Goal: Task Accomplishment & Management: Manage account settings

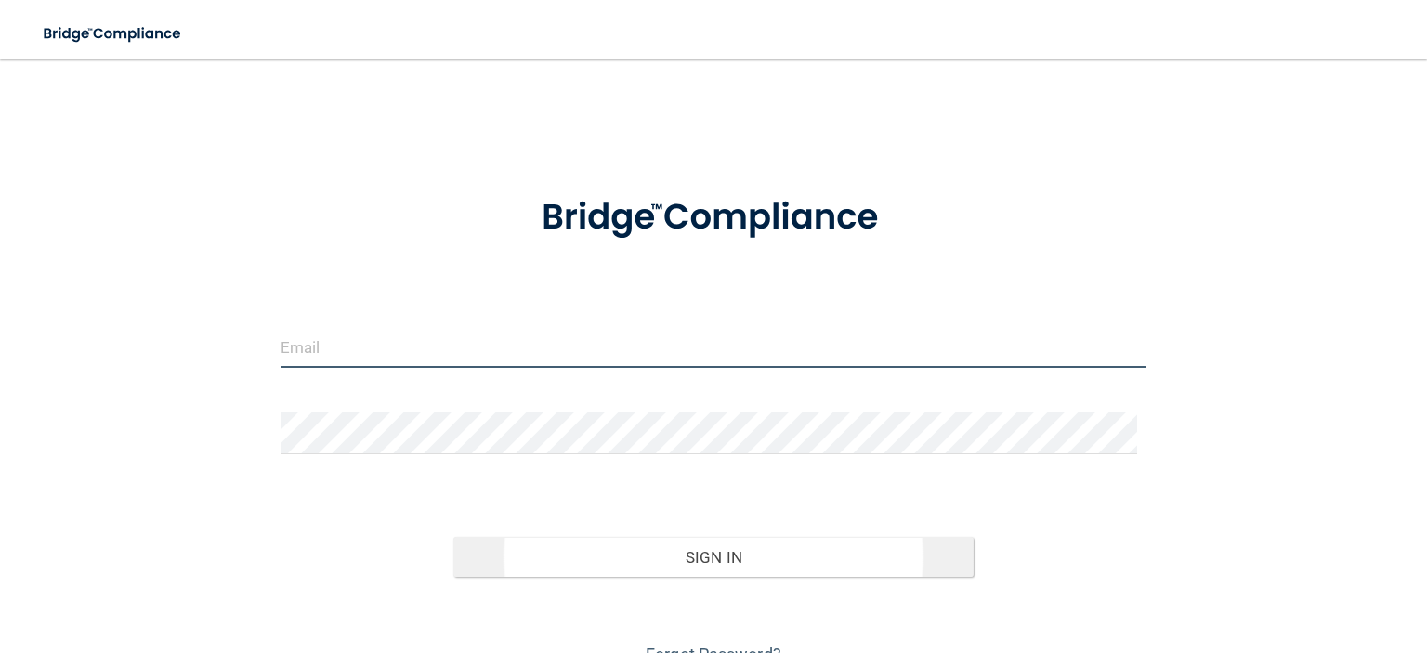
type input "[EMAIL_ADDRESS][DOMAIN_NAME]"
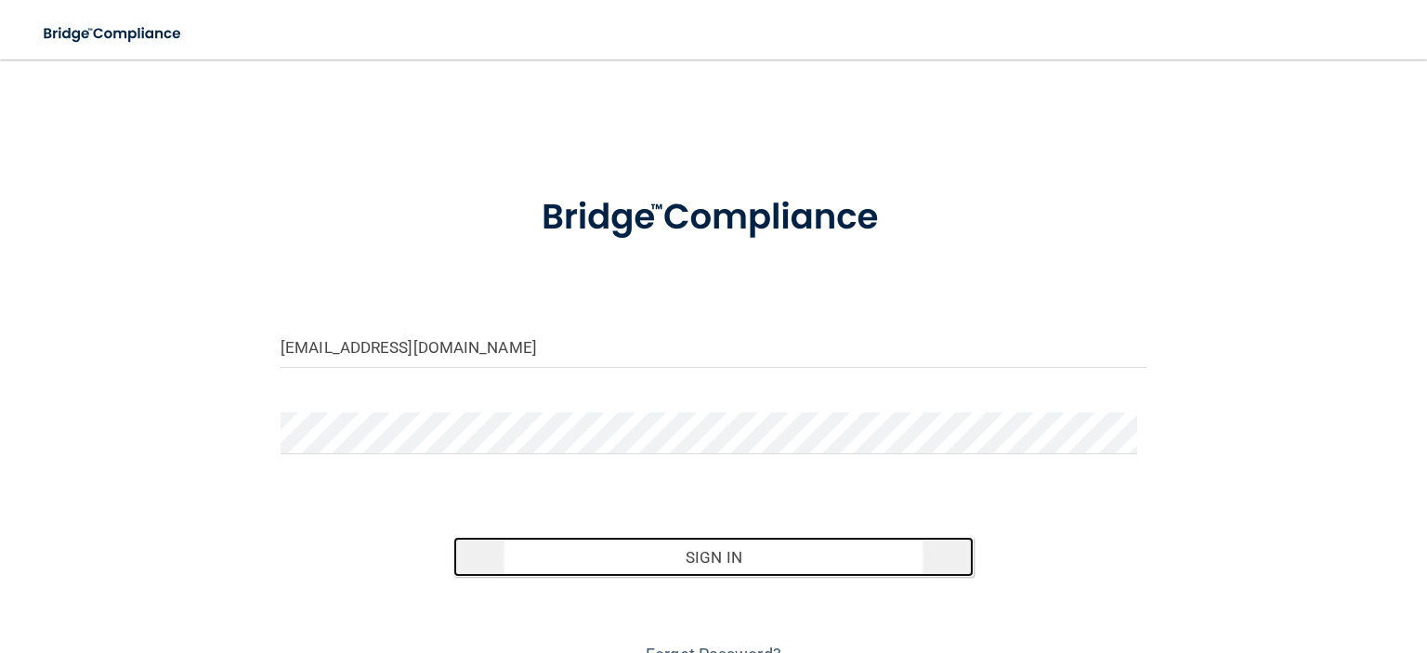
click at [710, 558] on button "Sign In" at bounding box center [712, 557] width 519 height 41
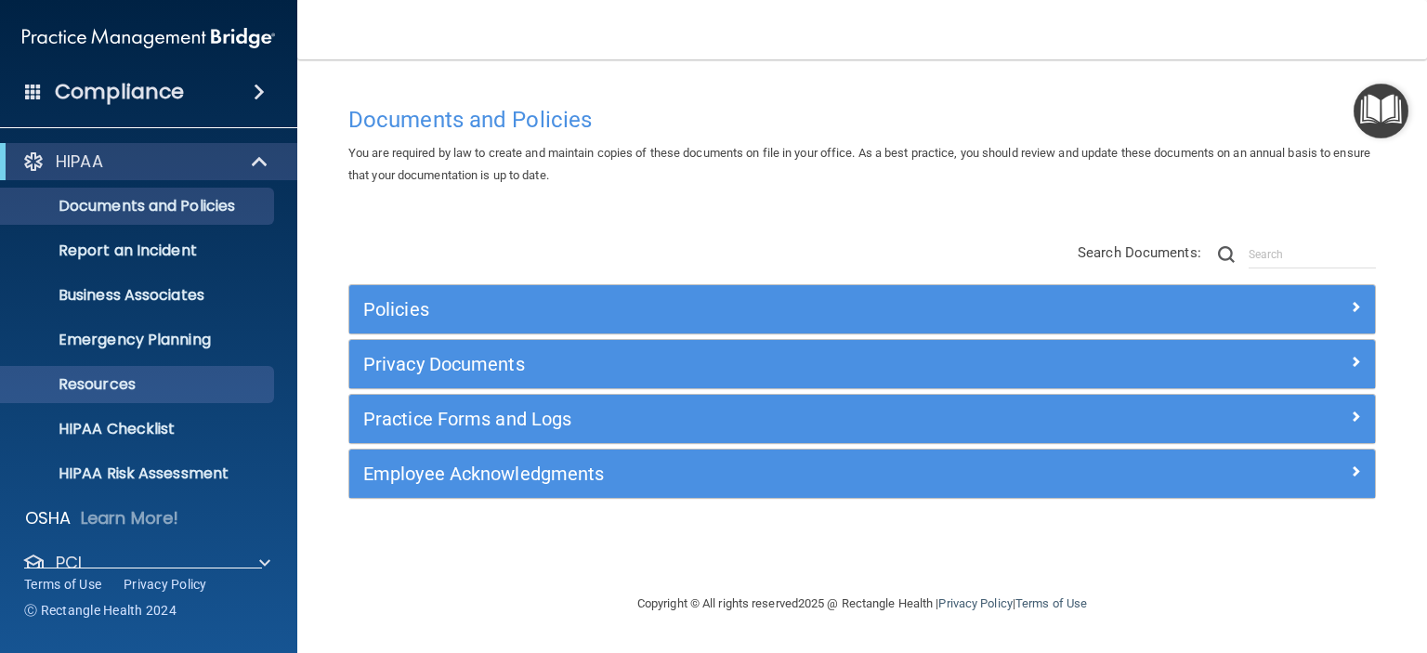
scroll to position [117, 0]
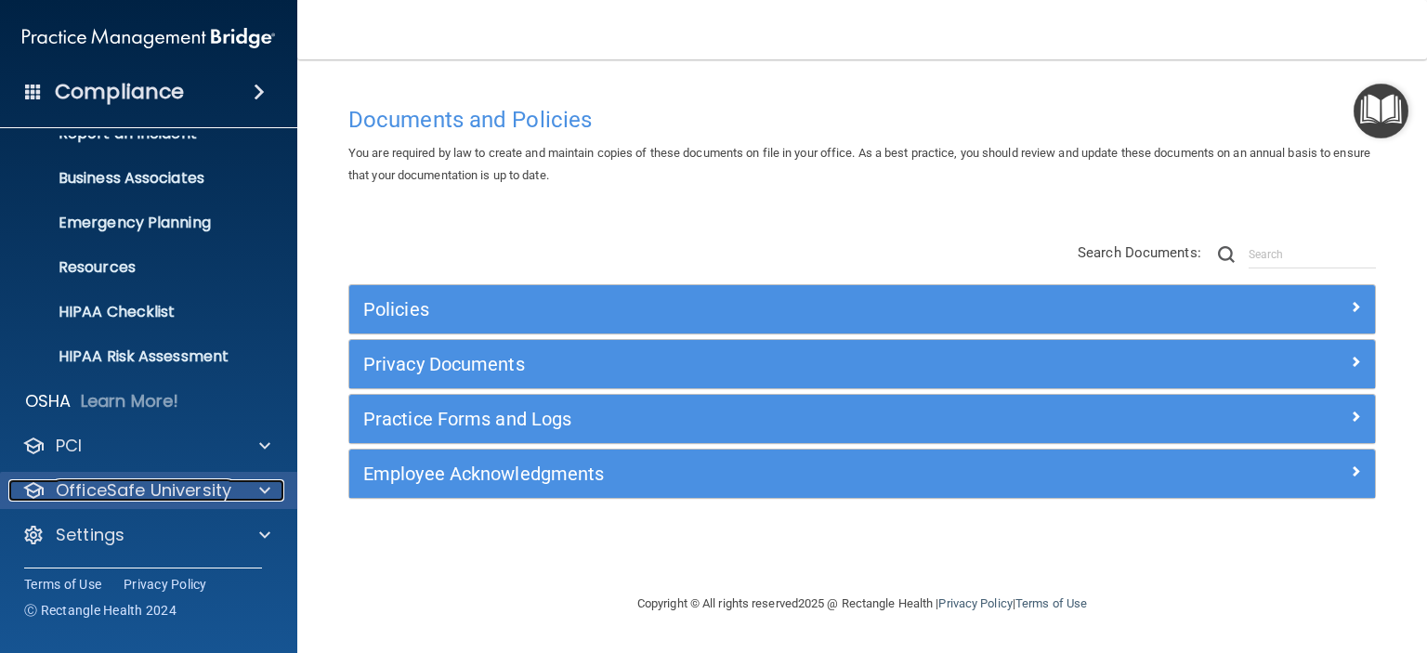
click at [173, 482] on p "OfficeSafe University" at bounding box center [144, 490] width 176 height 22
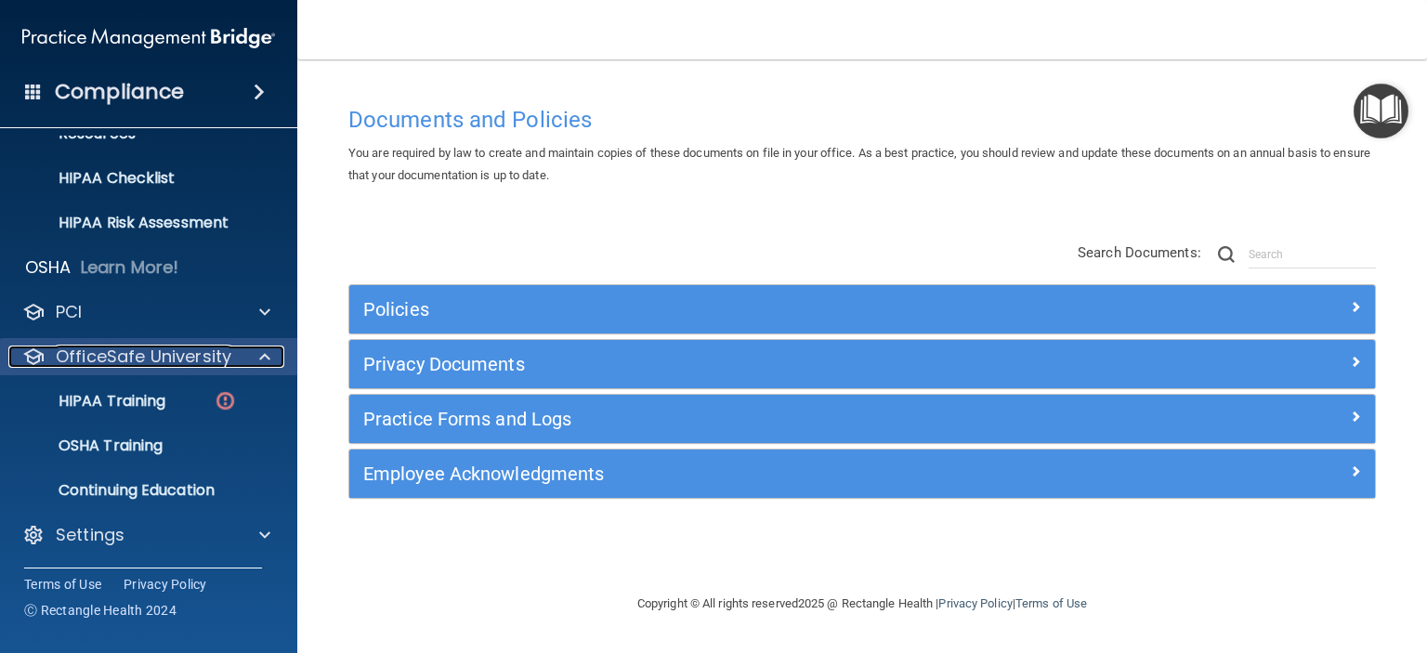
click at [134, 346] on p "OfficeSafe University" at bounding box center [144, 357] width 176 height 22
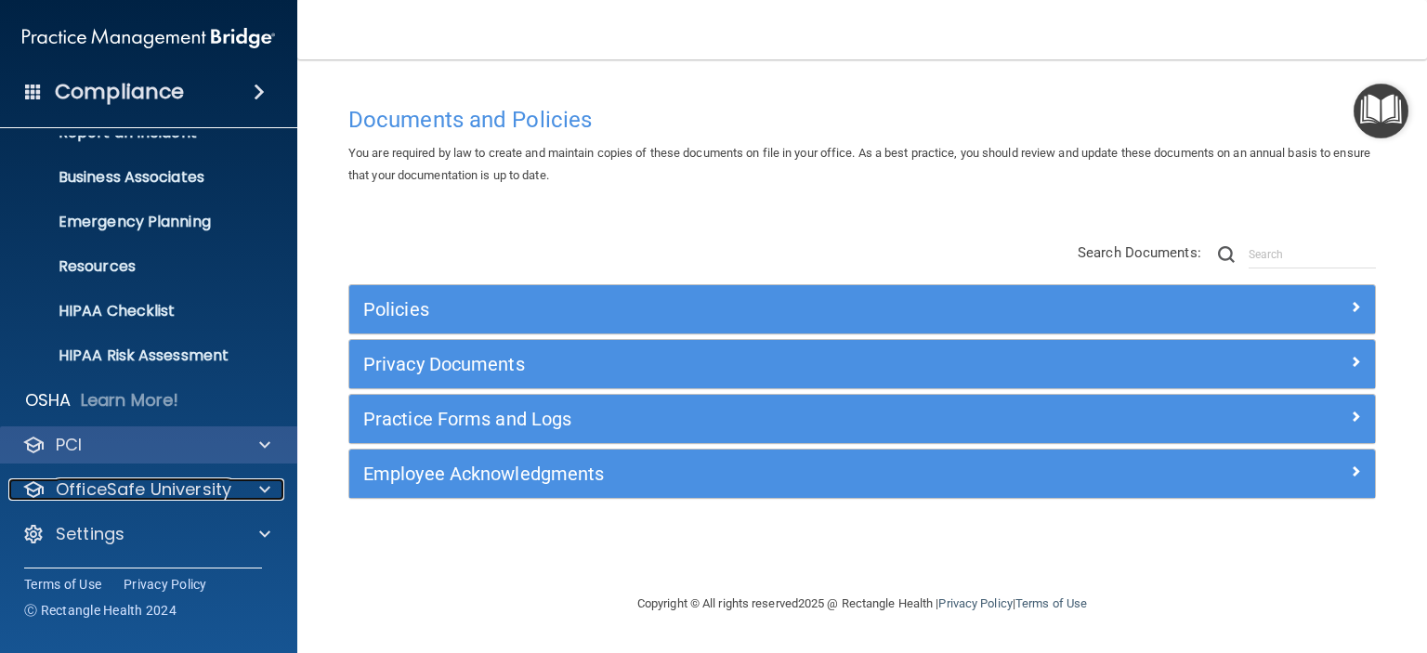
scroll to position [117, 0]
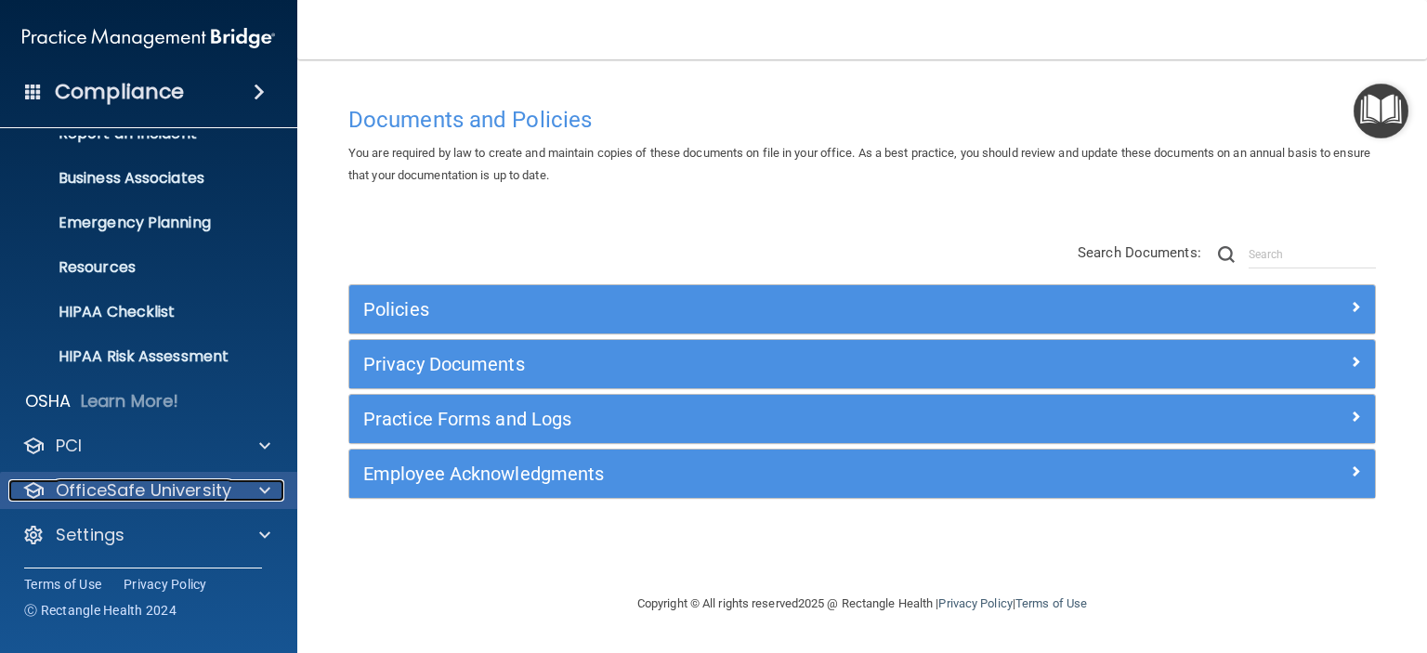
click at [179, 493] on p "OfficeSafe University" at bounding box center [144, 490] width 176 height 22
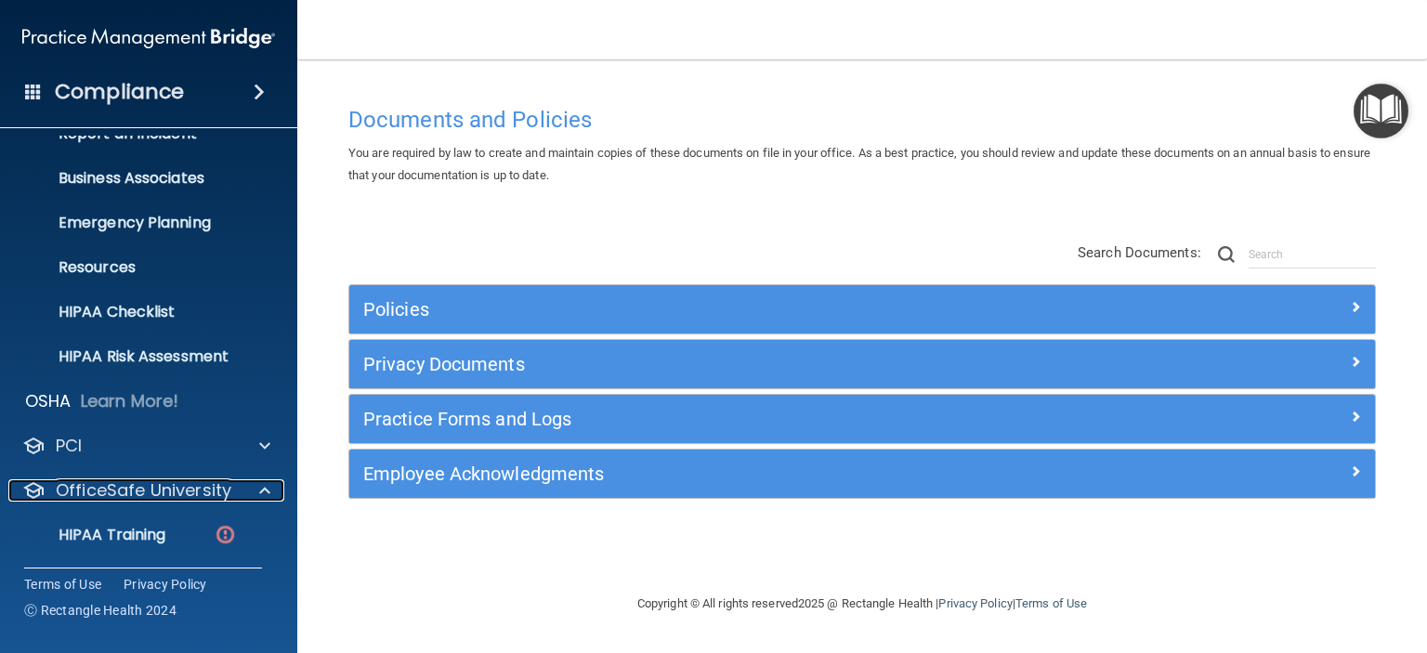
scroll to position [251, 0]
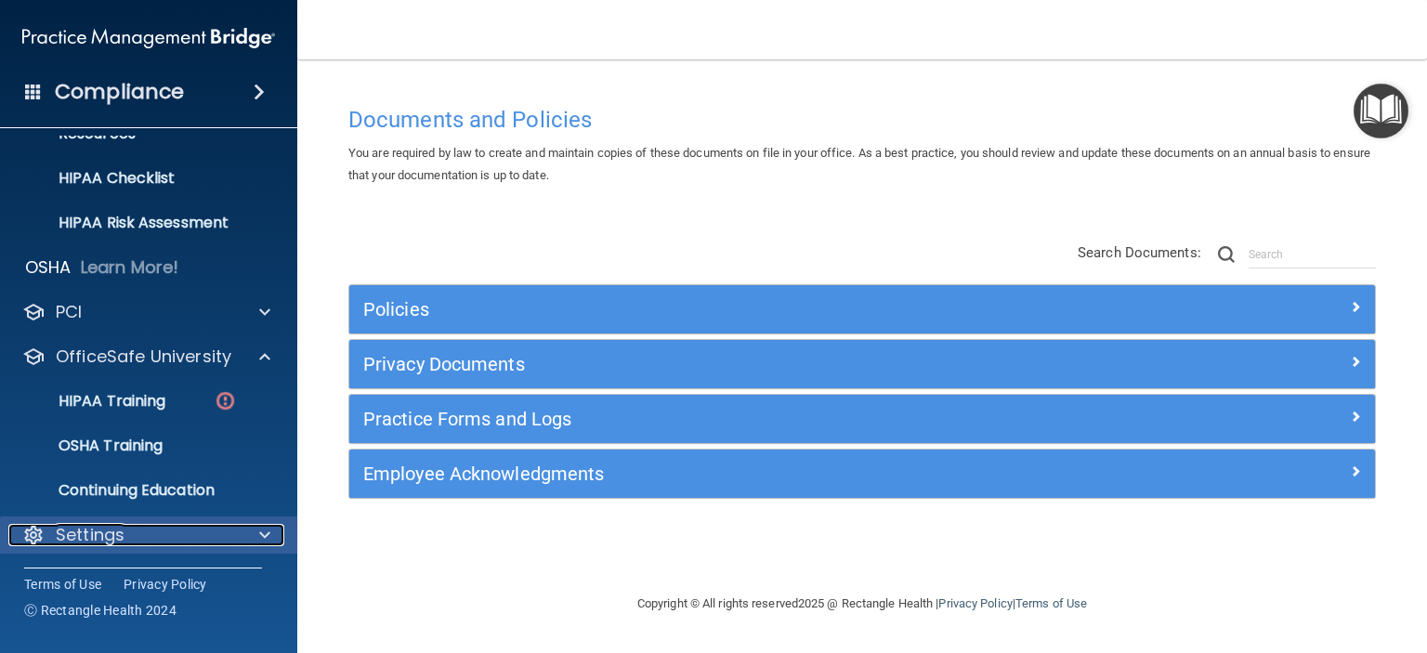
click at [125, 531] on div "Settings" at bounding box center [123, 535] width 230 height 22
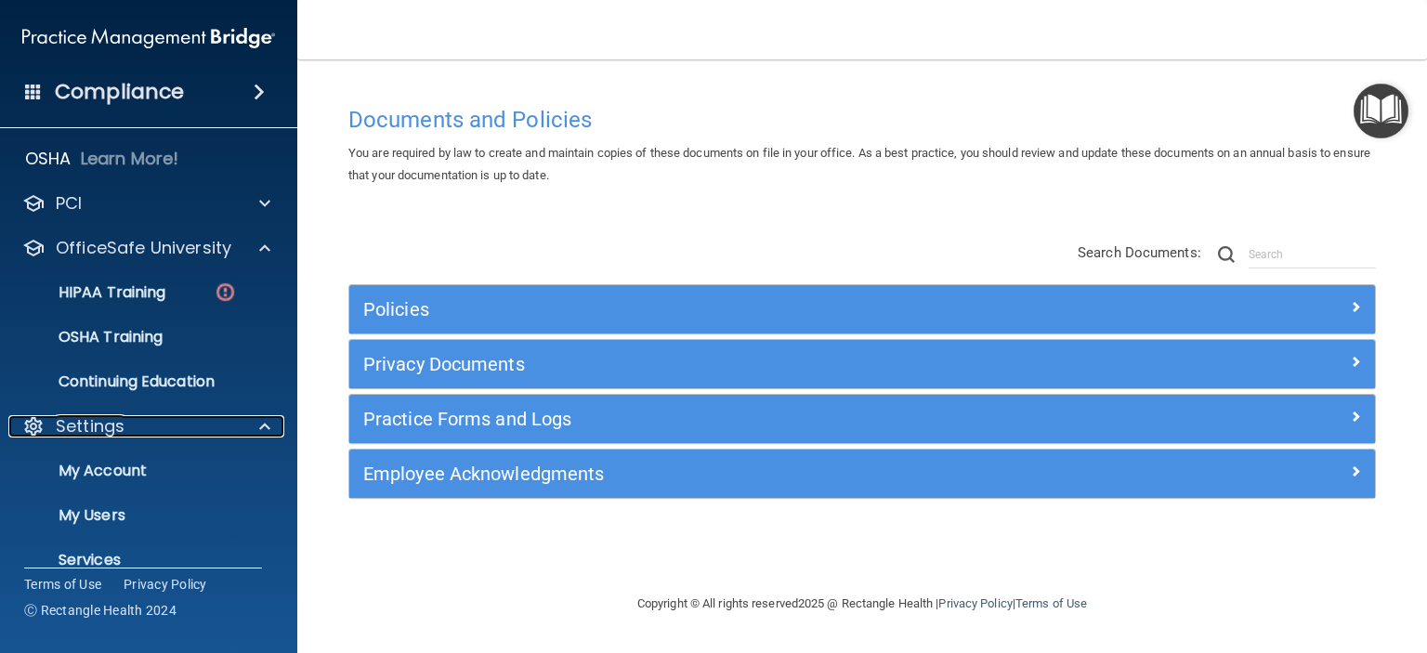
scroll to position [429, 0]
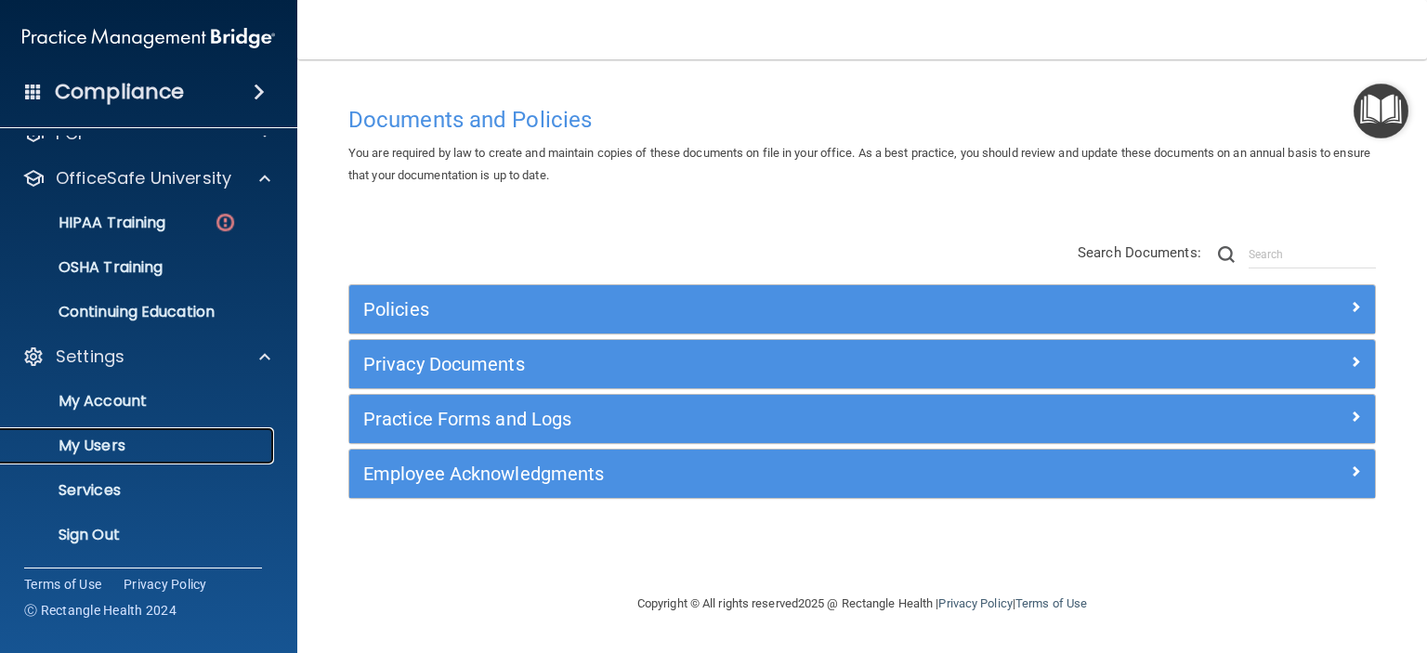
click at [125, 445] on p "My Users" at bounding box center [139, 446] width 254 height 19
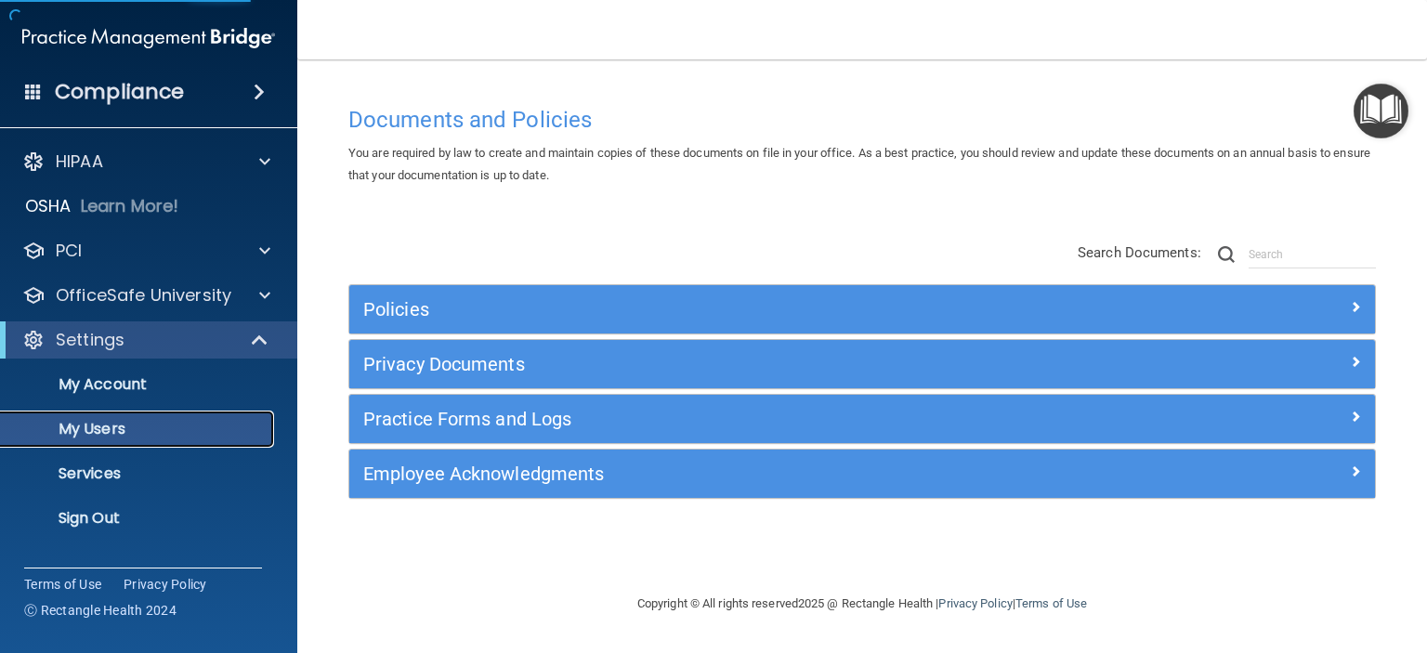
select select "20"
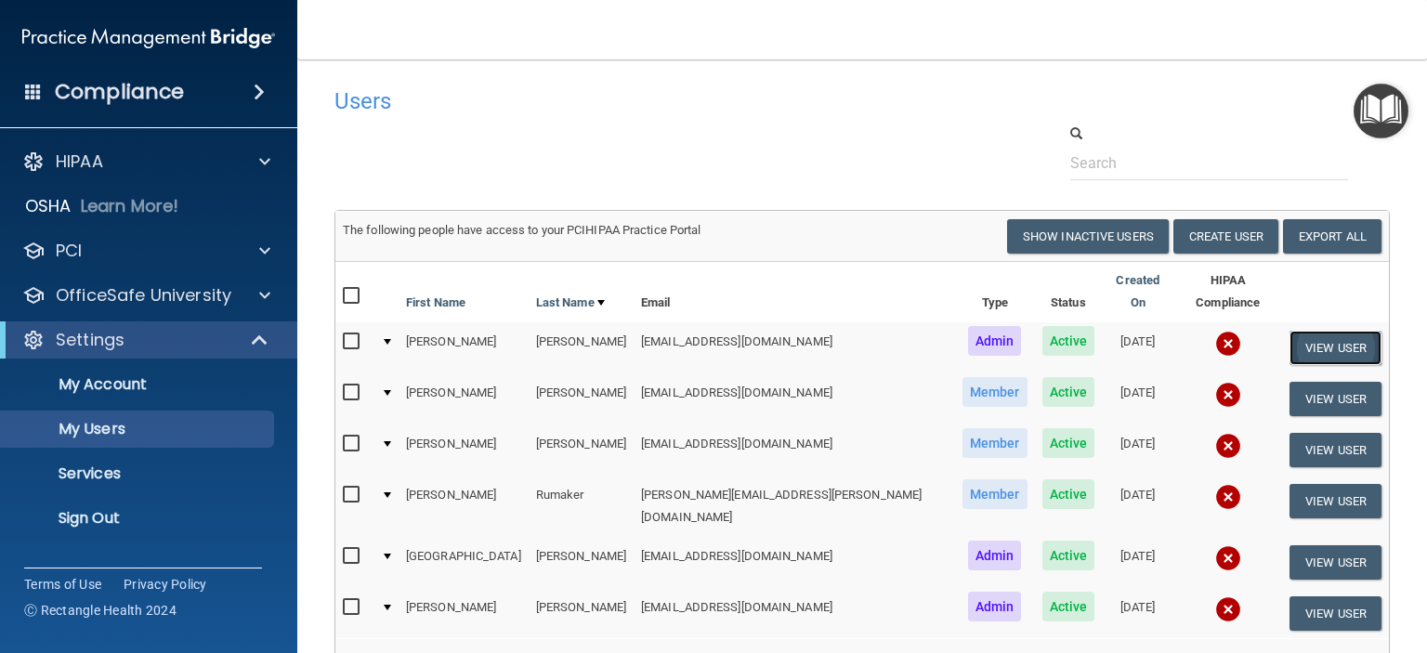
click at [1312, 331] on button "View User" at bounding box center [1336, 348] width 92 height 34
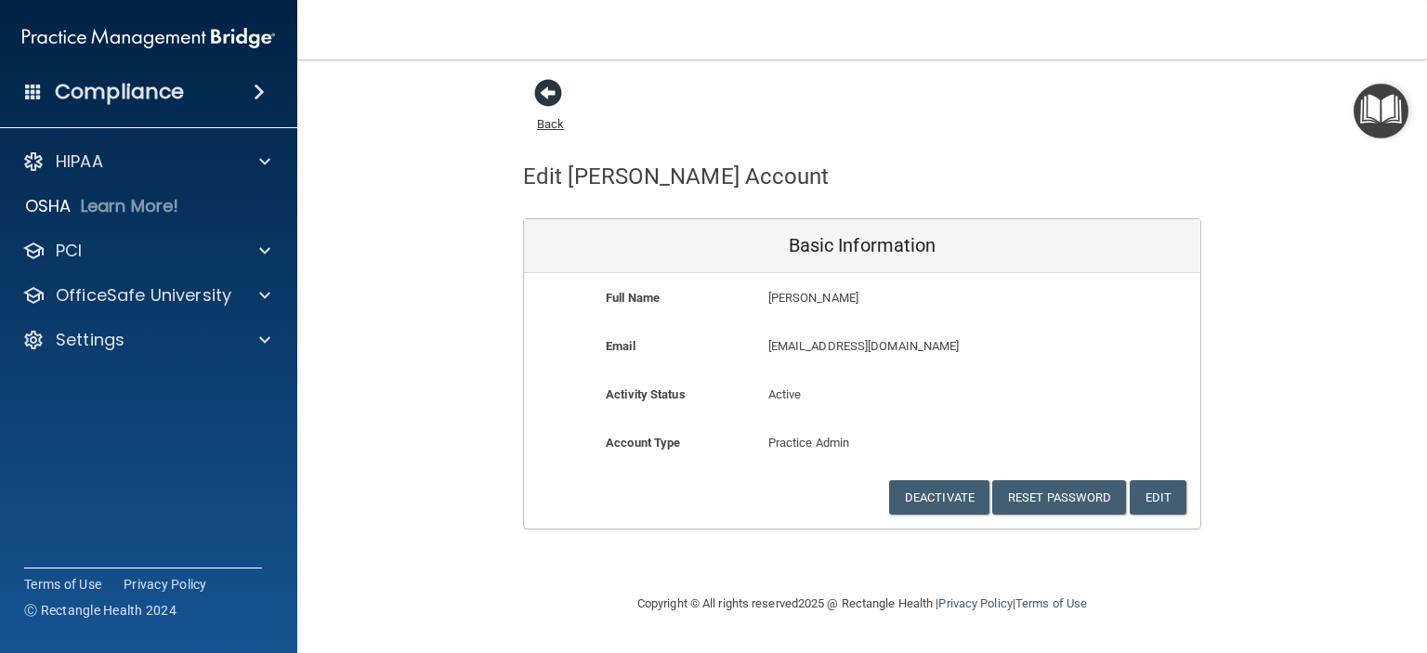
click at [551, 81] on span at bounding box center [548, 93] width 28 height 28
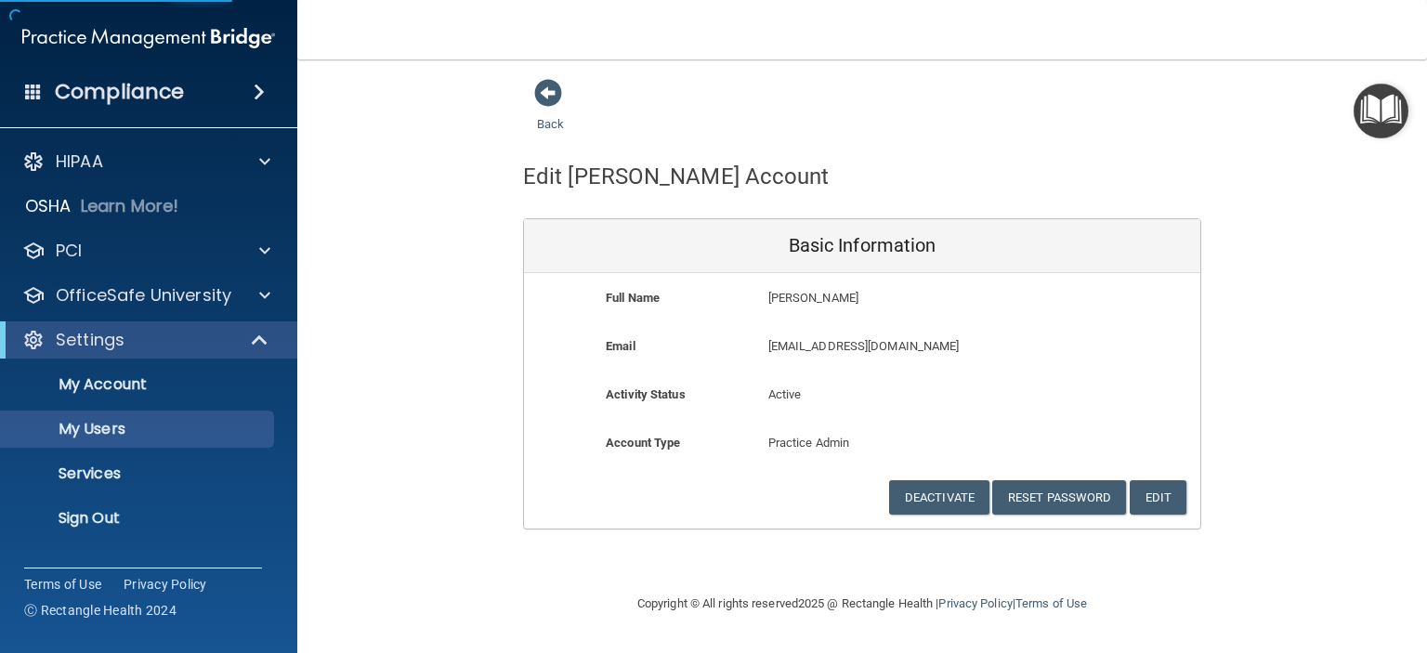
select select "20"
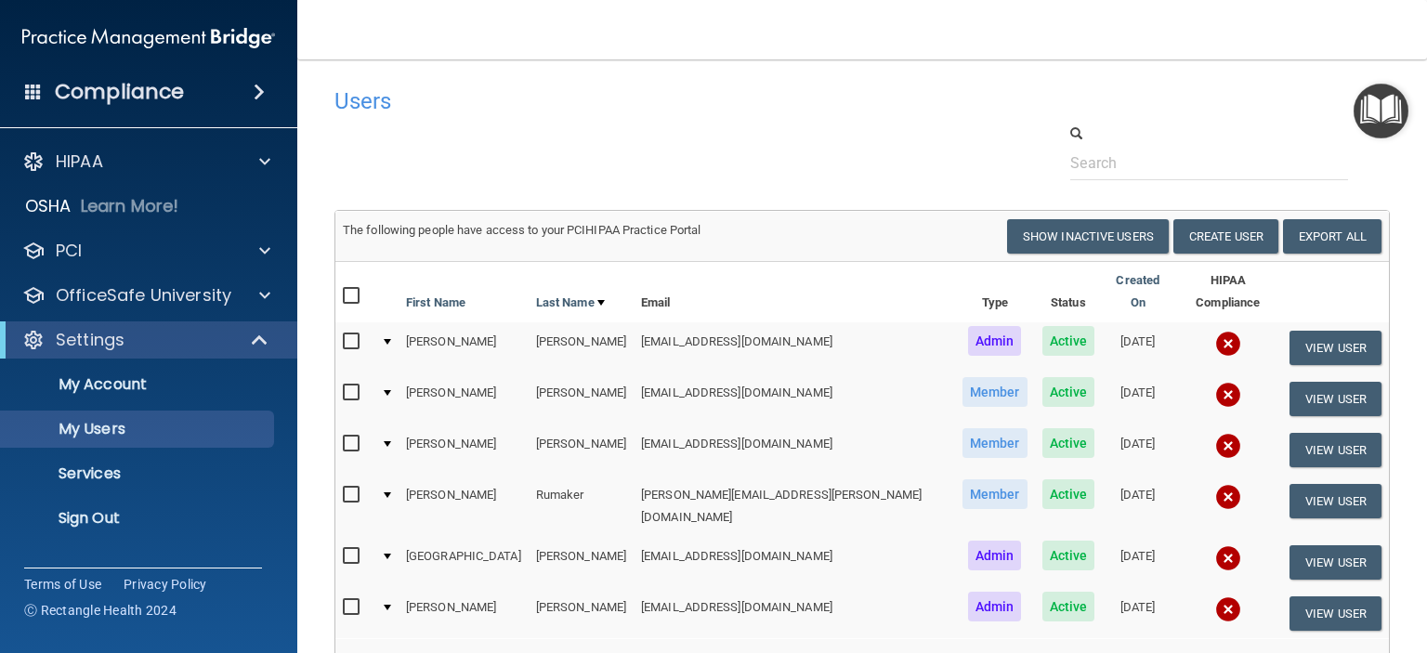
click at [1215, 331] on img at bounding box center [1228, 344] width 26 height 26
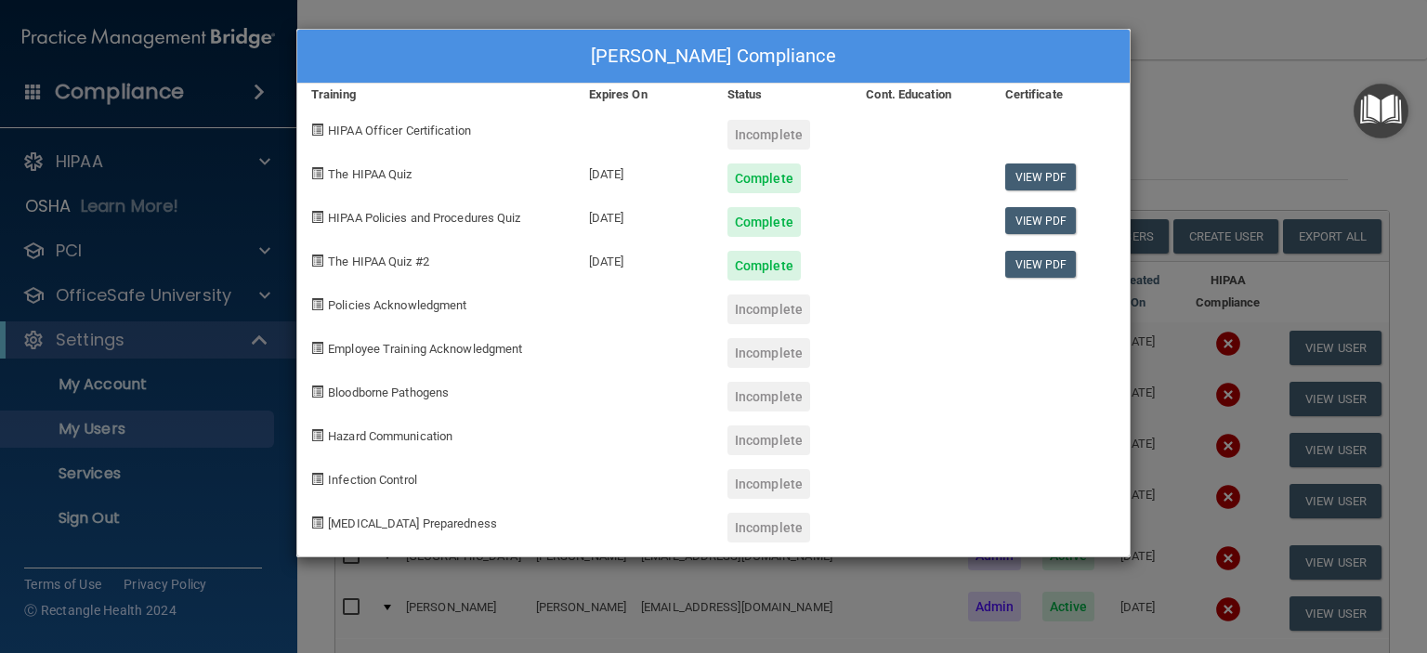
click at [1250, 123] on div "allison feliciano's Compliance Training Expires On Status Cont. Education Certi…" at bounding box center [713, 326] width 1427 height 653
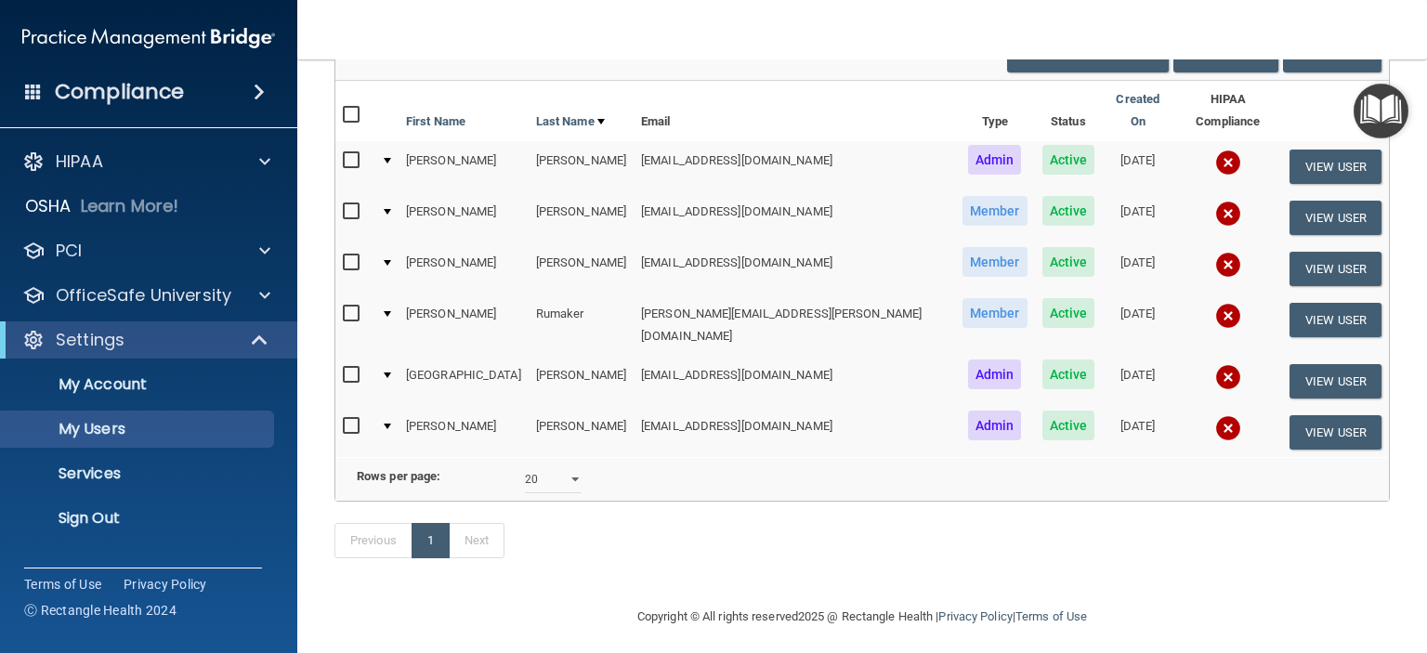
scroll to position [186, 0]
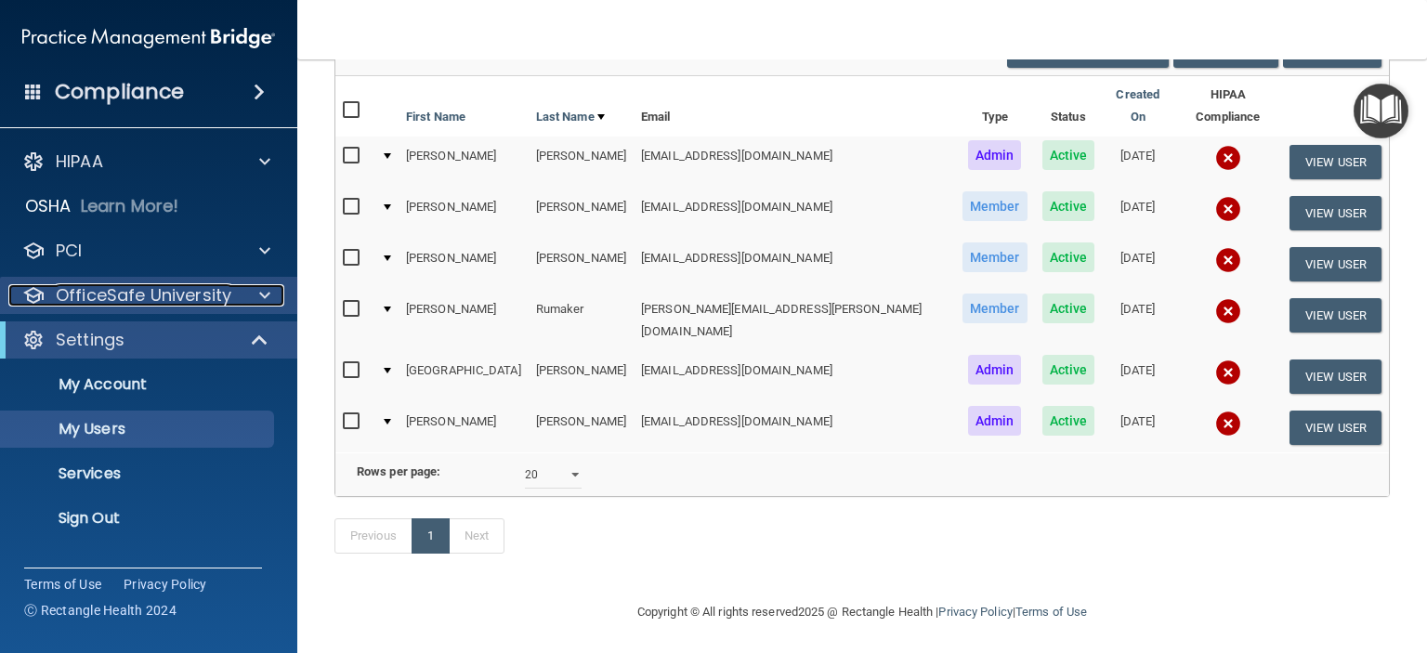
click at [130, 305] on p "OfficeSafe University" at bounding box center [144, 295] width 176 height 22
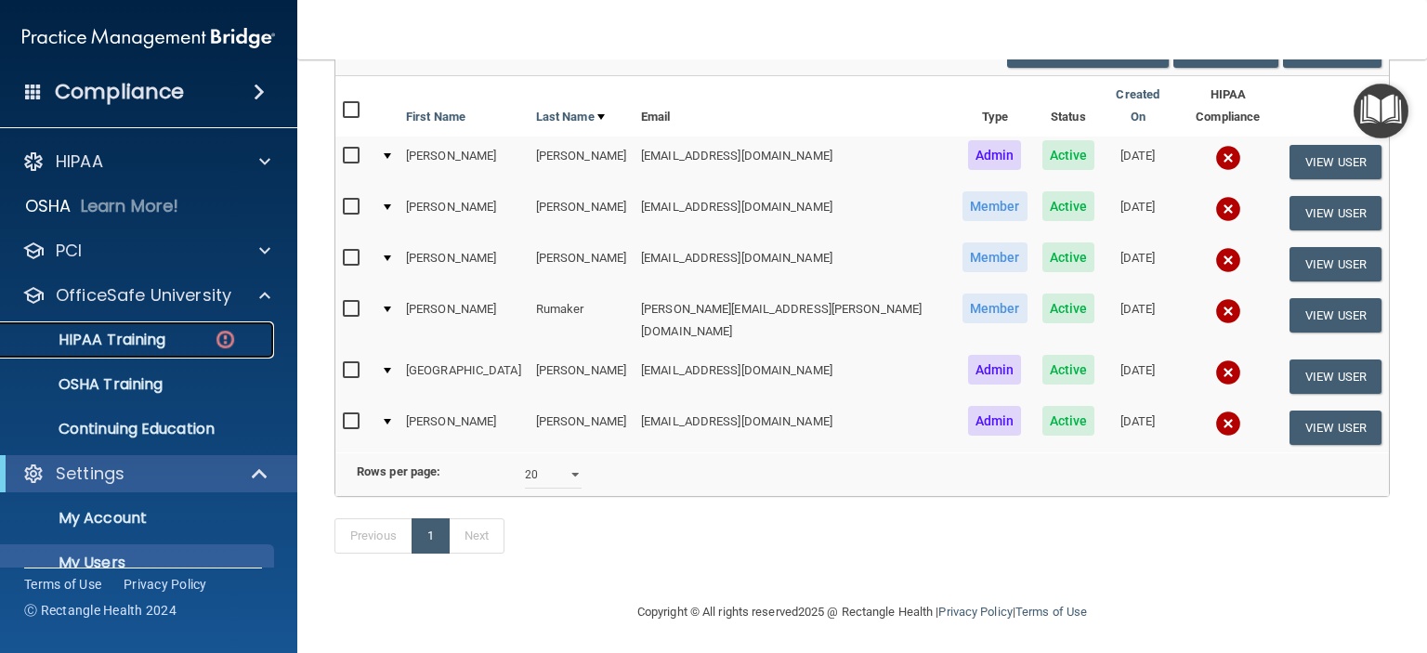
click at [125, 344] on p "HIPAA Training" at bounding box center [88, 340] width 153 height 19
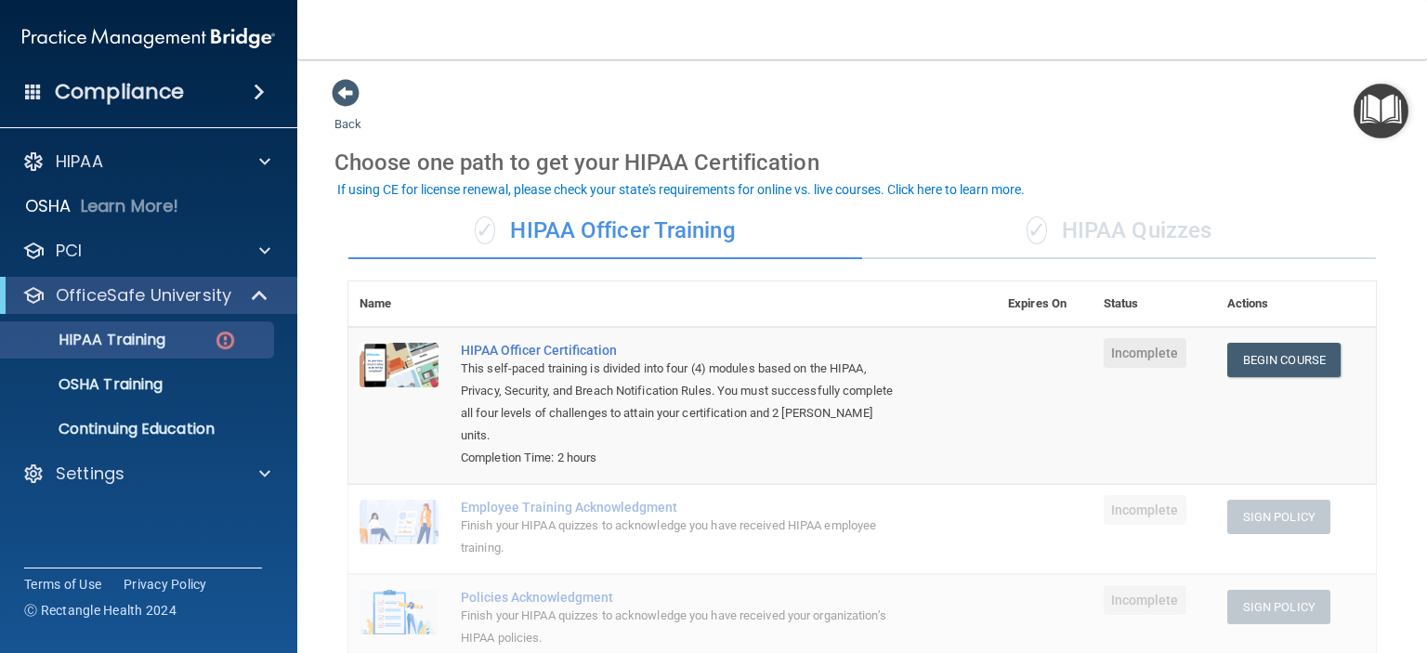
click at [1090, 239] on div "✓ HIPAA Quizzes" at bounding box center [1119, 231] width 514 height 56
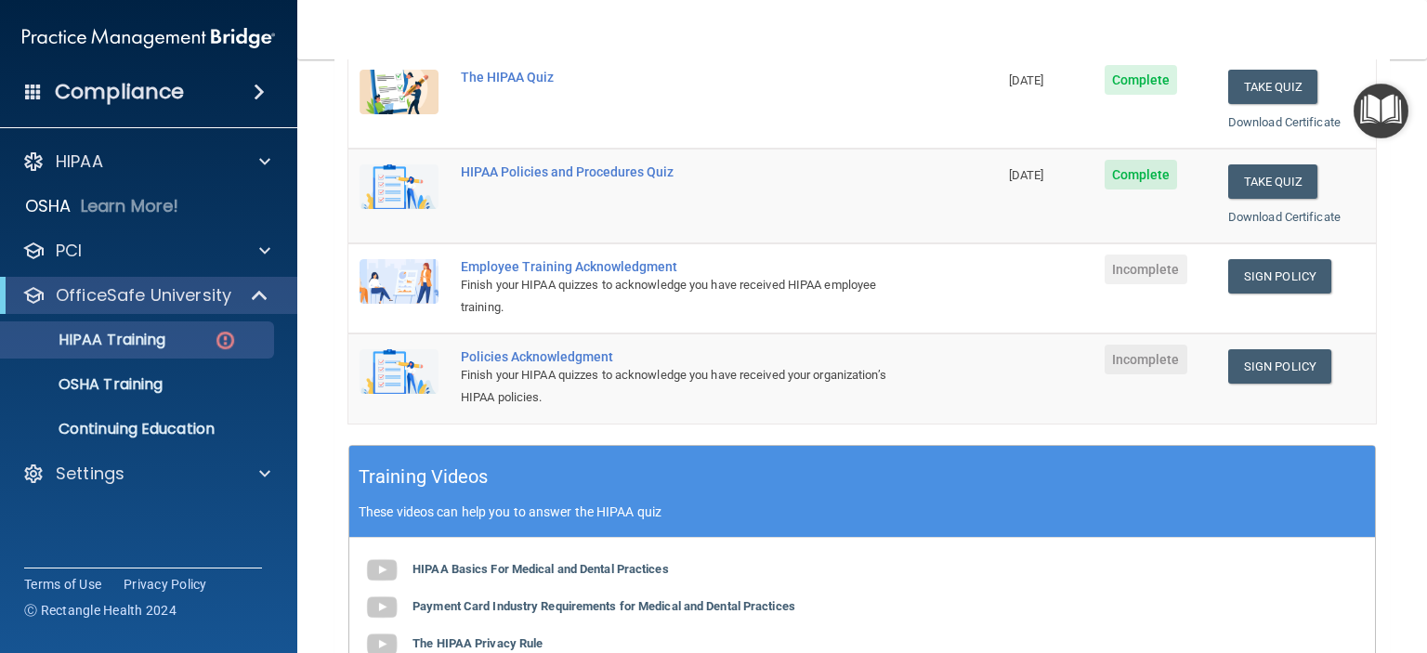
scroll to position [372, 0]
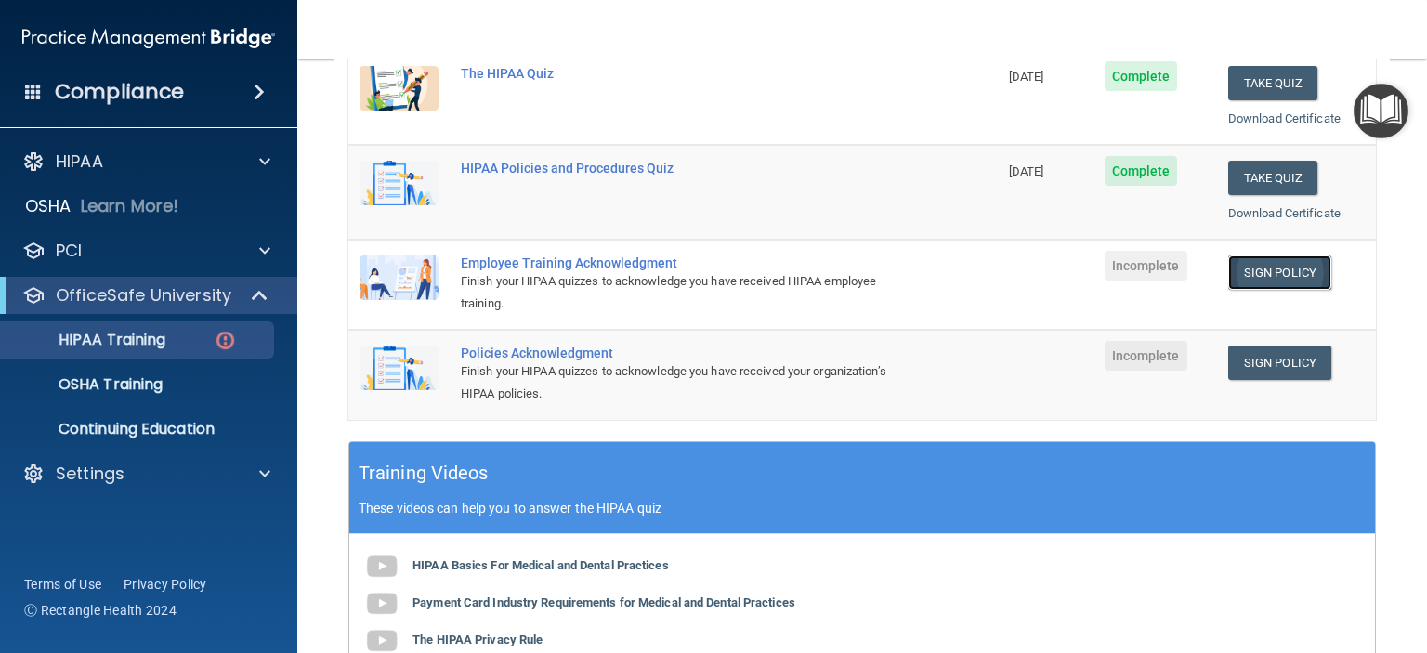
click at [1247, 272] on link "Sign Policy" at bounding box center [1279, 273] width 103 height 34
click at [1234, 359] on link "Sign Policy" at bounding box center [1279, 363] width 103 height 34
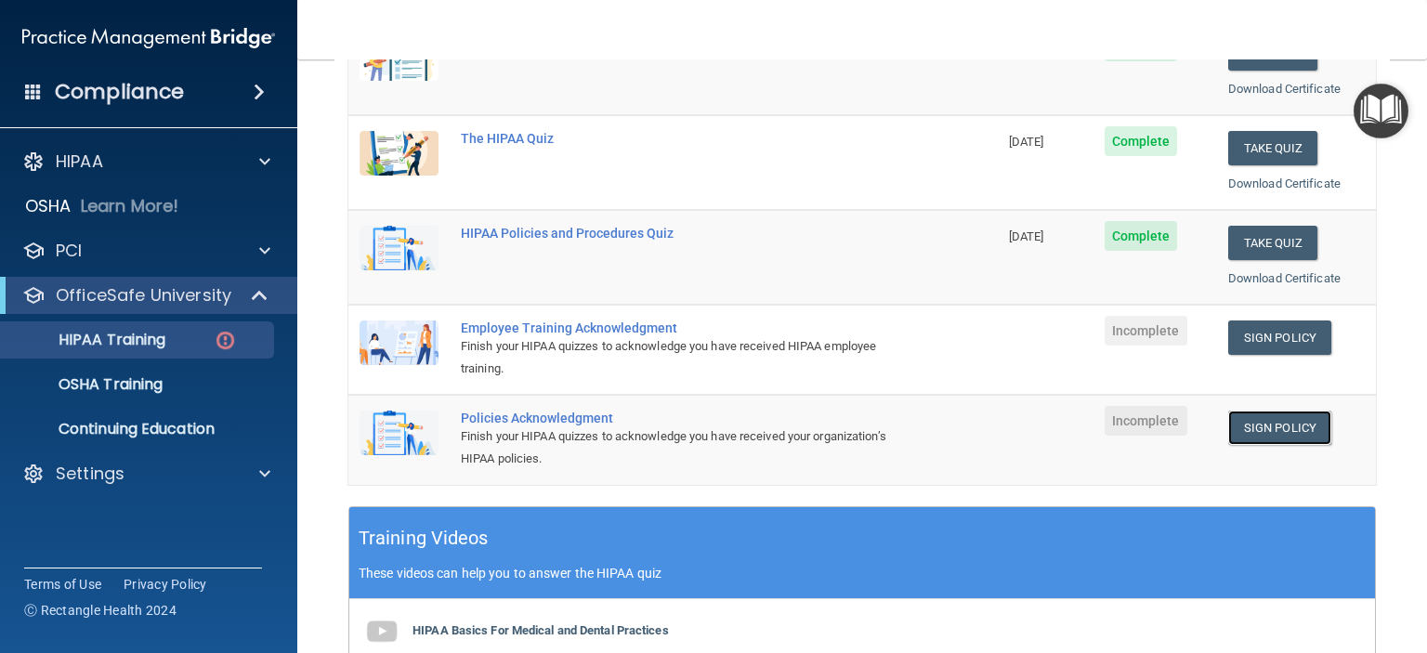
scroll to position [0, 0]
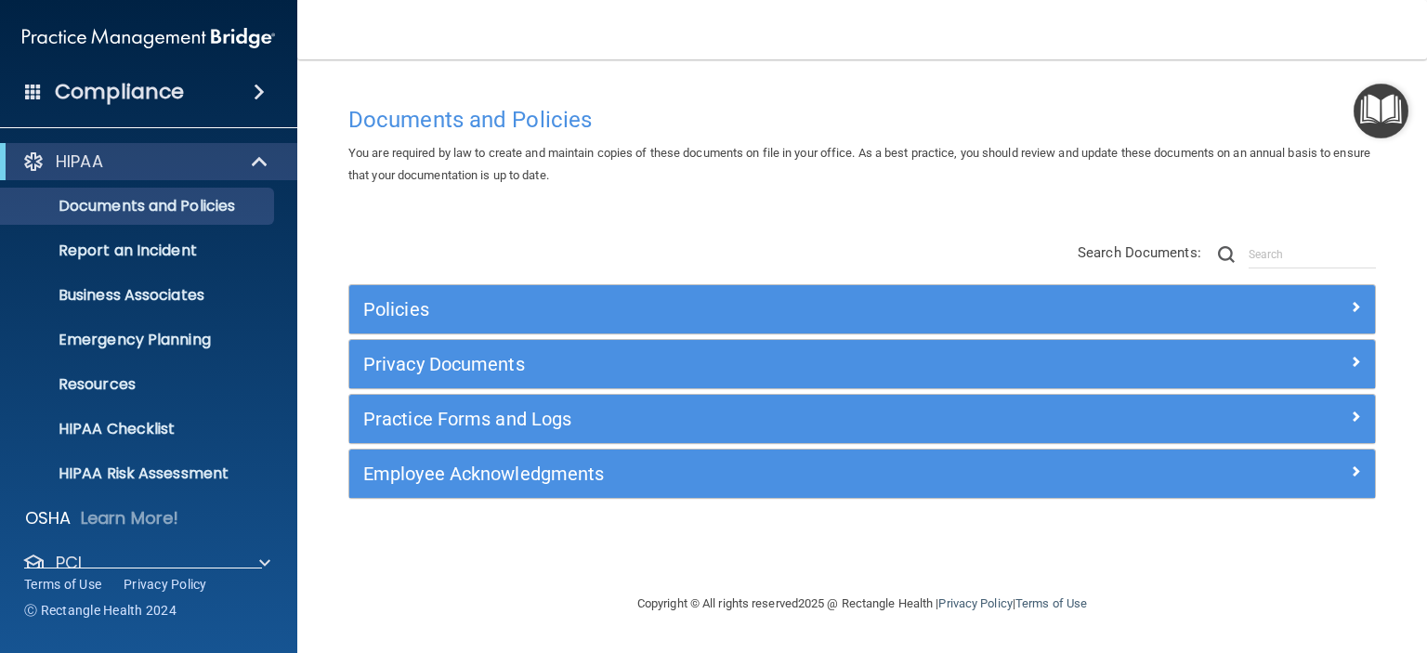
click at [810, 178] on div "You are required by law to create and maintain copies of these documents on fil…" at bounding box center [863, 164] width 1056 height 45
click at [882, 20] on nav "Toggle navigation allison feliciano reception@jstantondentistry.com Manage My E…" at bounding box center [862, 29] width 1130 height 59
click at [58, 29] on img at bounding box center [148, 38] width 253 height 37
click at [48, 81] on div "Compliance" at bounding box center [148, 92] width 297 height 41
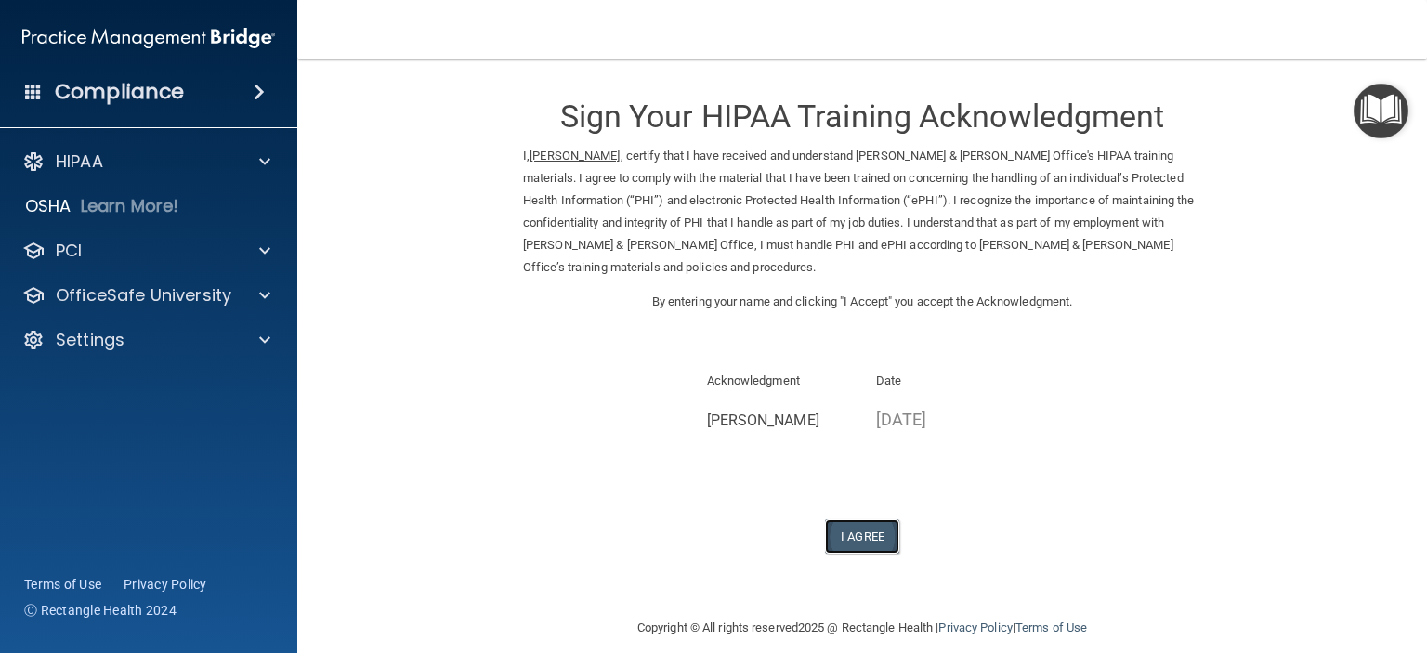
click at [851, 537] on button "I Agree" at bounding box center [862, 536] width 74 height 34
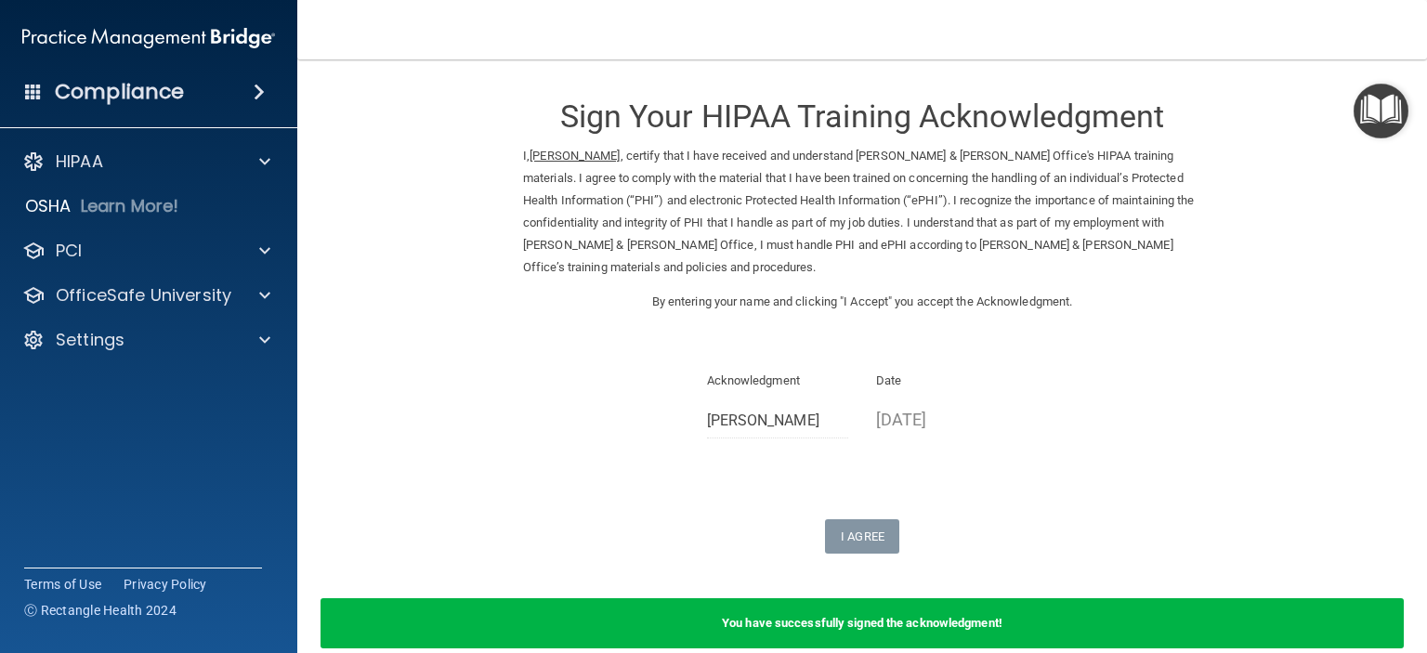
scroll to position [91, 0]
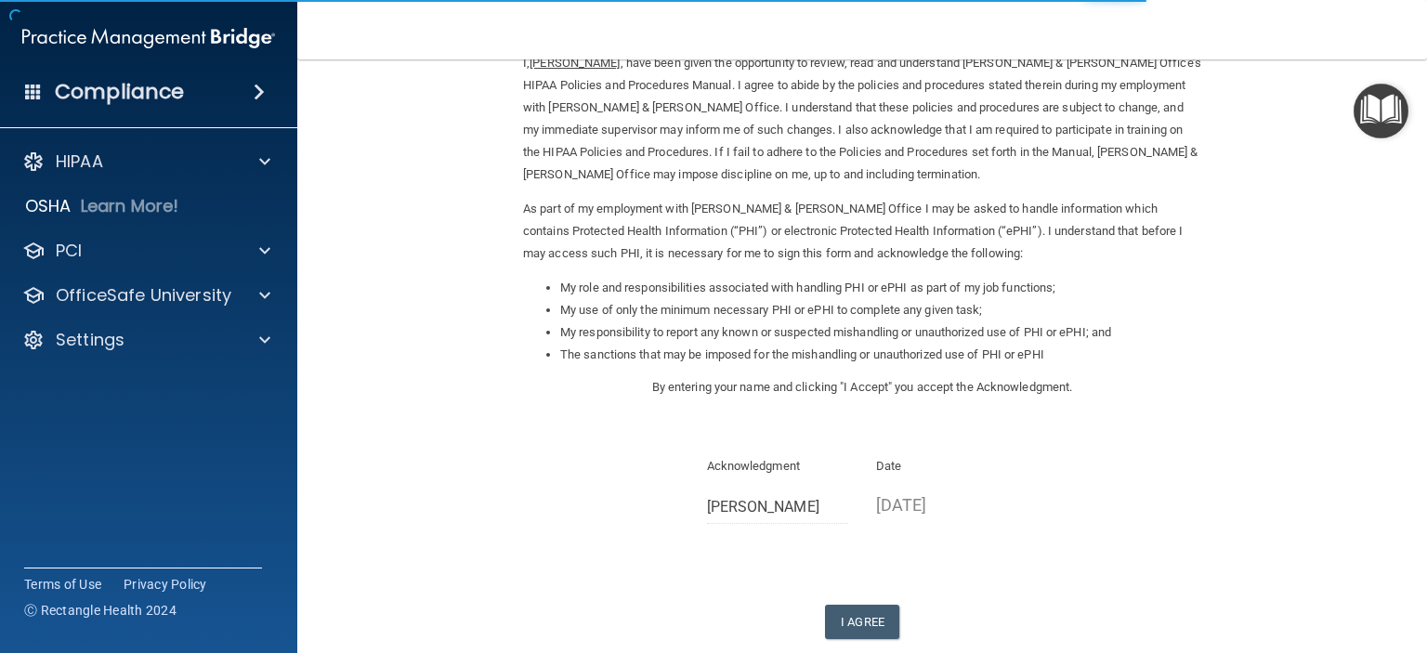
scroll to position [197, 0]
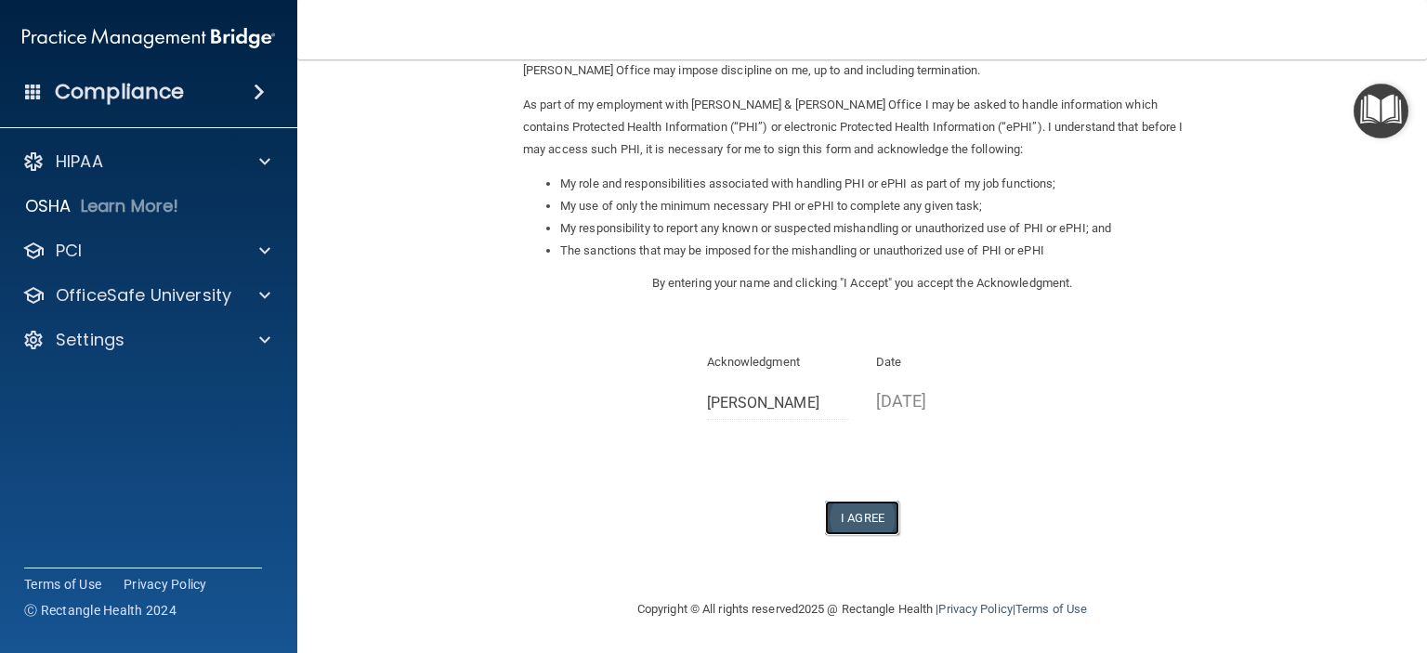
click at [838, 516] on button "I Agree" at bounding box center [862, 518] width 74 height 34
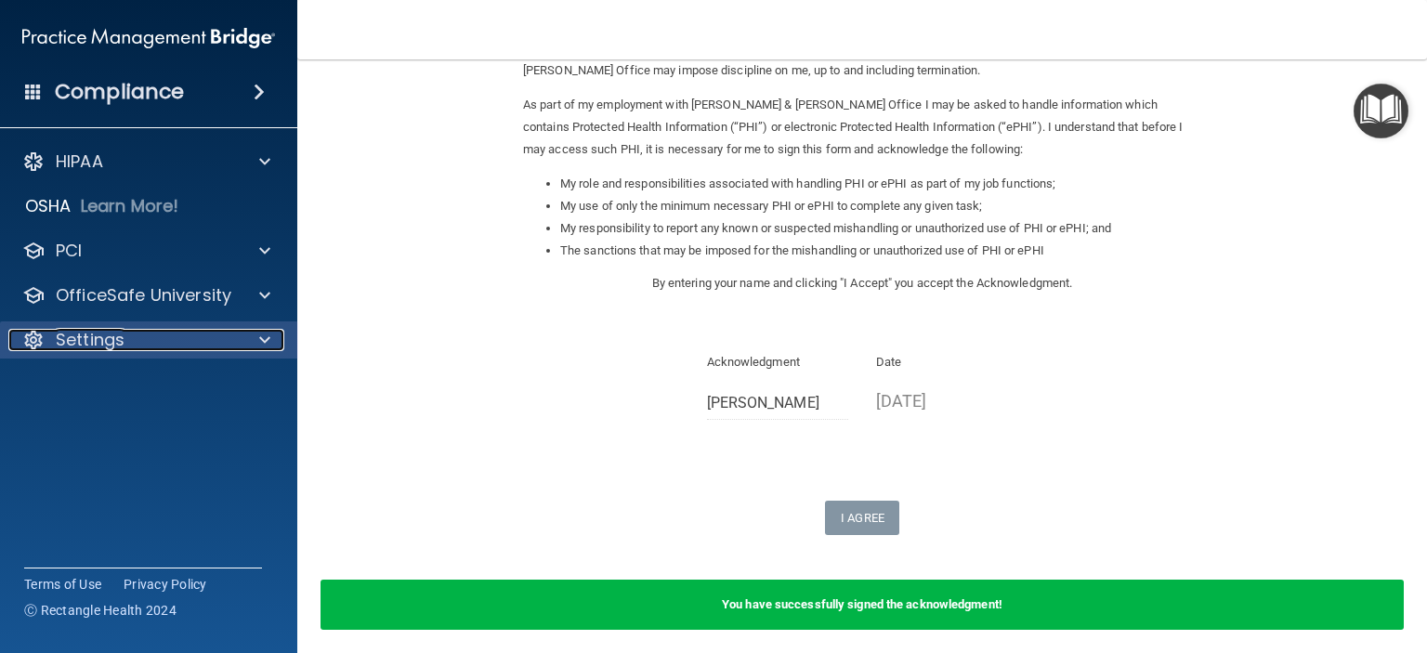
click at [115, 336] on p "Settings" at bounding box center [90, 340] width 69 height 22
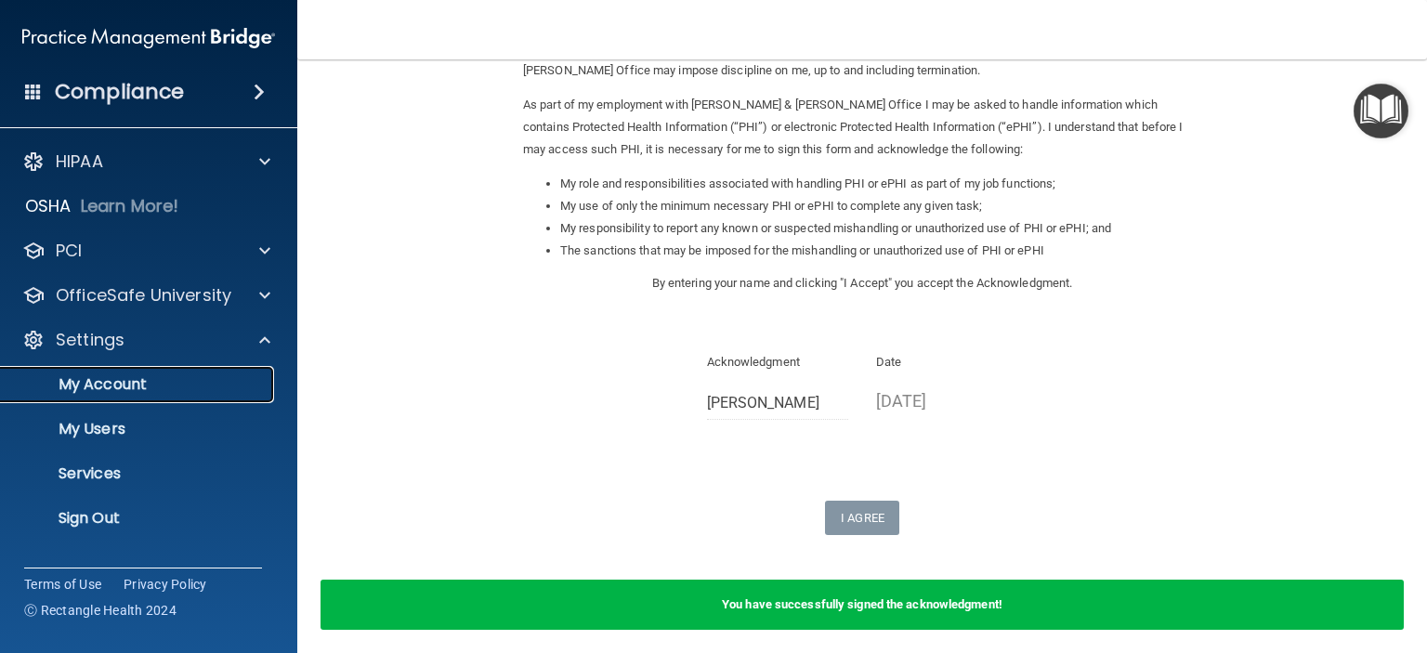
click at [125, 375] on p "My Account" at bounding box center [139, 384] width 254 height 19
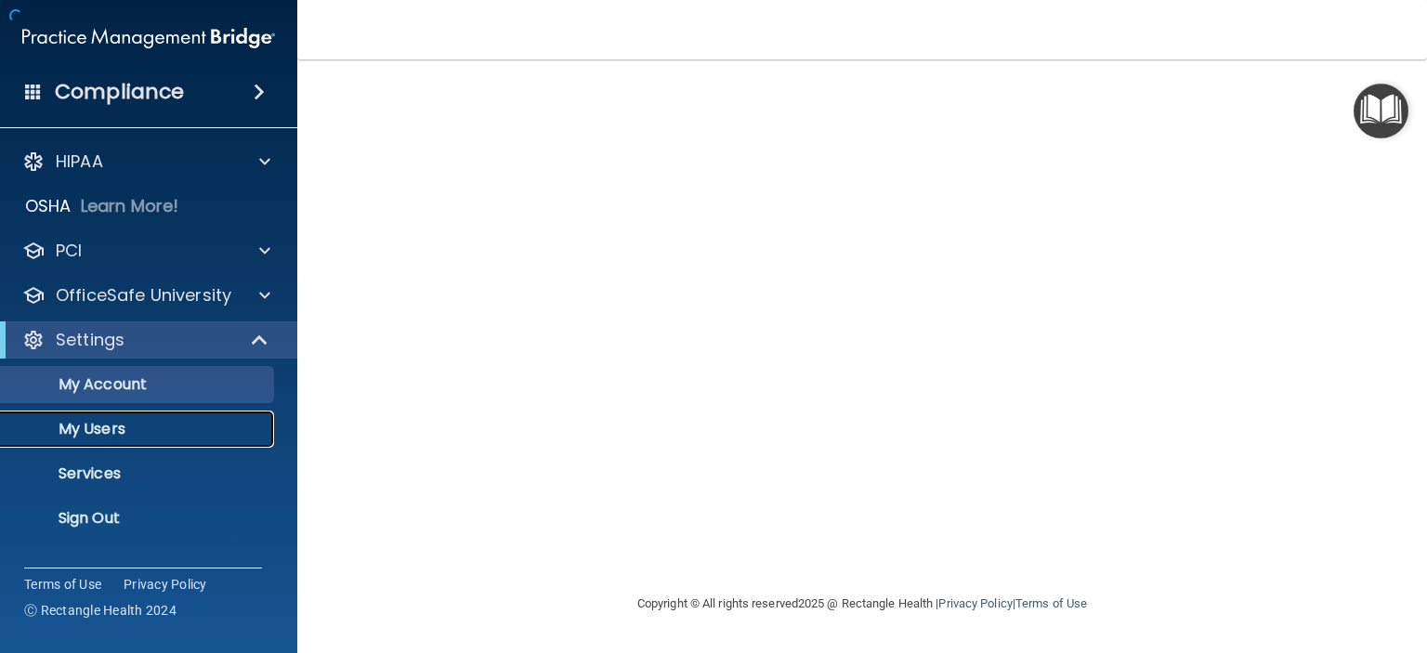
click at [125, 421] on p "My Users" at bounding box center [139, 429] width 254 height 19
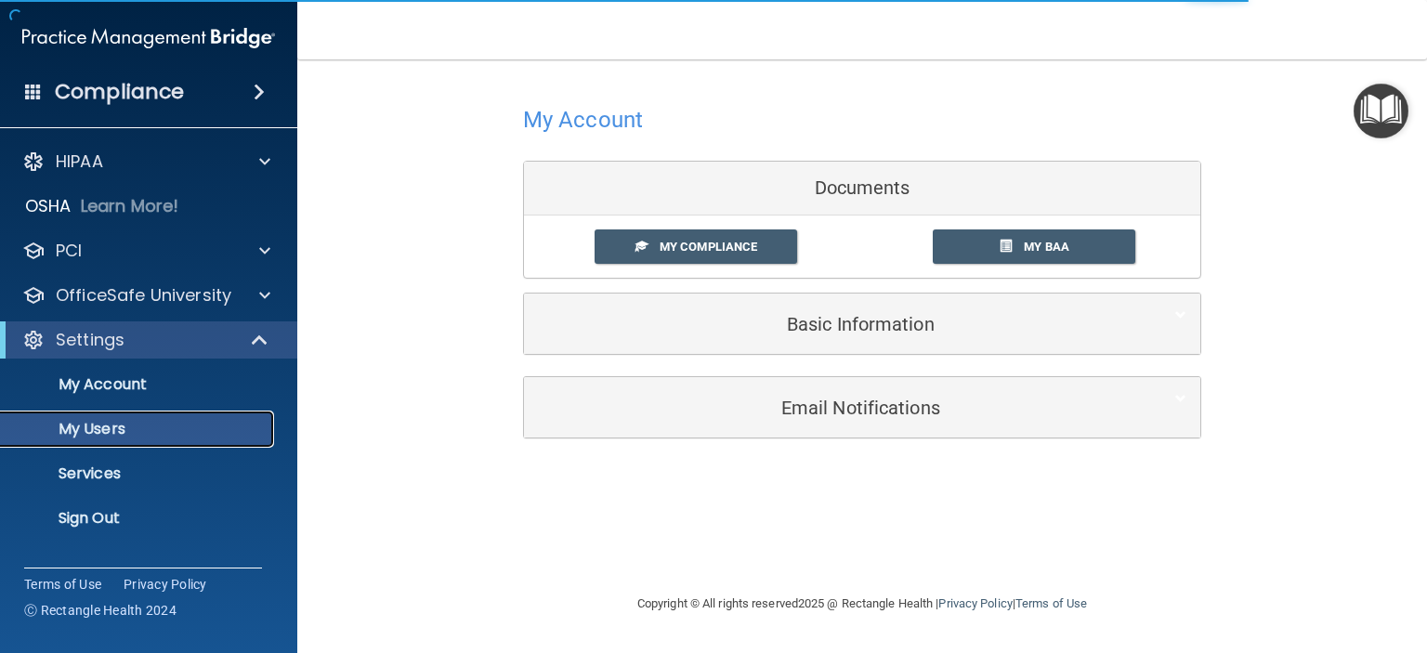
select select "20"
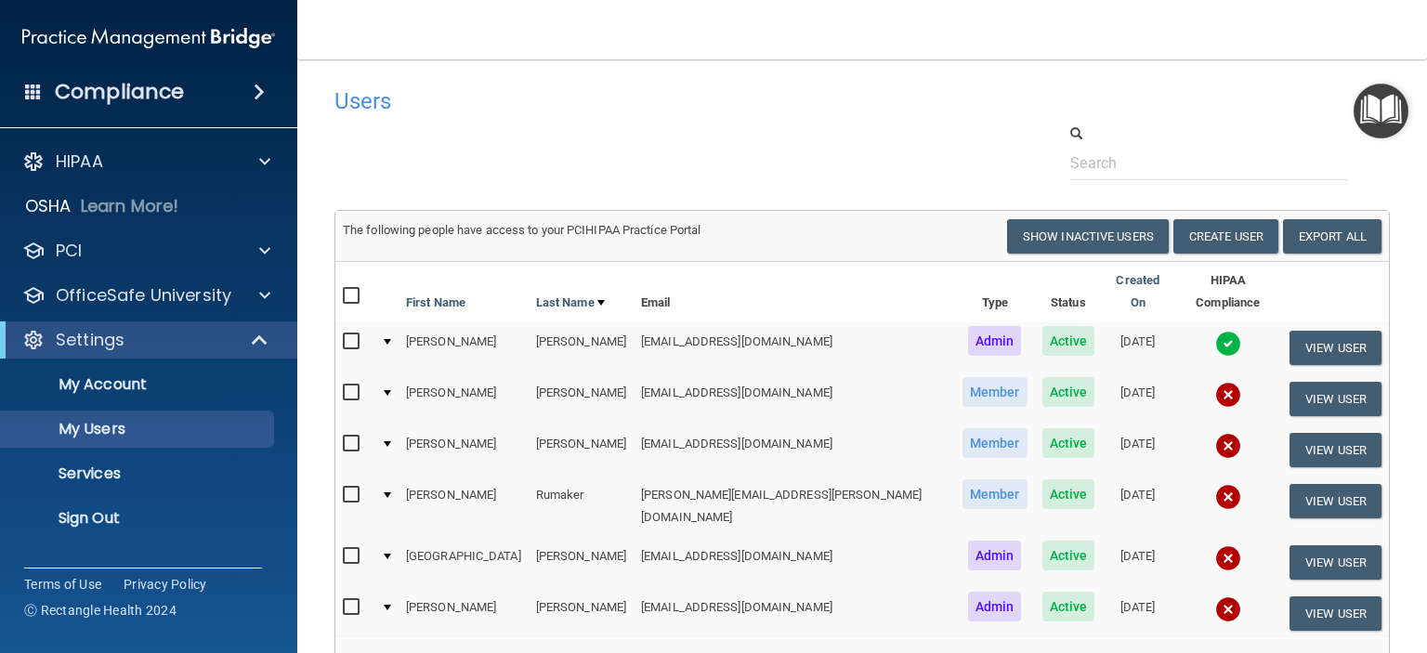
click at [348, 386] on input "checkbox" at bounding box center [353, 393] width 21 height 15
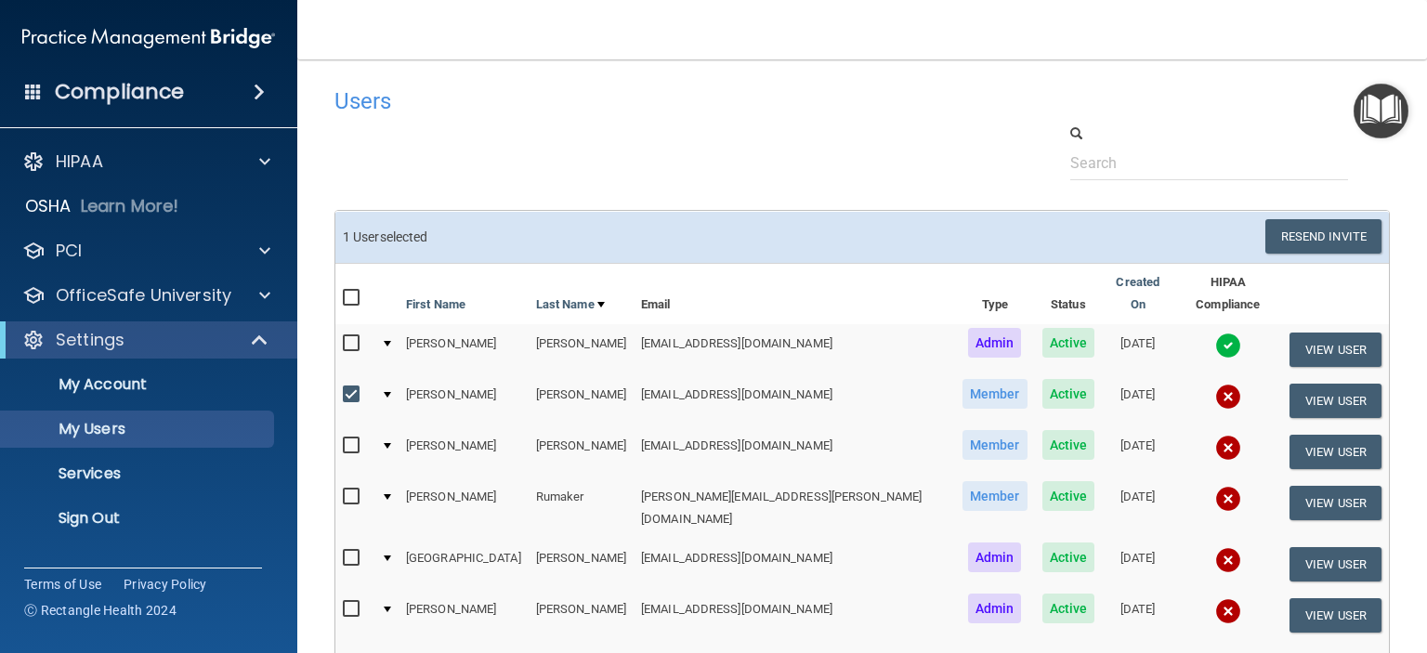
click at [353, 387] on input "checkbox" at bounding box center [353, 394] width 21 height 15
checkbox input "false"
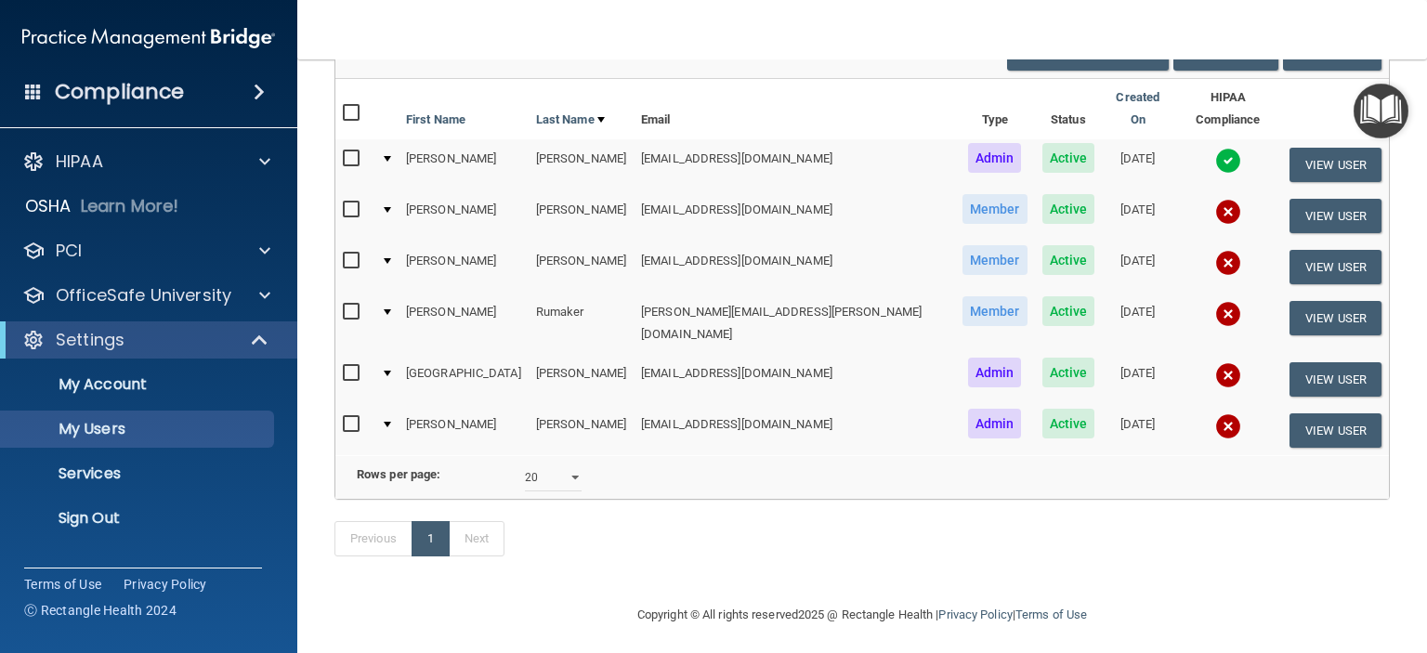
scroll to position [187, 0]
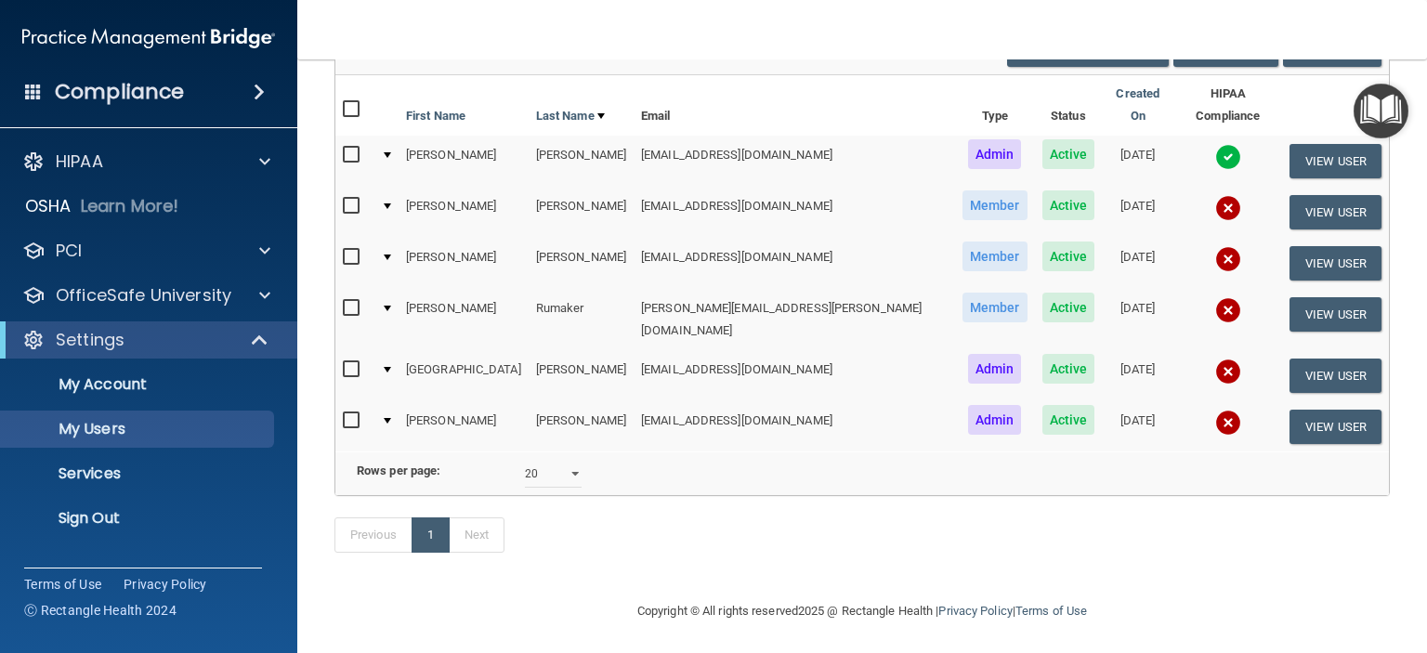
click at [348, 413] on input "checkbox" at bounding box center [353, 420] width 21 height 15
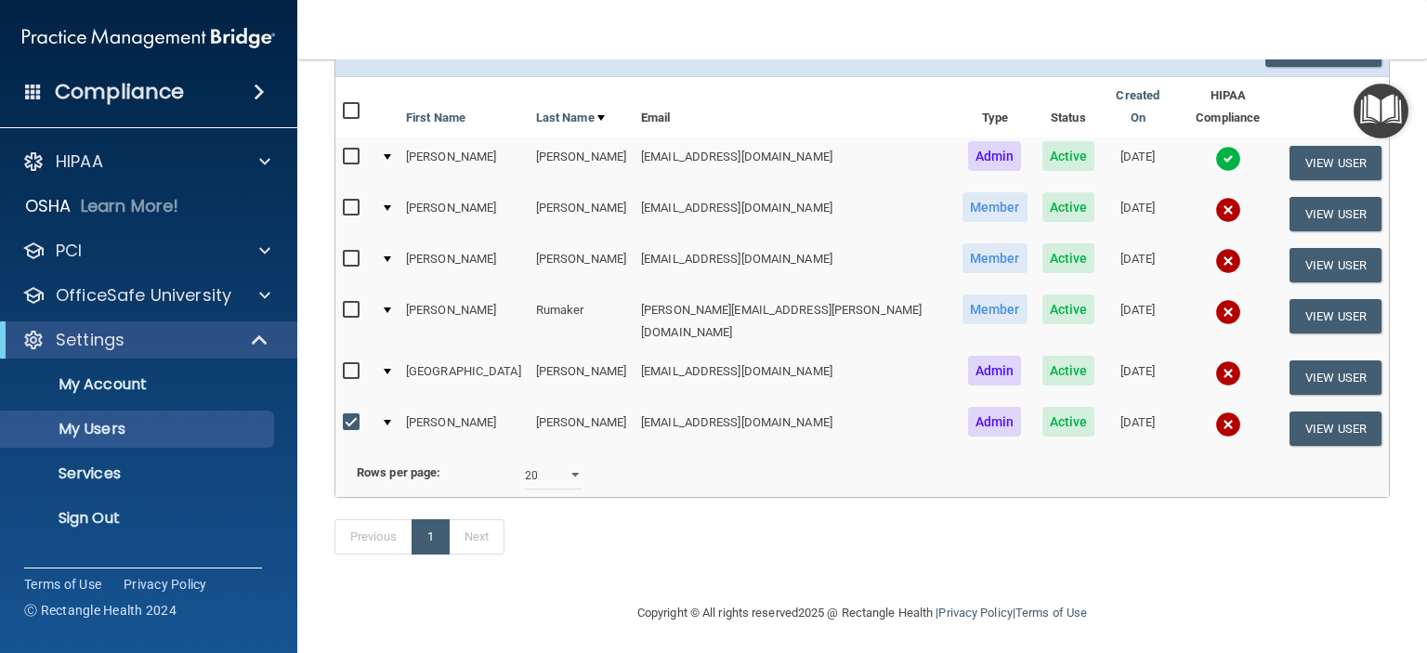
scroll to position [1, 0]
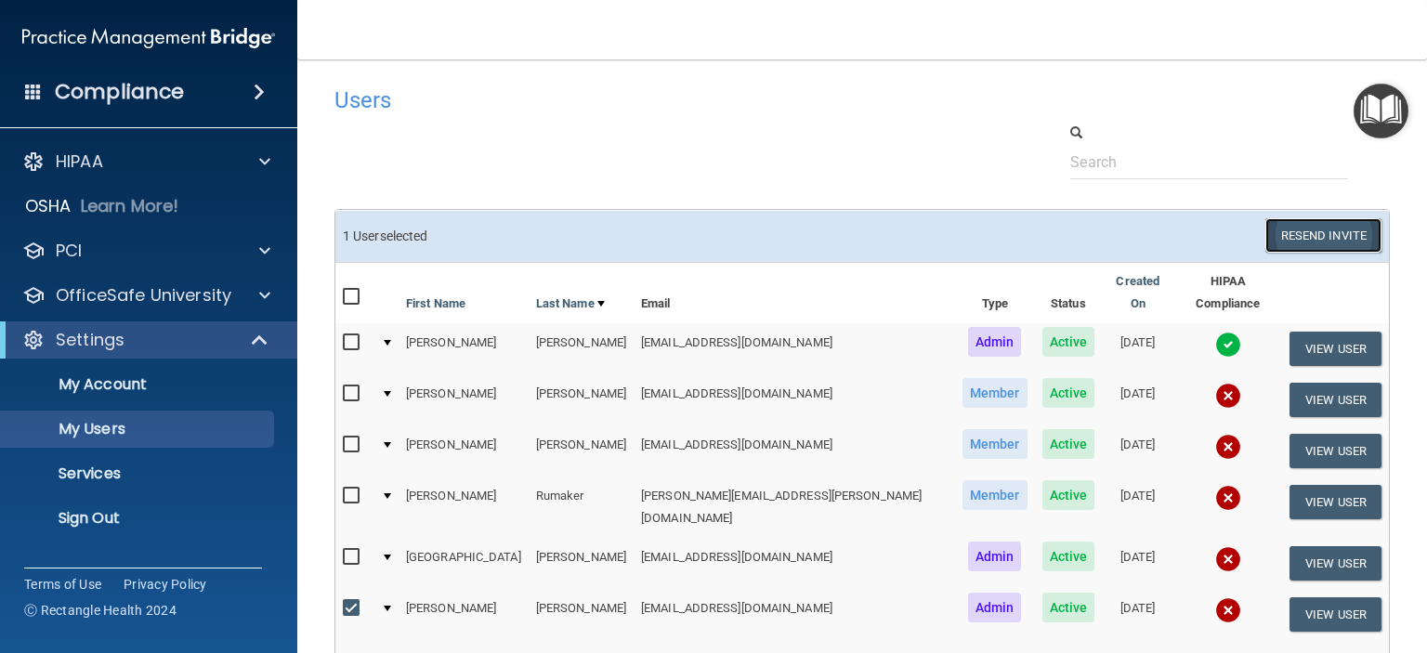
click at [1302, 235] on button "Resend Invite" at bounding box center [1324, 235] width 116 height 34
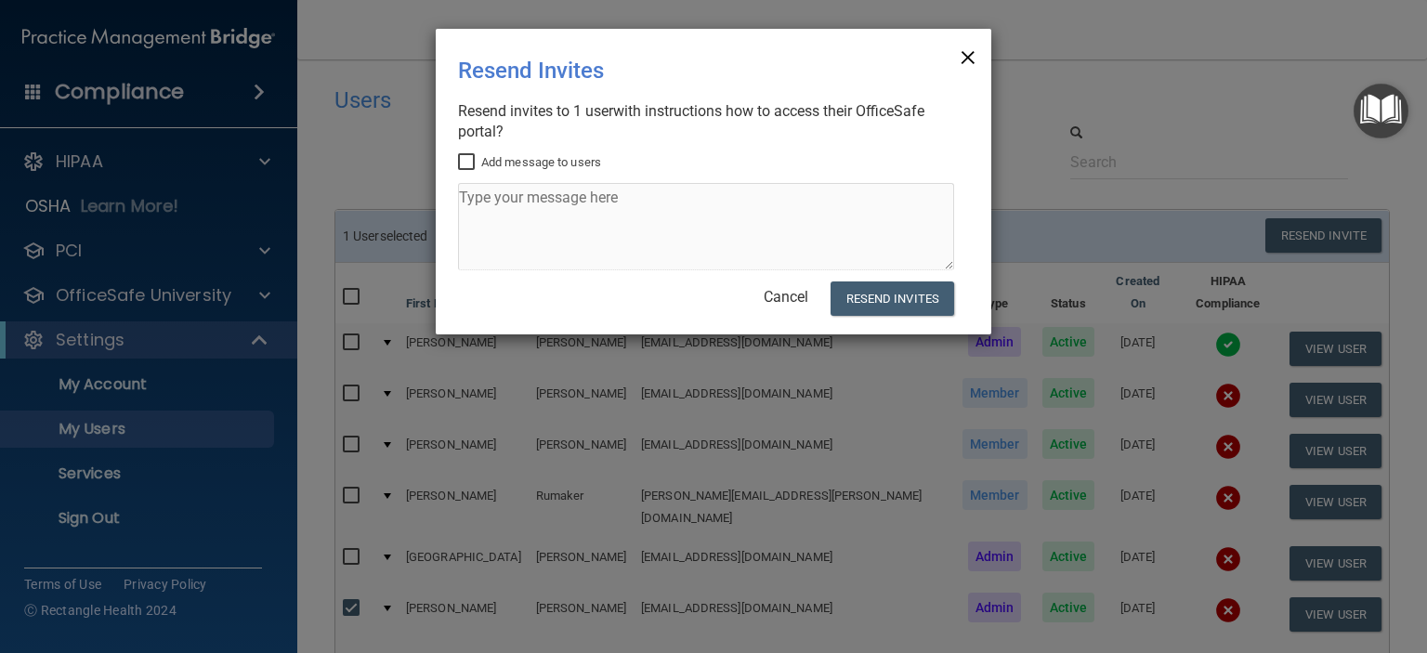
click at [966, 55] on span "×" at bounding box center [968, 54] width 17 height 37
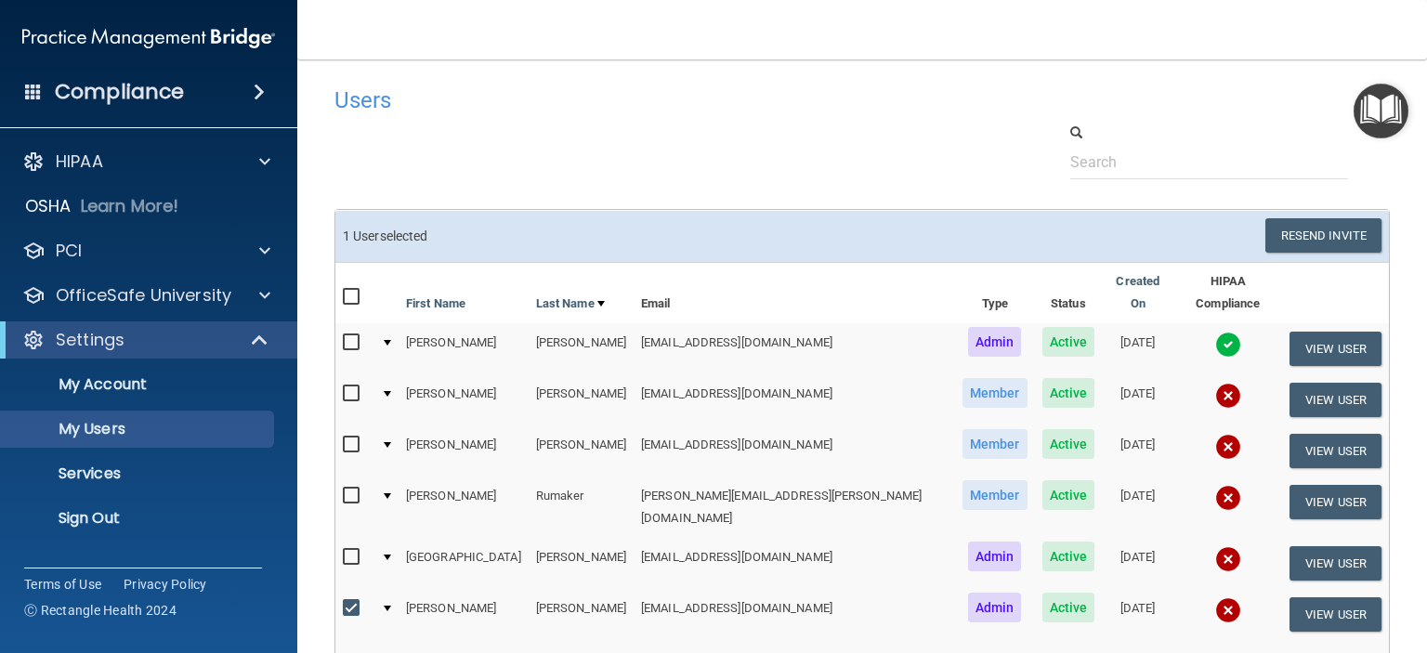
click at [1215, 383] on img at bounding box center [1228, 396] width 26 height 26
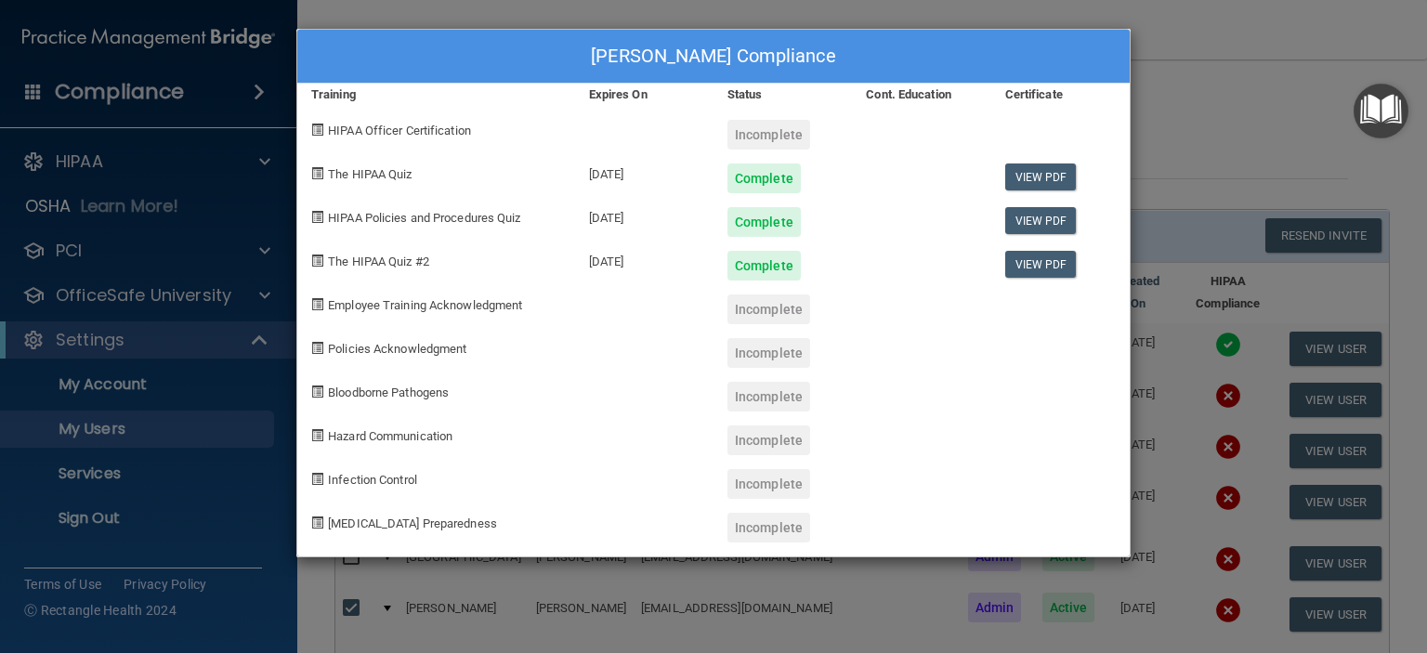
click at [1262, 85] on div "Monica Ginyard's Compliance Training Expires On Status Cont. Education Certific…" at bounding box center [713, 326] width 1427 height 653
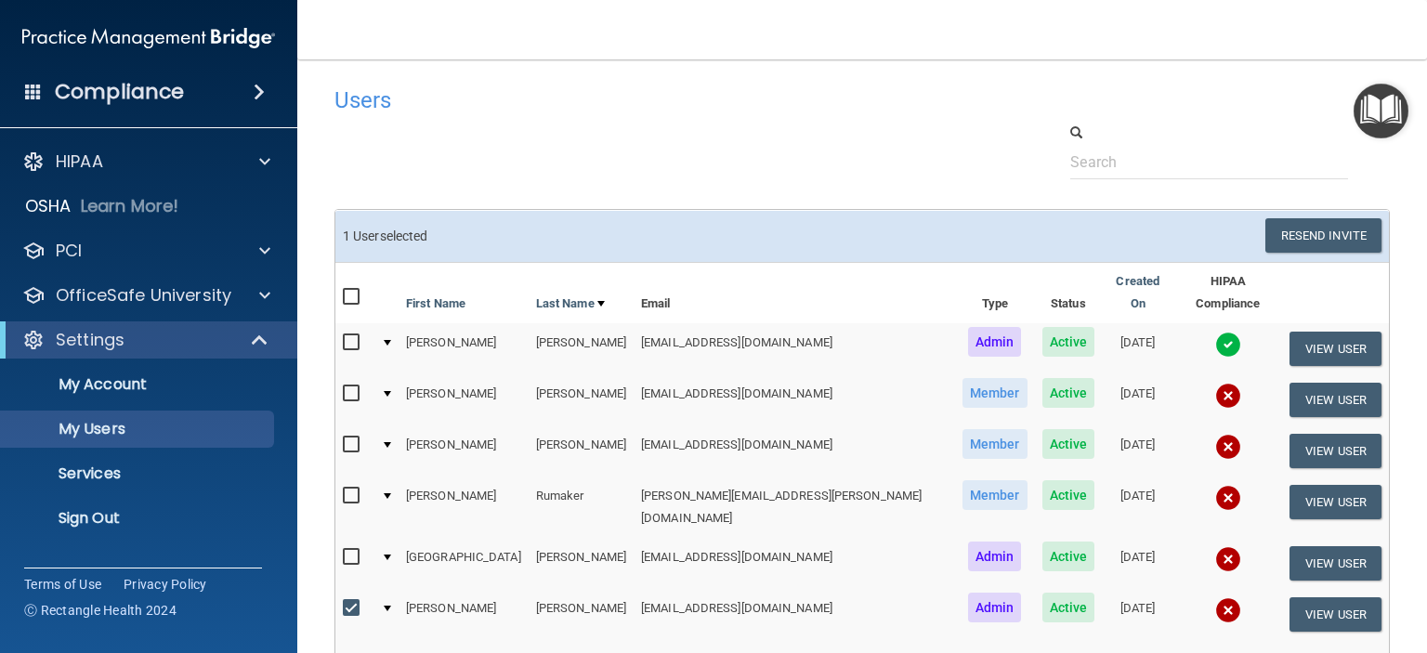
click at [351, 601] on input "checkbox" at bounding box center [353, 608] width 21 height 15
checkbox input "false"
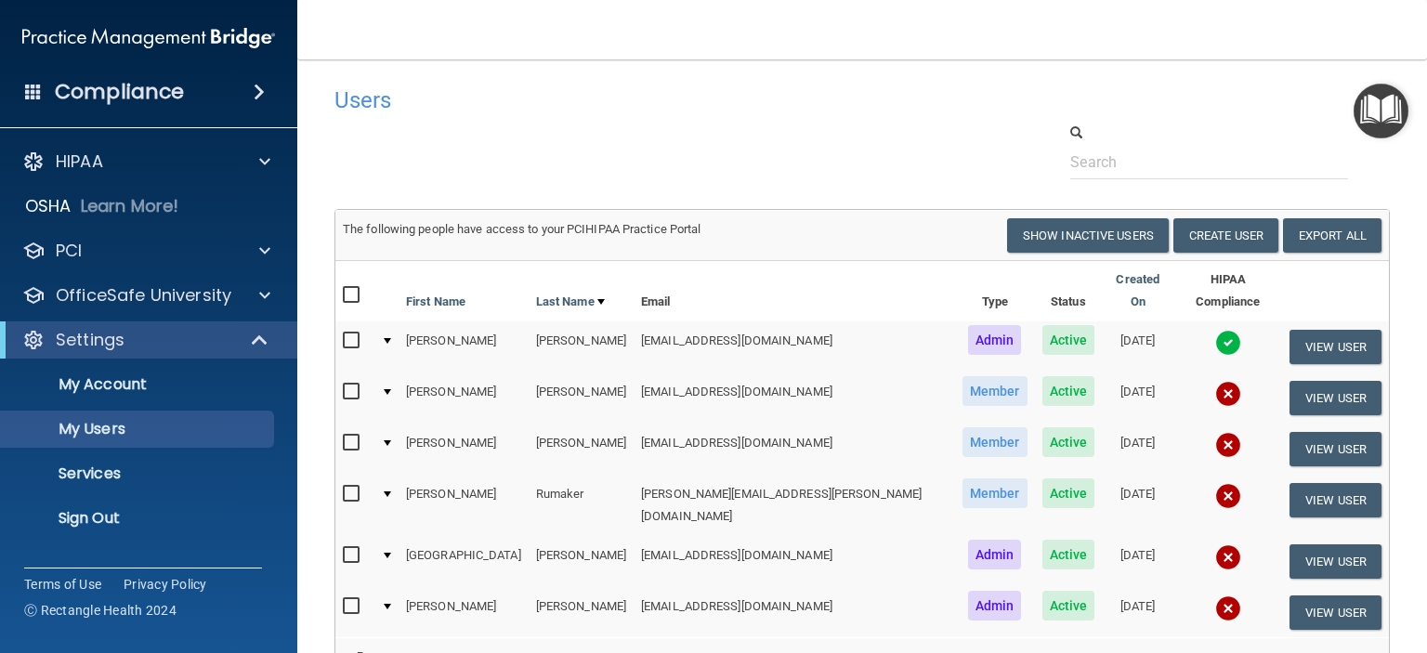
click at [346, 548] on input "checkbox" at bounding box center [353, 555] width 21 height 15
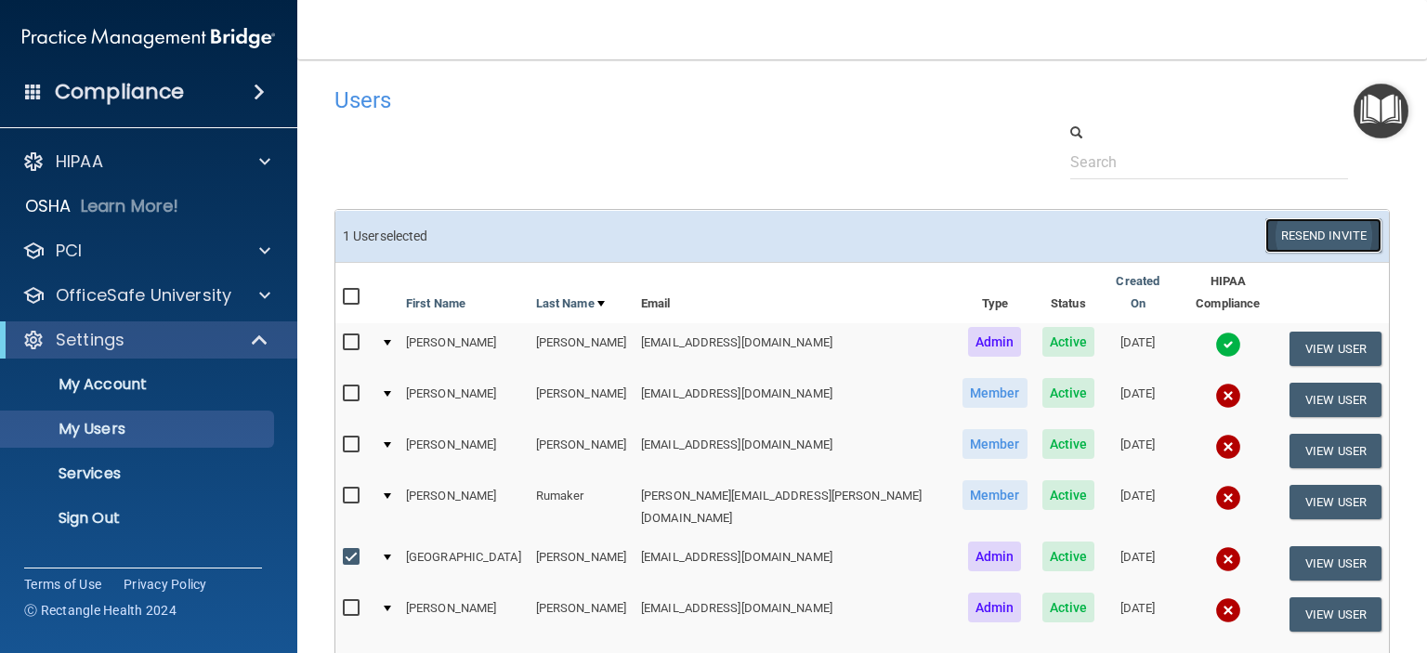
click at [1300, 234] on button "Resend Invite" at bounding box center [1324, 235] width 116 height 34
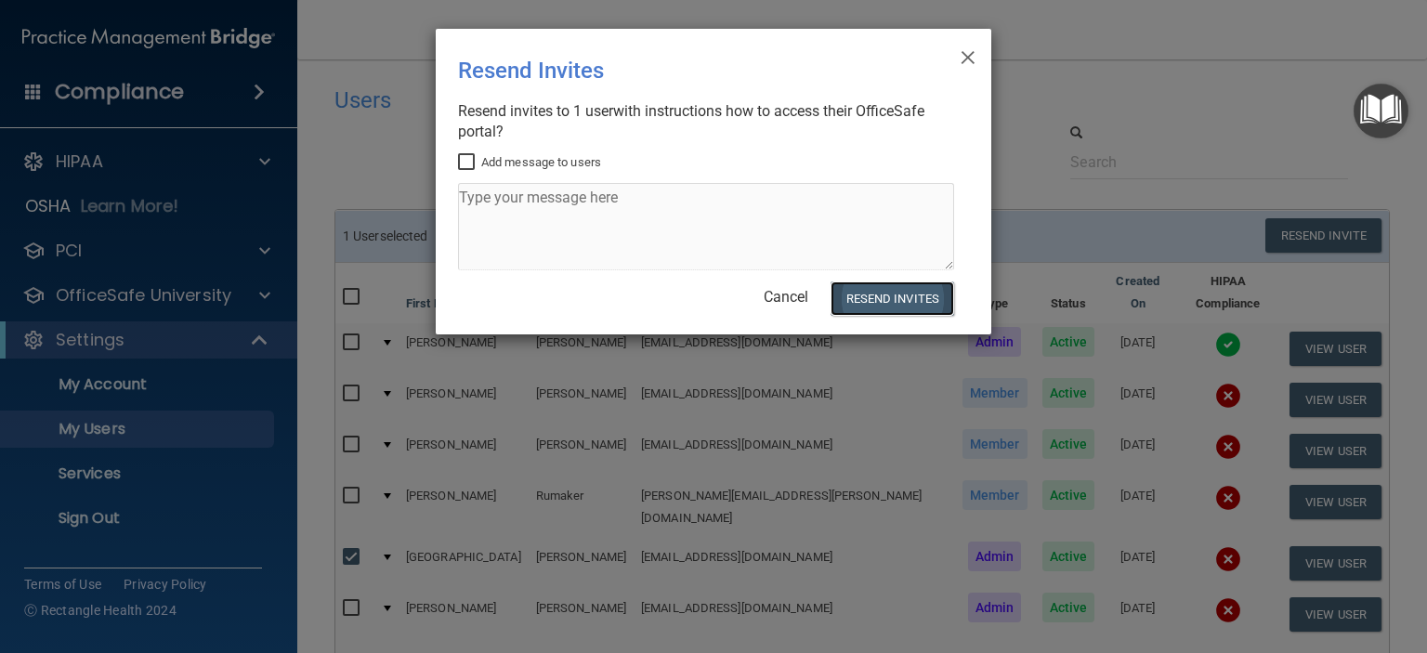
click at [873, 305] on button "Resend Invites" at bounding box center [893, 299] width 124 height 34
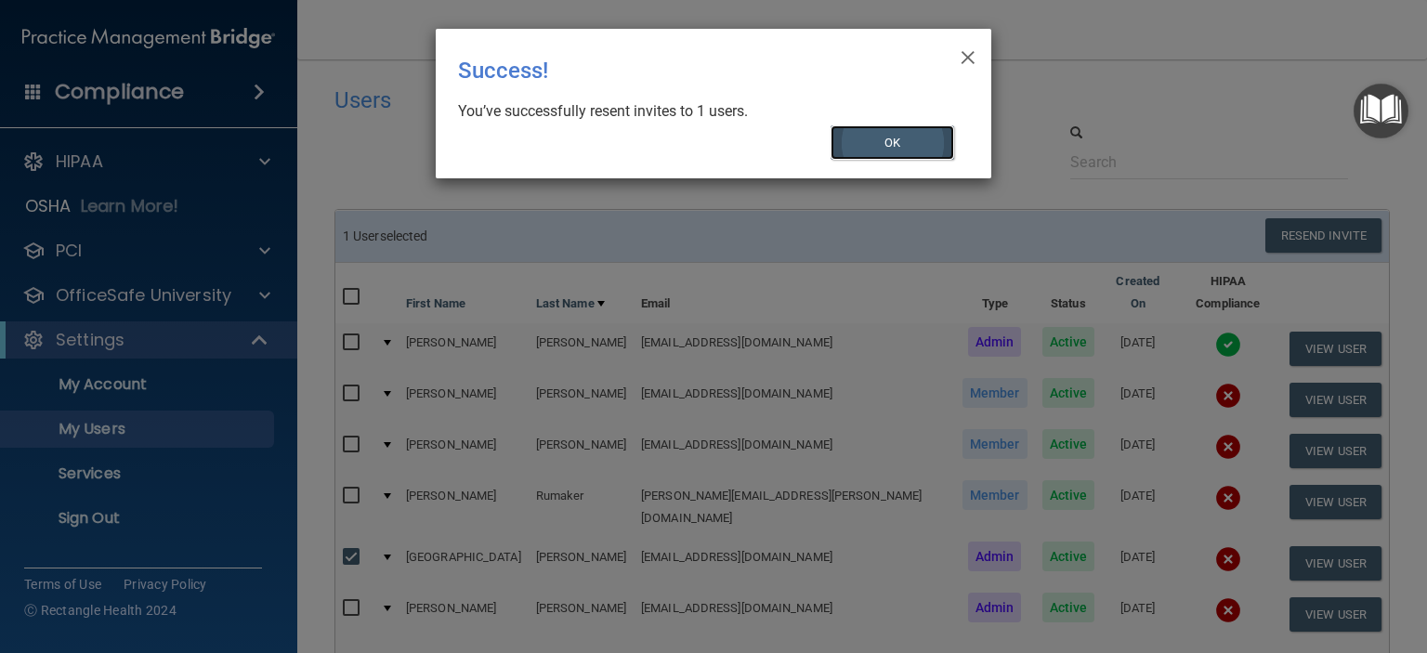
click at [889, 144] on button "OK" at bounding box center [893, 142] width 125 height 34
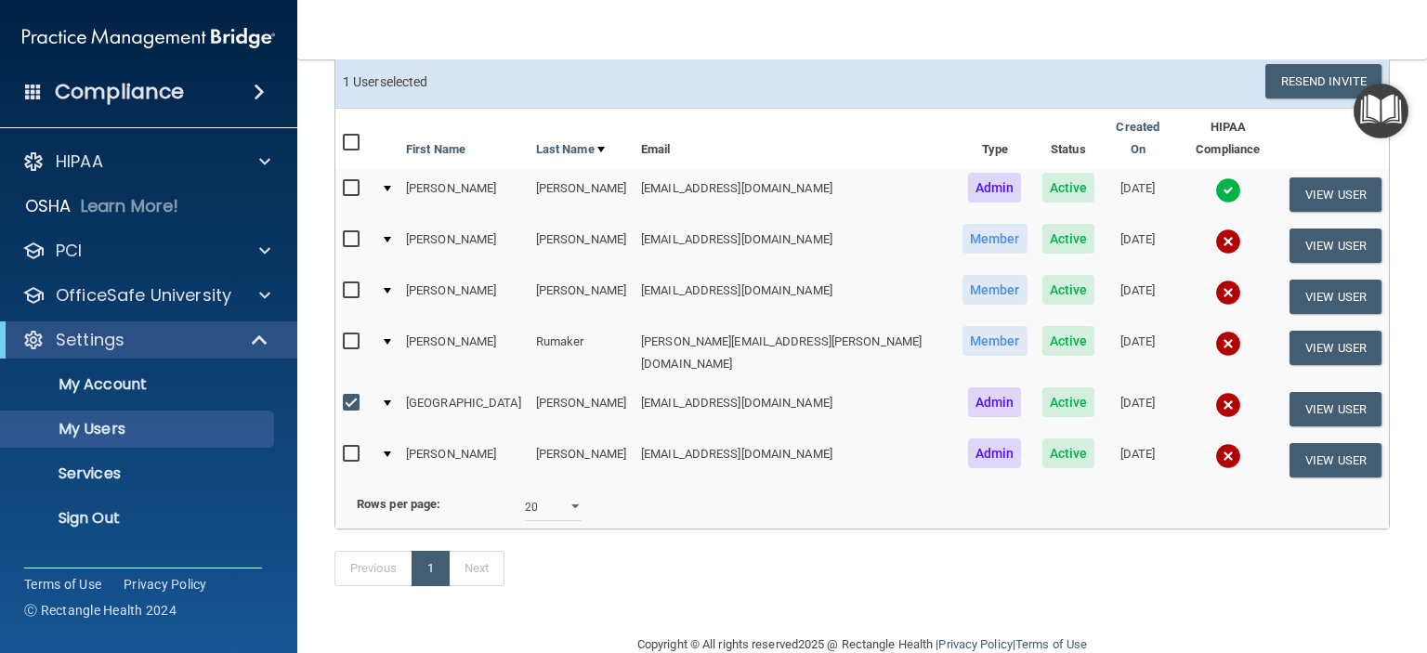
scroll to position [187, 0]
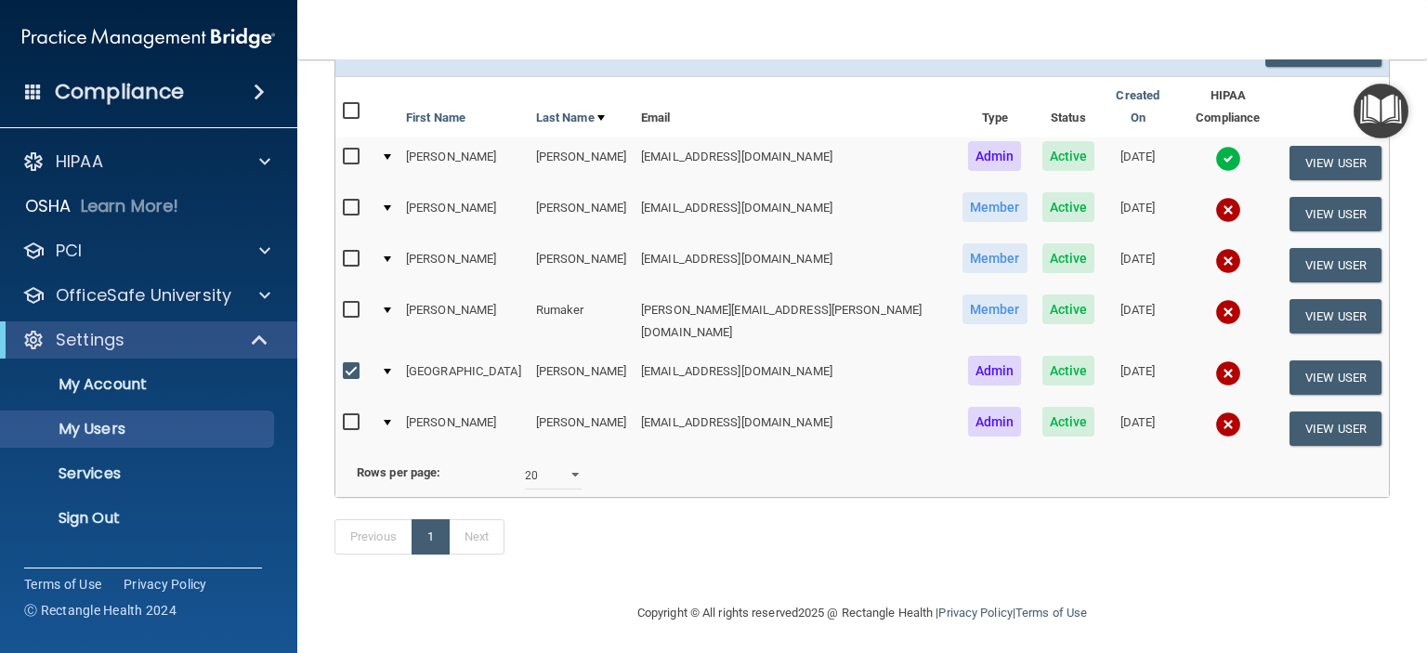
click at [350, 364] on input "checkbox" at bounding box center [353, 371] width 21 height 15
checkbox input "false"
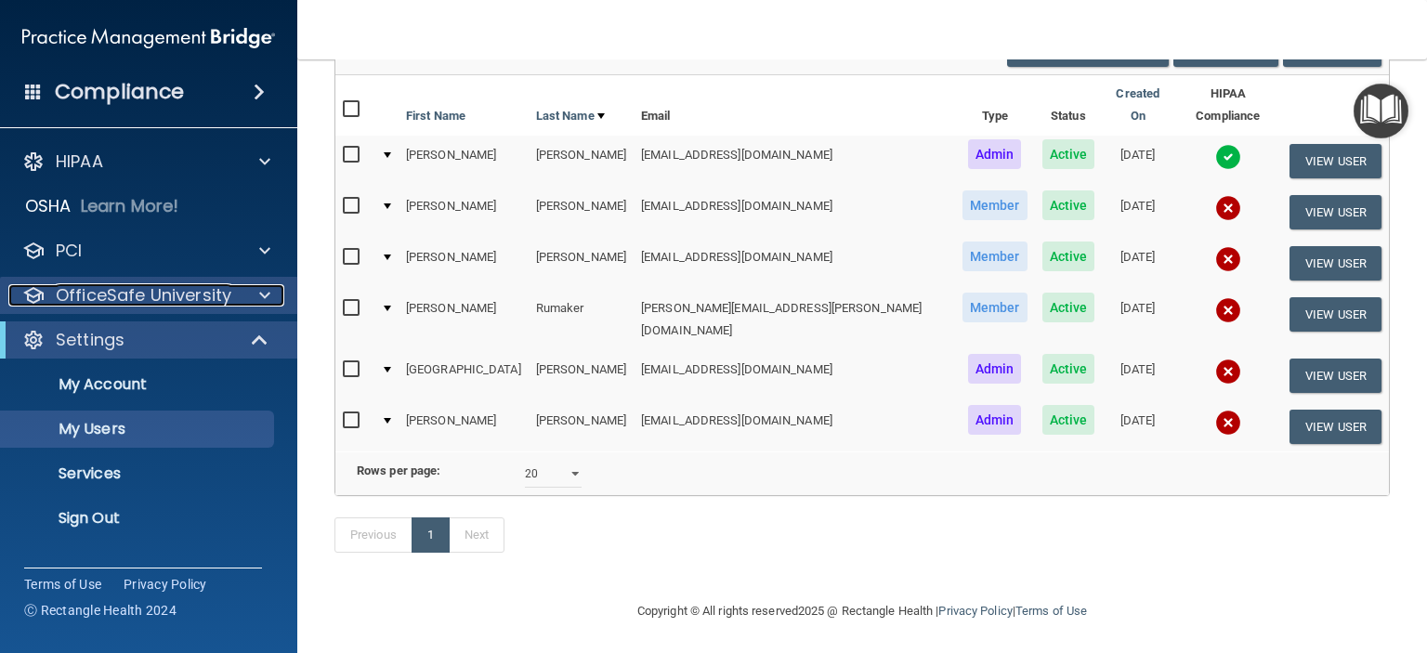
click at [190, 307] on p "OfficeSafe University" at bounding box center [144, 295] width 176 height 22
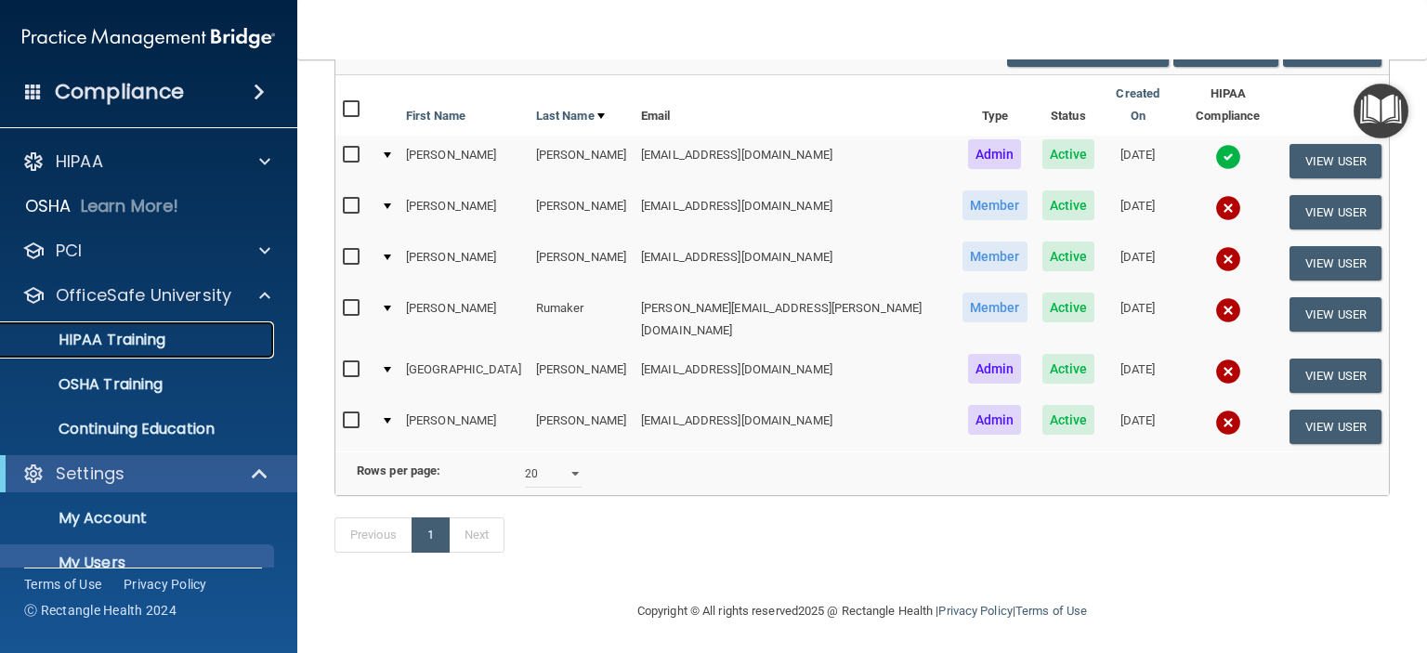
click at [157, 338] on p "HIPAA Training" at bounding box center [88, 340] width 153 height 19
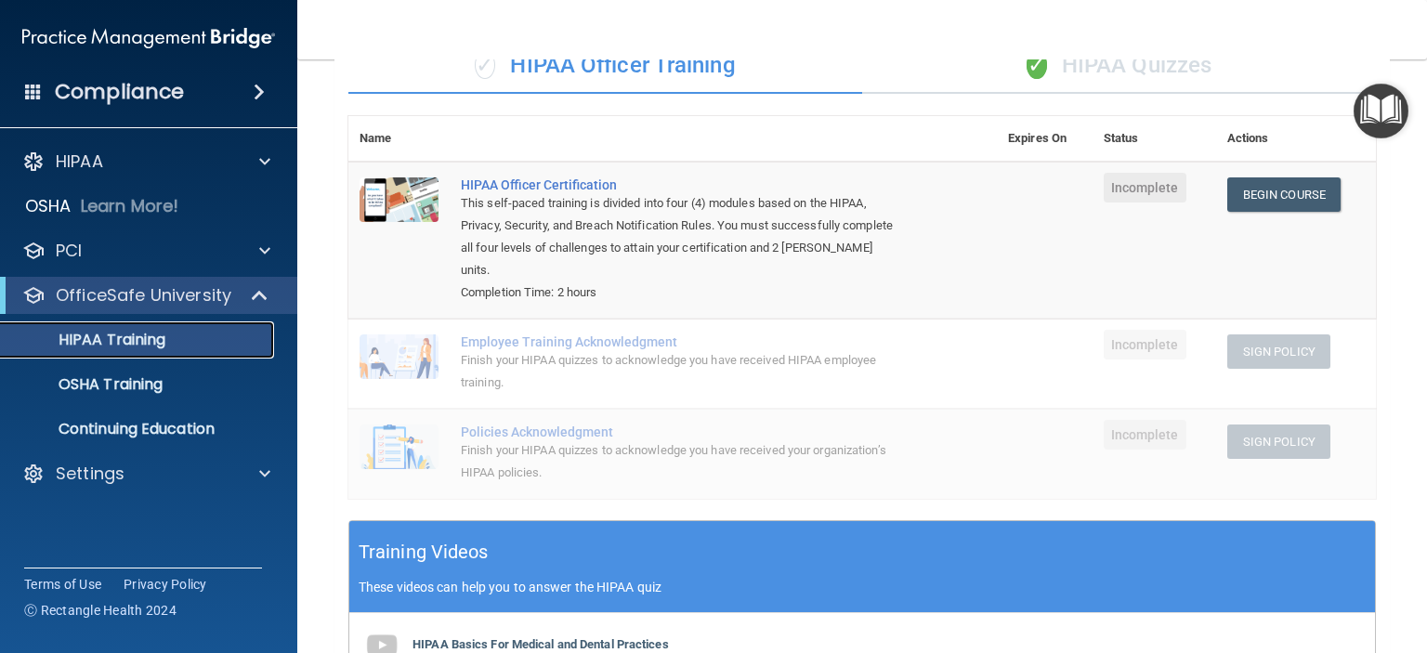
scroll to position [51, 0]
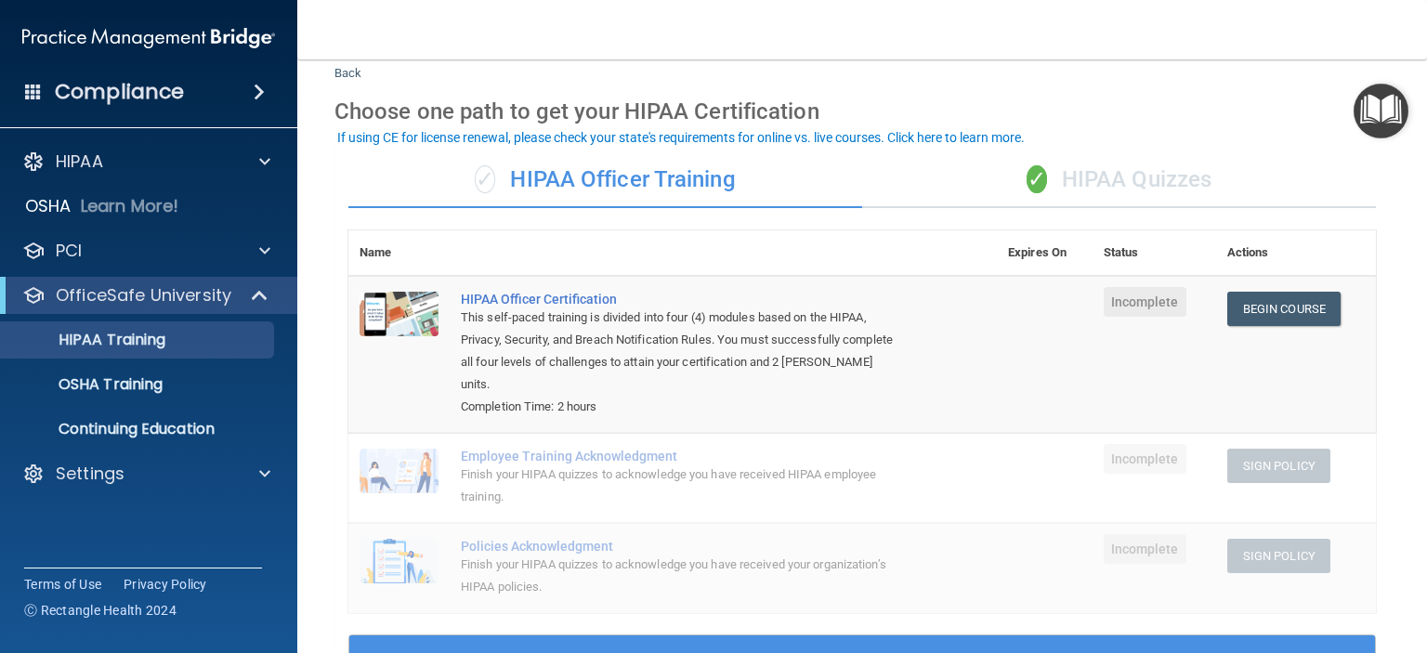
click at [1155, 170] on div "✓ HIPAA Quizzes" at bounding box center [1119, 180] width 514 height 56
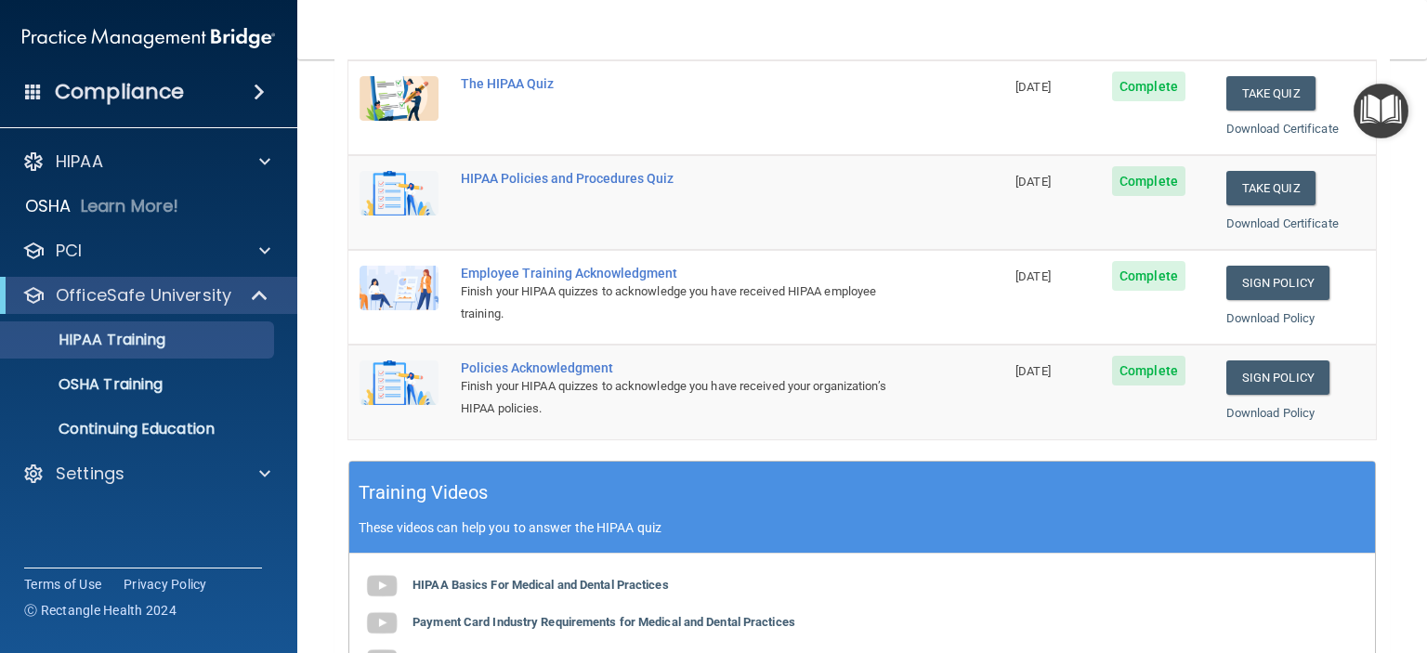
scroll to position [330, 0]
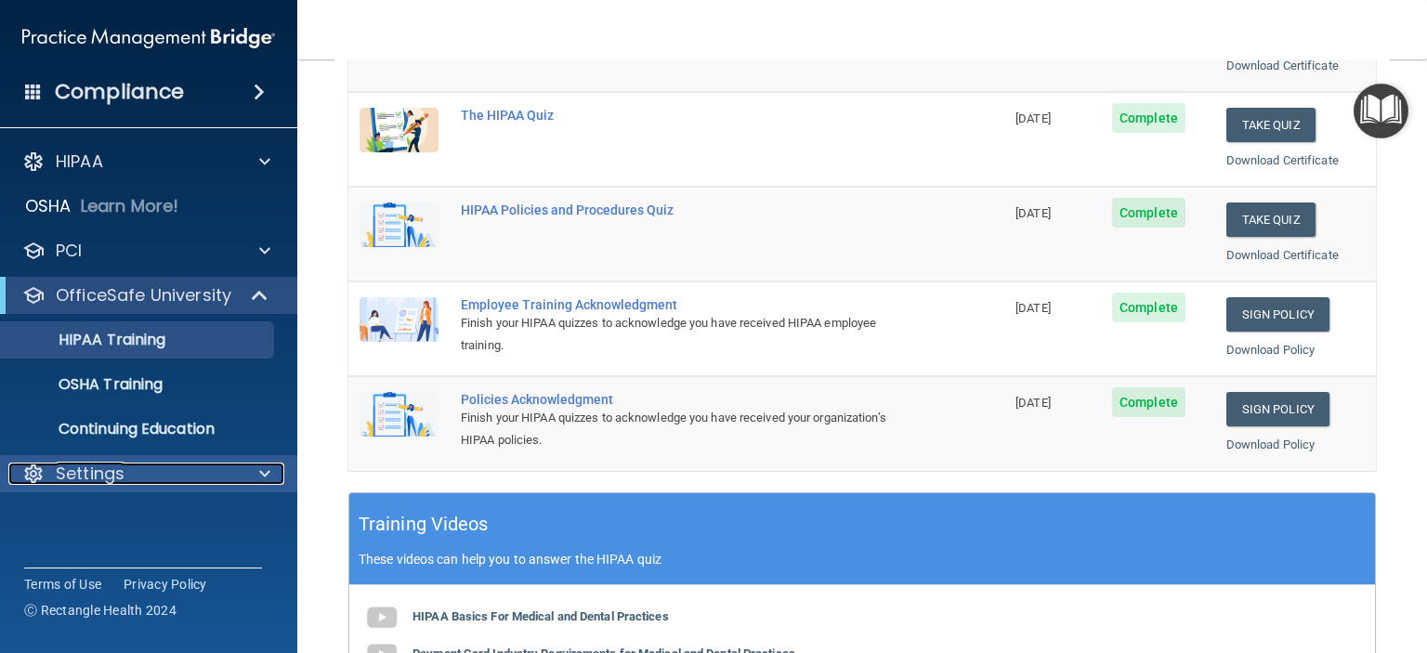
click at [90, 473] on p "Settings" at bounding box center [90, 474] width 69 height 22
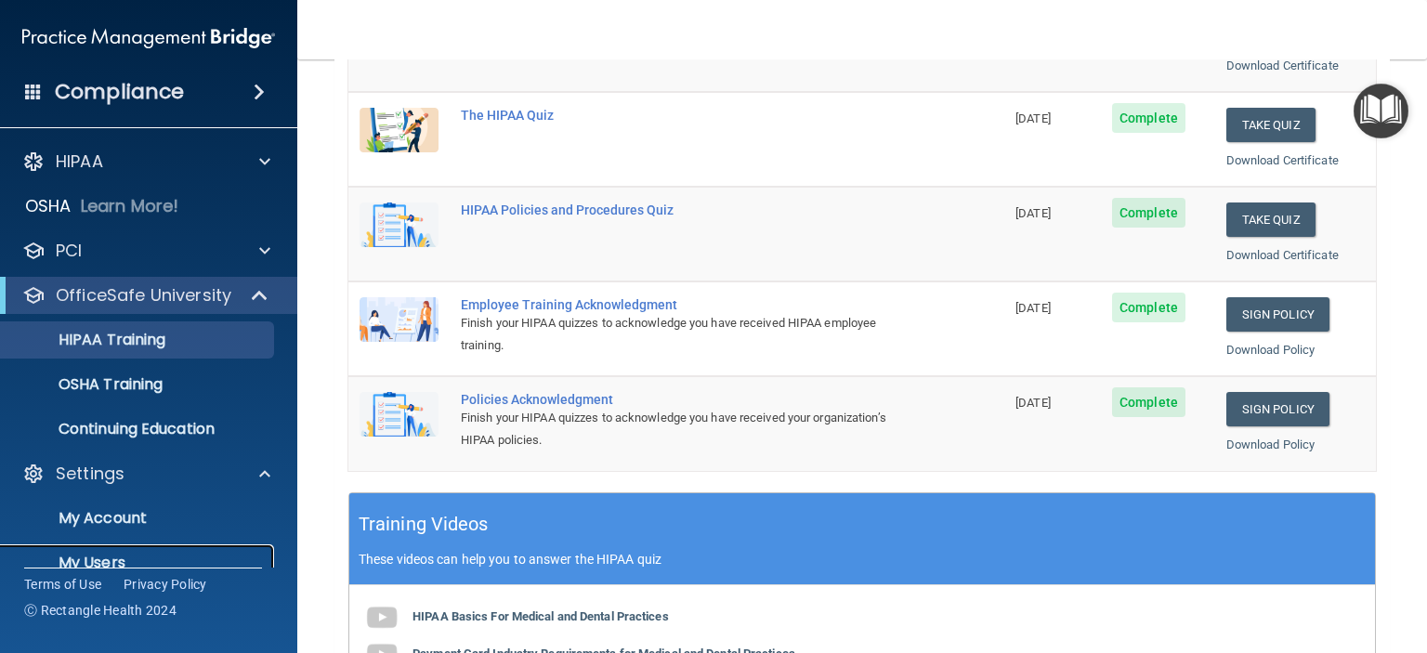
click at [72, 555] on p "My Users" at bounding box center [139, 563] width 254 height 19
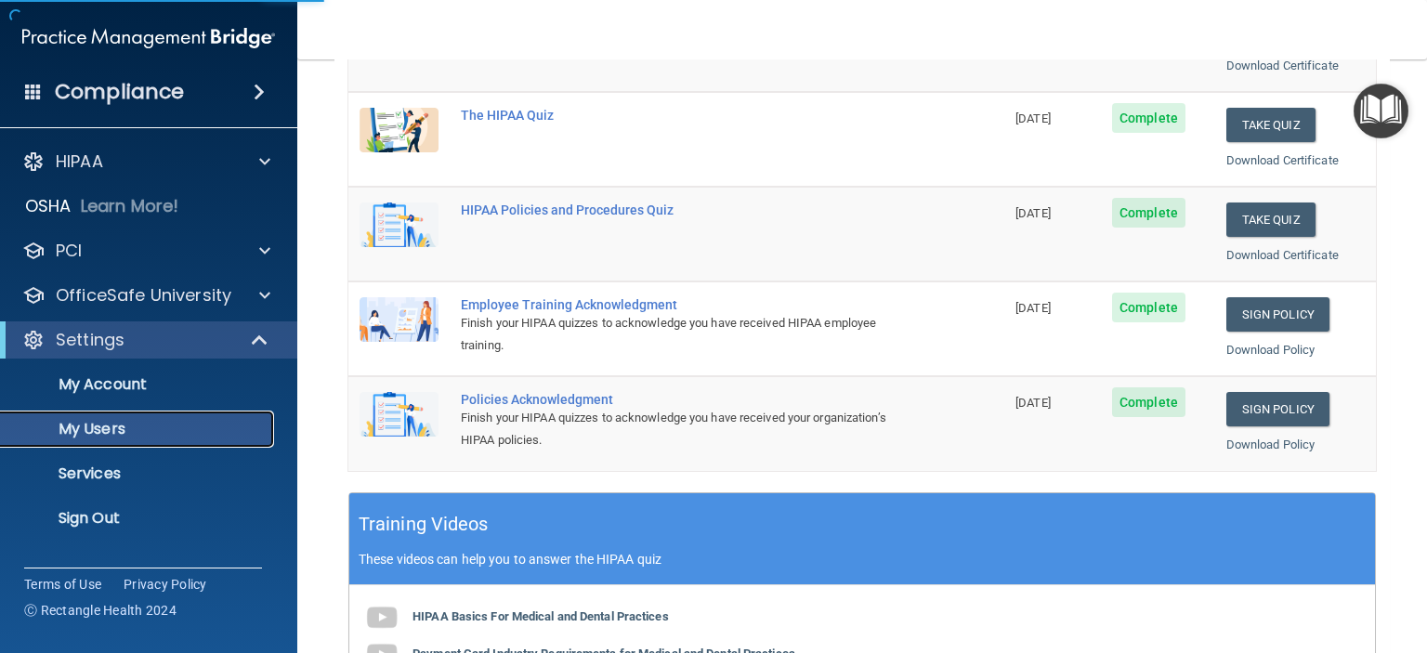
scroll to position [187, 0]
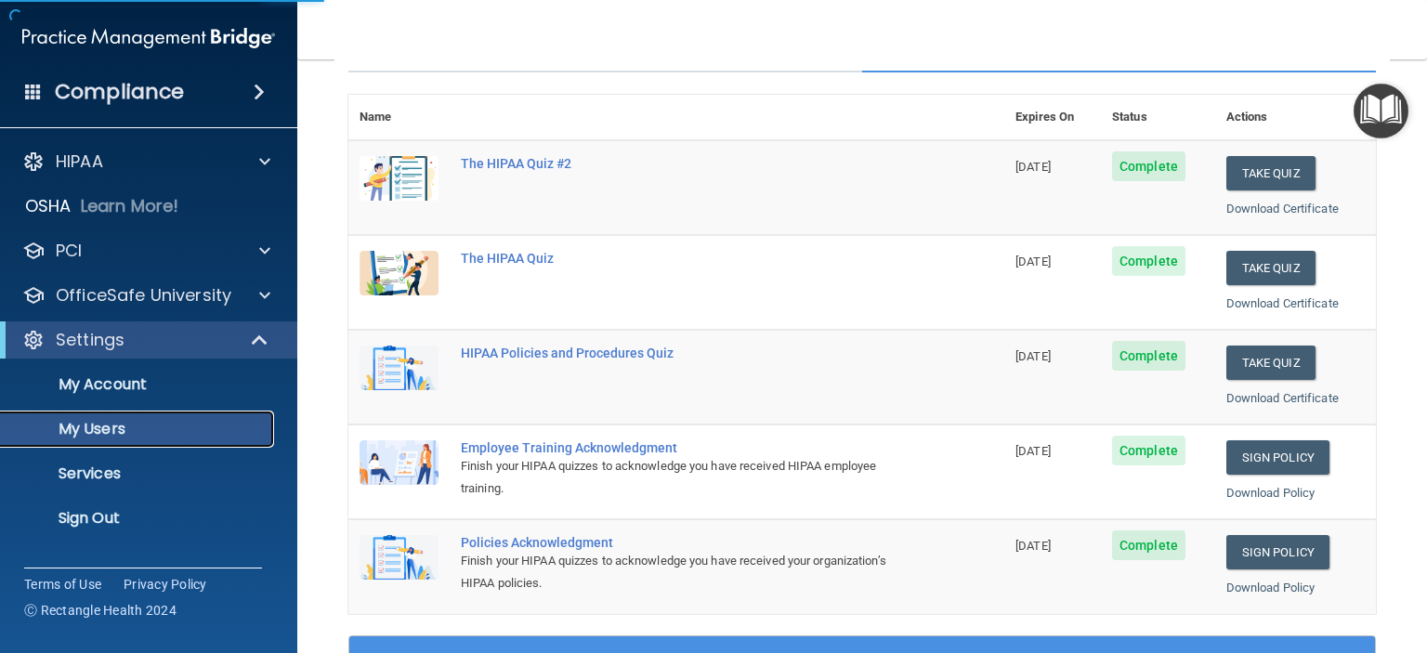
select select "20"
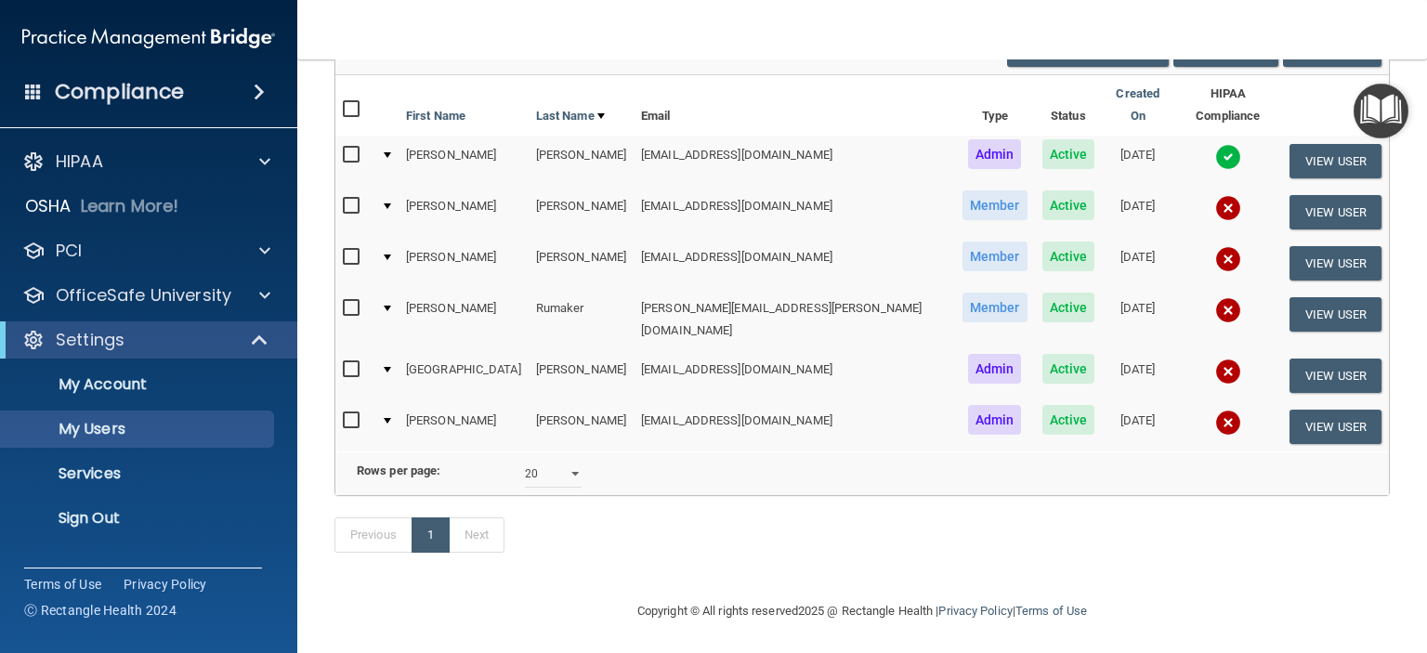
click at [1215, 195] on img at bounding box center [1228, 208] width 26 height 26
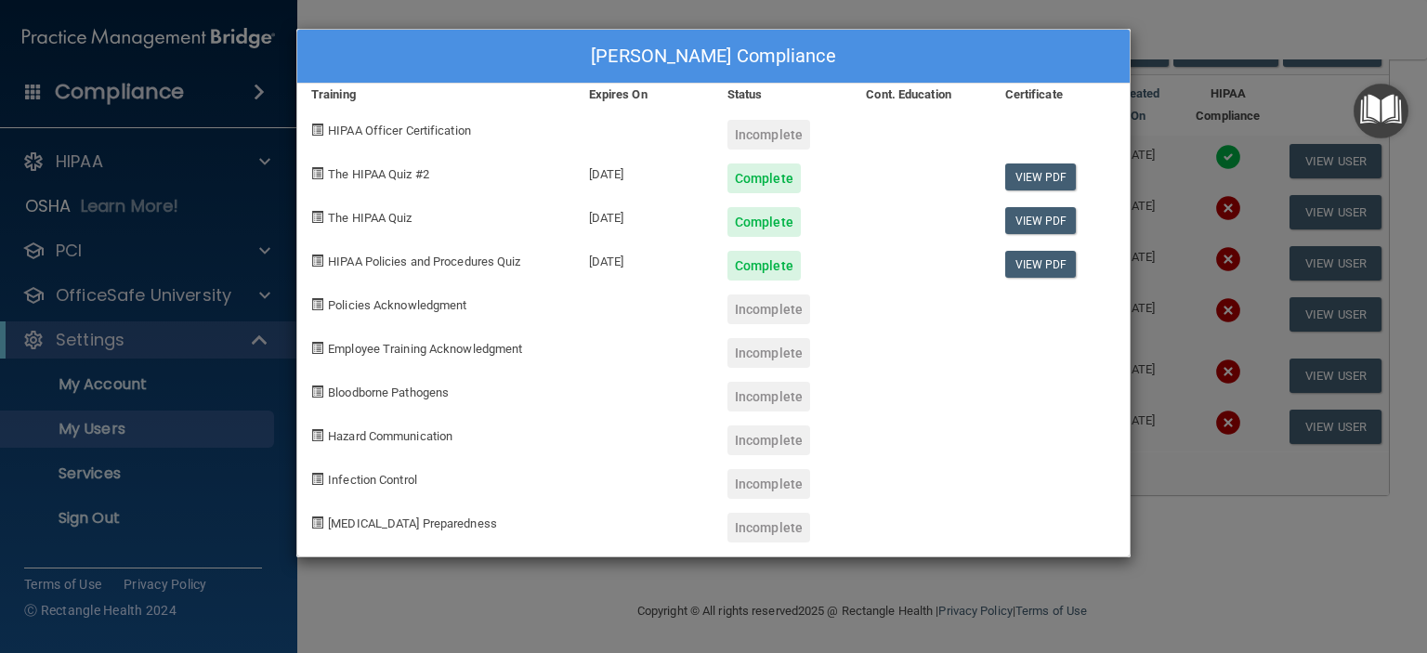
click at [745, 348] on div "Incomplete" at bounding box center [769, 353] width 83 height 30
click at [1185, 189] on div "Monica Ginyard's Compliance Training Expires On Status Cont. Education Certific…" at bounding box center [713, 326] width 1427 height 653
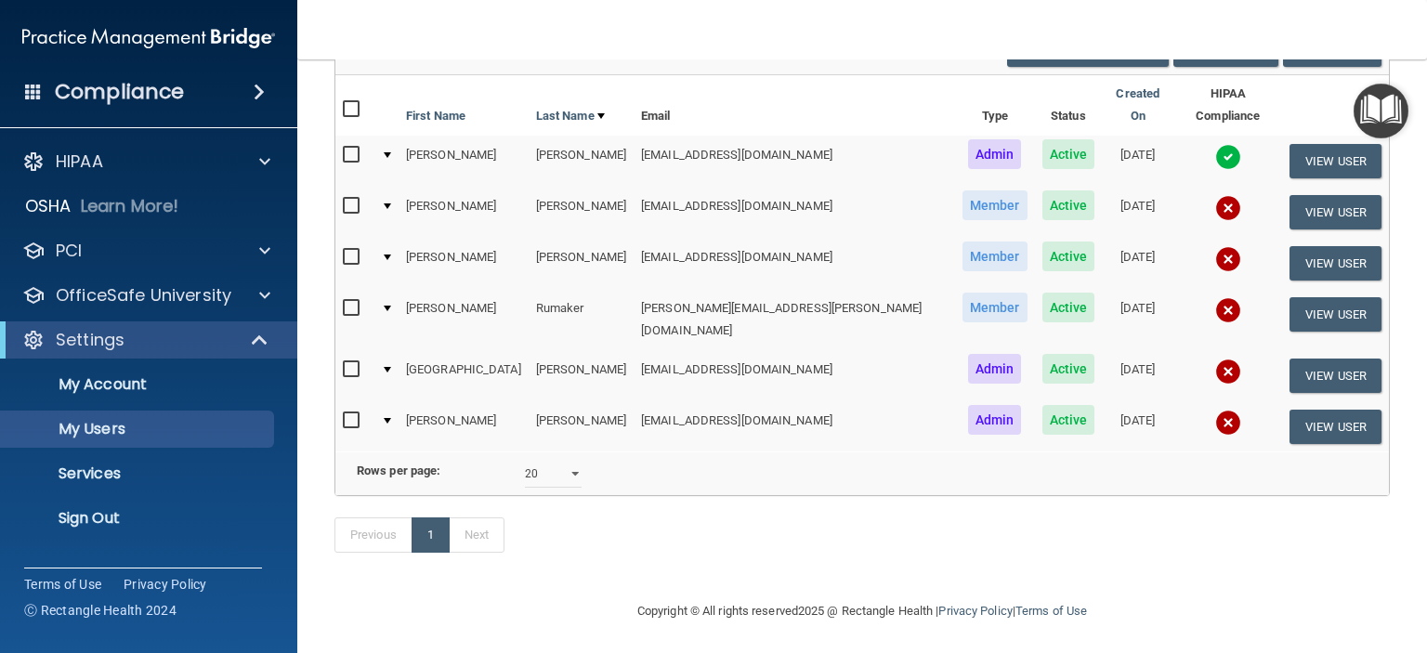
click at [391, 203] on div at bounding box center [387, 206] width 7 height 6
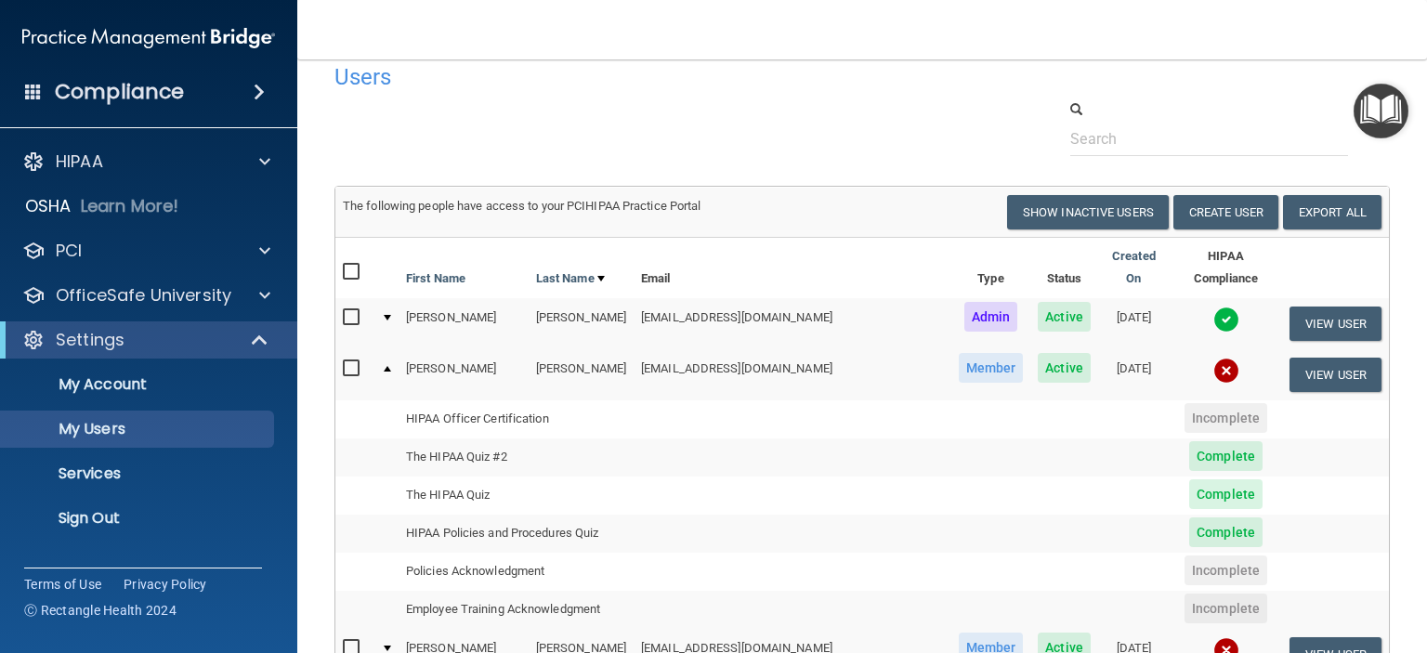
scroll to position [0, 0]
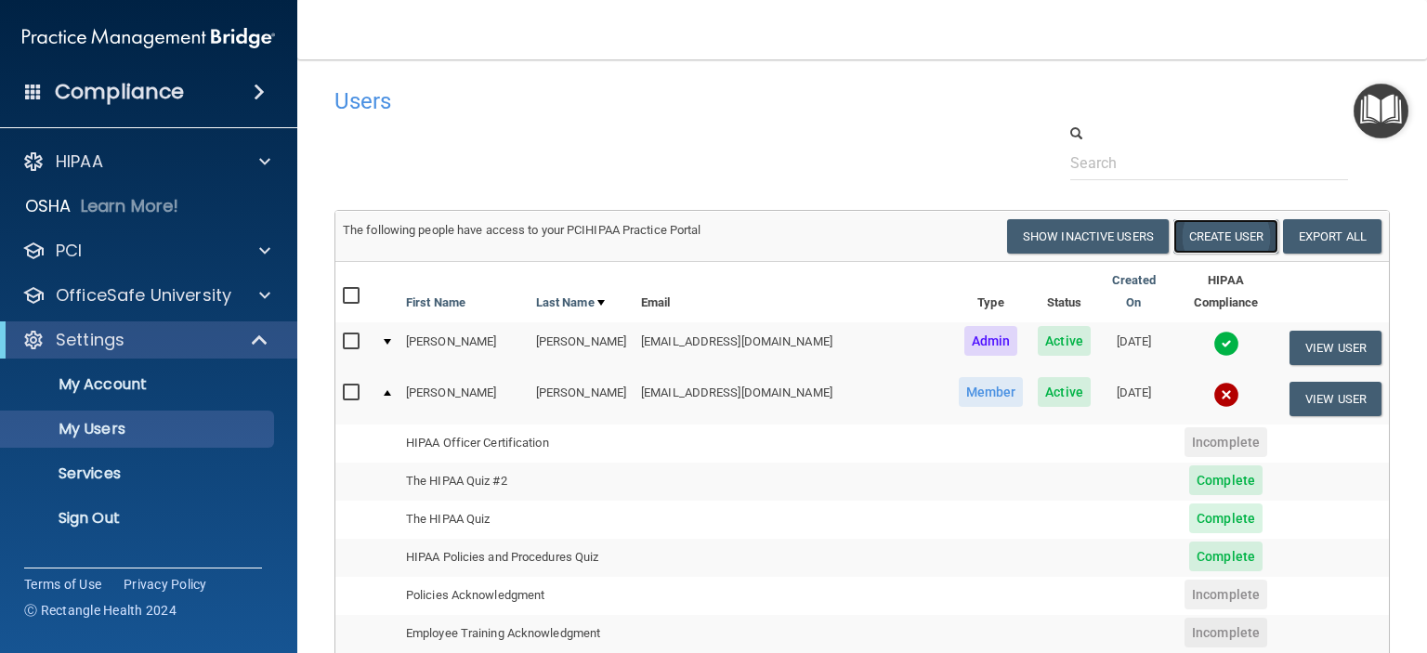
click at [1184, 239] on button "Create User" at bounding box center [1226, 236] width 105 height 34
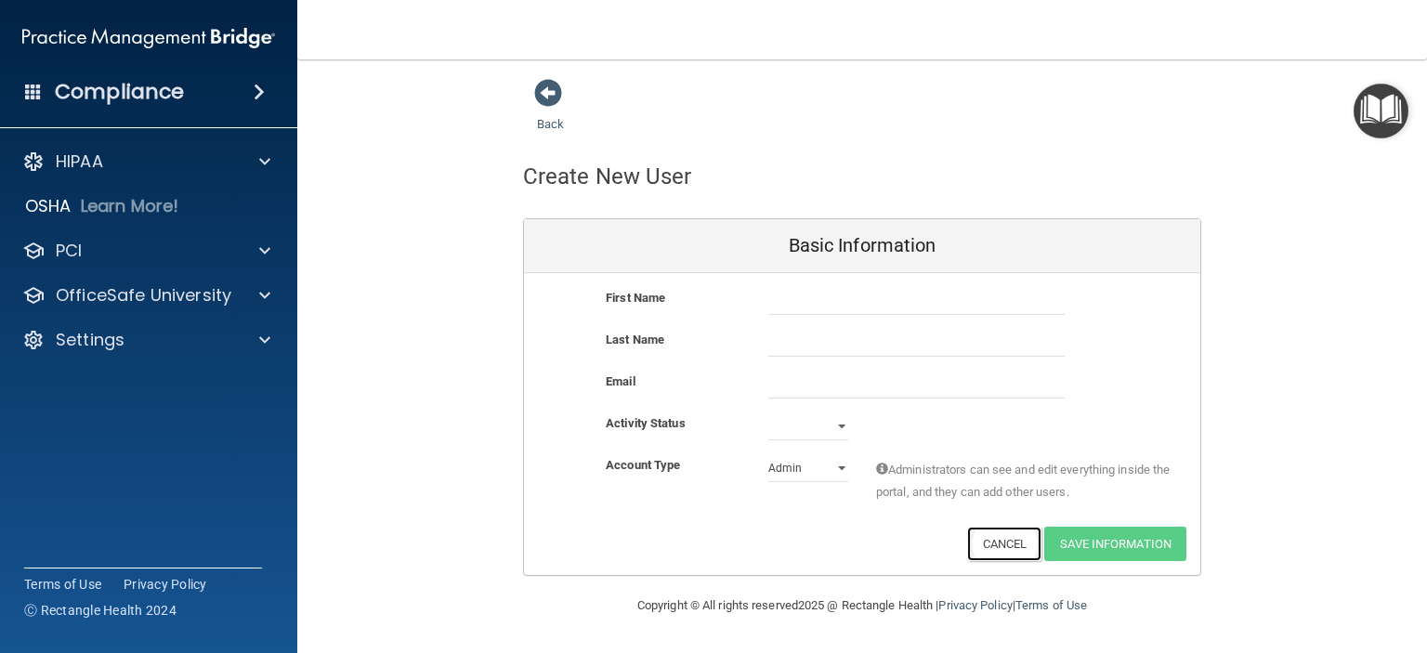
click at [989, 545] on button "Cancel" at bounding box center [1004, 544] width 75 height 34
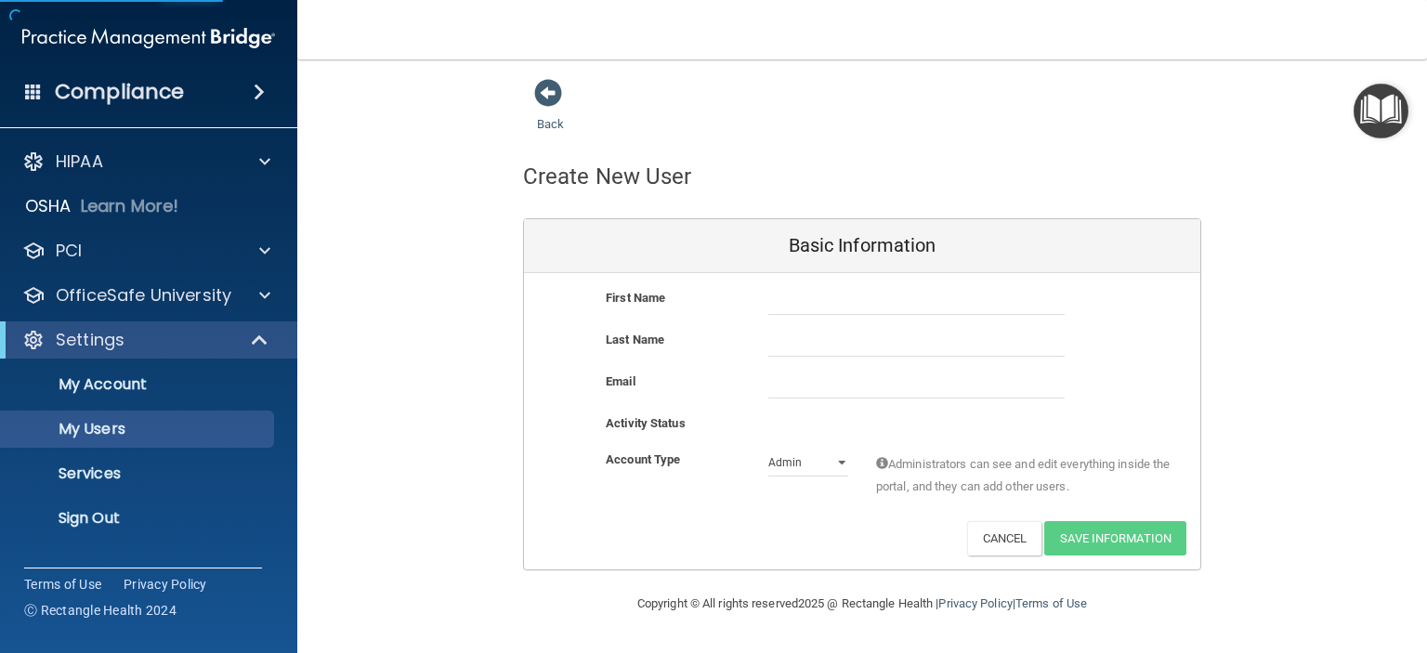
select select "20"
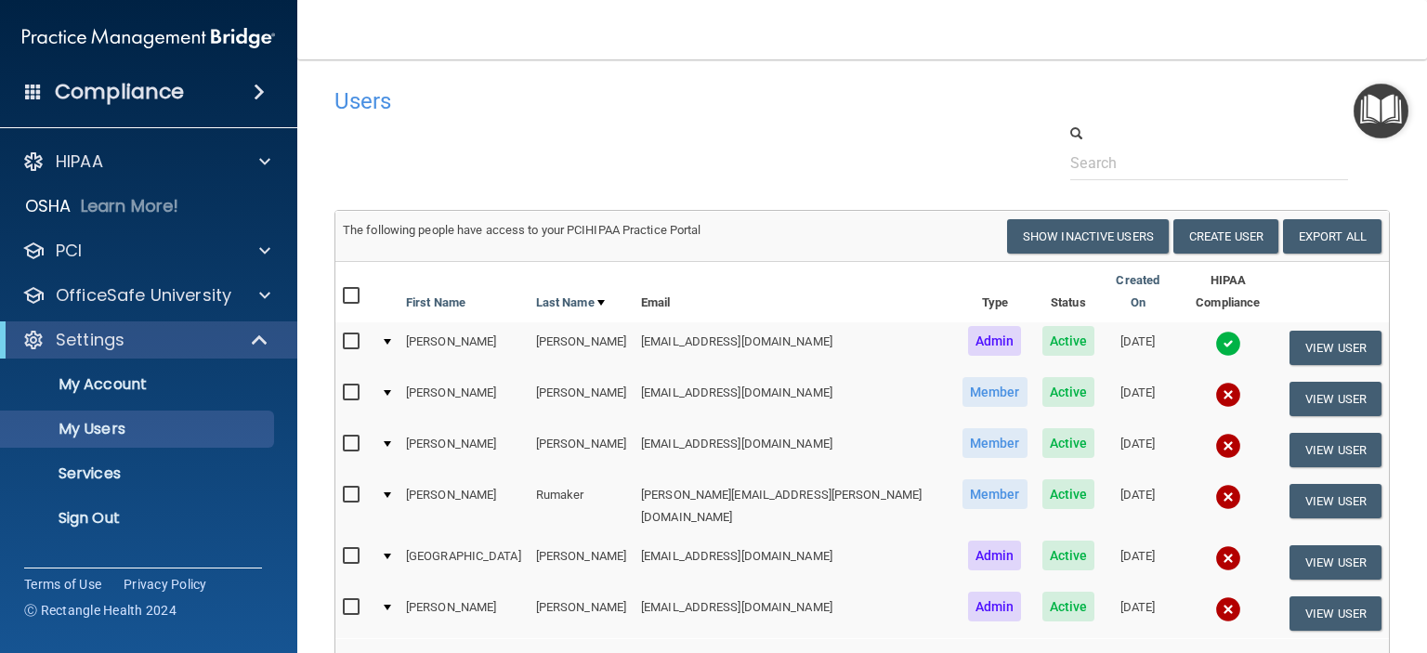
click at [1215, 382] on img at bounding box center [1228, 395] width 26 height 26
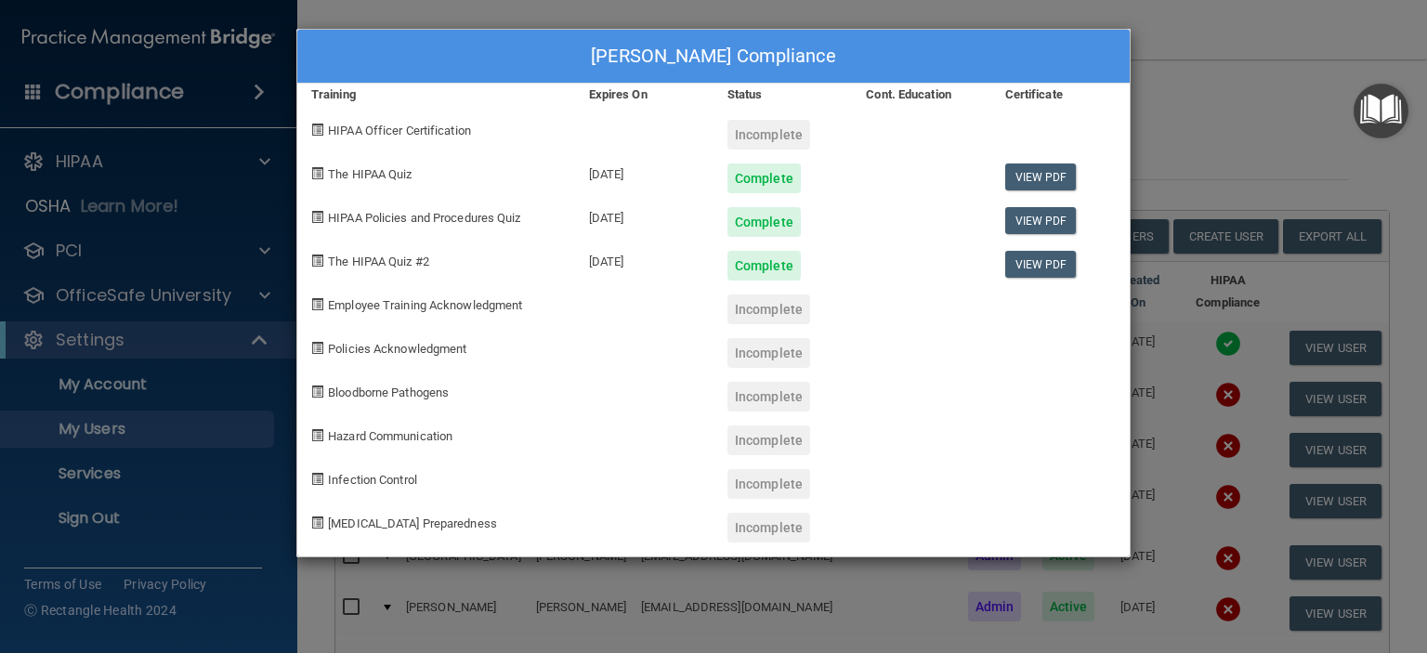
click at [317, 303] on span at bounding box center [317, 304] width 12 height 12
click at [906, 49] on div "Monica Ginyard's Compliance" at bounding box center [713, 57] width 833 height 54
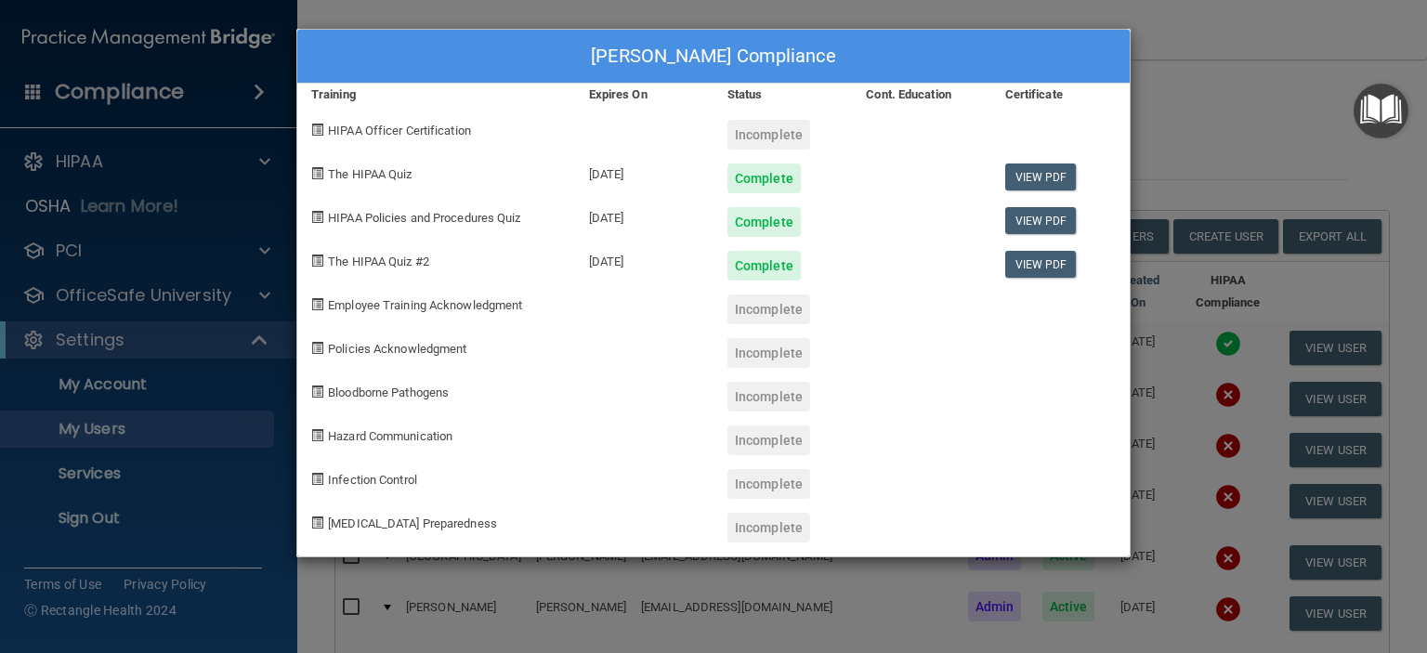
drag, startPoint x: 1043, startPoint y: 49, endPoint x: 479, endPoint y: 4, distance: 565.9
click at [479, 4] on div "Monica Ginyard's Compliance Training Expires On Status Cont. Education Certific…" at bounding box center [713, 326] width 1427 height 653
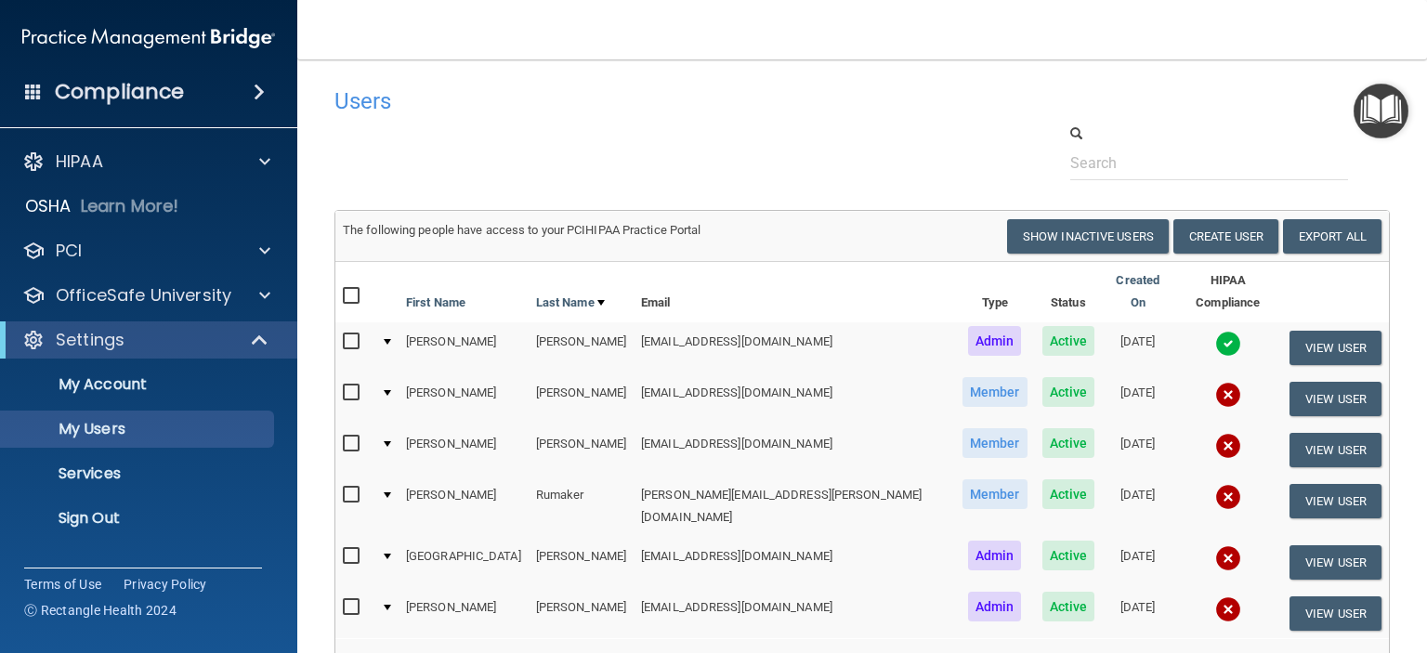
click at [399, 374] on td at bounding box center [386, 399] width 25 height 51
click at [398, 374] on td at bounding box center [386, 399] width 25 height 51
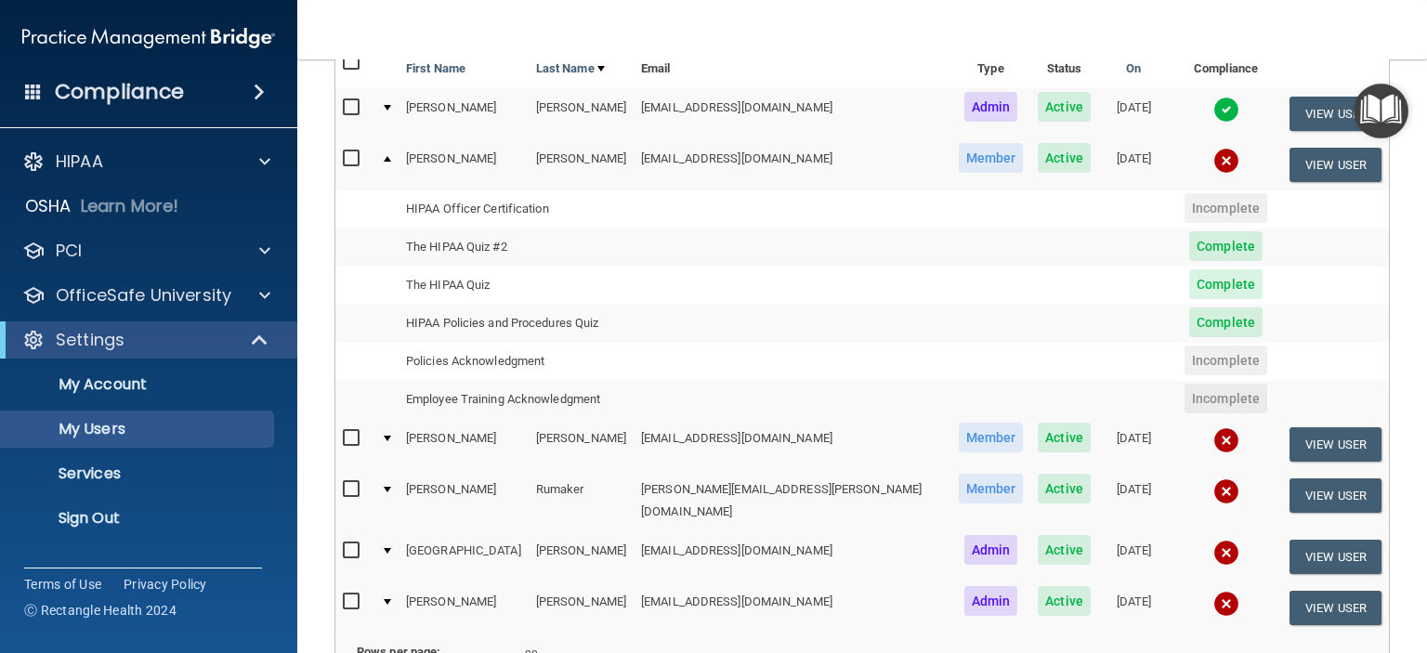
scroll to position [279, 0]
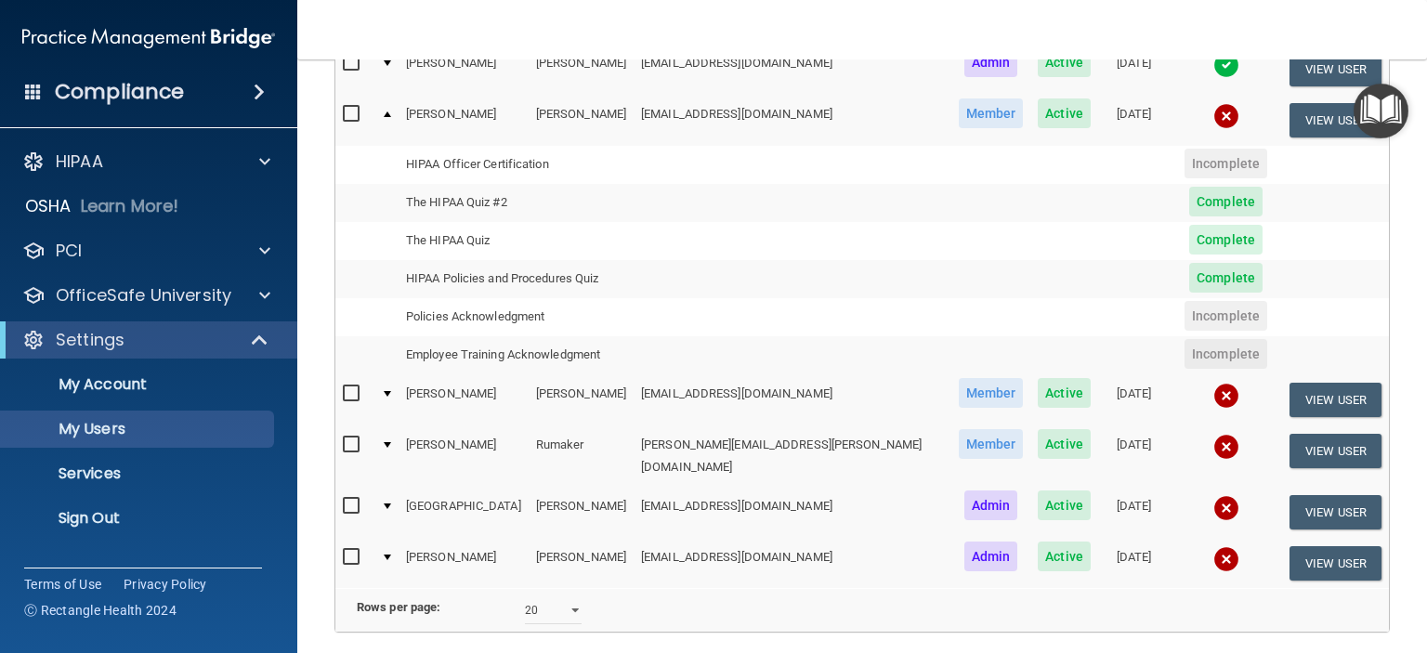
click at [1185, 301] on span "Incomplete" at bounding box center [1226, 316] width 83 height 30
click at [1214, 103] on img at bounding box center [1227, 116] width 26 height 26
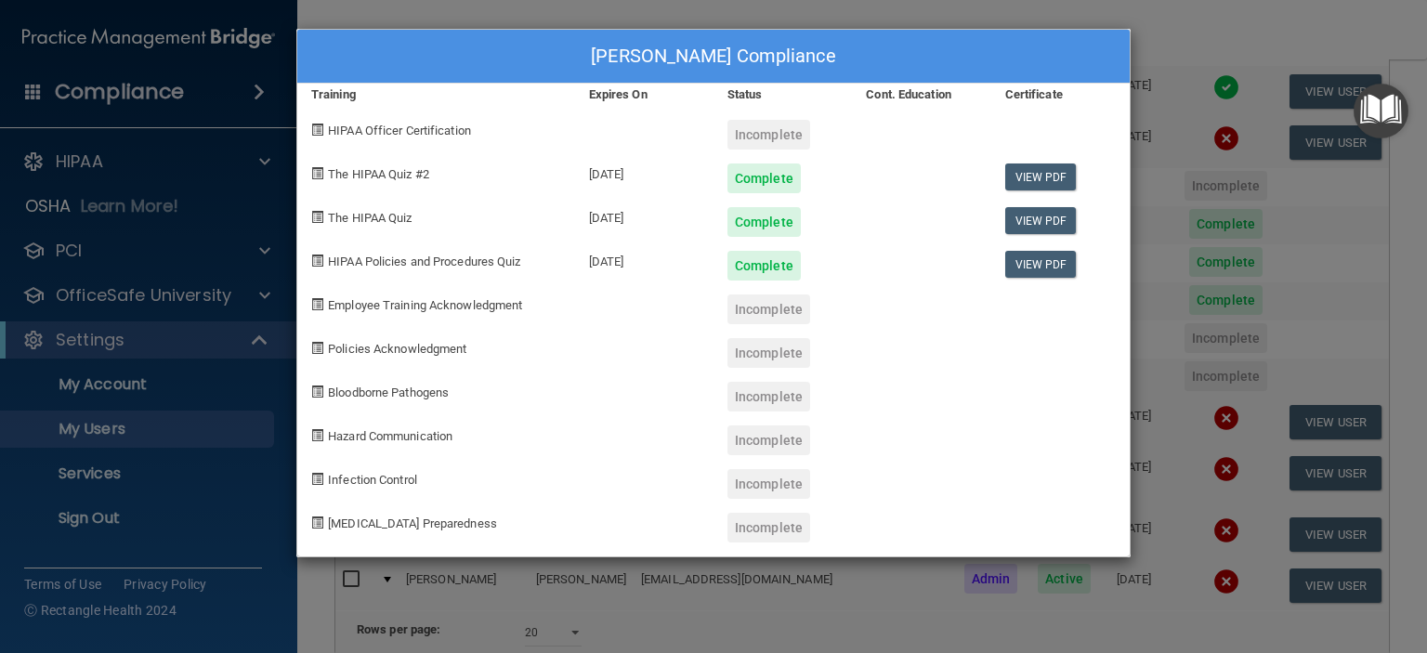
click at [999, 44] on div "Monica Ginyard's Compliance" at bounding box center [713, 57] width 833 height 54
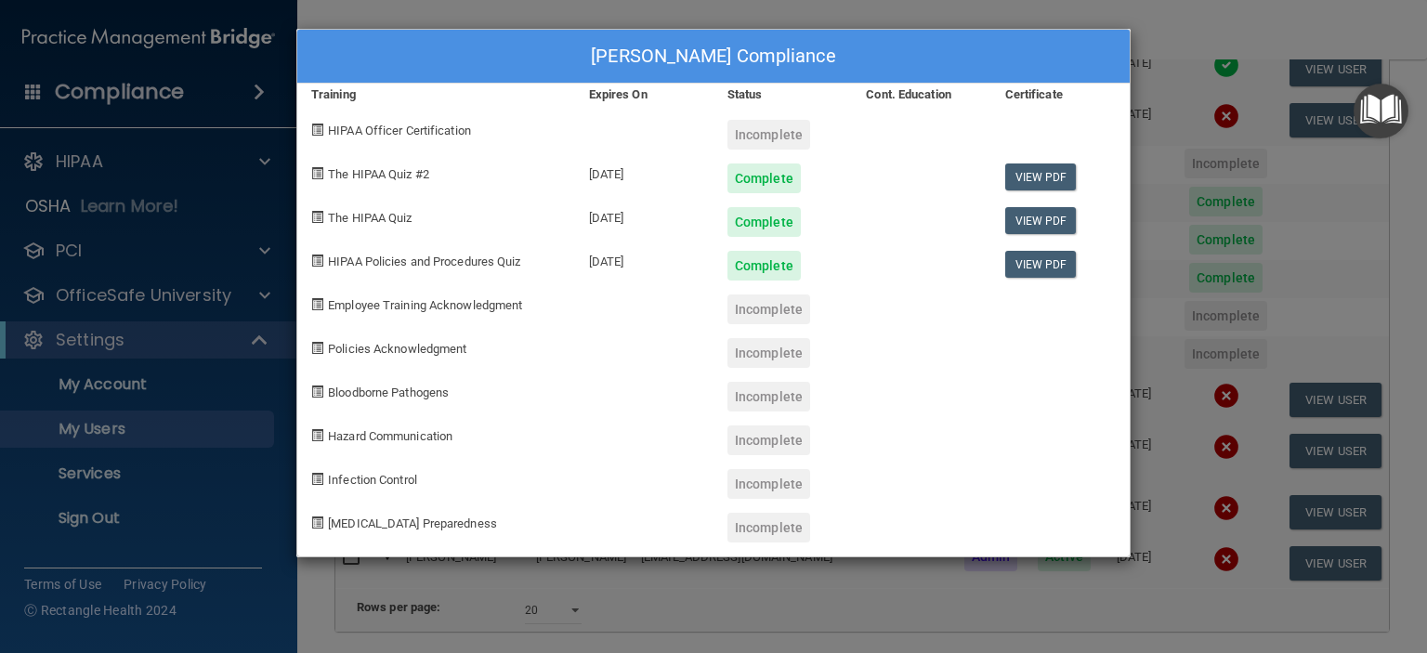
drag, startPoint x: 1002, startPoint y: 44, endPoint x: 981, endPoint y: 46, distance: 20.6
click at [981, 46] on div "Monica Ginyard's Compliance" at bounding box center [713, 57] width 833 height 54
drag, startPoint x: 955, startPoint y: 47, endPoint x: 346, endPoint y: 80, distance: 610.4
click at [344, 78] on div "Monica Ginyard's Compliance" at bounding box center [713, 57] width 833 height 54
drag, startPoint x: 1223, startPoint y: 293, endPoint x: 1230, endPoint y: 286, distance: 9.9
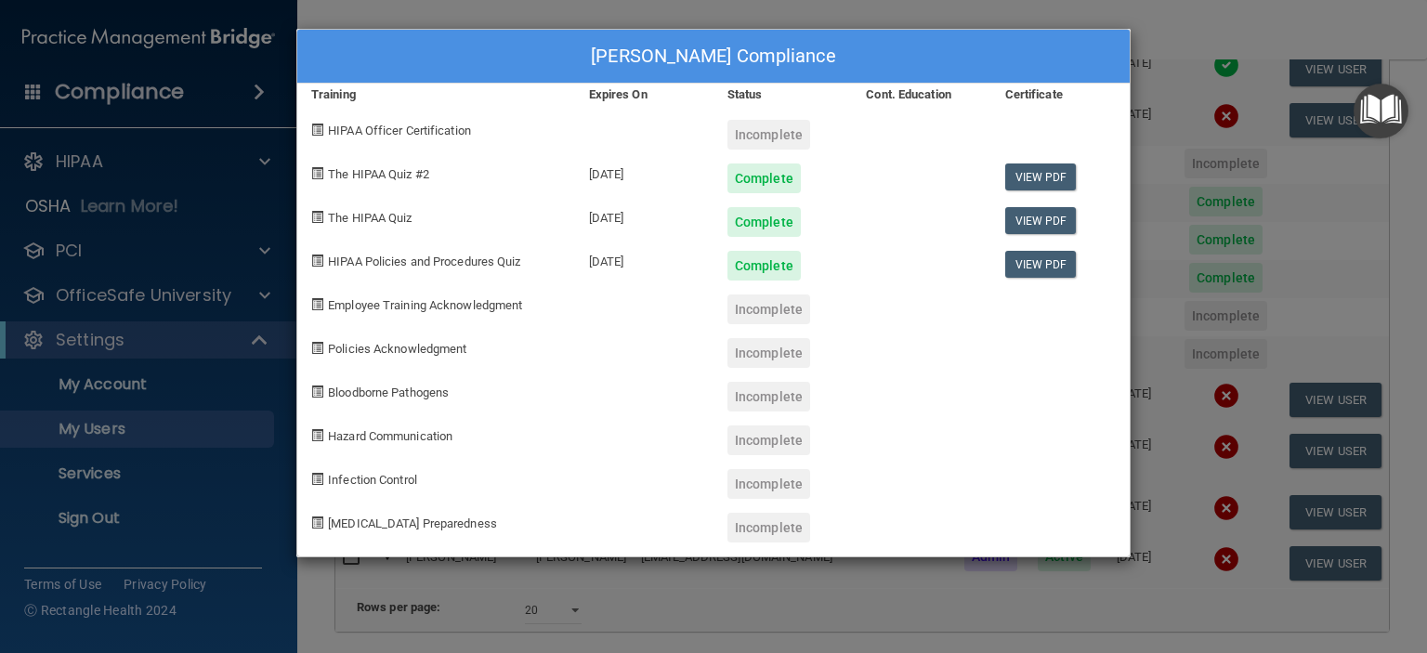
click at [1230, 286] on div "Monica Ginyard's Compliance Training Expires On Status Cont. Education Certific…" at bounding box center [713, 326] width 1427 height 653
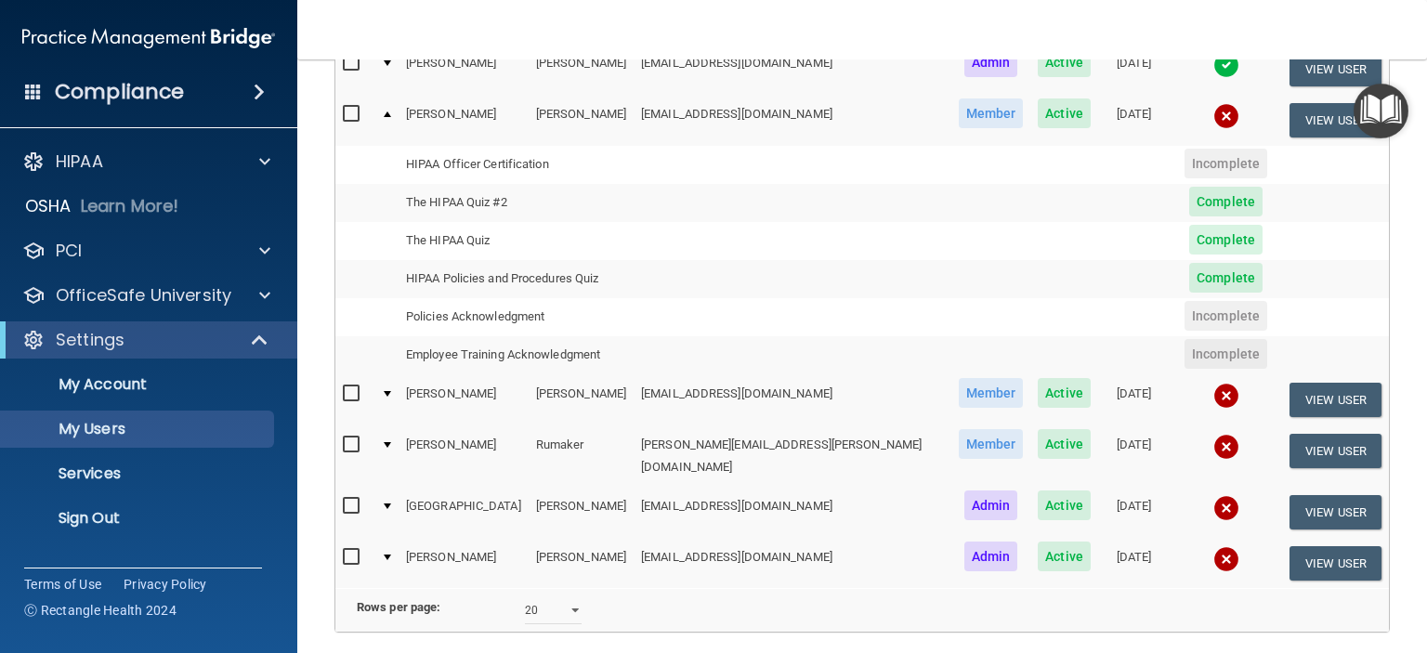
click at [1185, 301] on span "Incomplete" at bounding box center [1226, 316] width 83 height 30
click at [1319, 114] on button "View User" at bounding box center [1336, 120] width 92 height 34
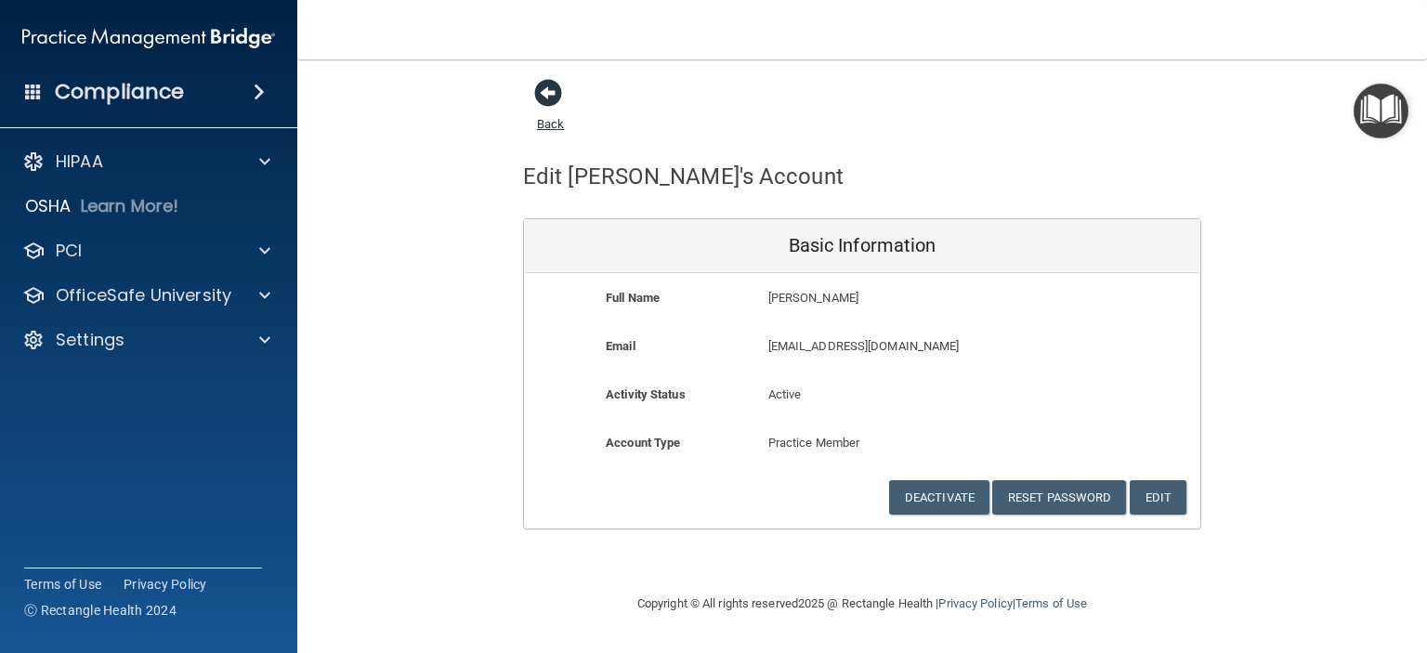
click at [544, 94] on span at bounding box center [548, 93] width 28 height 28
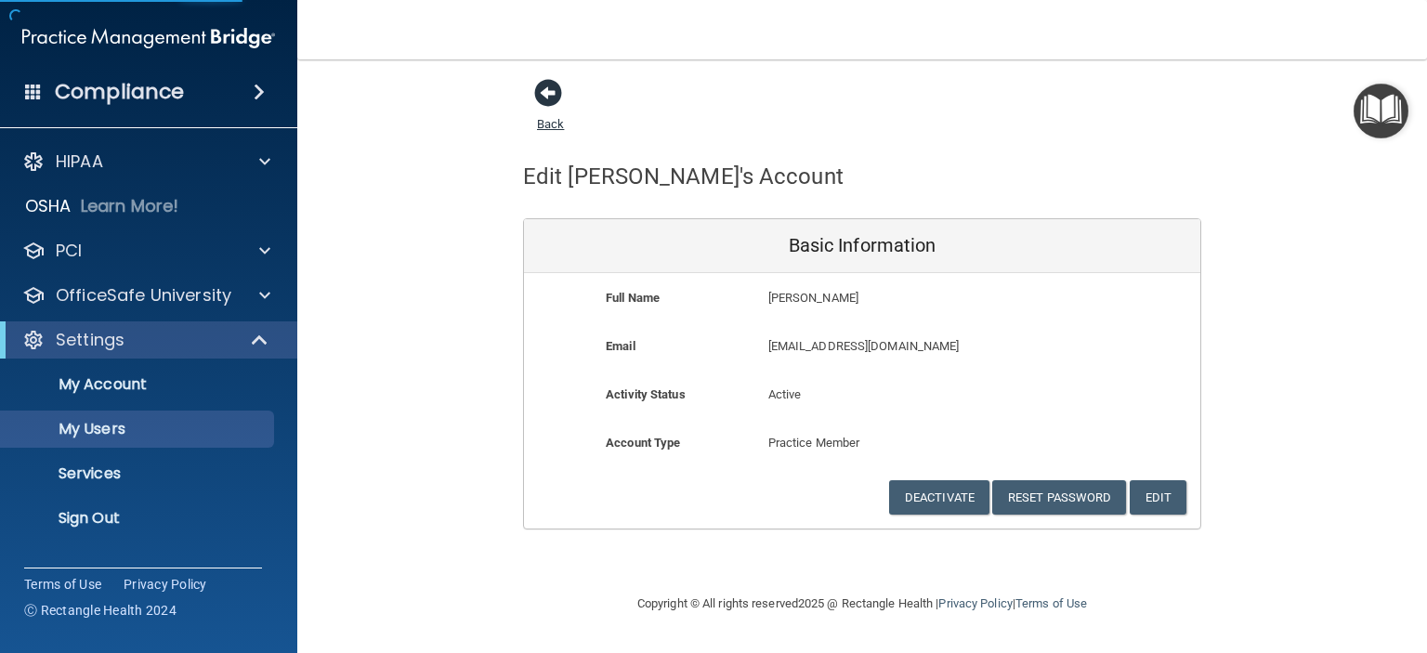
select select "20"
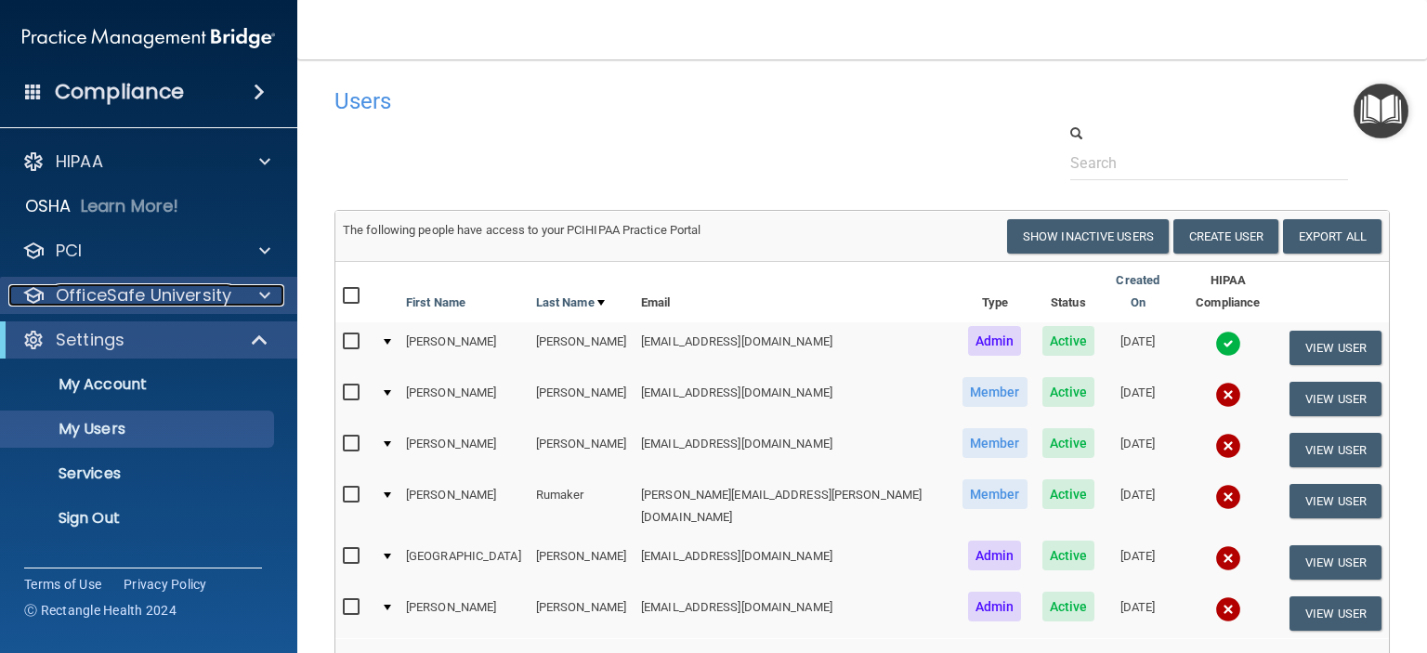
click at [168, 294] on p "OfficeSafe University" at bounding box center [144, 295] width 176 height 22
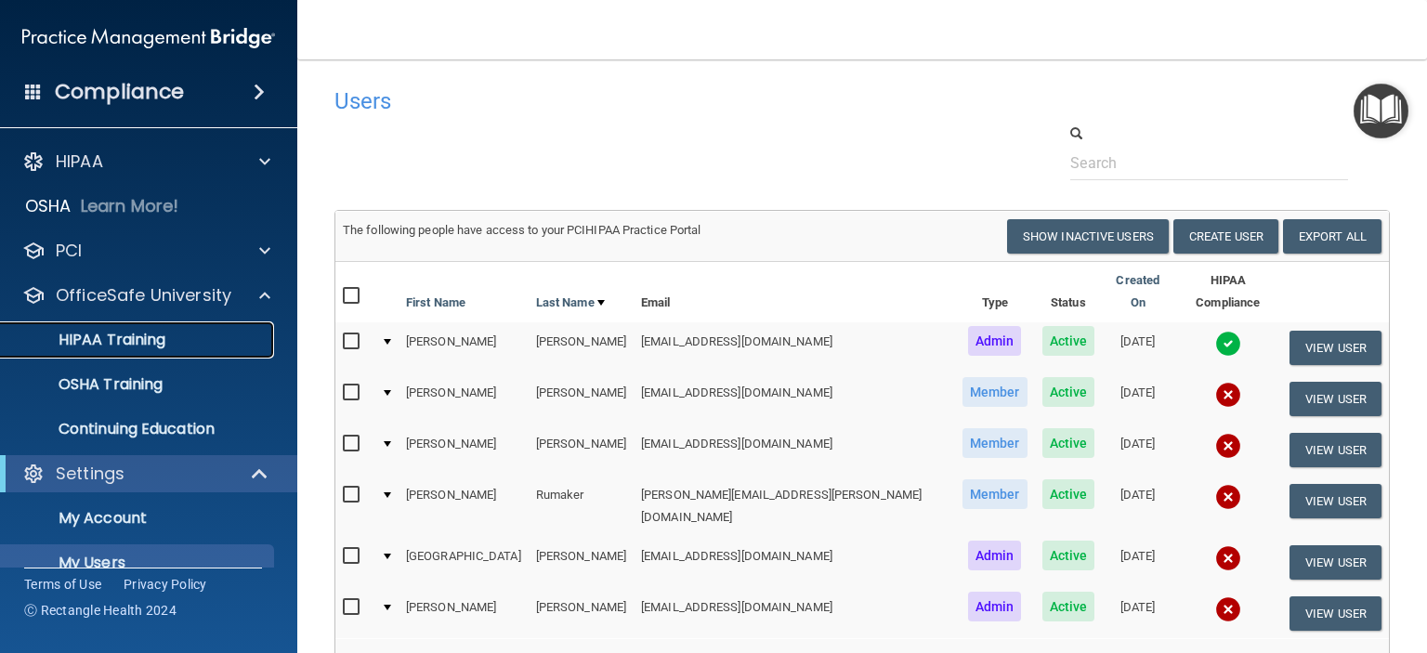
click at [121, 335] on p "HIPAA Training" at bounding box center [88, 340] width 153 height 19
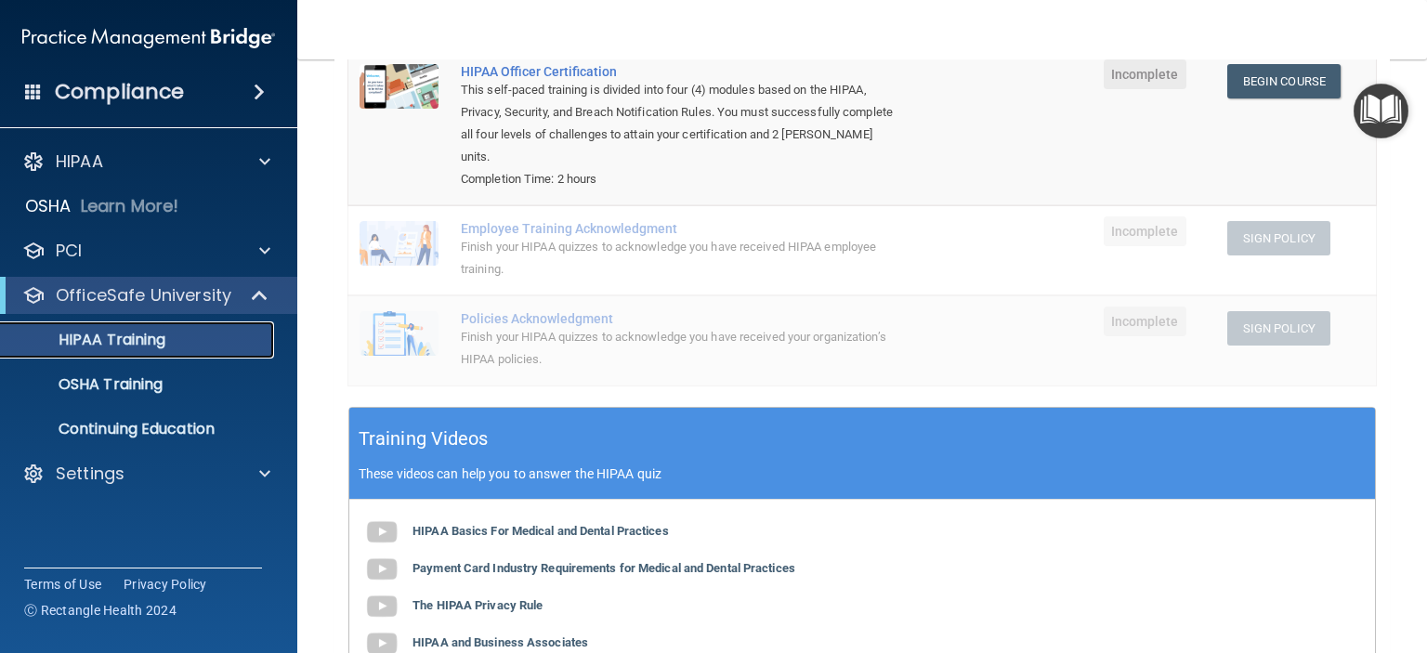
scroll to position [237, 0]
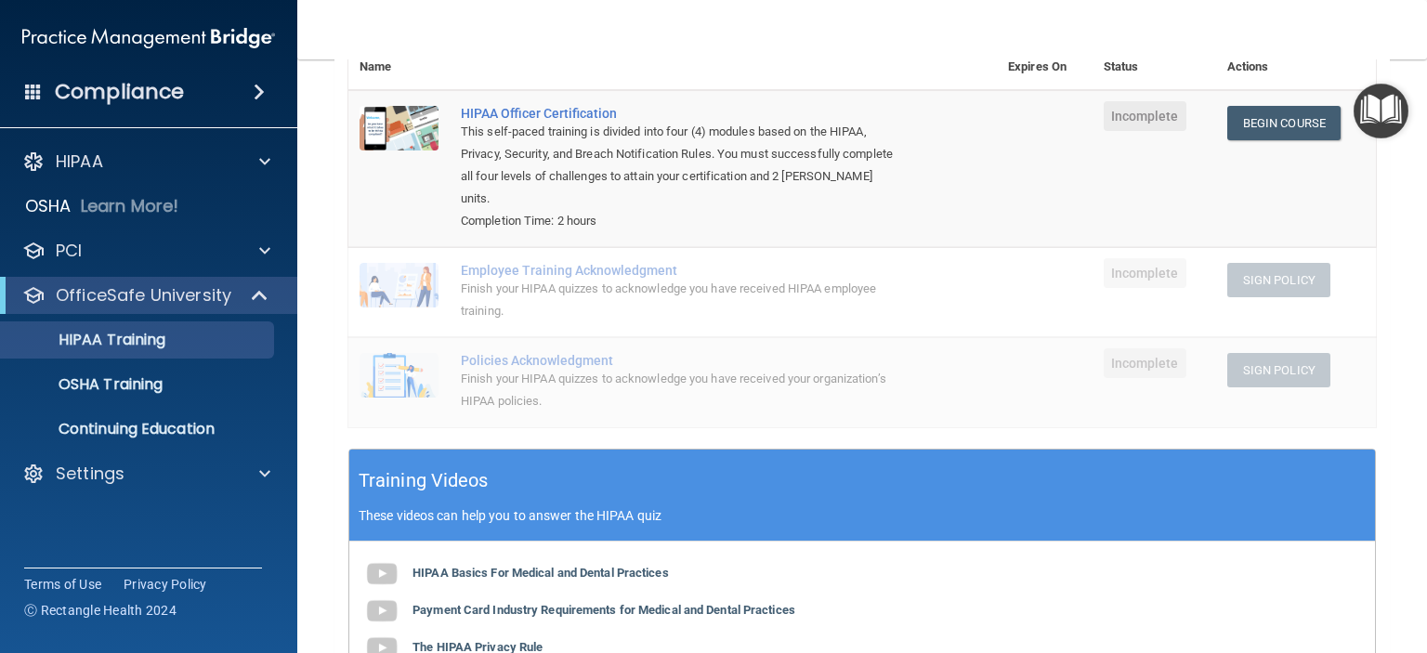
click at [595, 358] on div "Policies Acknowledgment" at bounding box center [682, 360] width 443 height 15
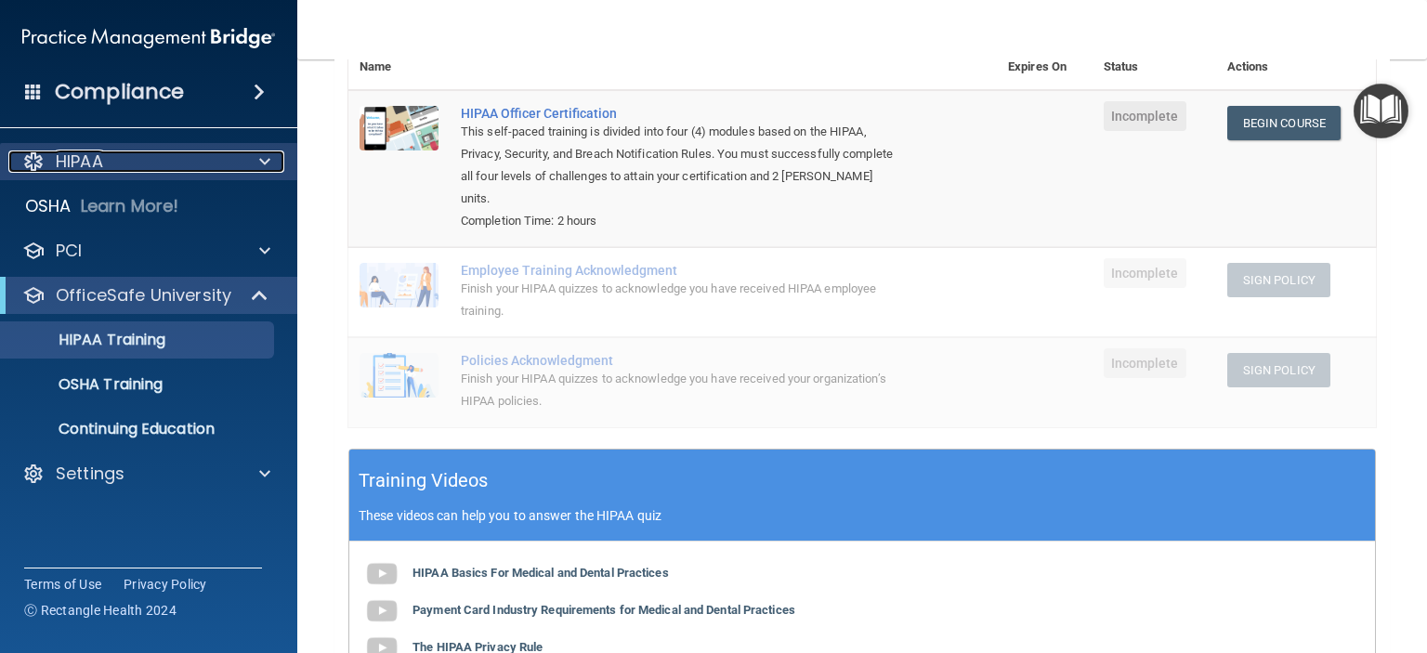
click at [114, 166] on div "HIPAA" at bounding box center [123, 162] width 230 height 22
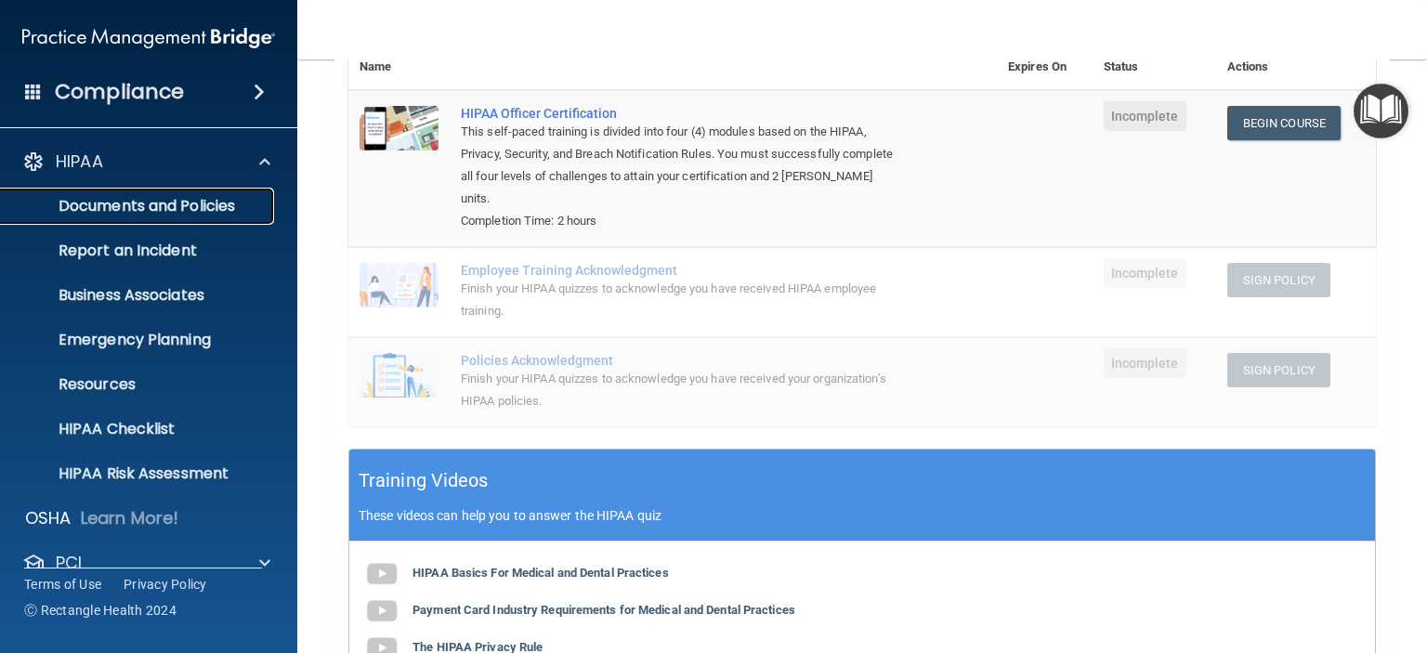
click at [197, 206] on p "Documents and Policies" at bounding box center [139, 206] width 254 height 19
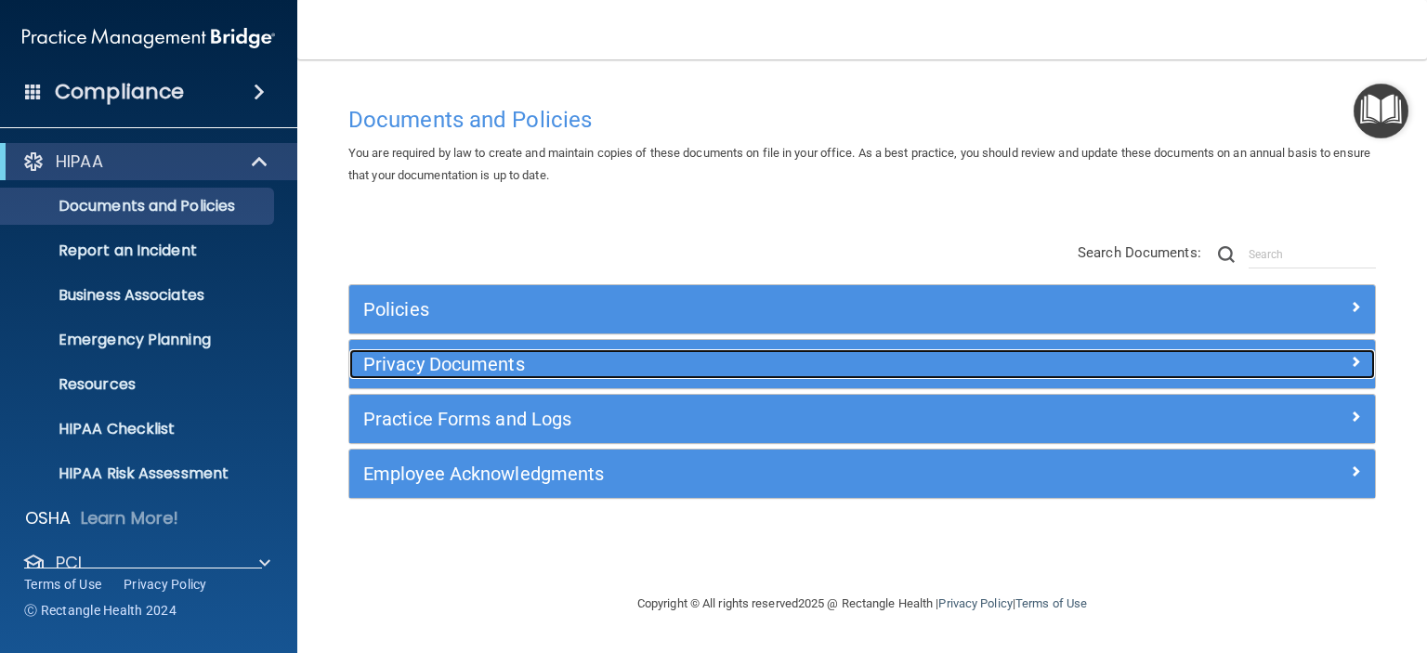
click at [483, 374] on h5 "Privacy Documents" at bounding box center [733, 364] width 741 height 20
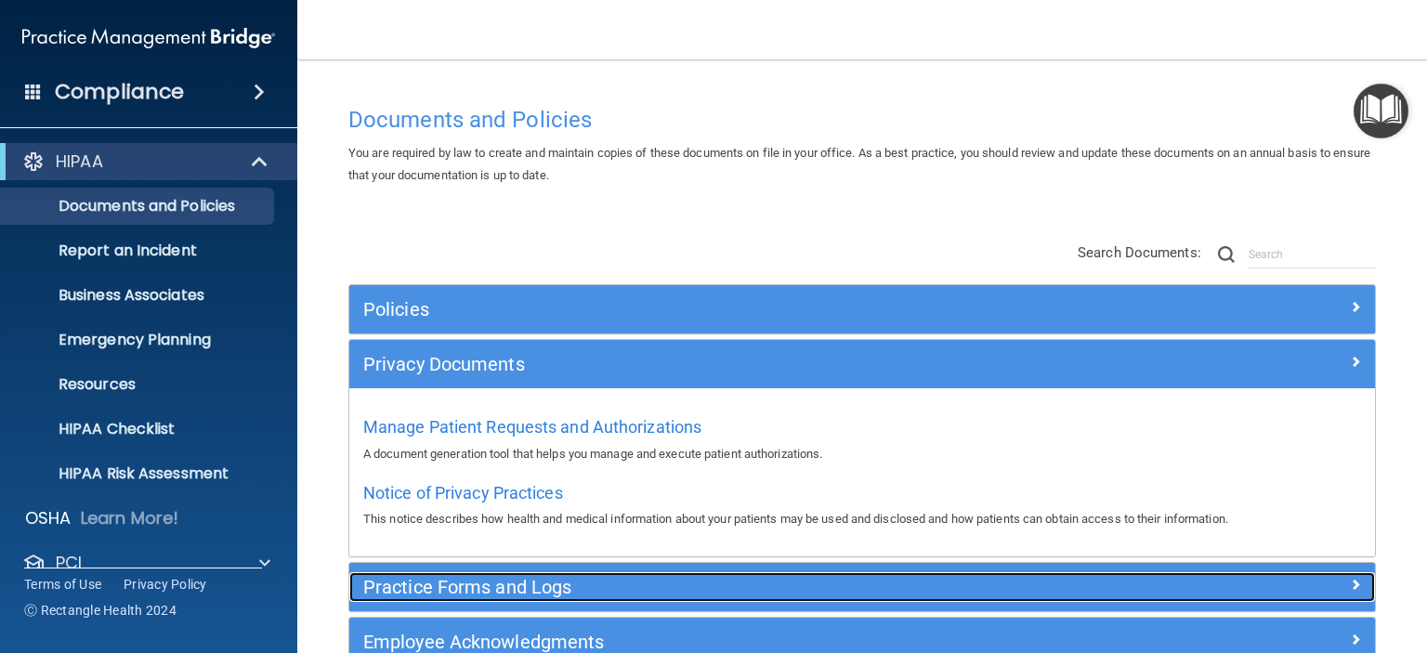
click at [512, 595] on h5 "Practice Forms and Logs" at bounding box center [733, 587] width 741 height 20
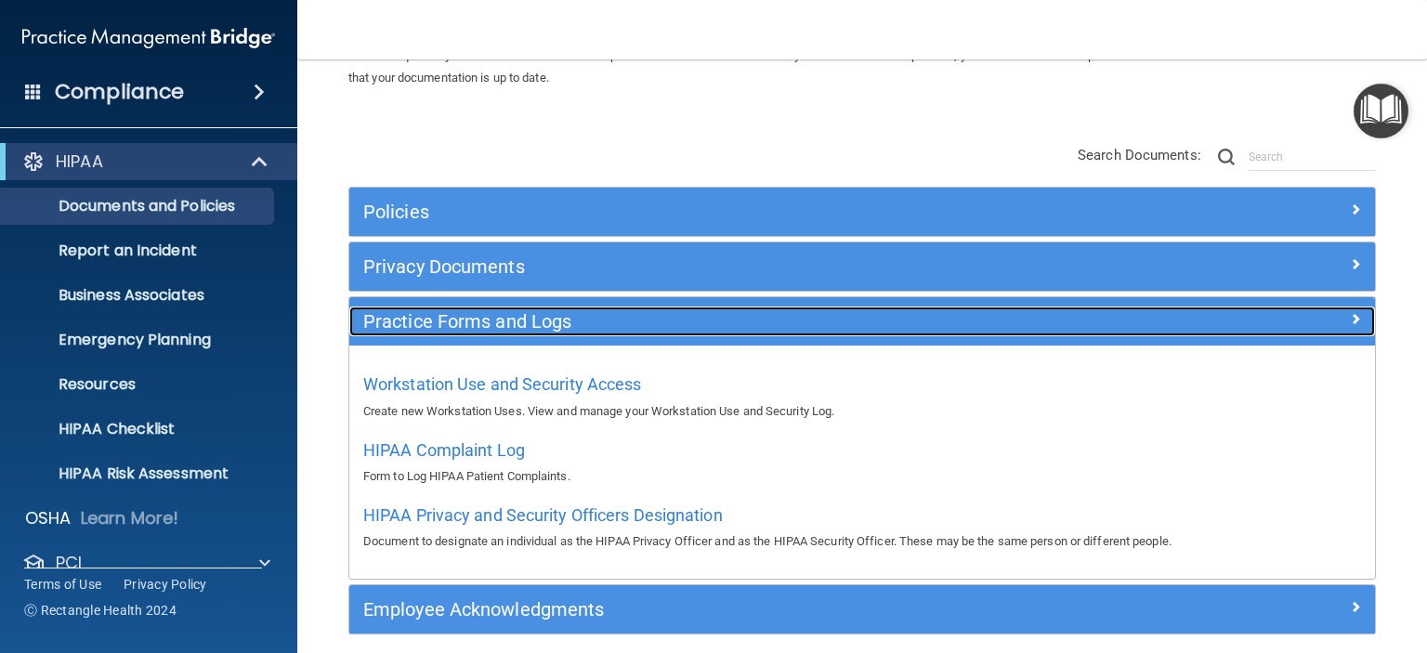
scroll to position [173, 0]
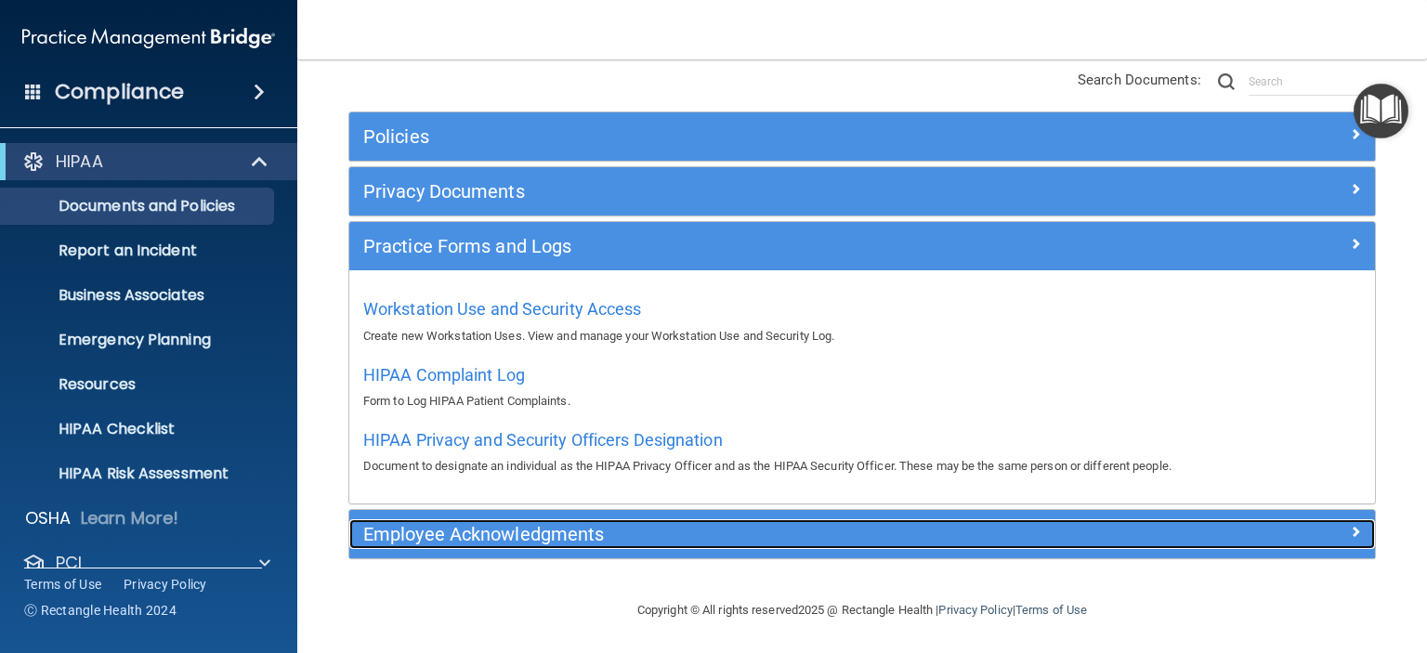
click at [453, 527] on h5 "Employee Acknowledgments" at bounding box center [733, 534] width 741 height 20
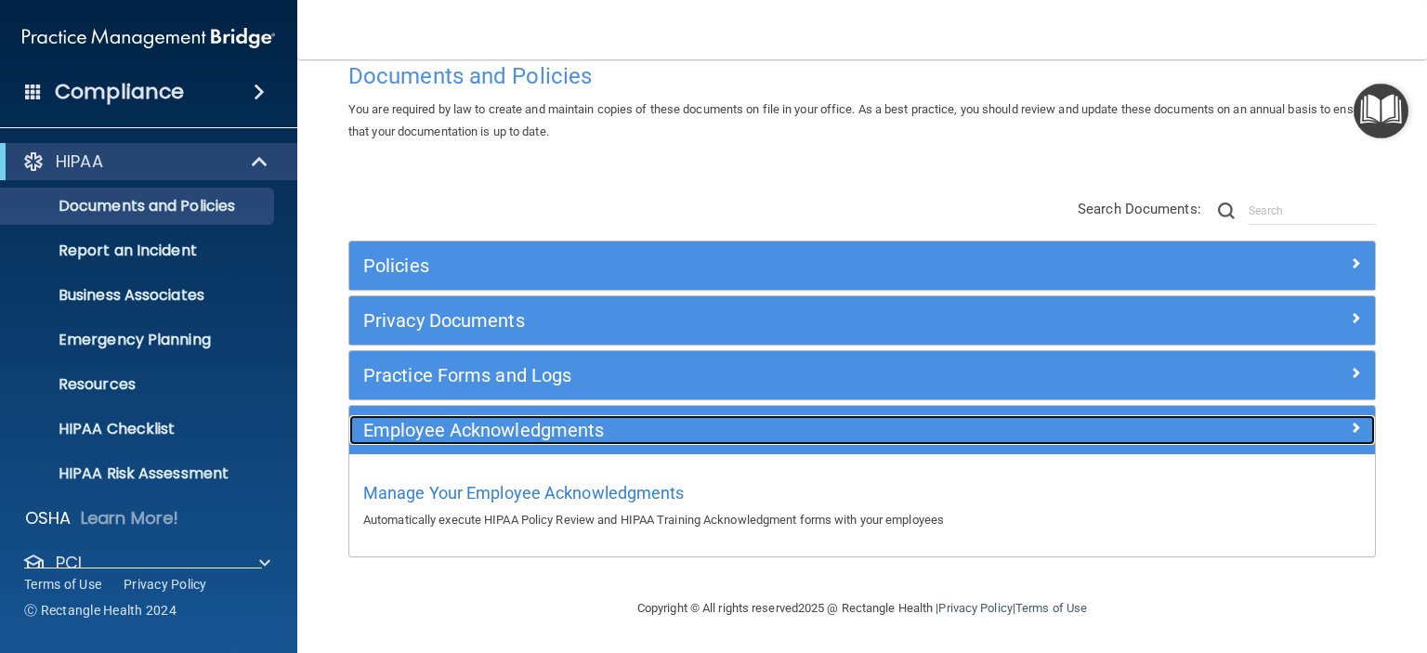
scroll to position [42, 0]
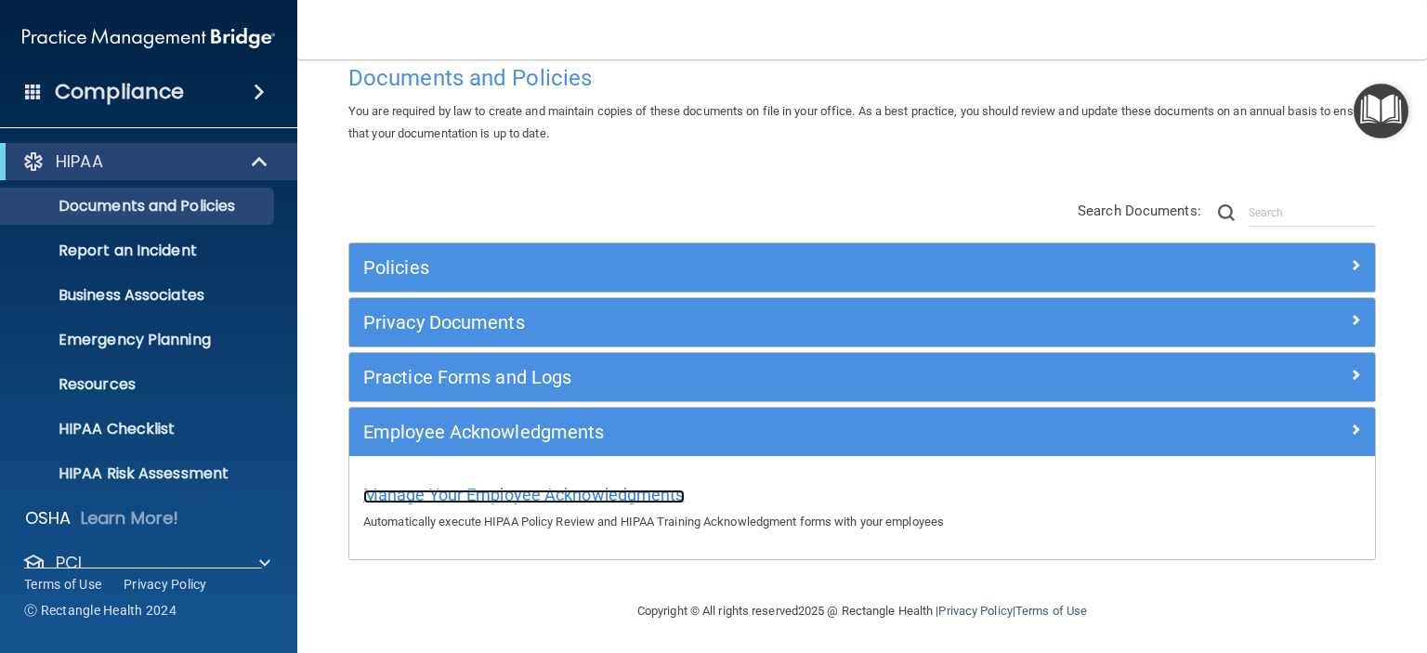
click at [485, 497] on span "Manage Your Employee Acknowledgments" at bounding box center [523, 495] width 321 height 20
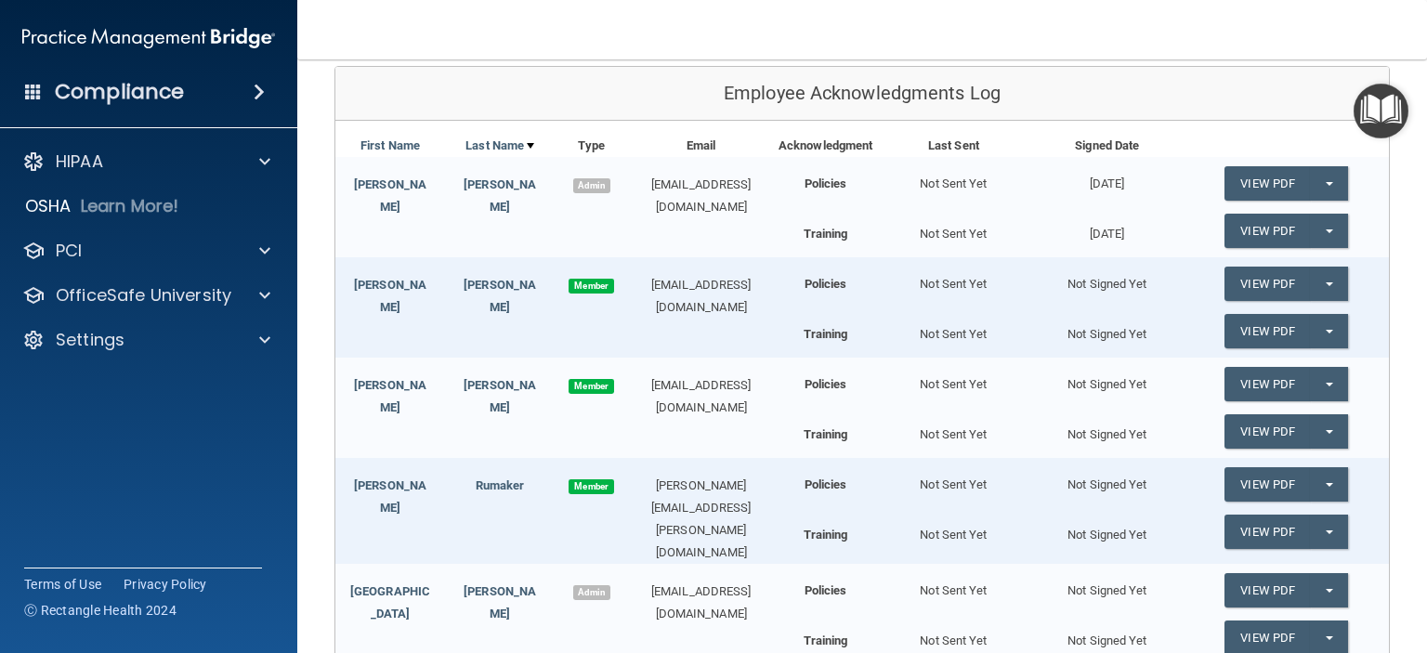
scroll to position [279, 0]
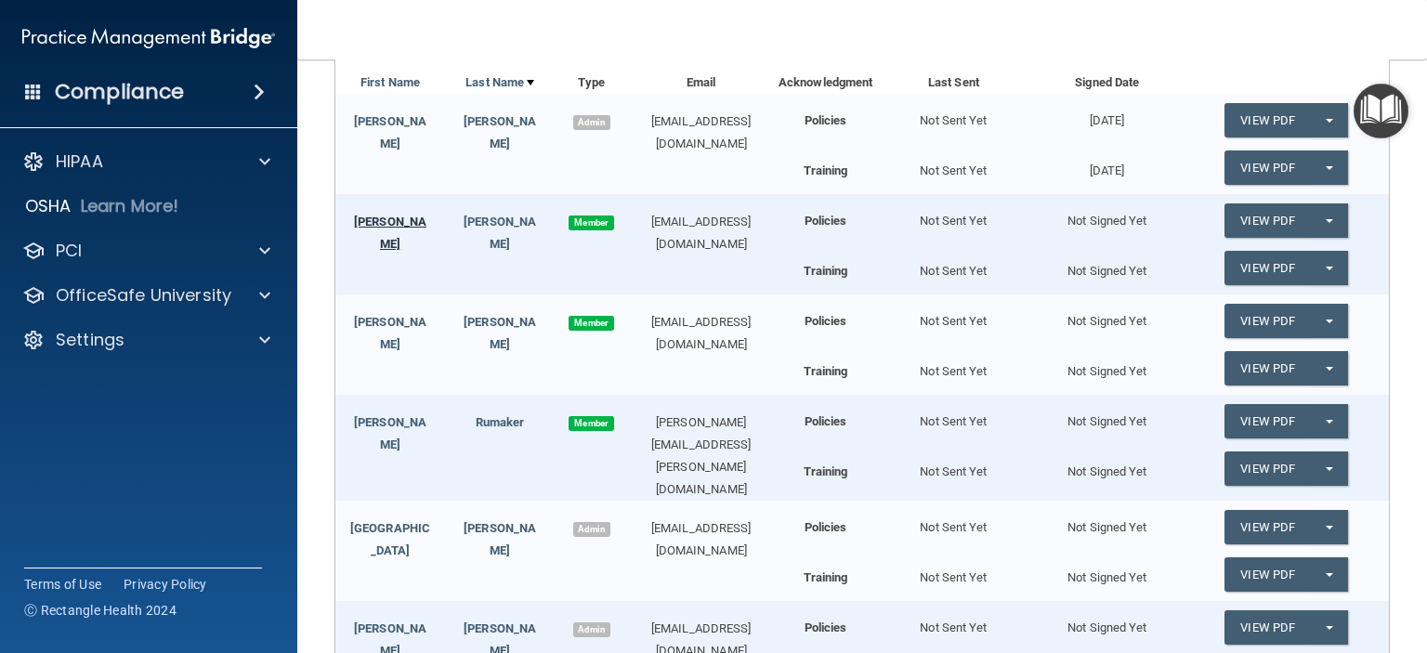
click at [398, 226] on link "Monica" at bounding box center [390, 233] width 72 height 36
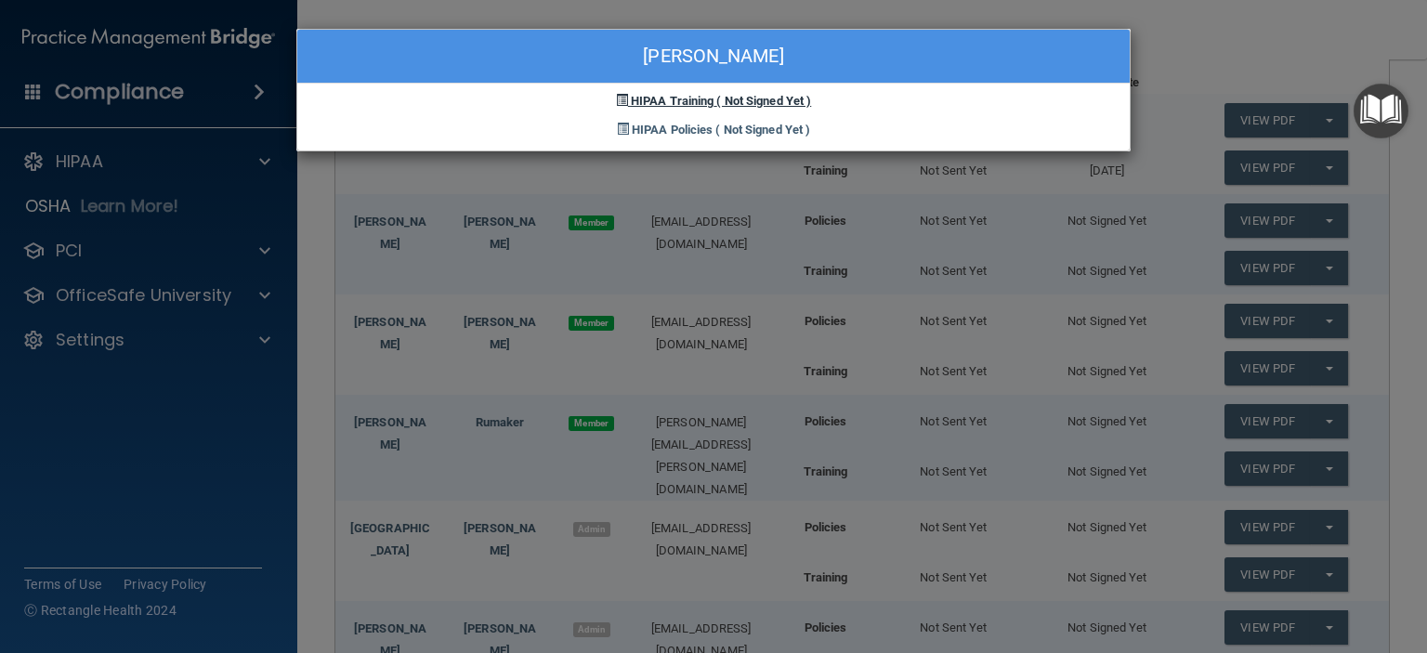
click at [665, 99] on span "HIPAA Training" at bounding box center [672, 101] width 83 height 14
click at [706, 94] on span "HIPAA Training" at bounding box center [672, 101] width 83 height 14
click at [700, 98] on span "HIPAA Training" at bounding box center [672, 101] width 83 height 14
click at [756, 99] on span "( Not Signed Yet )" at bounding box center [763, 101] width 95 height 14
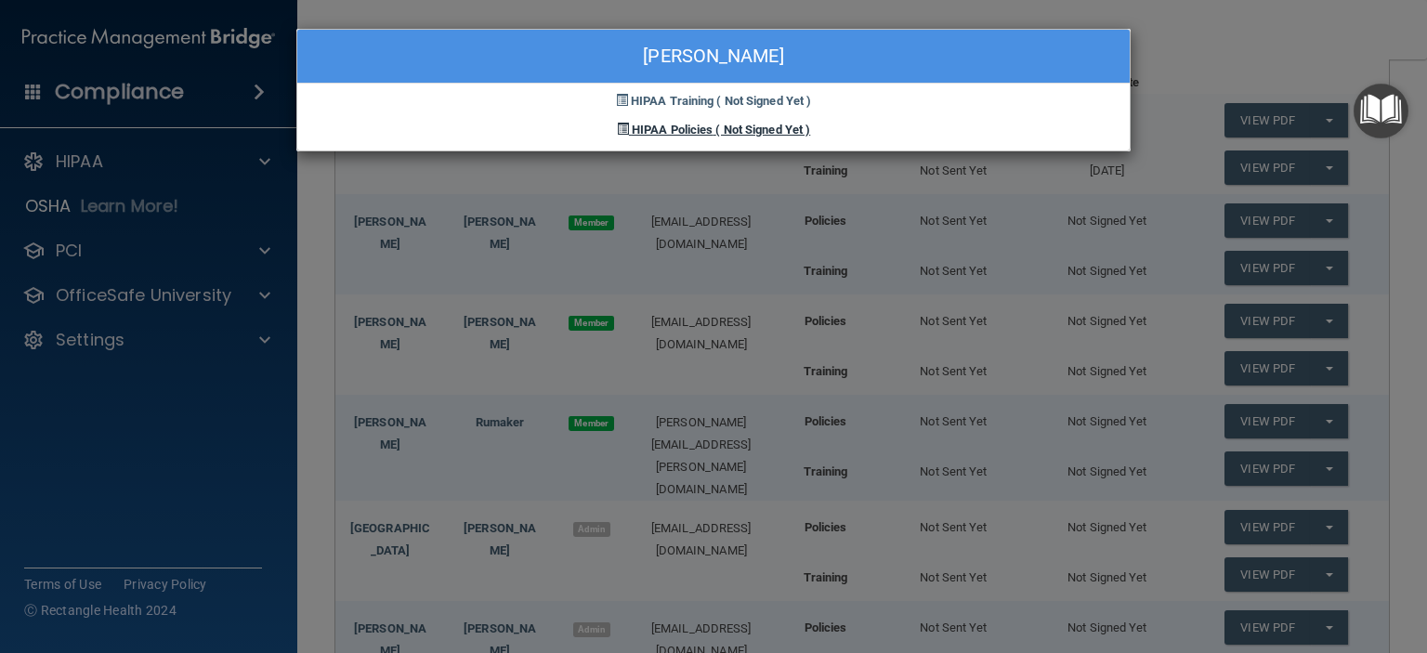
click at [741, 128] on span "( Not Signed Yet )" at bounding box center [762, 130] width 95 height 14
click at [820, 217] on div "Monica Ginyard HIPAA Training ( Not Signed Yet ) HIPAA Policies ( Not Signed Ye…" at bounding box center [713, 326] width 1427 height 653
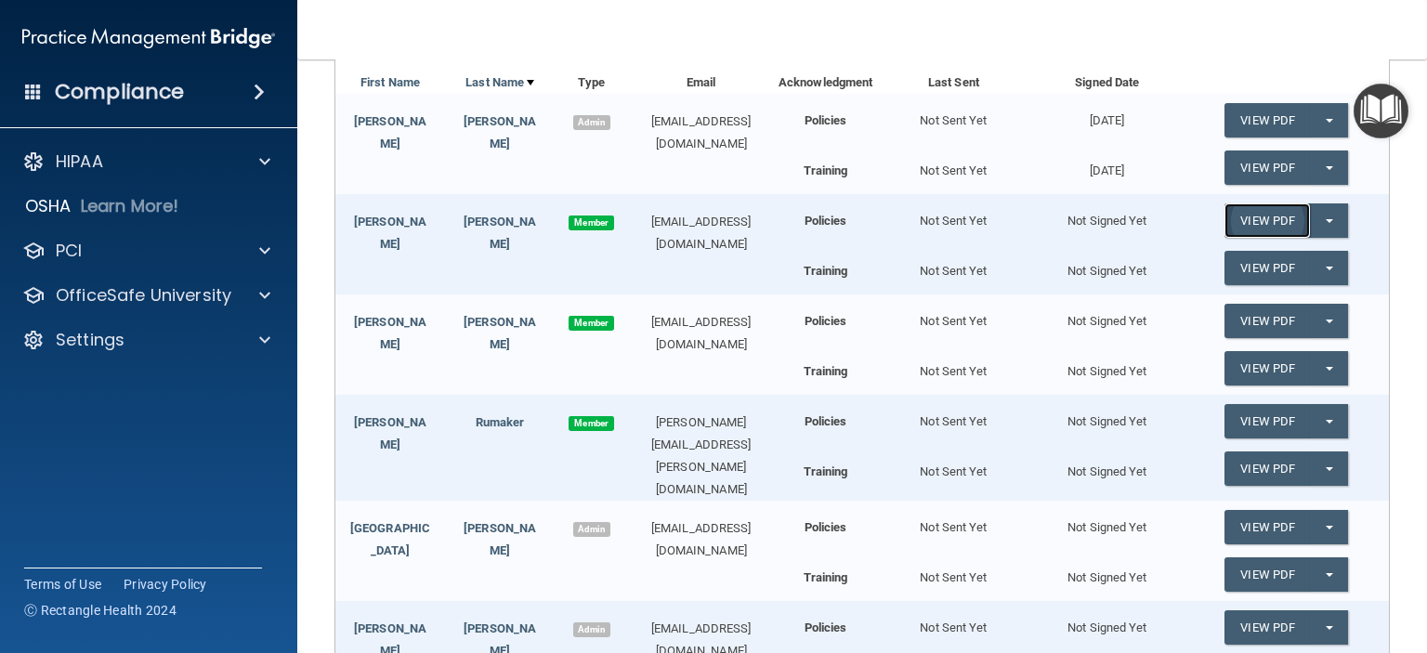
click at [1254, 208] on link "View PDF" at bounding box center [1267, 220] width 85 height 34
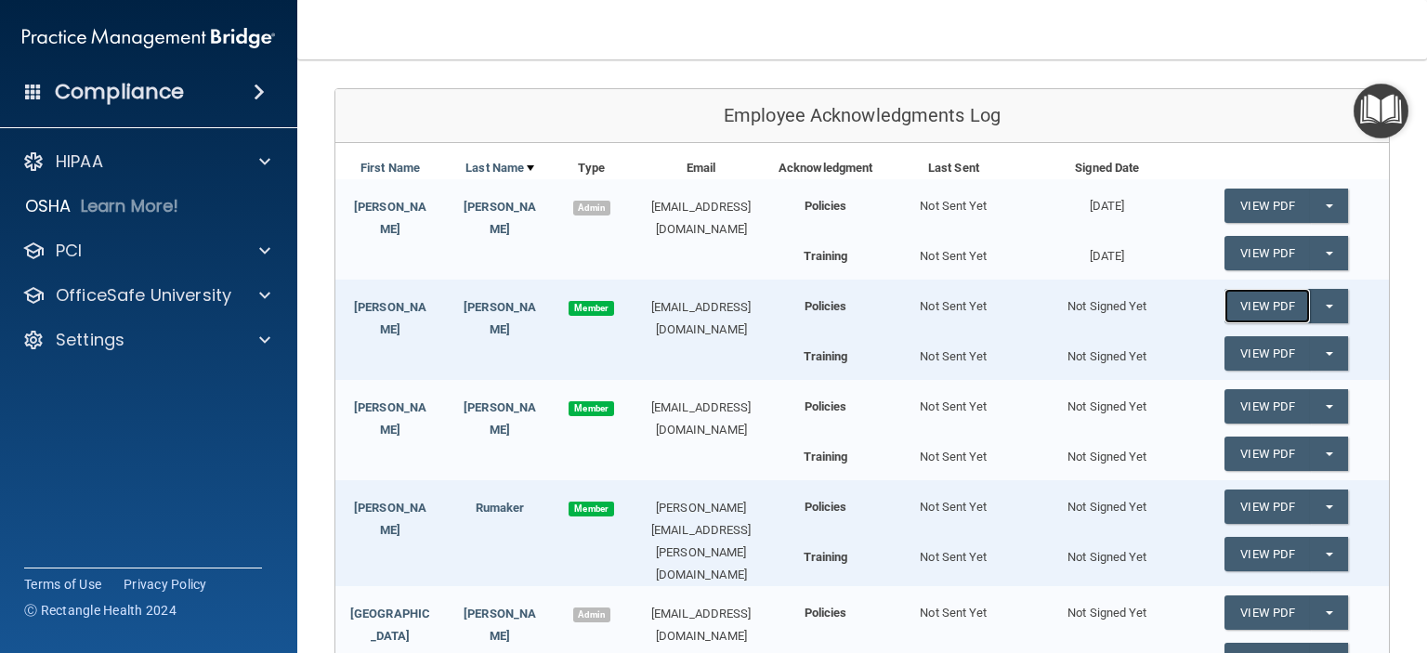
scroll to position [186, 0]
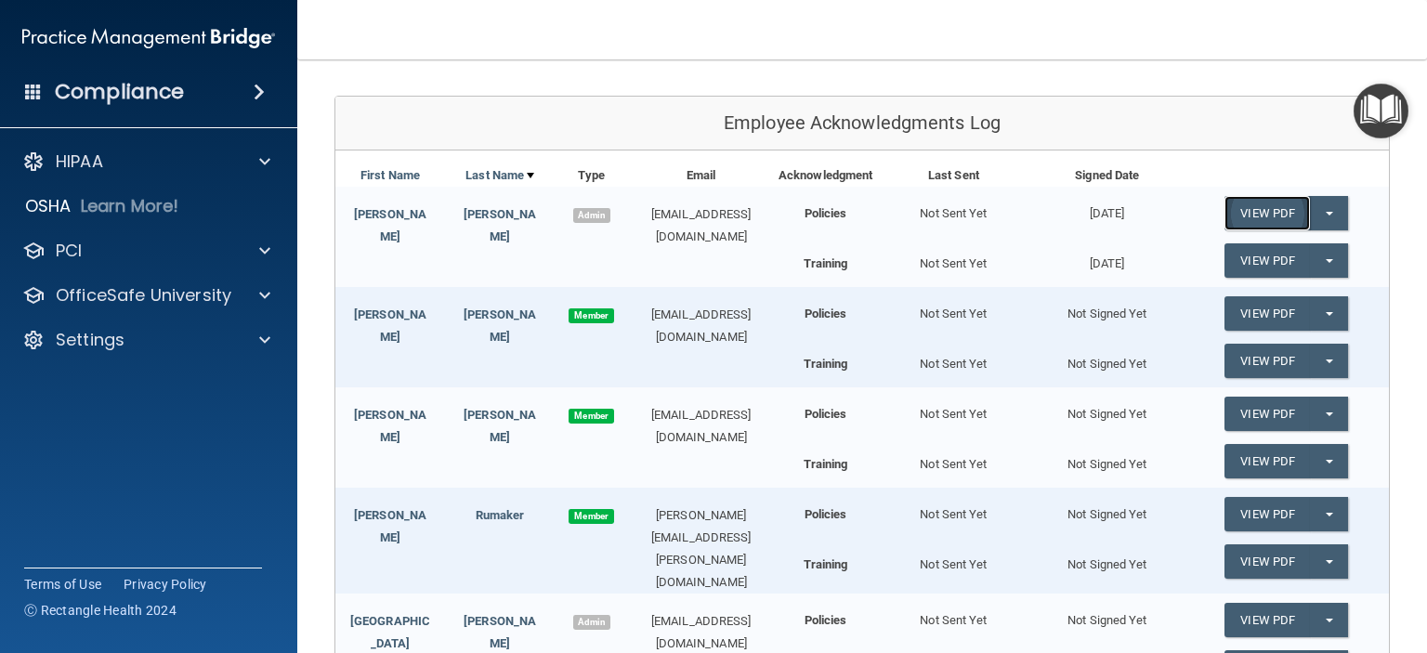
click at [1242, 208] on link "View PDF" at bounding box center [1267, 213] width 85 height 34
click at [1260, 319] on link "View PDF" at bounding box center [1267, 313] width 85 height 34
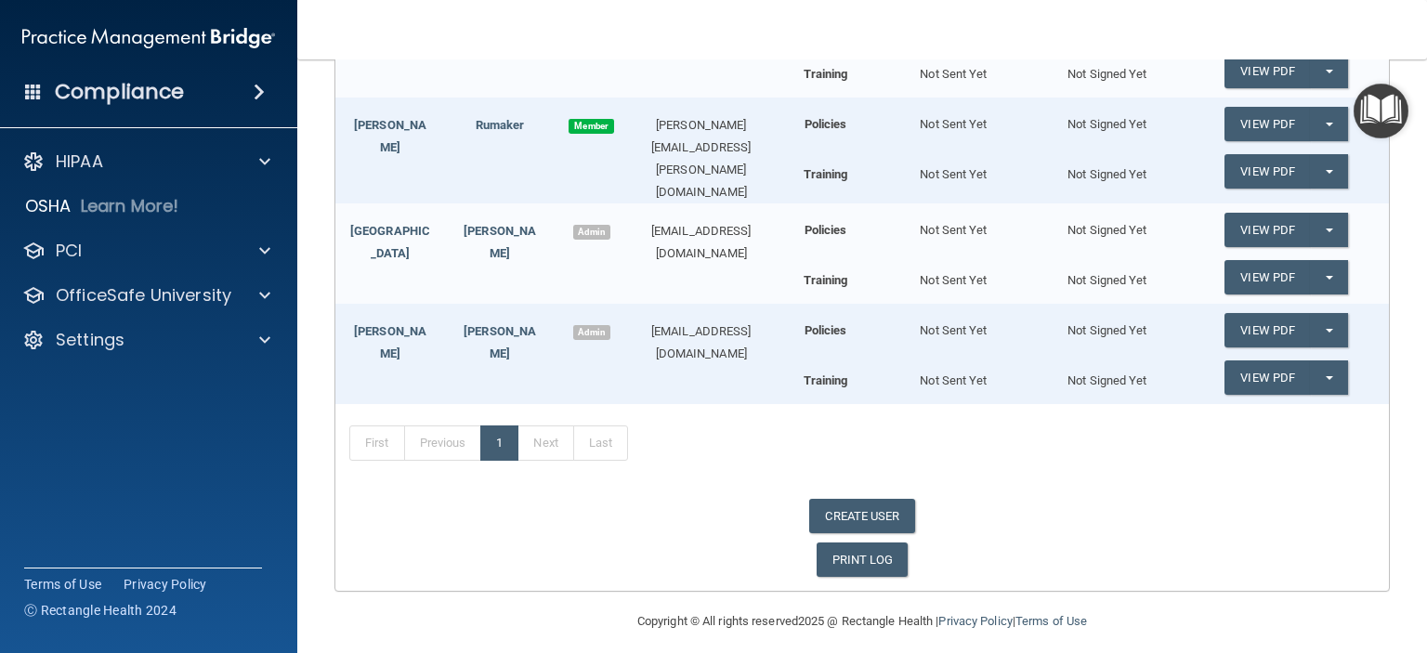
scroll to position [579, 0]
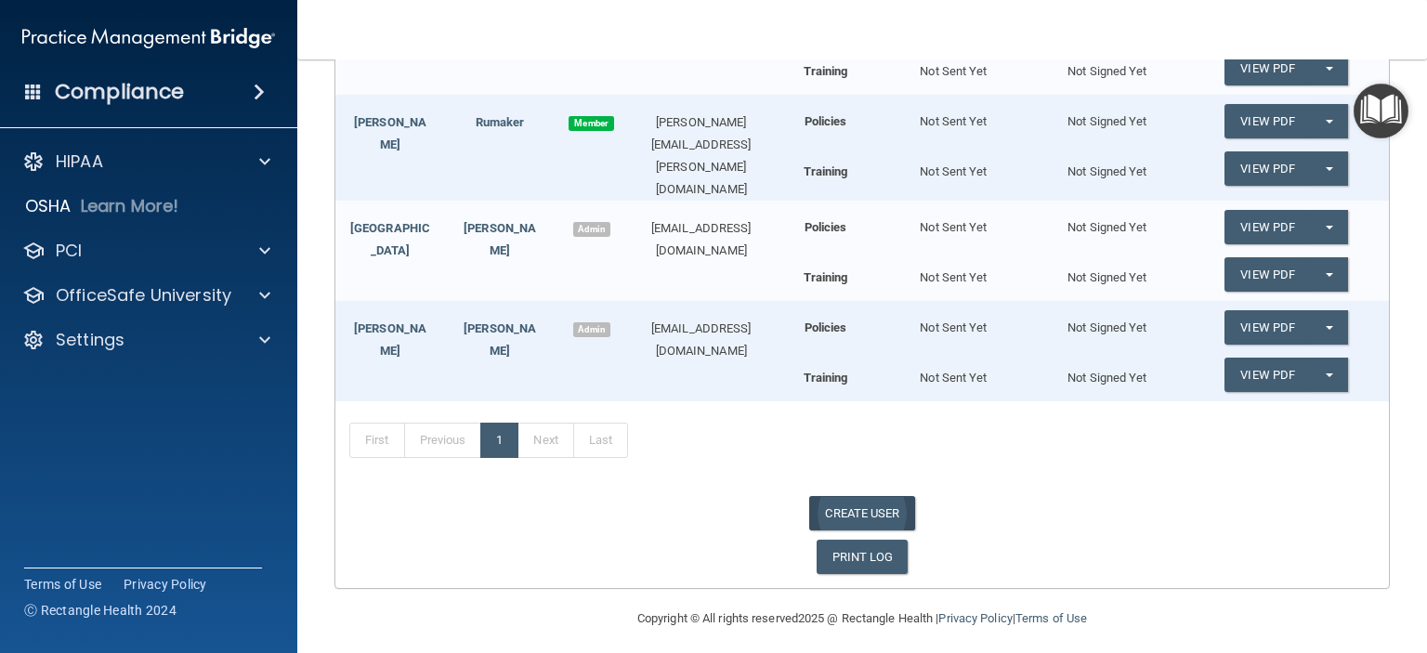
click at [852, 508] on link "CREATE USER" at bounding box center [861, 513] width 105 height 34
select select "practice_admin"
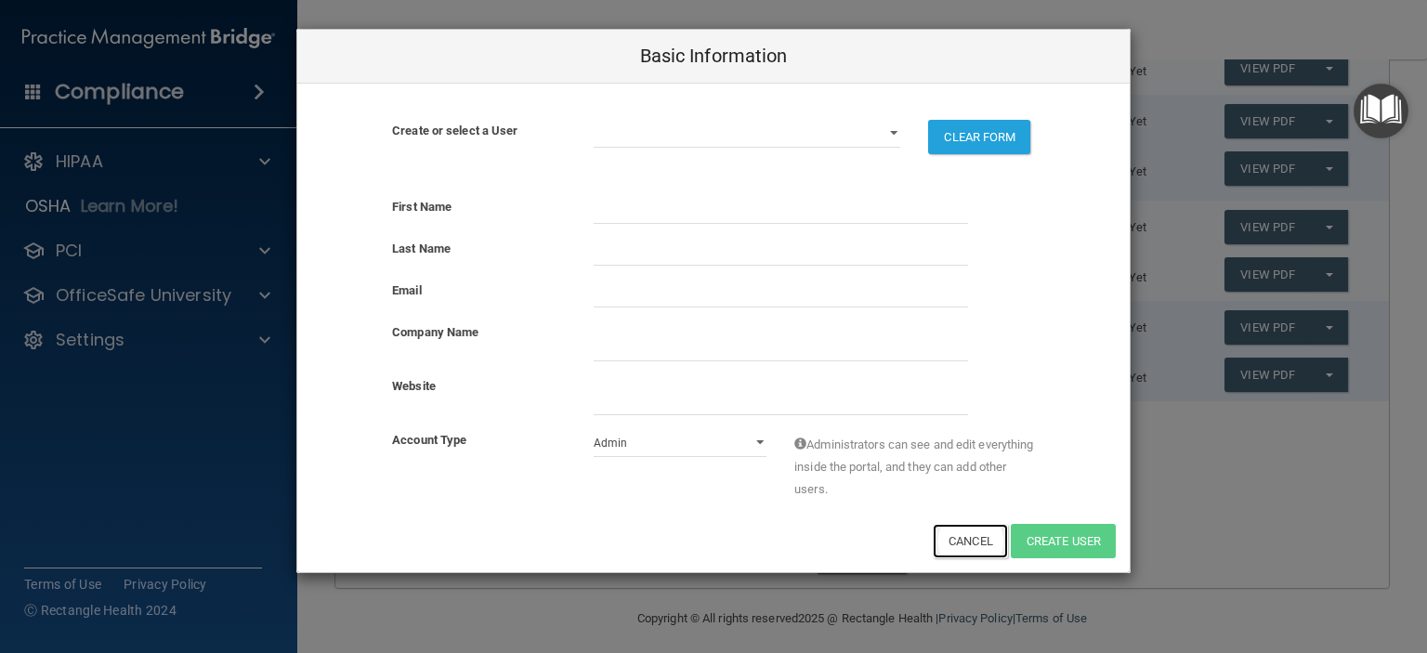
click at [976, 549] on button "Cancel" at bounding box center [970, 541] width 75 height 34
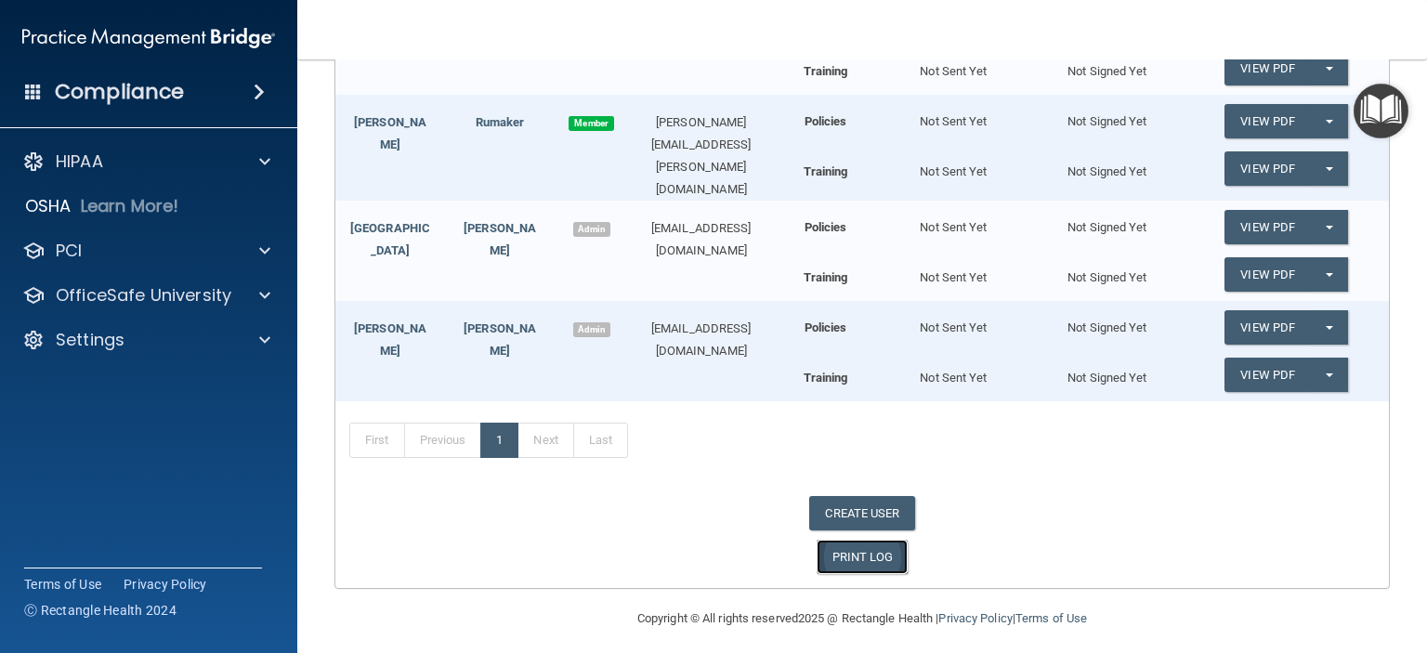
click at [852, 545] on link "PRINT LOG" at bounding box center [863, 557] width 92 height 34
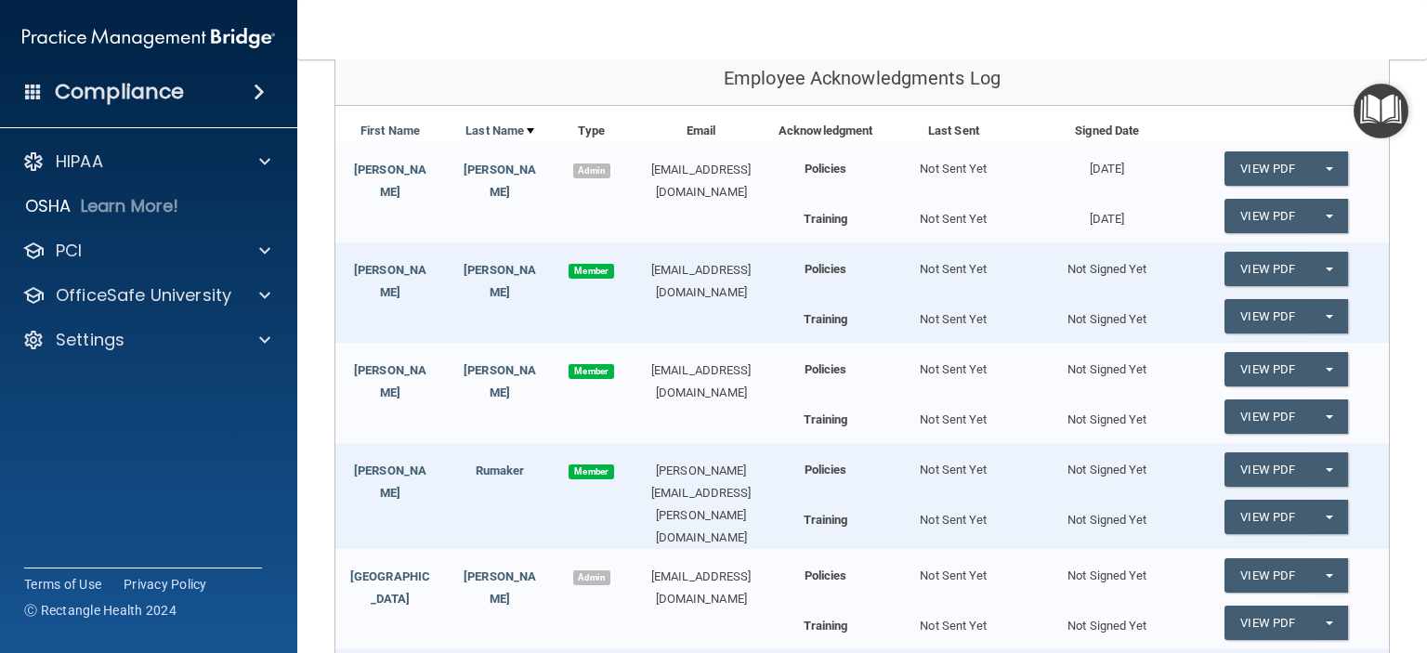
scroll to position [300, 0]
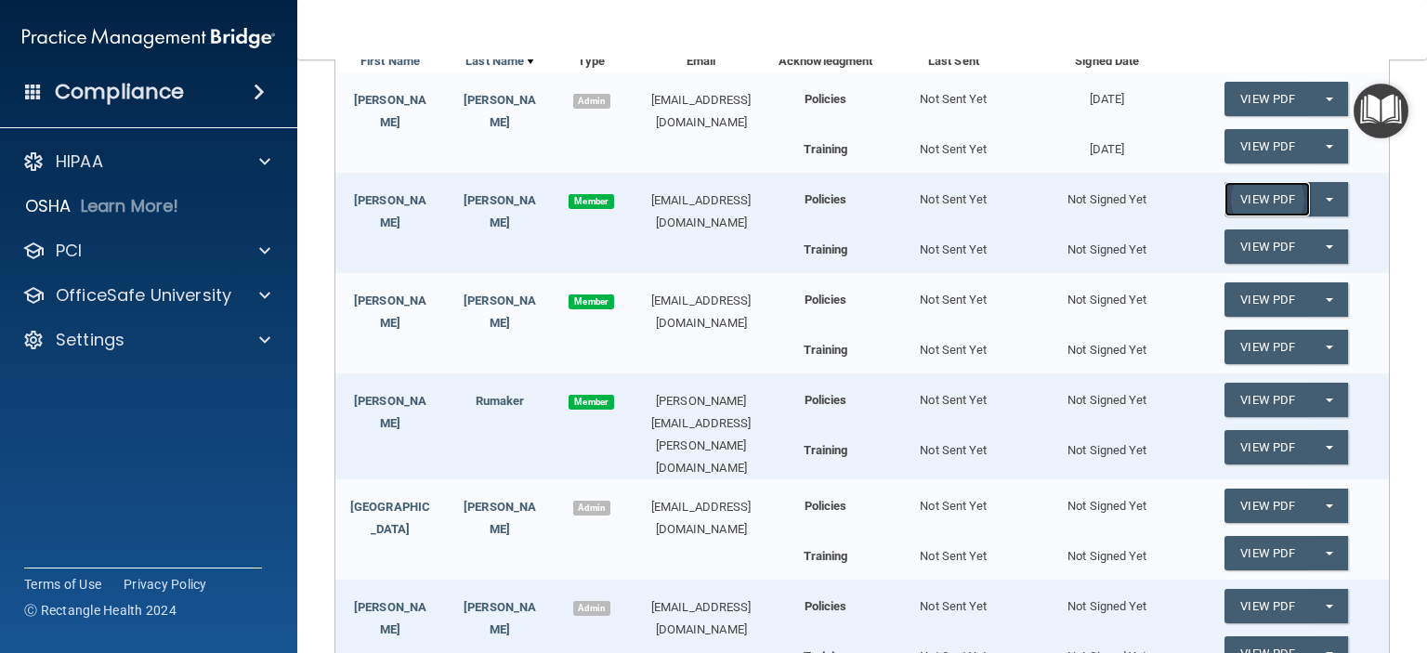
click at [1233, 192] on link "View PDF" at bounding box center [1267, 199] width 85 height 34
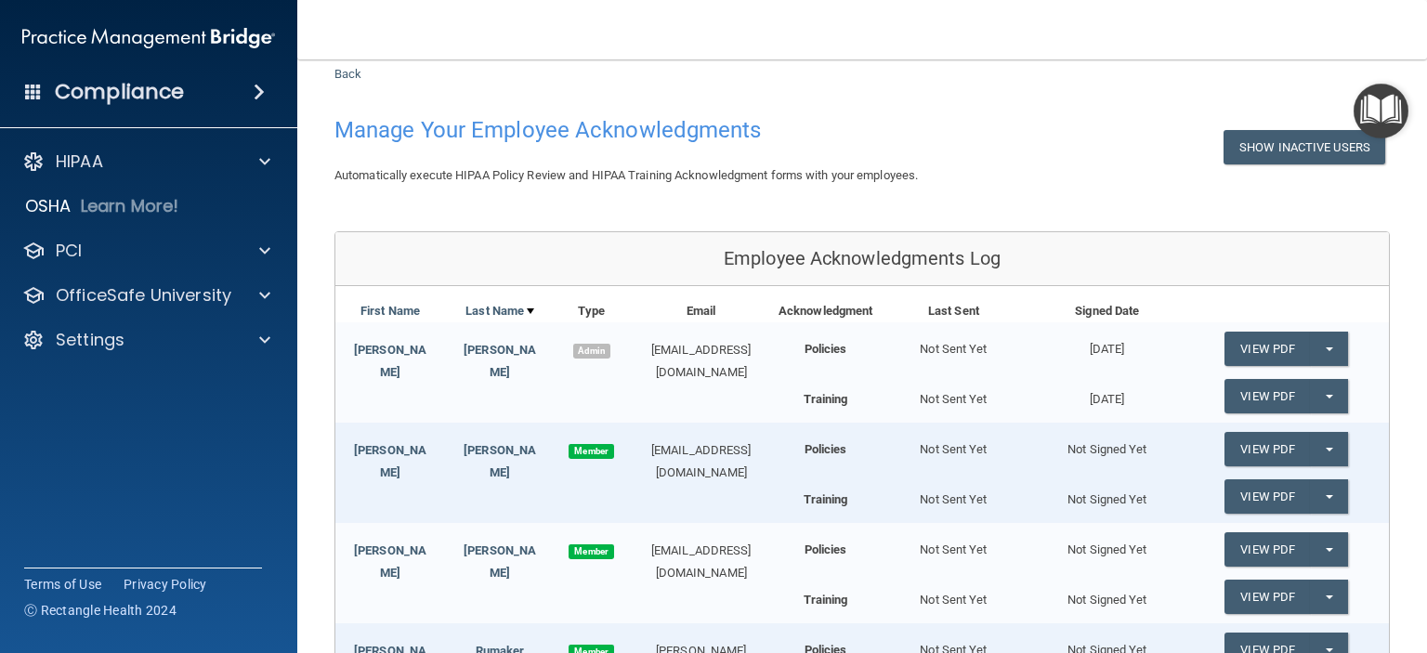
scroll to position [93, 0]
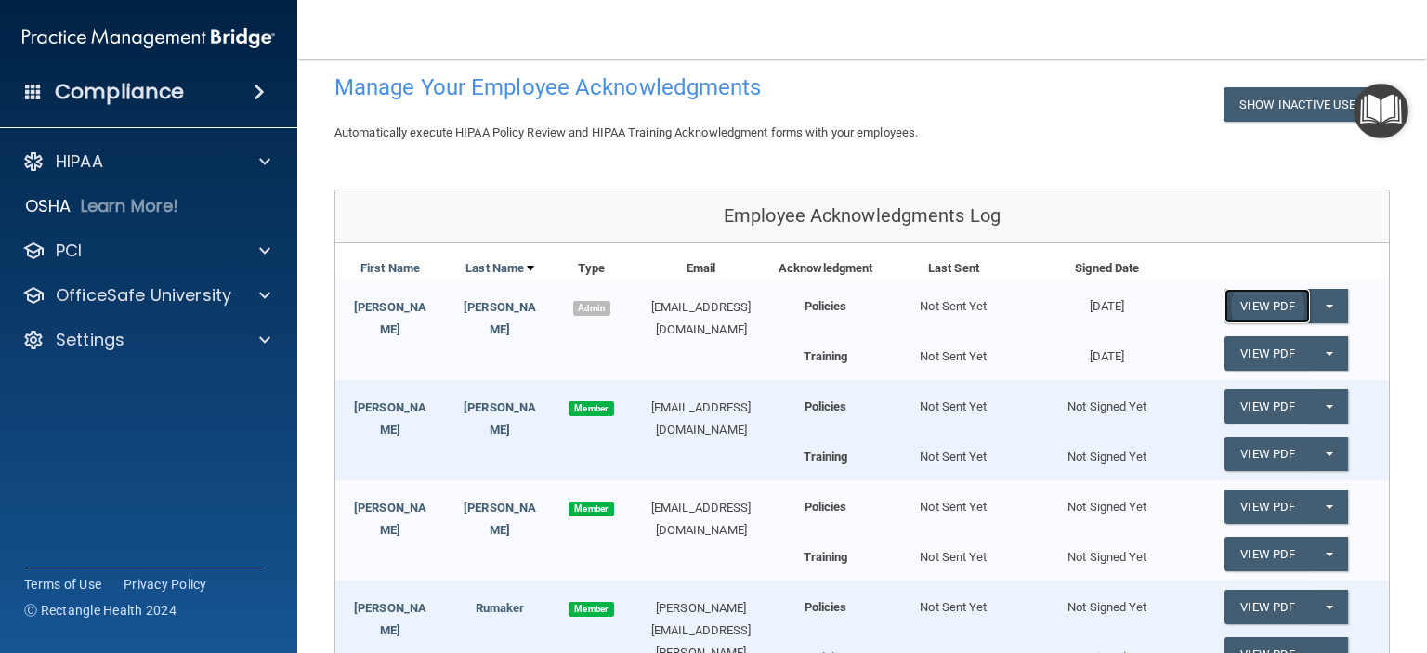
click at [1250, 302] on link "View PDF" at bounding box center [1267, 306] width 85 height 34
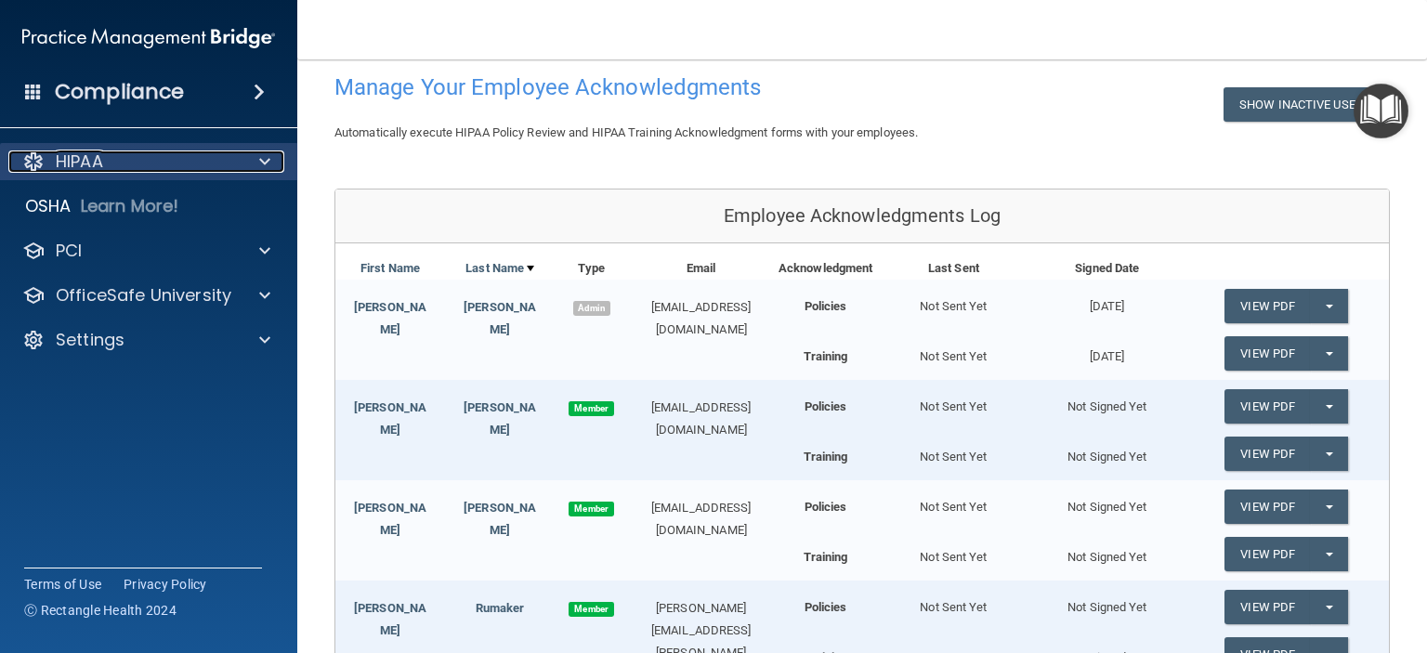
click at [135, 171] on div "HIPAA" at bounding box center [123, 162] width 230 height 22
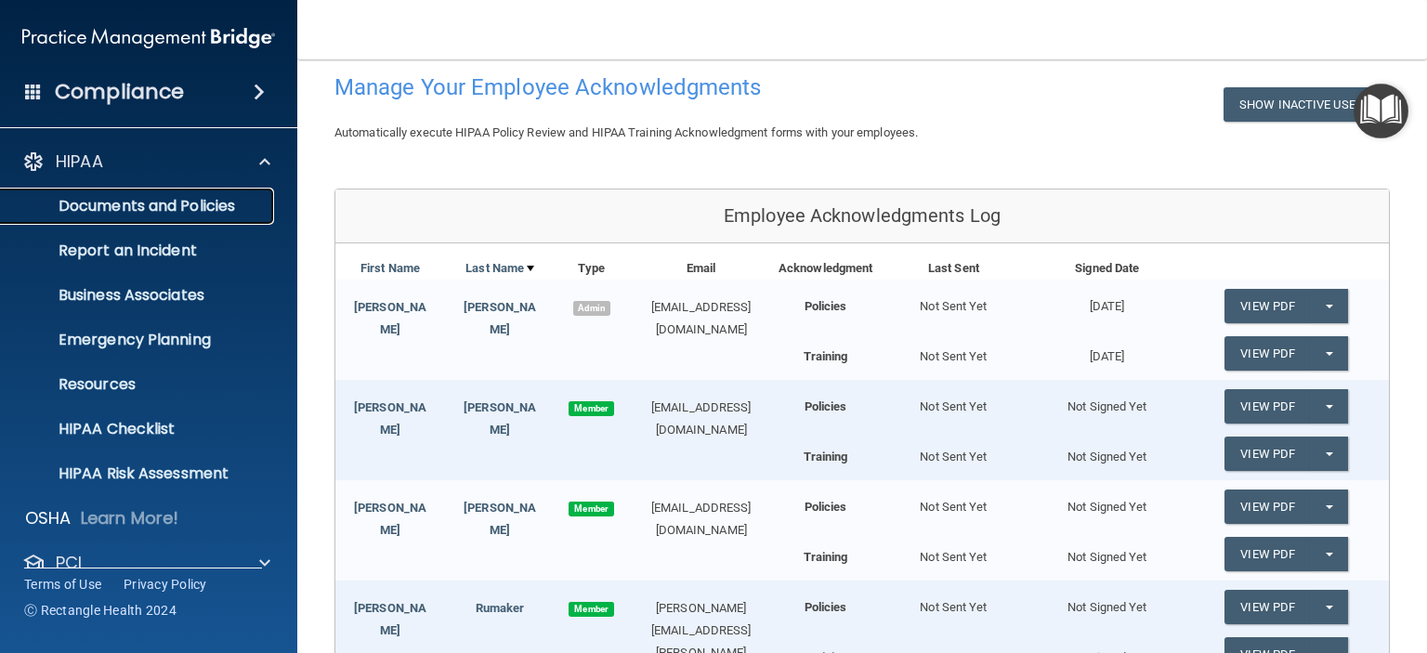
click at [134, 205] on p "Documents and Policies" at bounding box center [139, 206] width 254 height 19
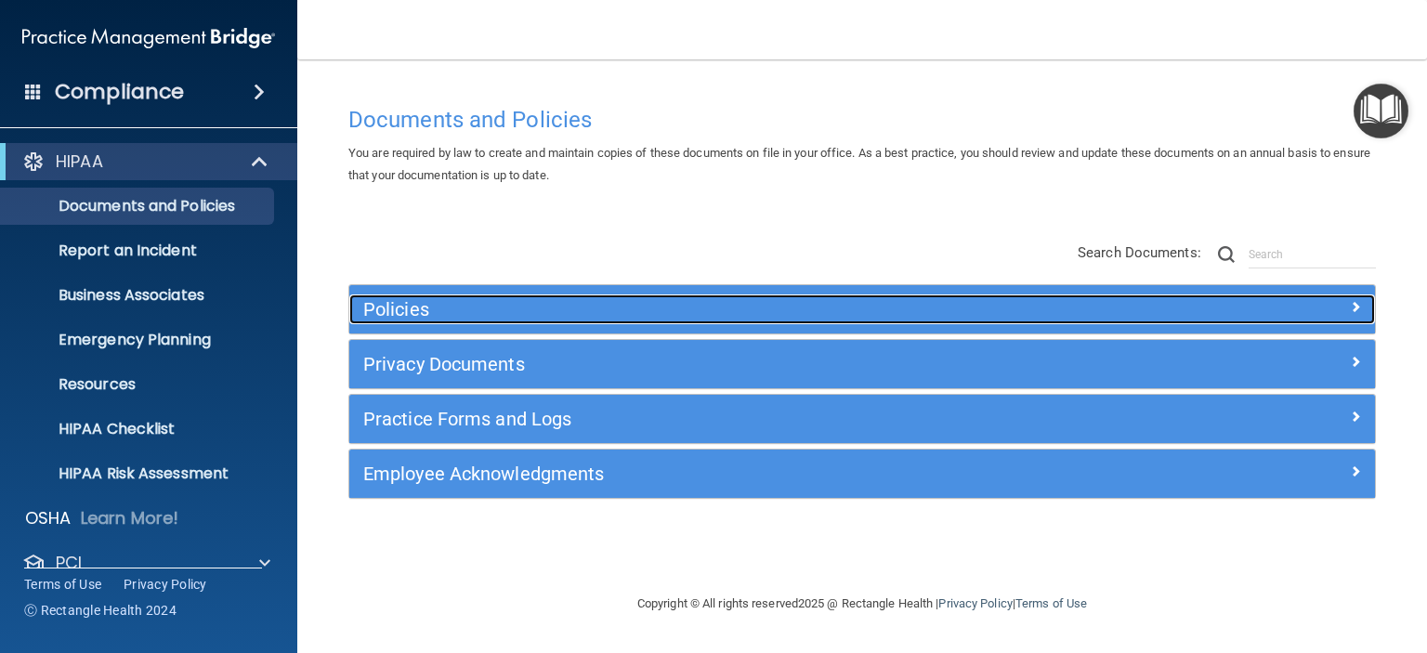
click at [1366, 304] on div at bounding box center [1247, 306] width 256 height 22
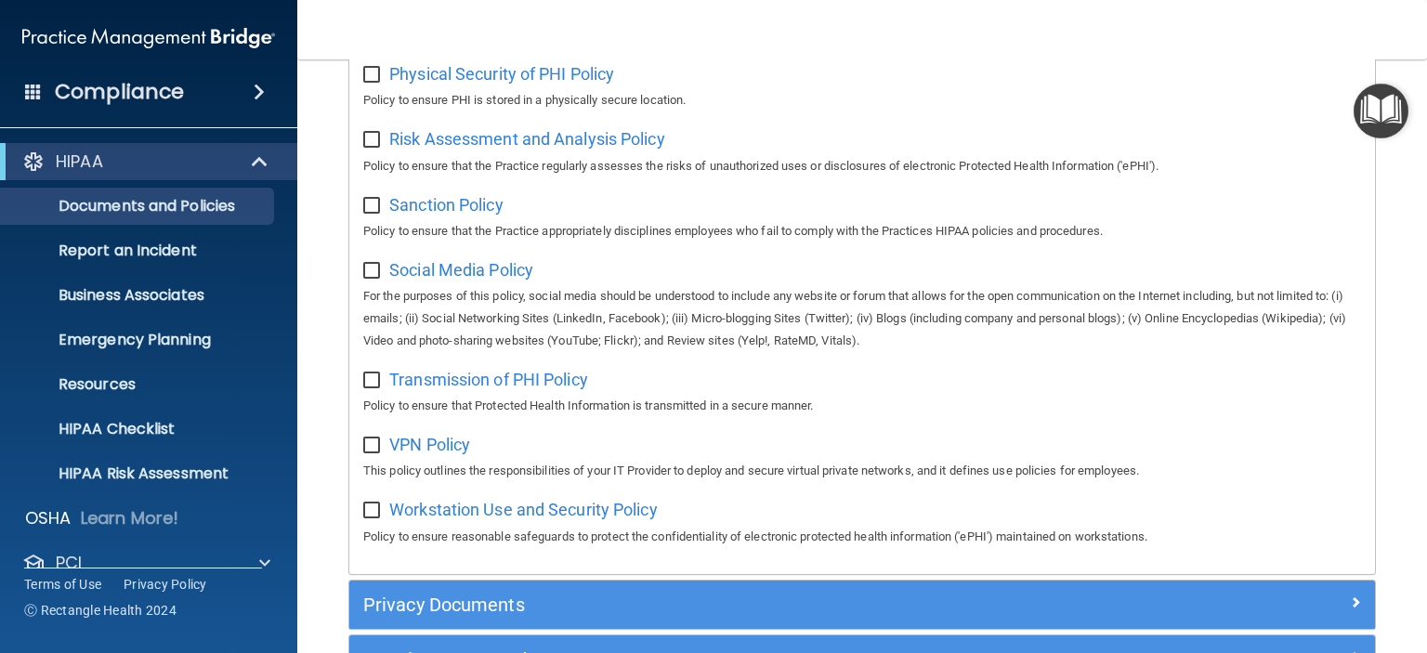
scroll to position [1492, 0]
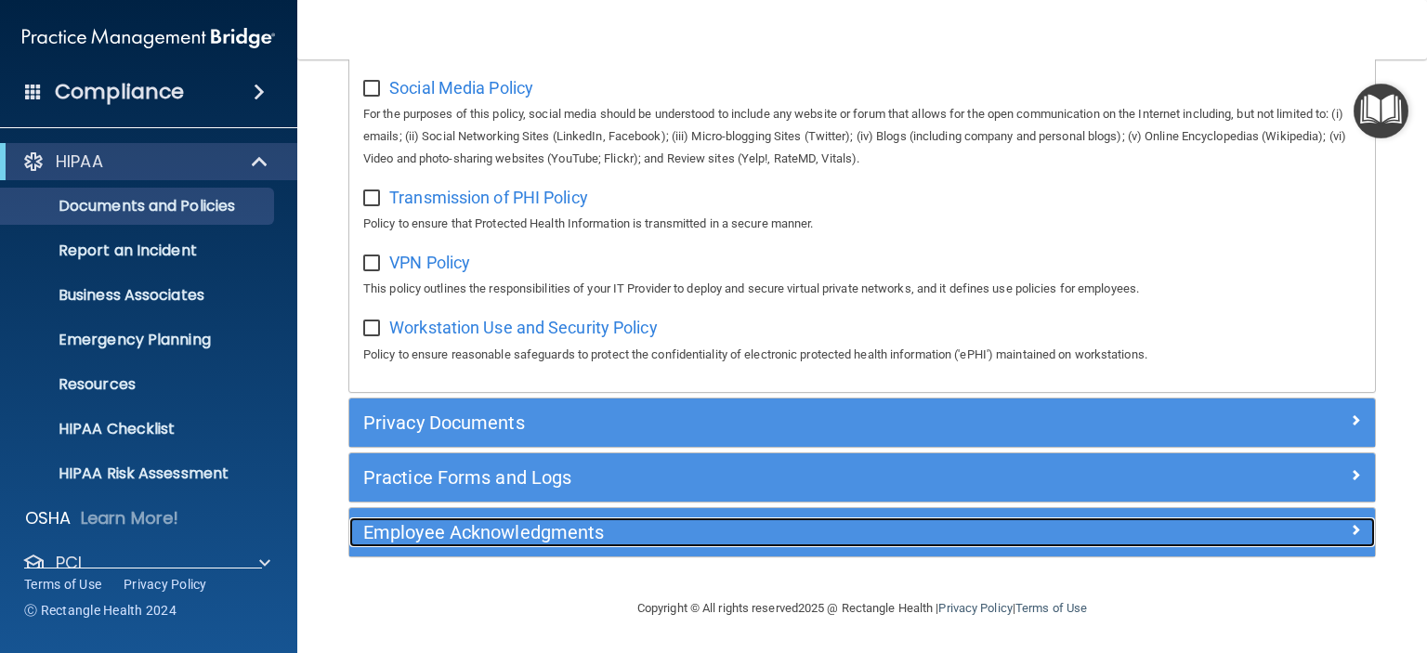
click at [706, 526] on h5 "Employee Acknowledgments" at bounding box center [733, 532] width 741 height 20
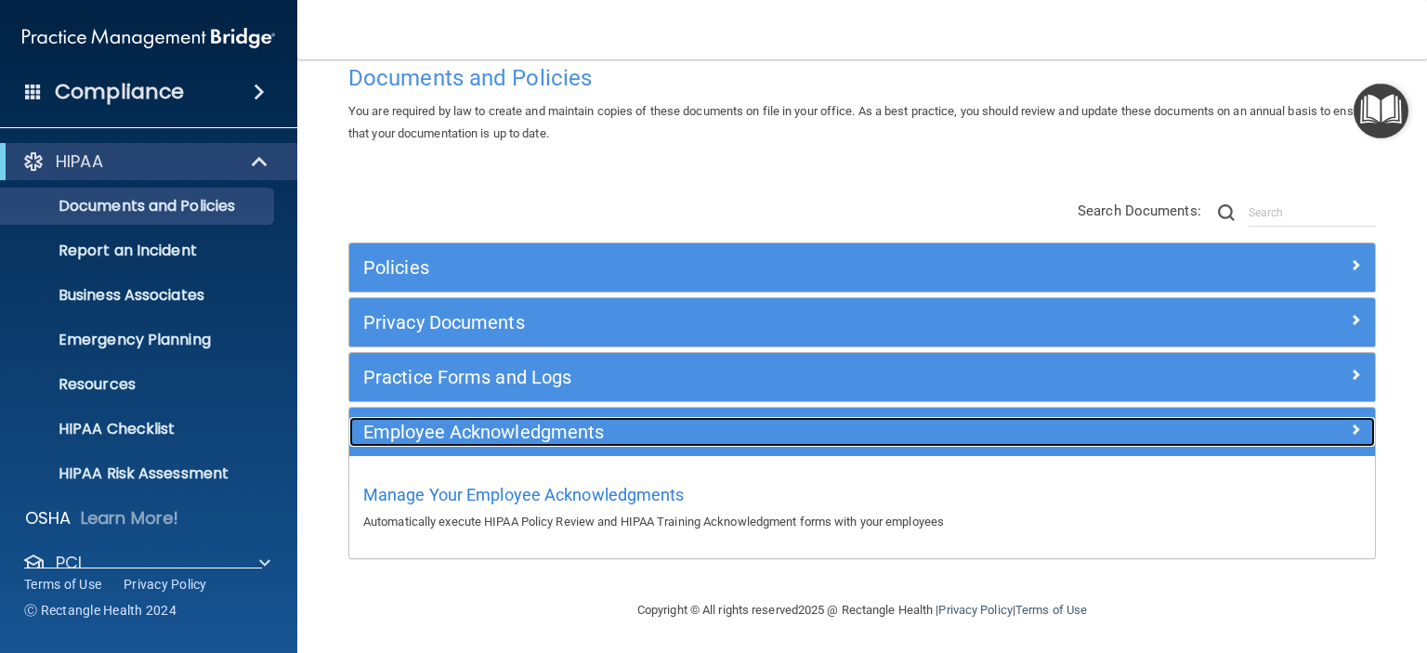
scroll to position [42, 0]
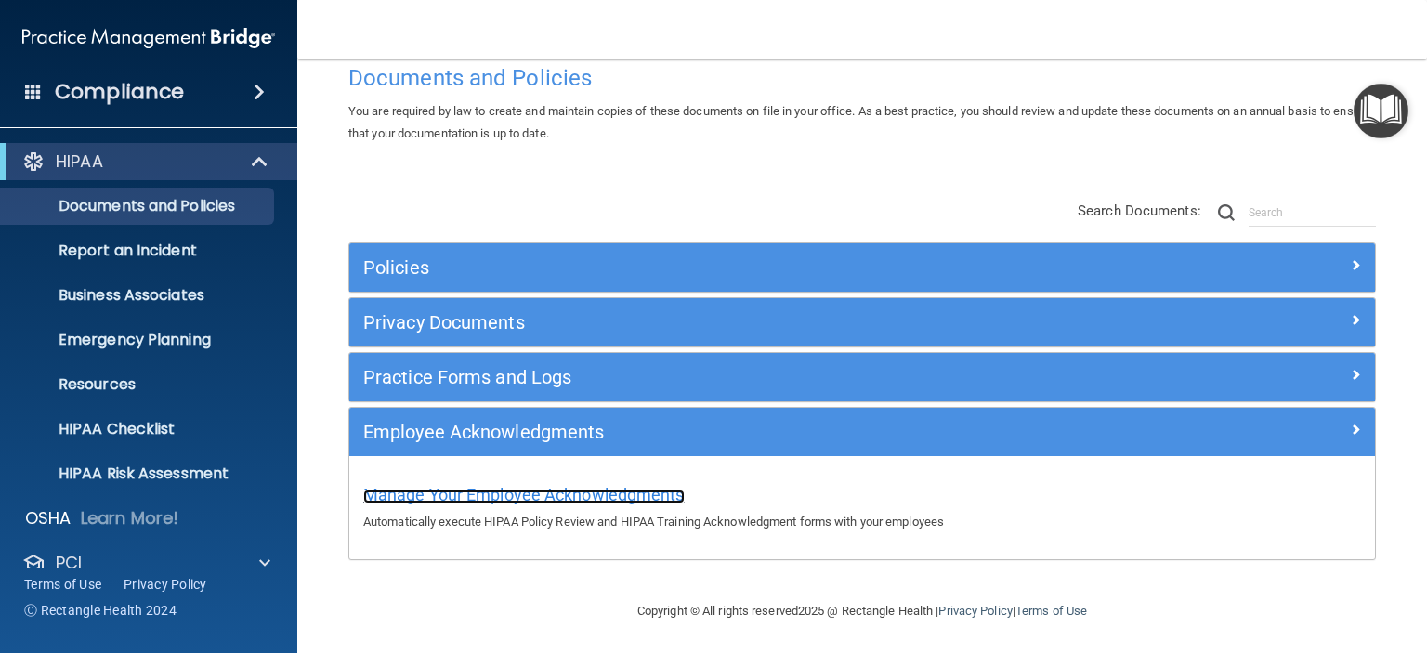
click at [577, 493] on span "Manage Your Employee Acknowledgments" at bounding box center [523, 495] width 321 height 20
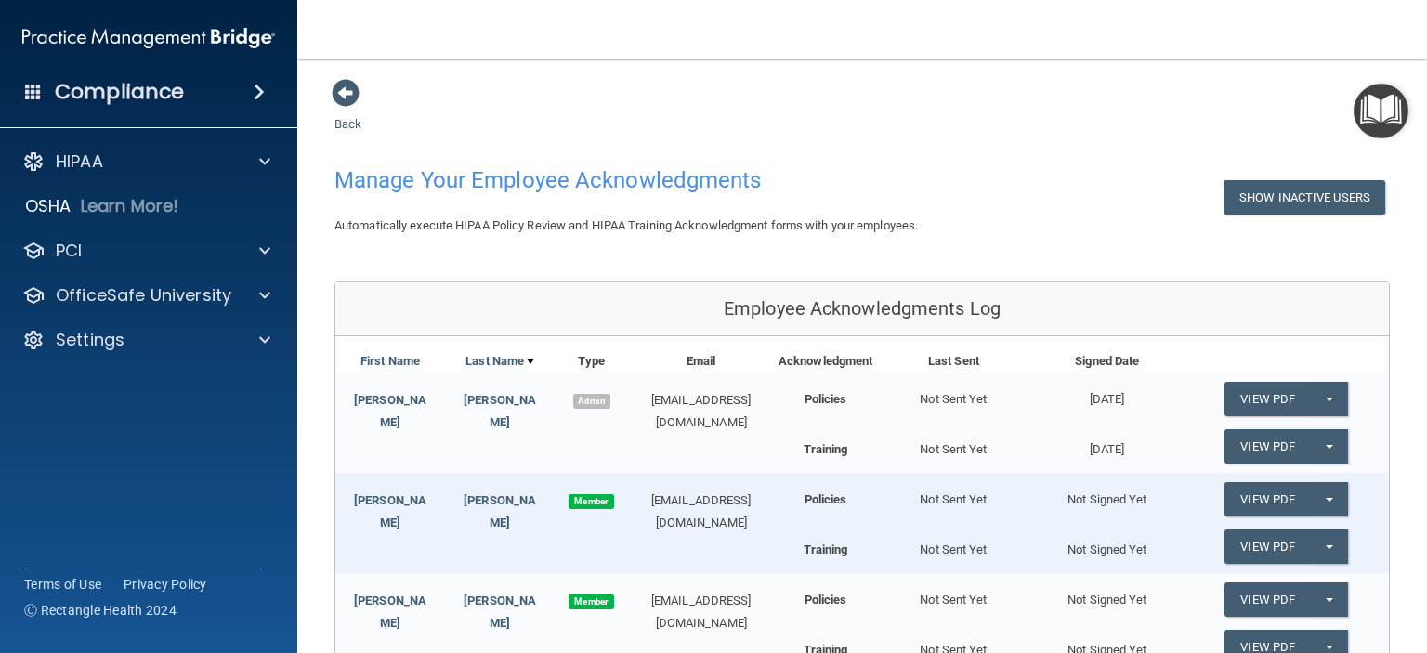
scroll to position [279, 0]
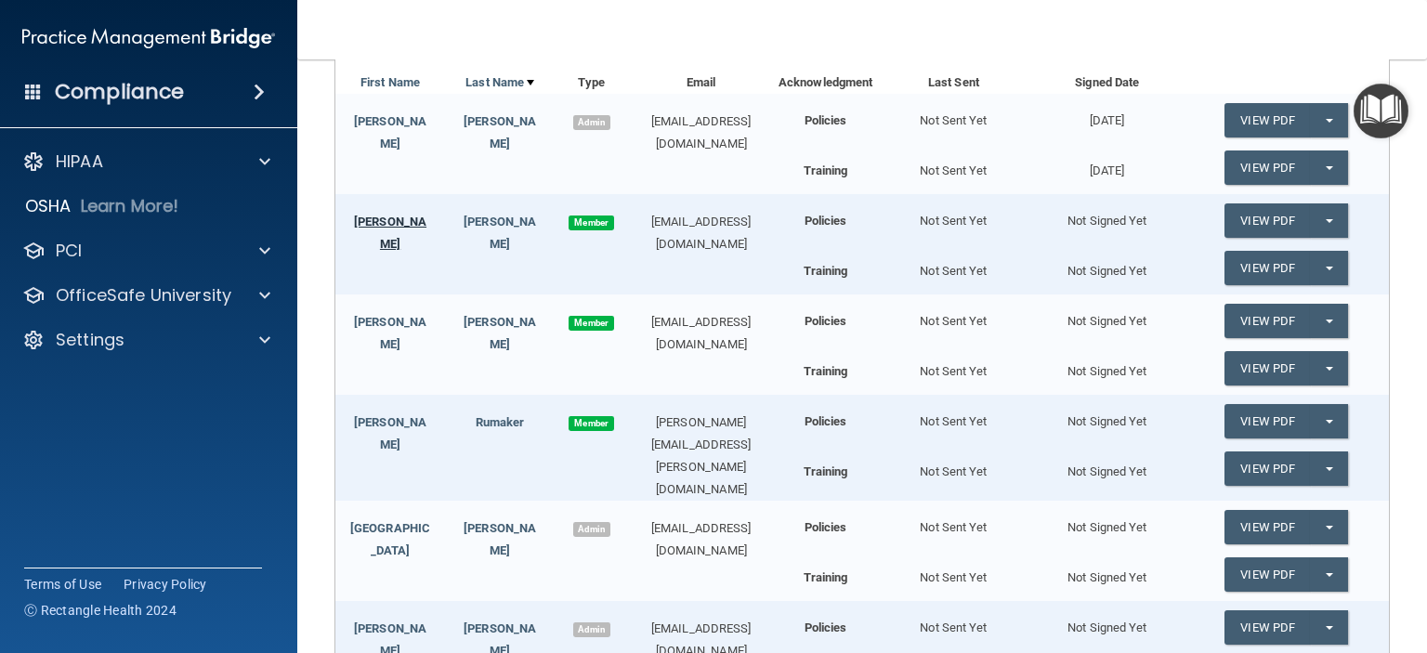
click at [390, 222] on link "Monica" at bounding box center [390, 233] width 72 height 36
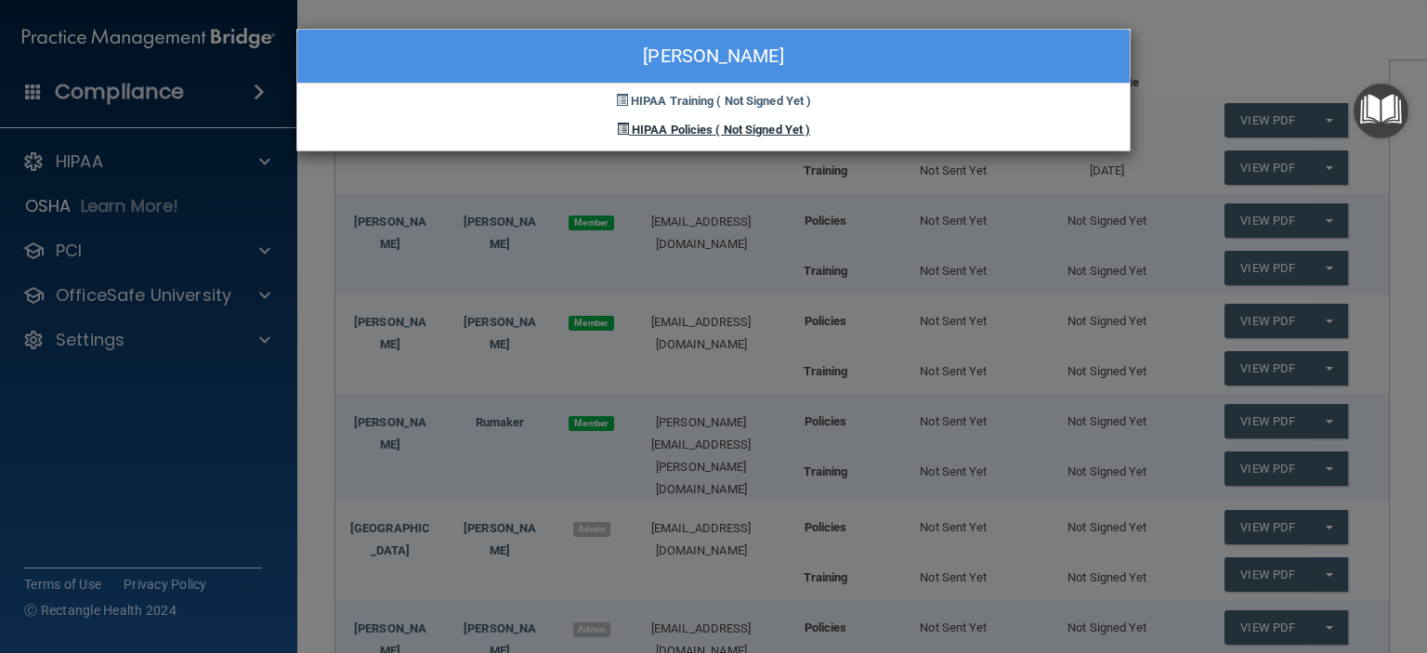
click at [791, 129] on span "( Not Signed Yet )" at bounding box center [762, 130] width 95 height 14
click at [792, 101] on span "( Not Signed Yet )" at bounding box center [763, 101] width 95 height 14
click at [836, 11] on div "Monica Ginyard HIPAA Training ( Not Signed Yet ) HIPAA Policies ( Not Signed Ye…" at bounding box center [713, 326] width 1427 height 653
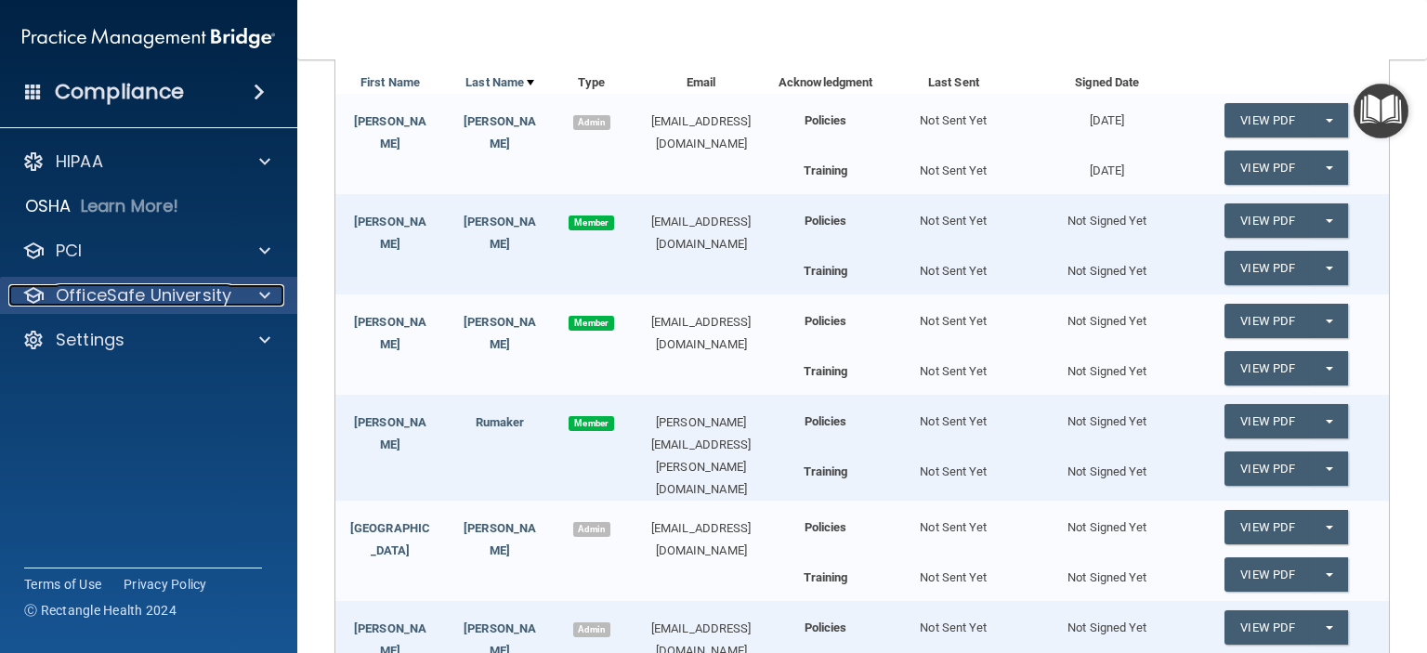
click at [98, 304] on p "OfficeSafe University" at bounding box center [144, 295] width 176 height 22
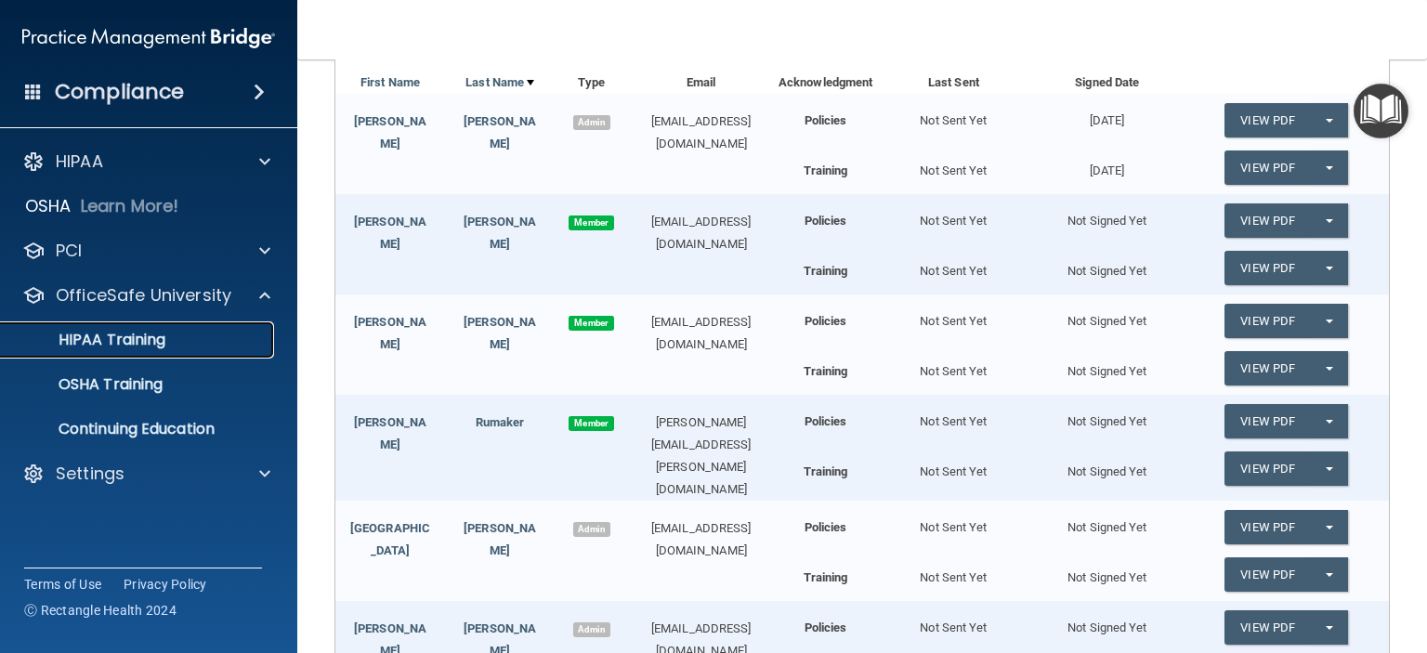
click at [97, 348] on p "HIPAA Training" at bounding box center [88, 340] width 153 height 19
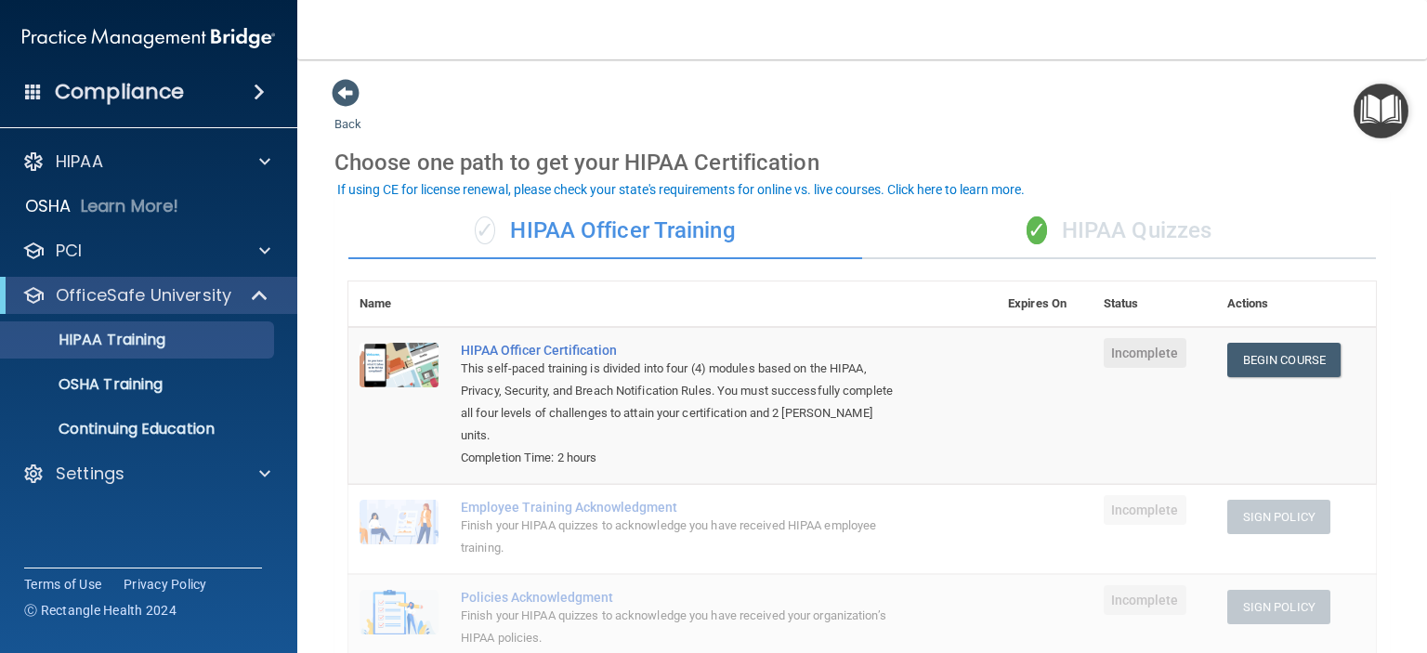
click at [1088, 228] on div "✓ HIPAA Quizzes" at bounding box center [1119, 231] width 514 height 56
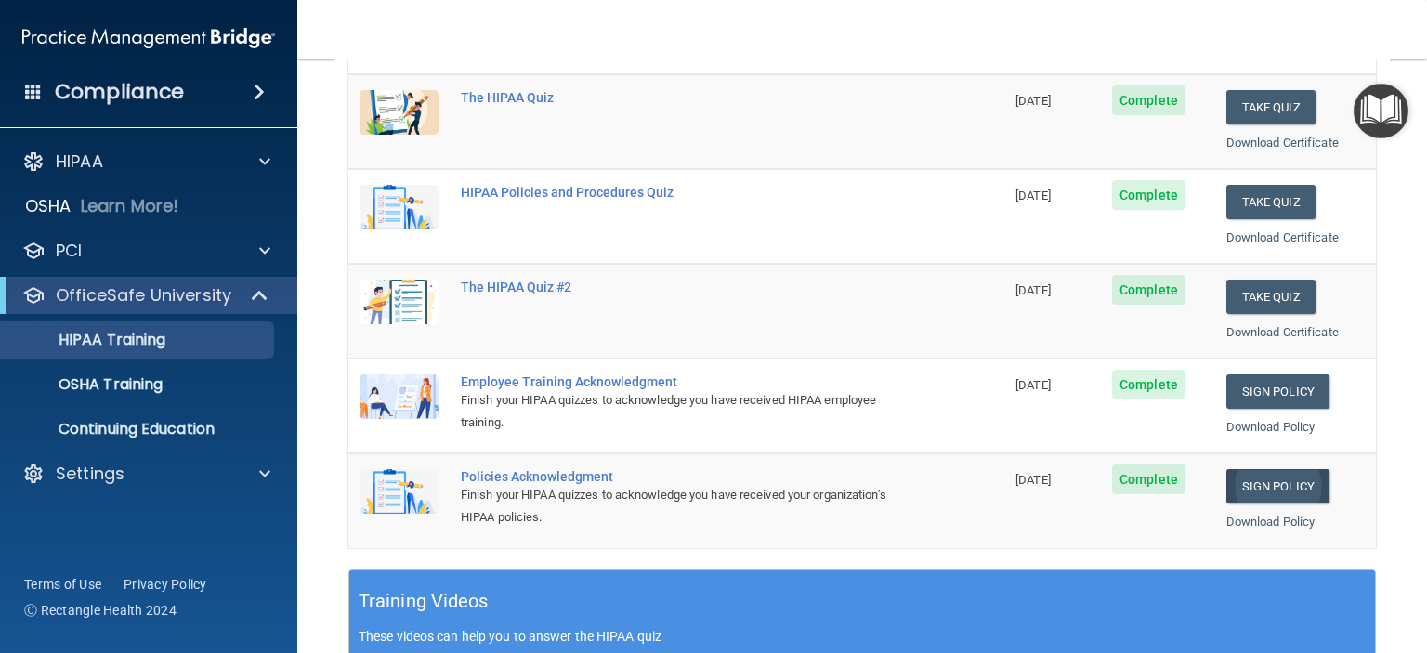
scroll to position [277, 0]
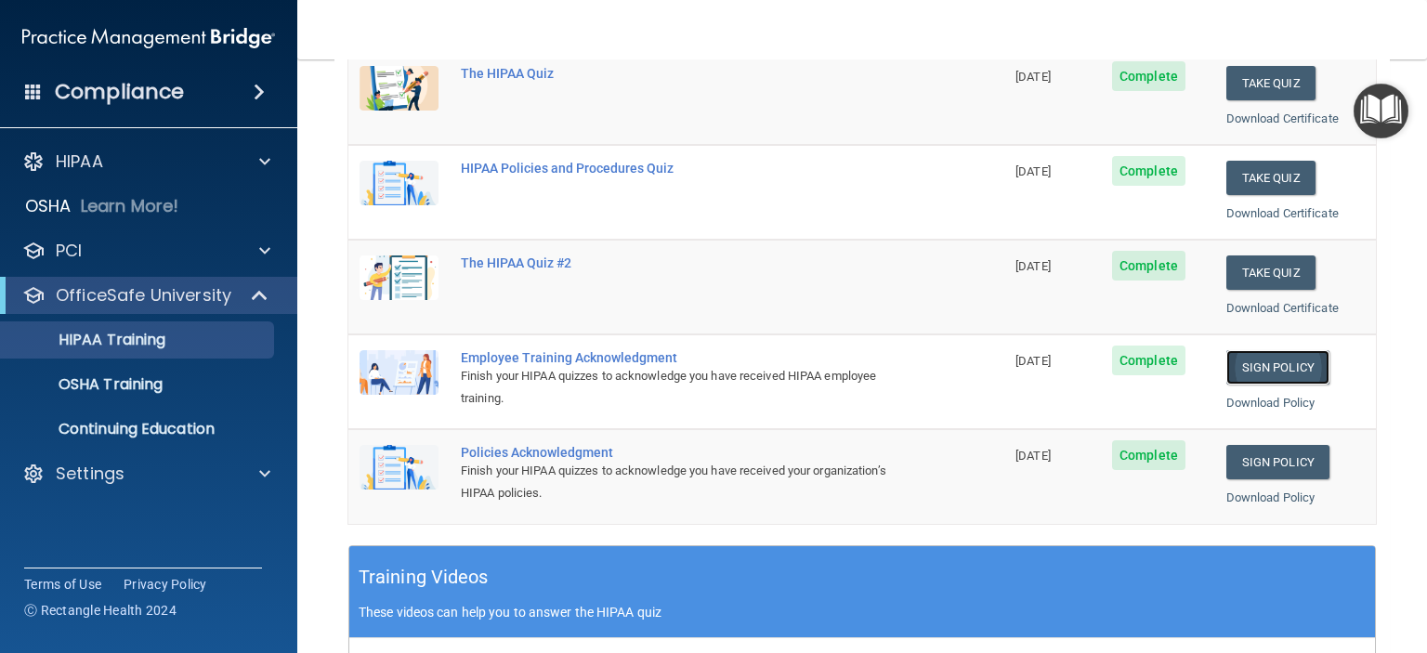
click at [1260, 366] on link "Sign Policy" at bounding box center [1278, 367] width 103 height 34
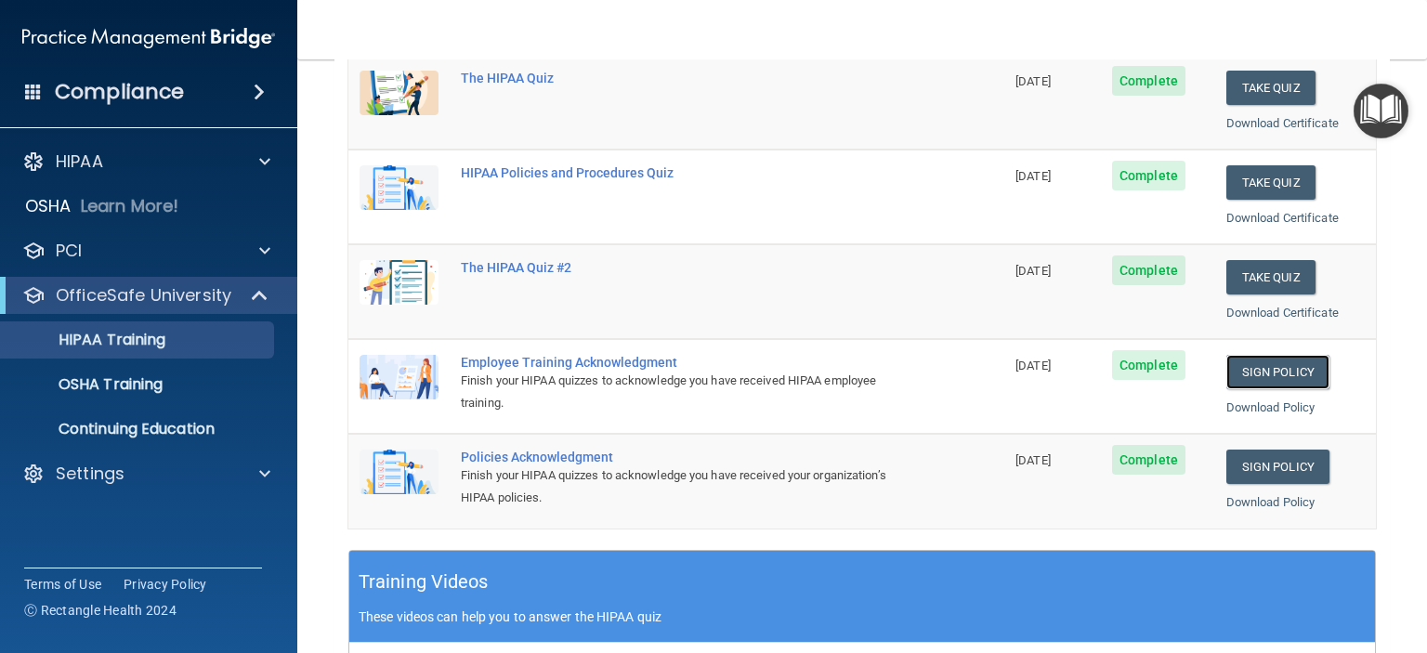
scroll to position [279, 0]
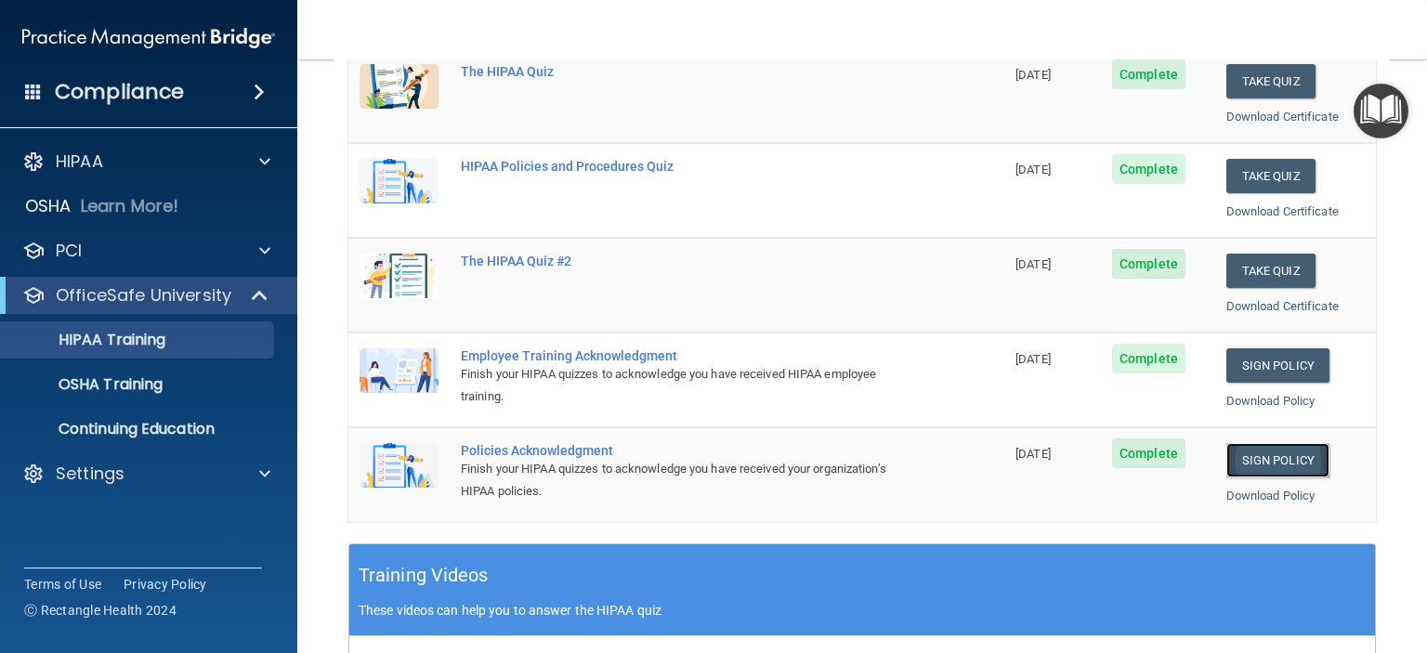
click at [1297, 460] on link "Sign Policy" at bounding box center [1278, 460] width 103 height 34
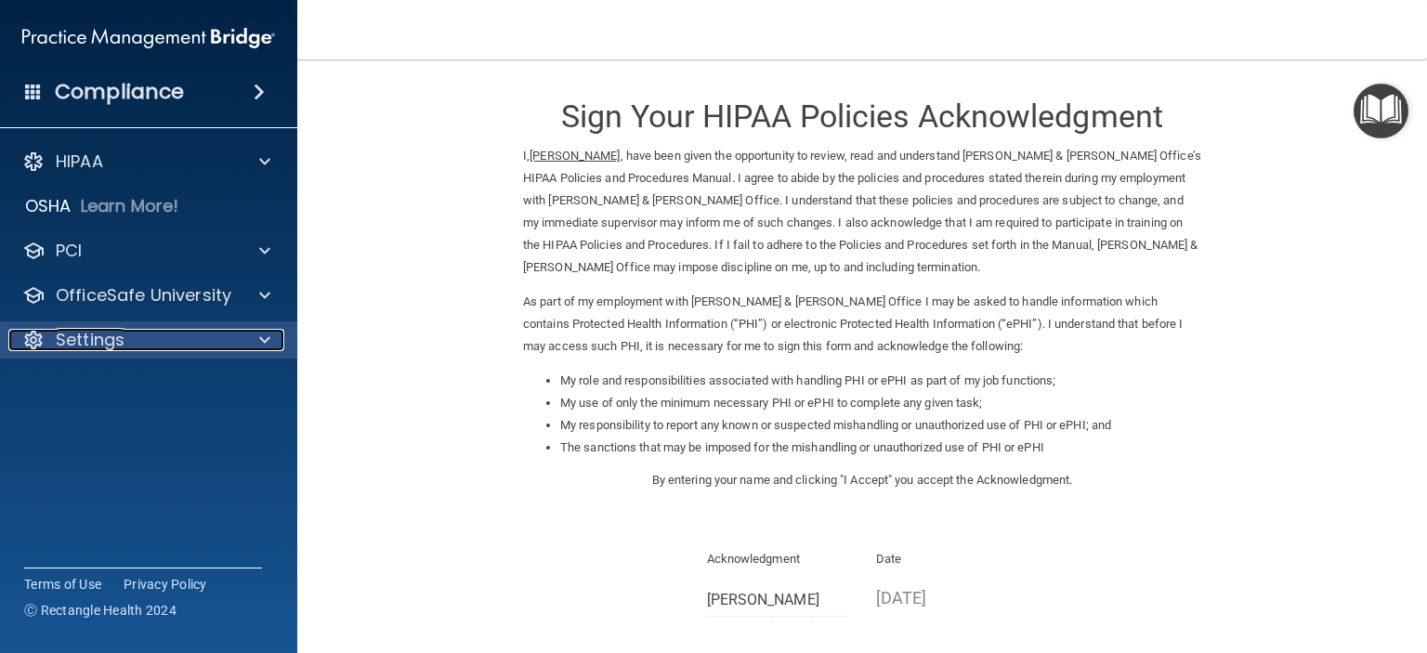
click at [73, 332] on p "Settings" at bounding box center [90, 340] width 69 height 22
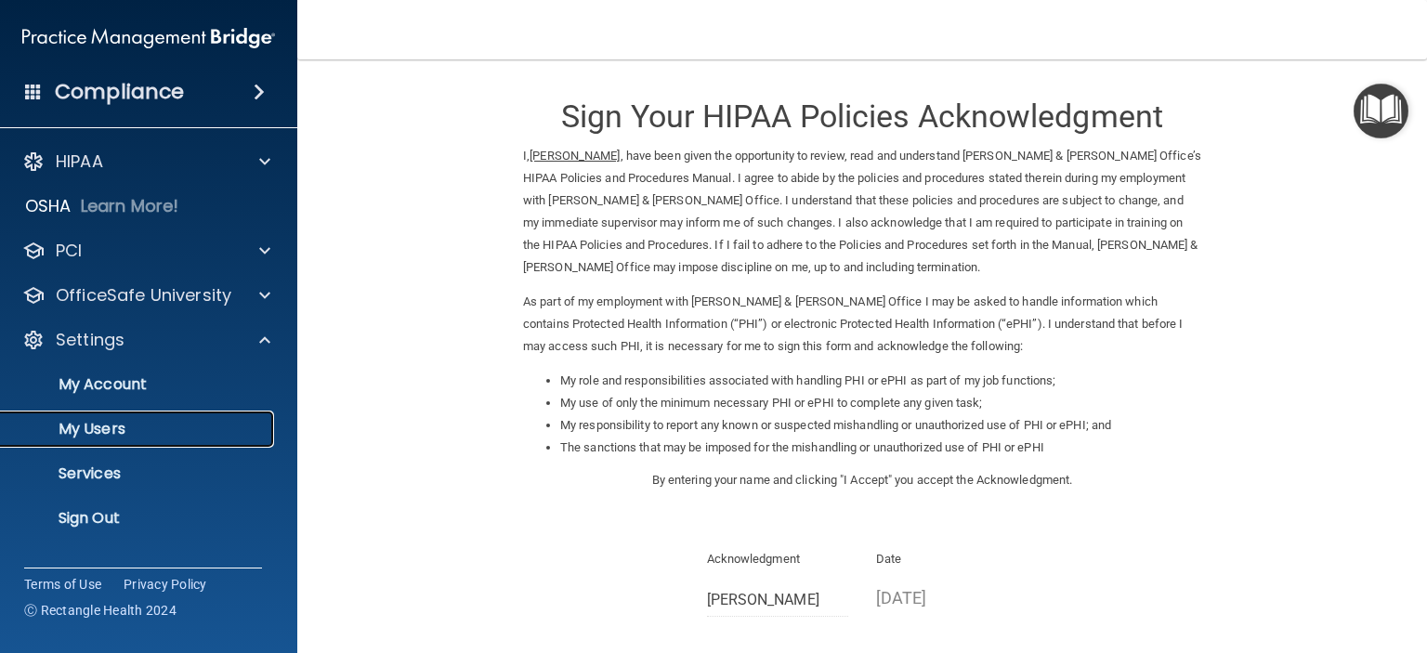
click at [93, 440] on link "My Users" at bounding box center [127, 429] width 293 height 37
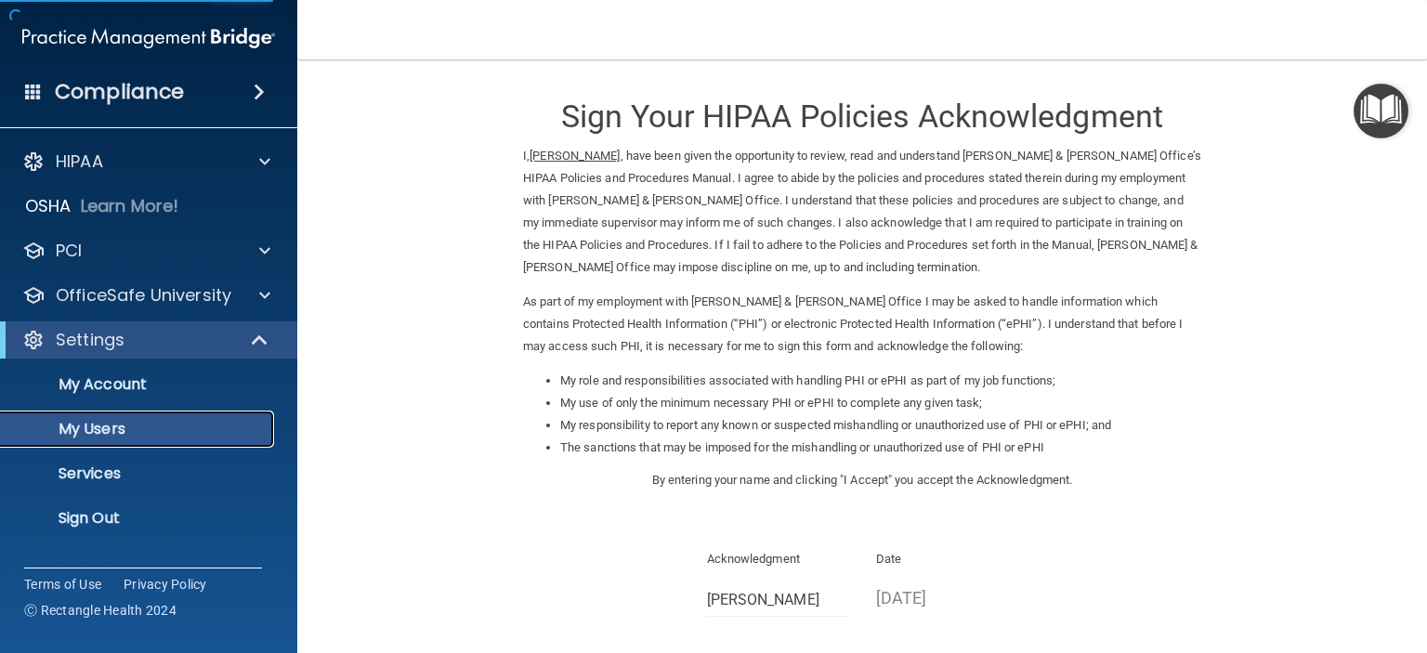
select select "20"
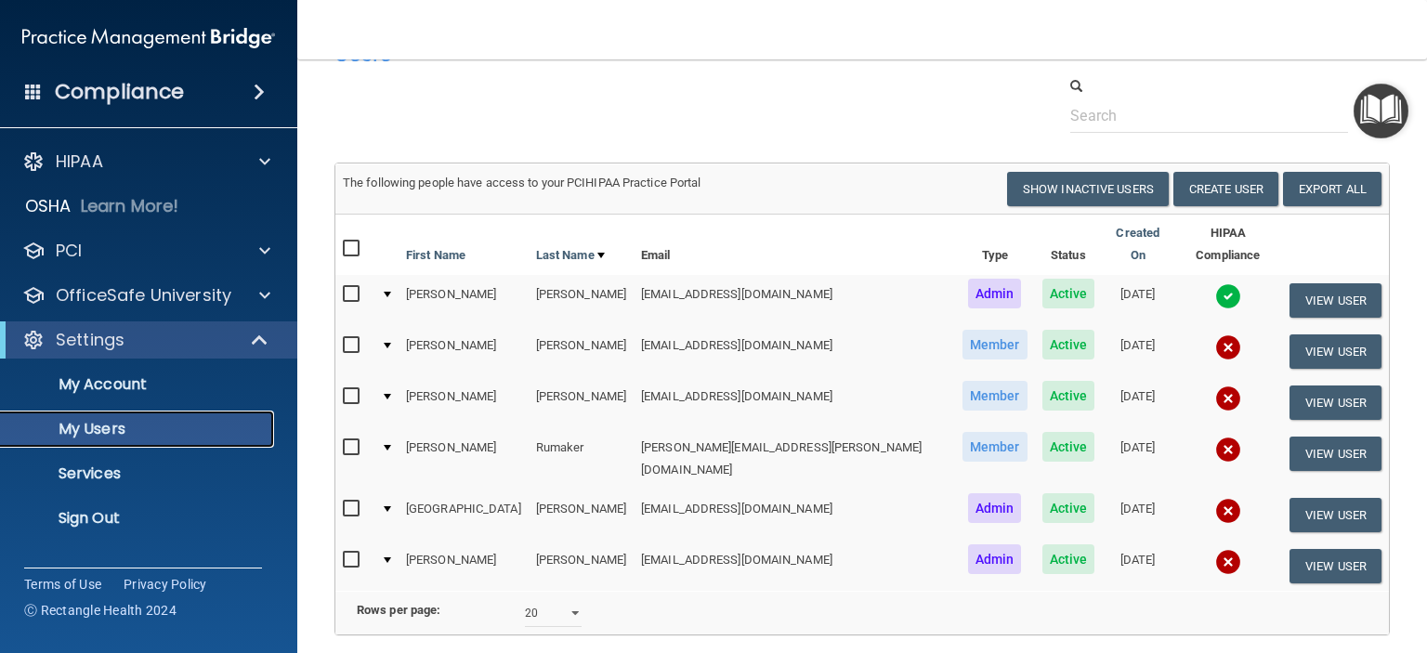
scroll to position [93, 0]
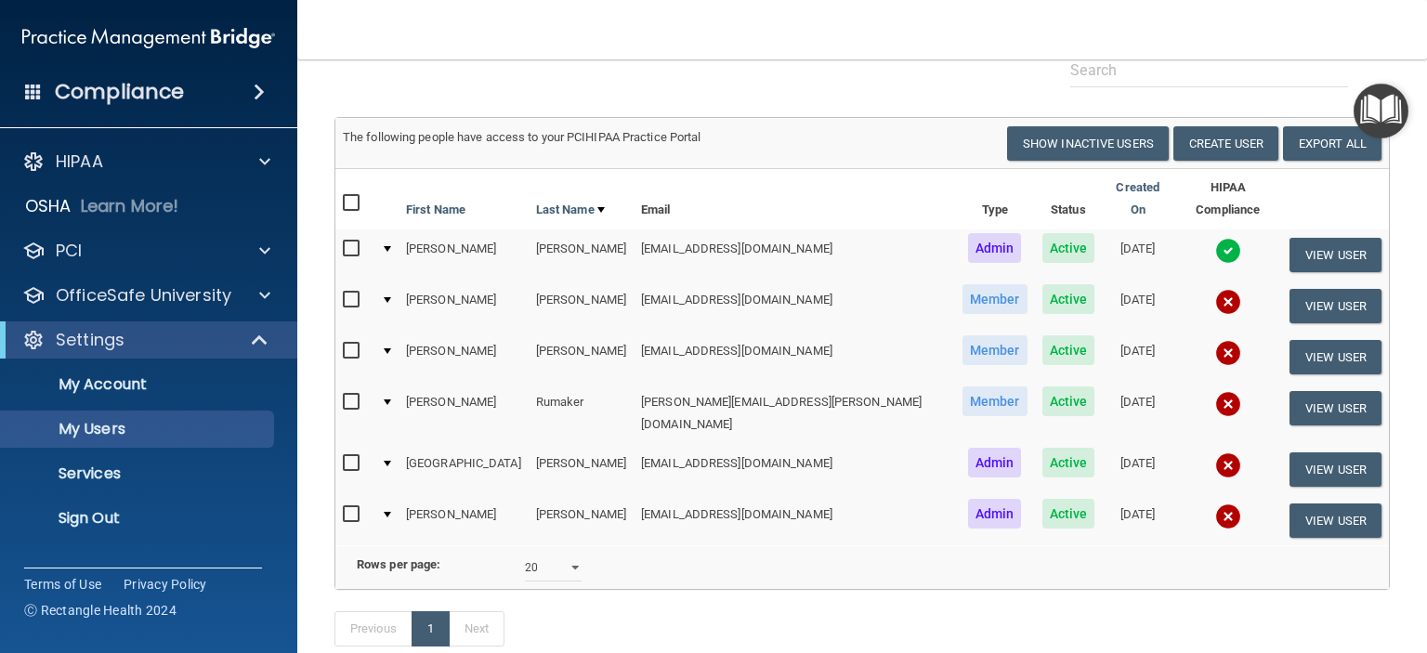
click at [390, 297] on div at bounding box center [387, 300] width 7 height 6
click at [391, 297] on div at bounding box center [387, 300] width 7 height 6
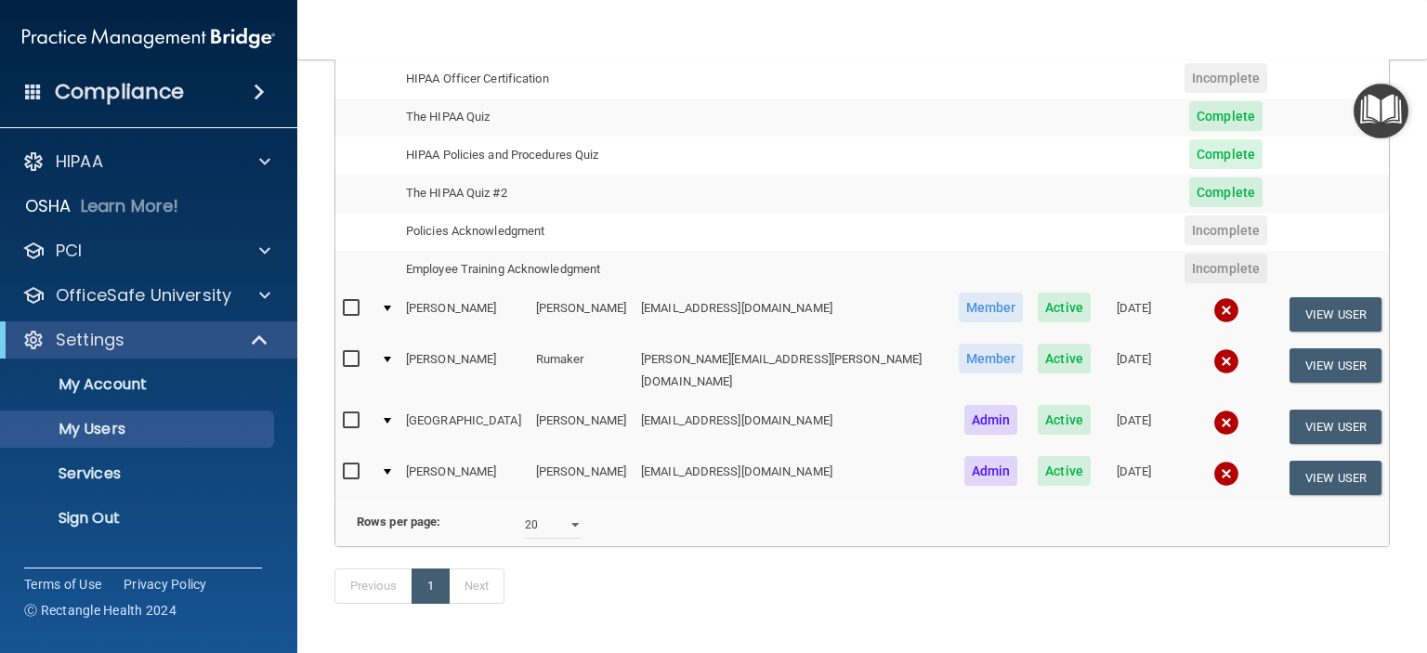
scroll to position [372, 0]
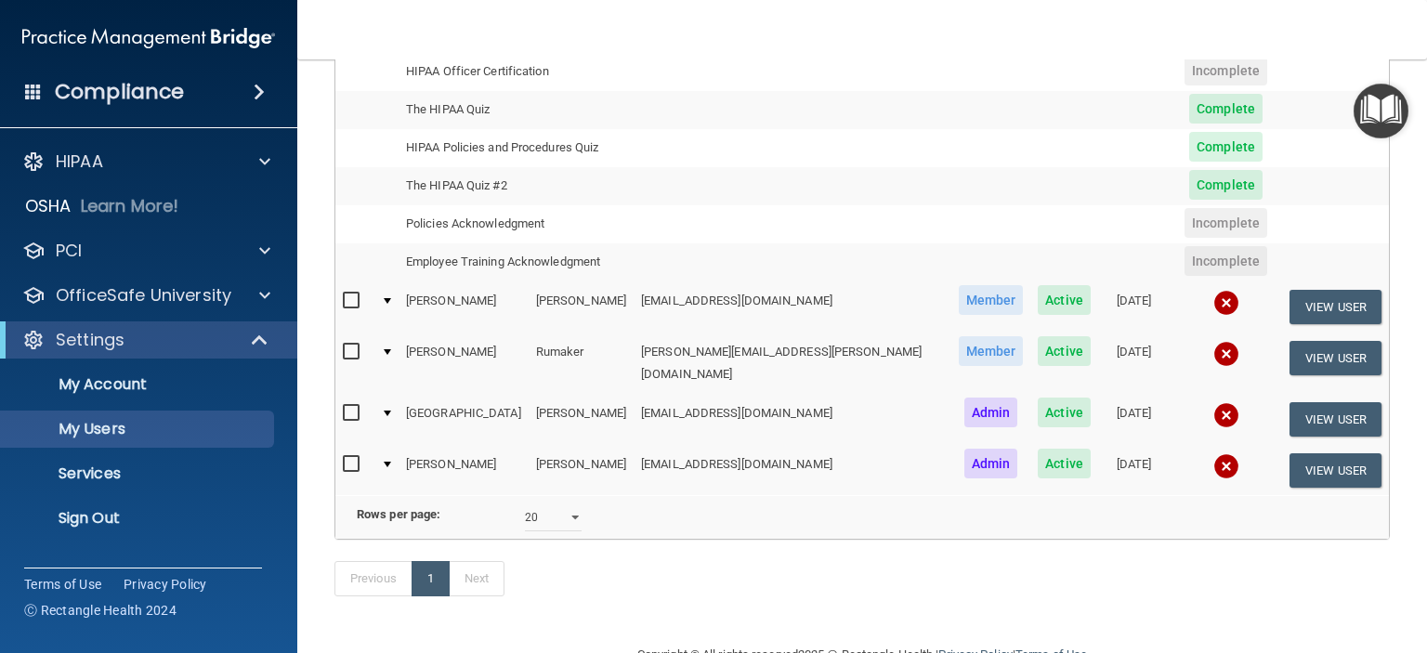
click at [1188, 208] on span "Incomplete" at bounding box center [1226, 223] width 83 height 30
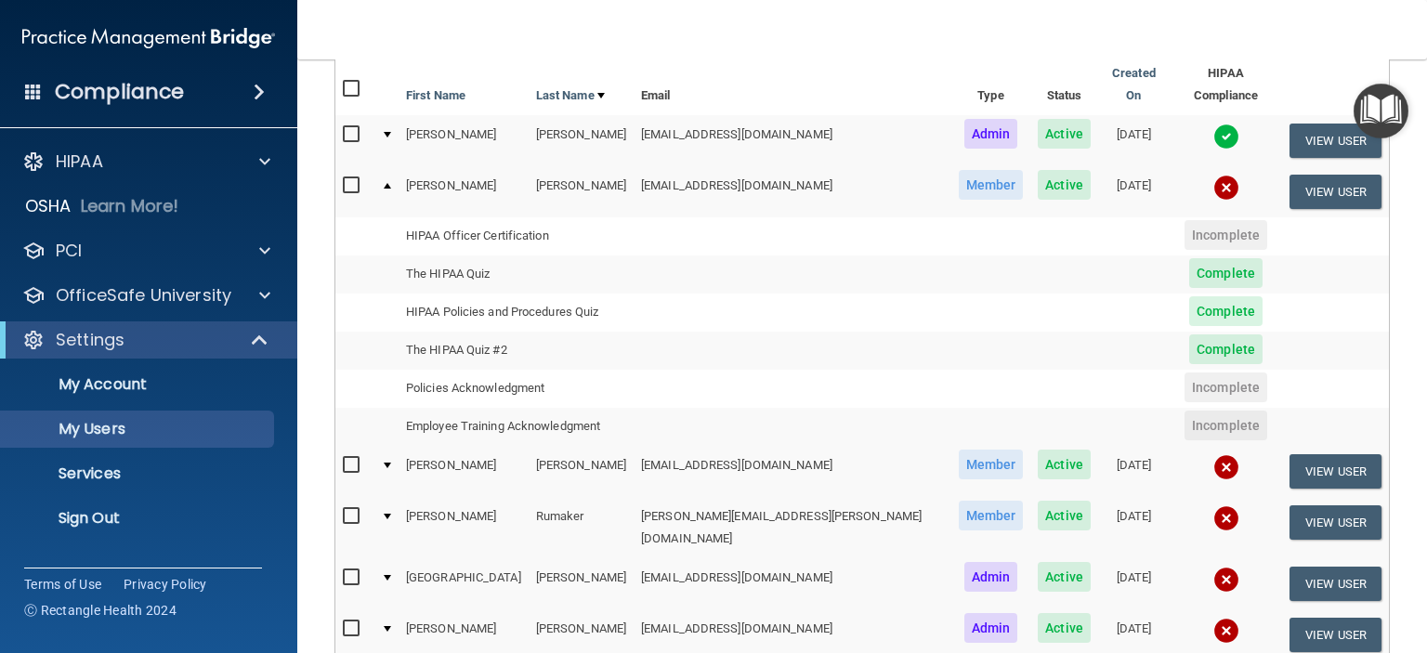
scroll to position [186, 0]
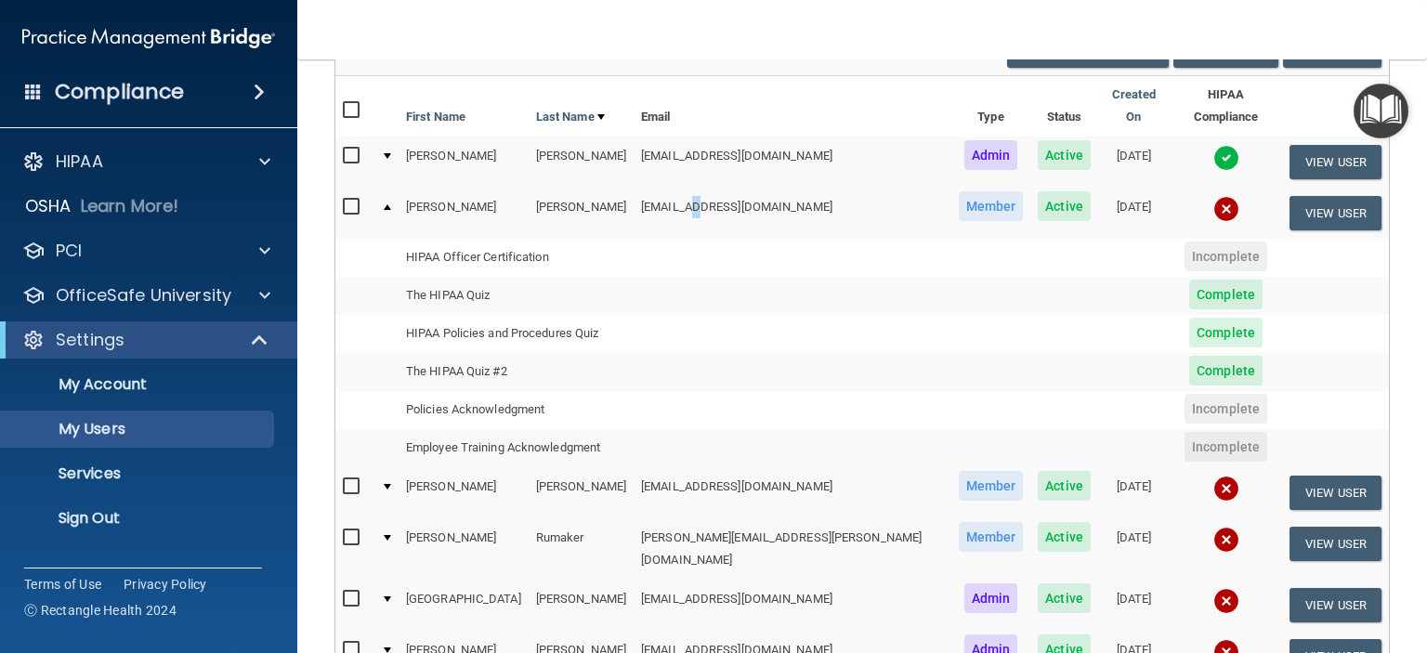
click at [705, 188] on td "[EMAIL_ADDRESS][DOMAIN_NAME]" at bounding box center [793, 213] width 318 height 50
click at [1214, 196] on img at bounding box center [1227, 209] width 26 height 26
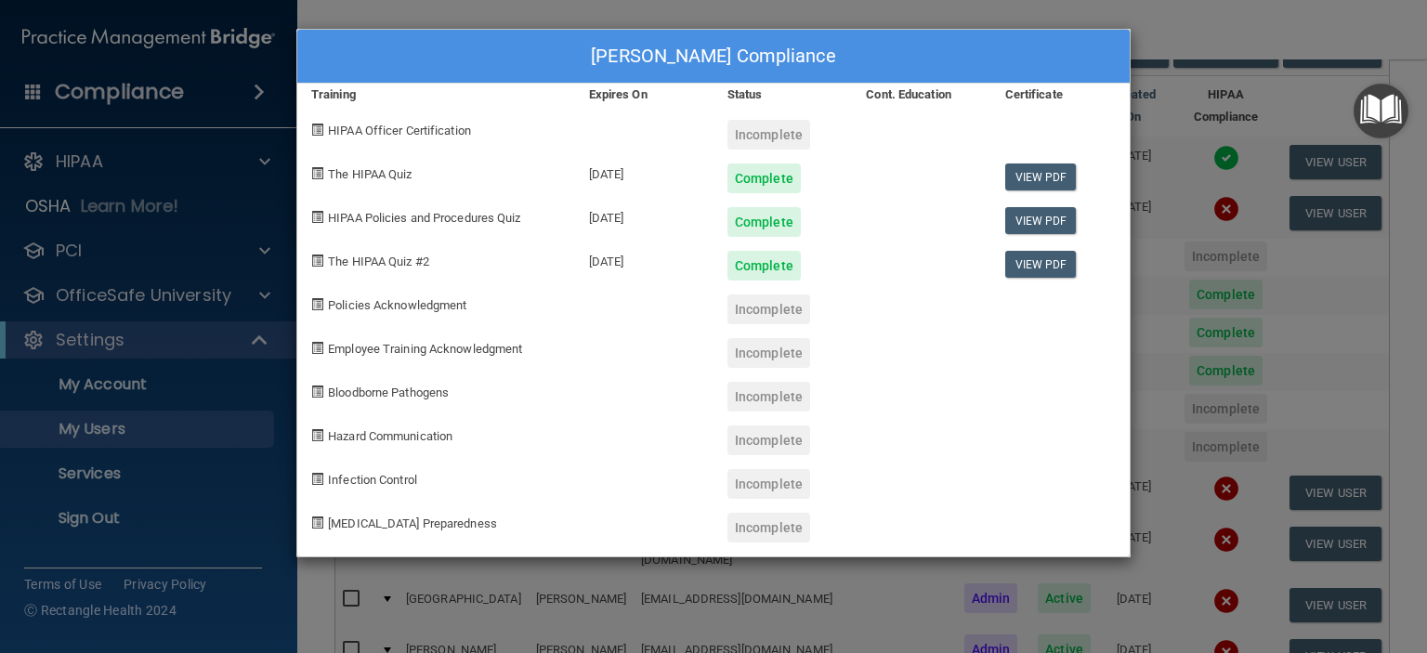
click at [746, 315] on div "Incomplete" at bounding box center [769, 310] width 83 height 30
click at [764, 311] on div "Incomplete" at bounding box center [769, 310] width 83 height 30
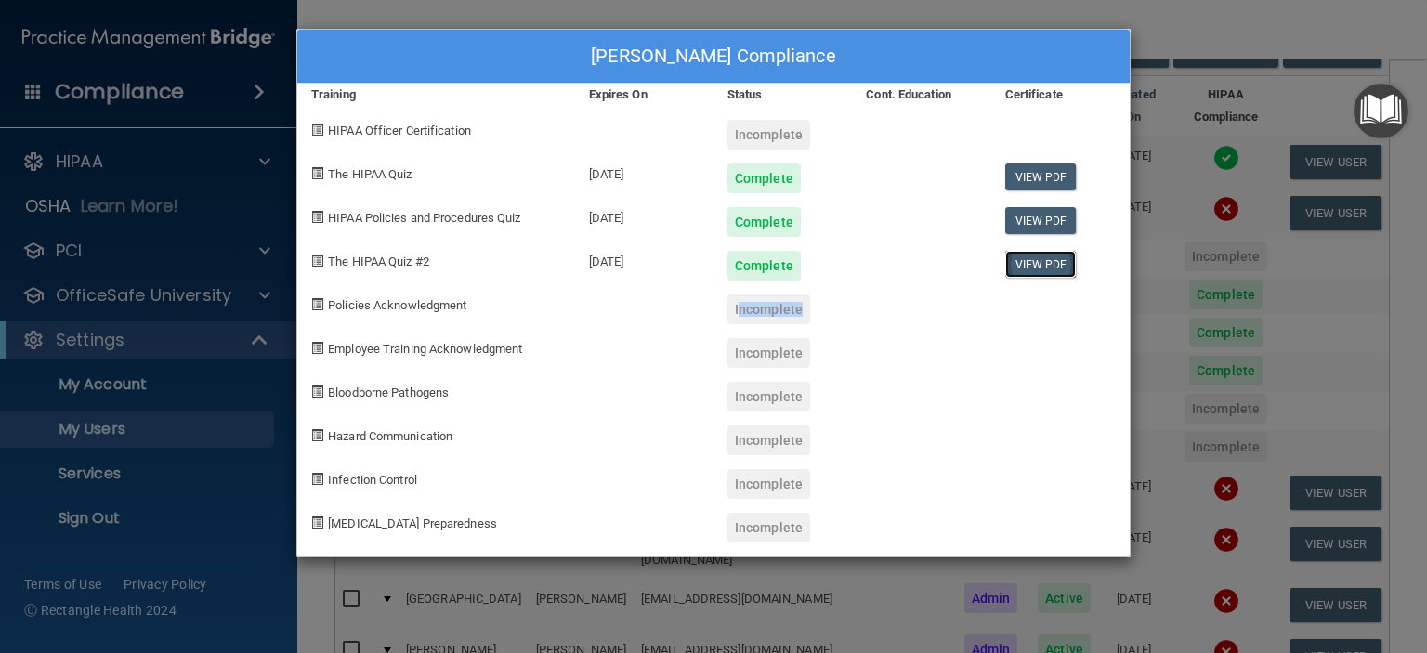
click at [1051, 269] on link "View PDF" at bounding box center [1041, 264] width 72 height 27
click at [996, 47] on div "Monica Ginyard's Compliance" at bounding box center [713, 57] width 833 height 54
click at [959, 40] on div "Monica Ginyard's Compliance" at bounding box center [713, 57] width 833 height 54
drag, startPoint x: 910, startPoint y: 48, endPoint x: 963, endPoint y: 57, distance: 53.6
click at [938, 55] on div "Monica Ginyard's Compliance" at bounding box center [713, 57] width 833 height 54
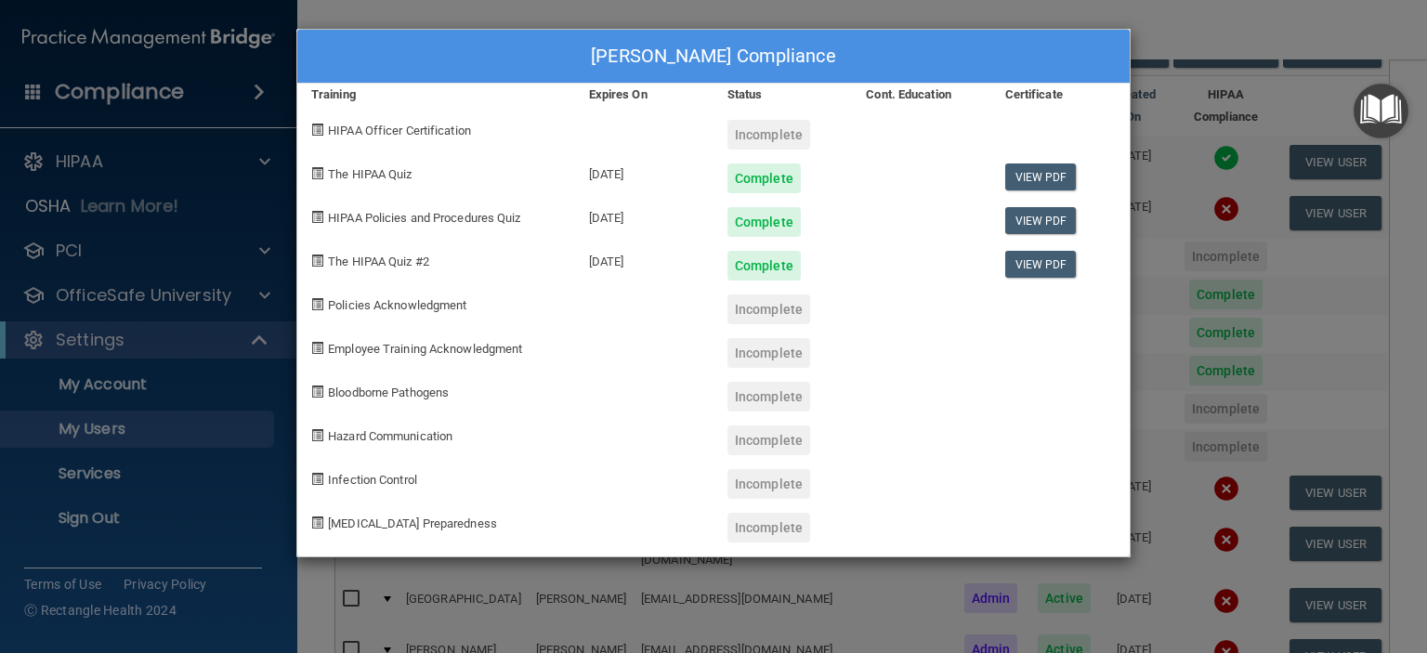
click at [1280, 190] on div "Monica Ginyard's Compliance Training Expires On Status Cont. Education Certific…" at bounding box center [713, 326] width 1427 height 653
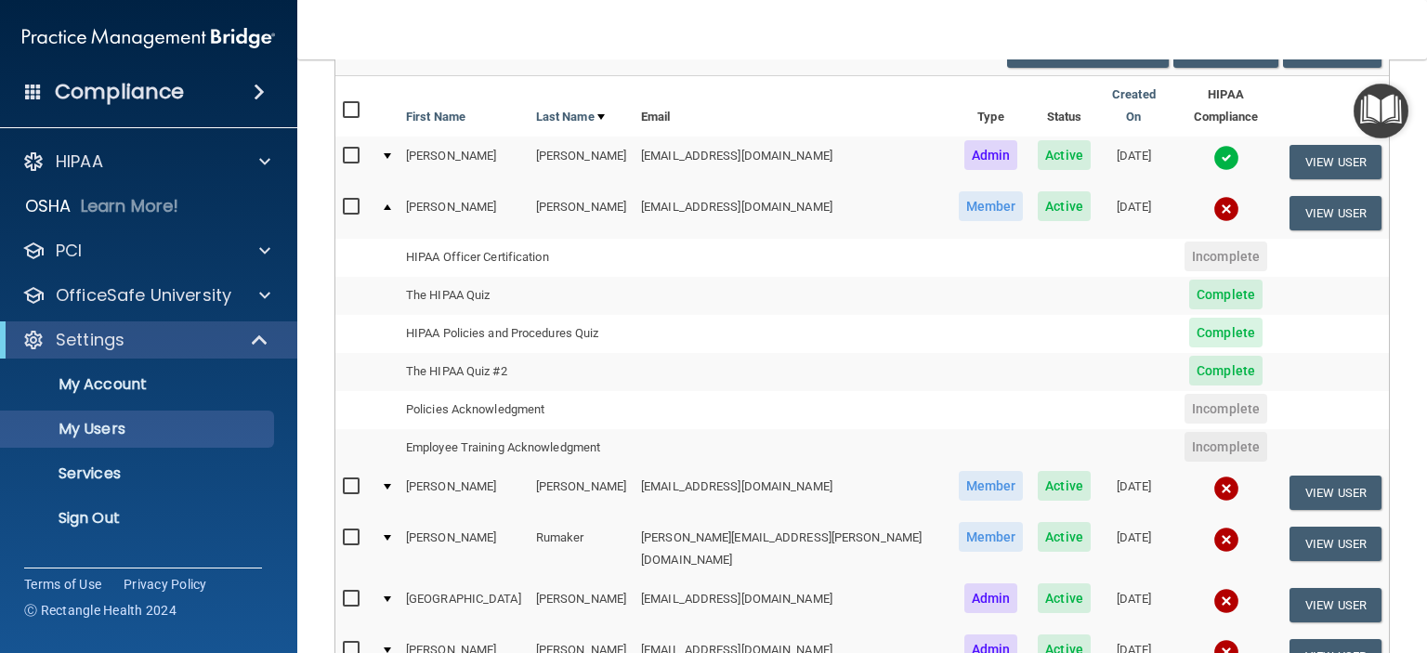
click at [487, 393] on td "Policies Acknowledgment" at bounding box center [516, 410] width 235 height 38
click at [487, 391] on td "Policies Acknowledgment" at bounding box center [516, 410] width 235 height 38
click at [803, 369] on td at bounding box center [793, 372] width 318 height 38
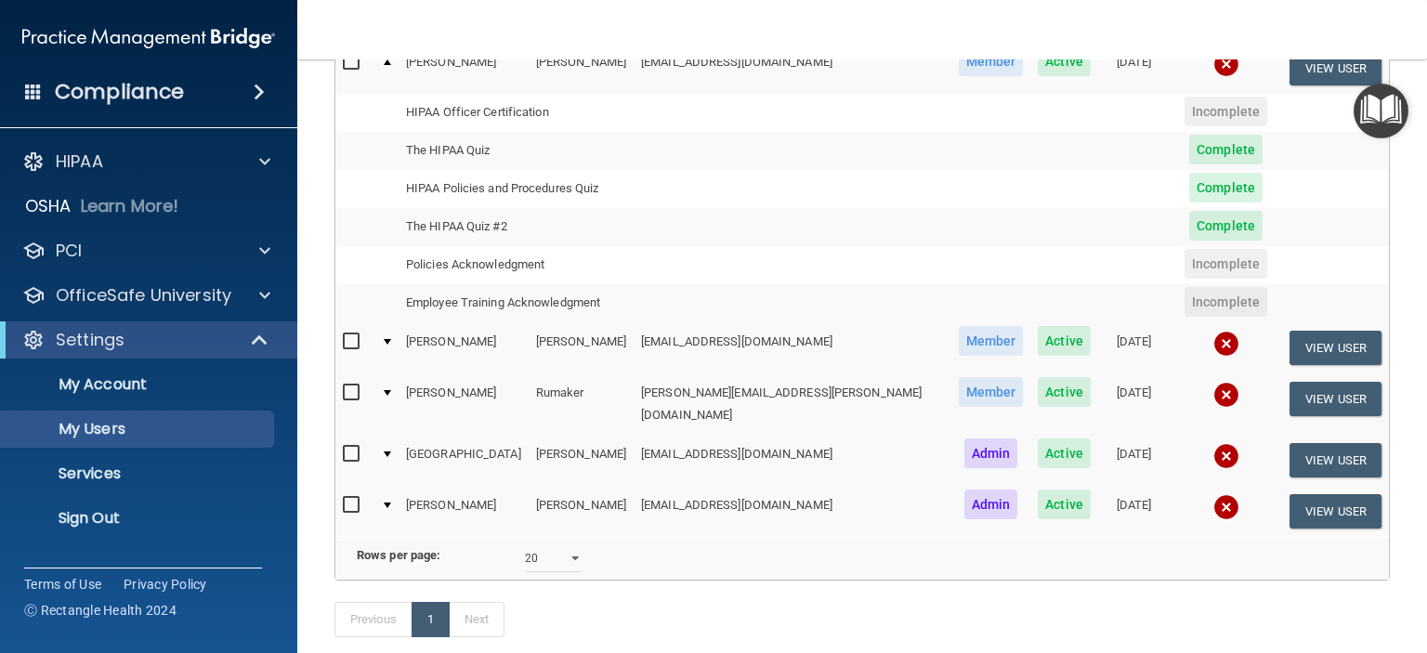
scroll to position [413, 0]
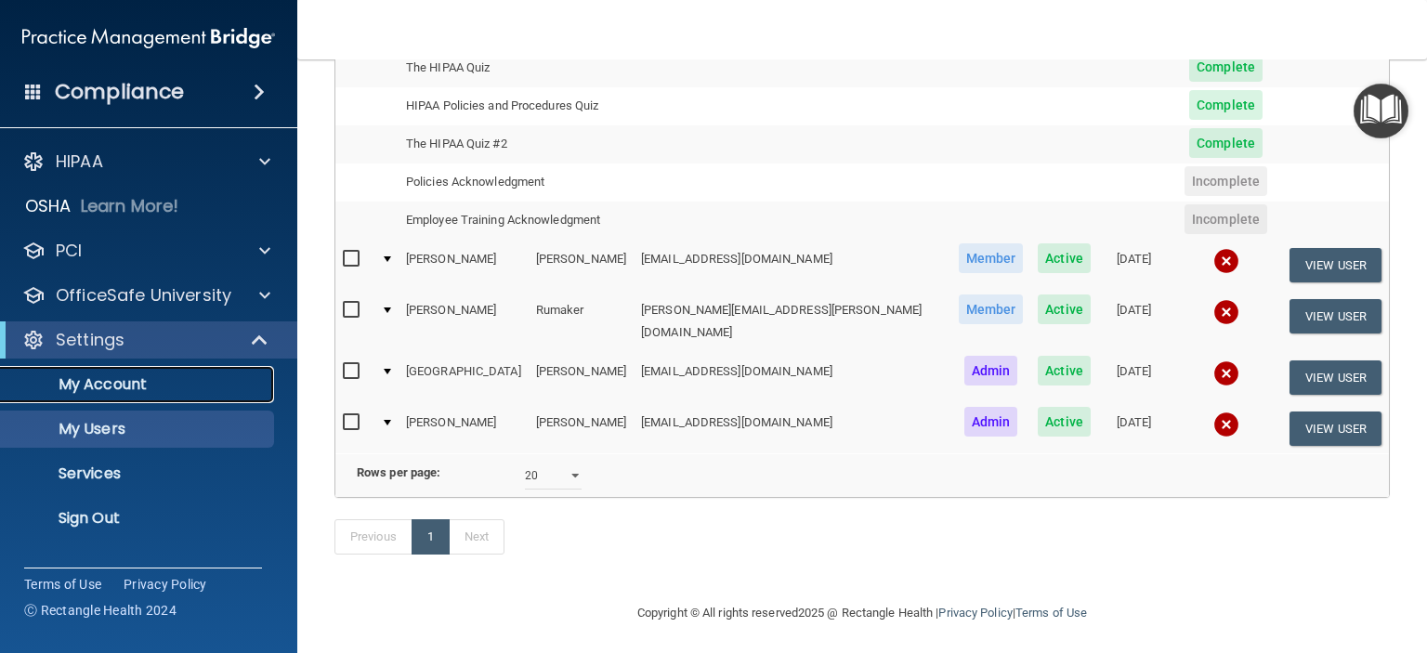
click at [98, 385] on p "My Account" at bounding box center [139, 384] width 254 height 19
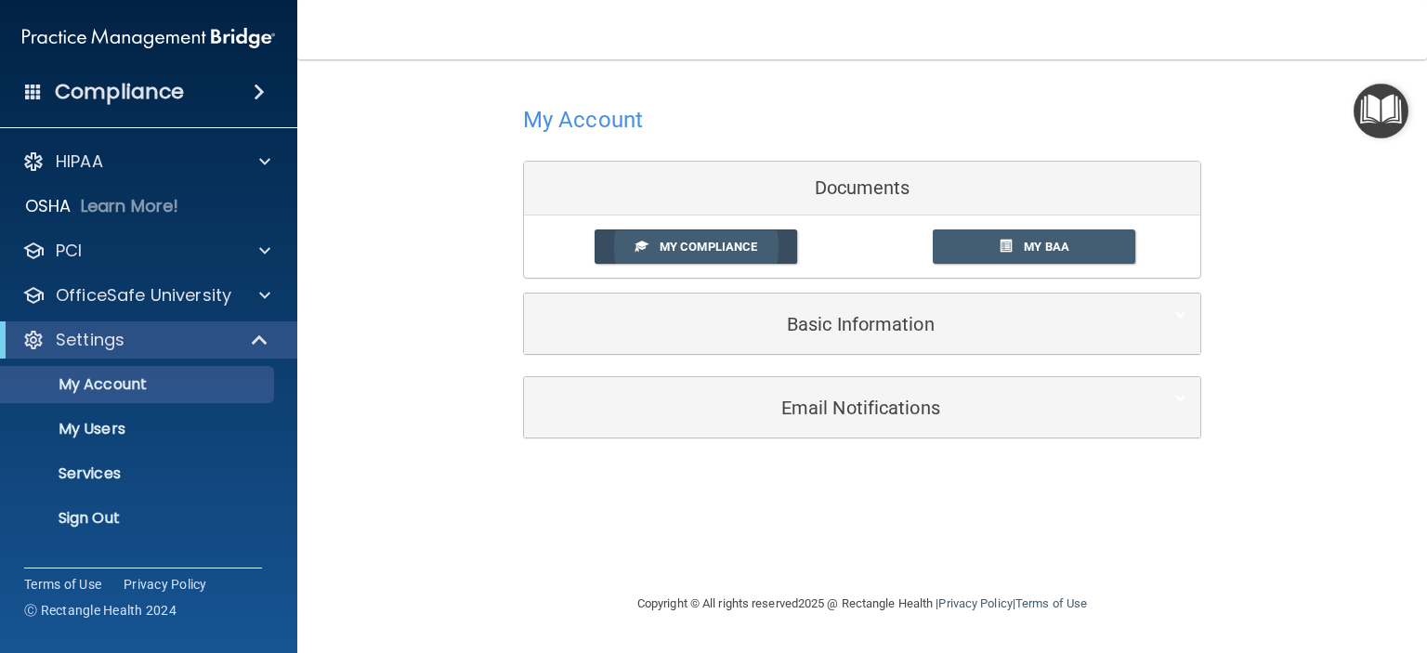
click at [676, 244] on span "My Compliance" at bounding box center [709, 247] width 98 height 14
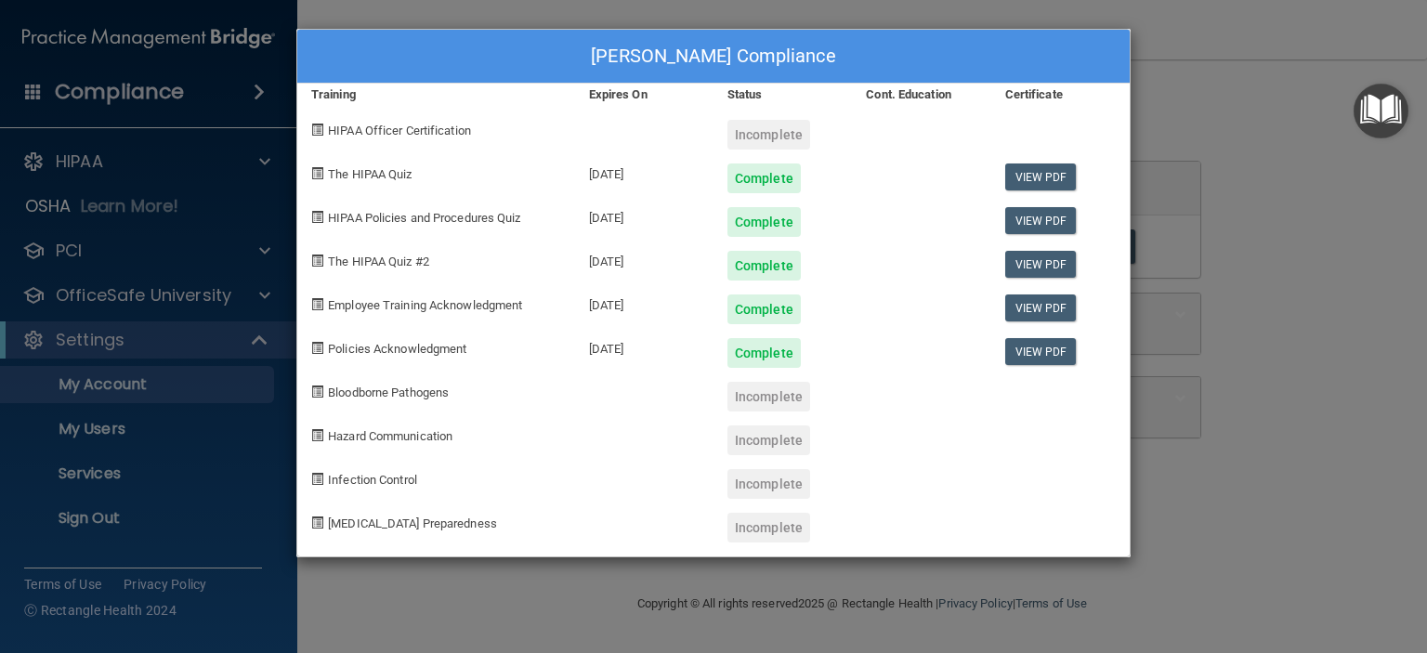
click at [76, 433] on div "allison feliciano's Compliance Training Expires On Status Cont. Education Certi…" at bounding box center [713, 326] width 1427 height 653
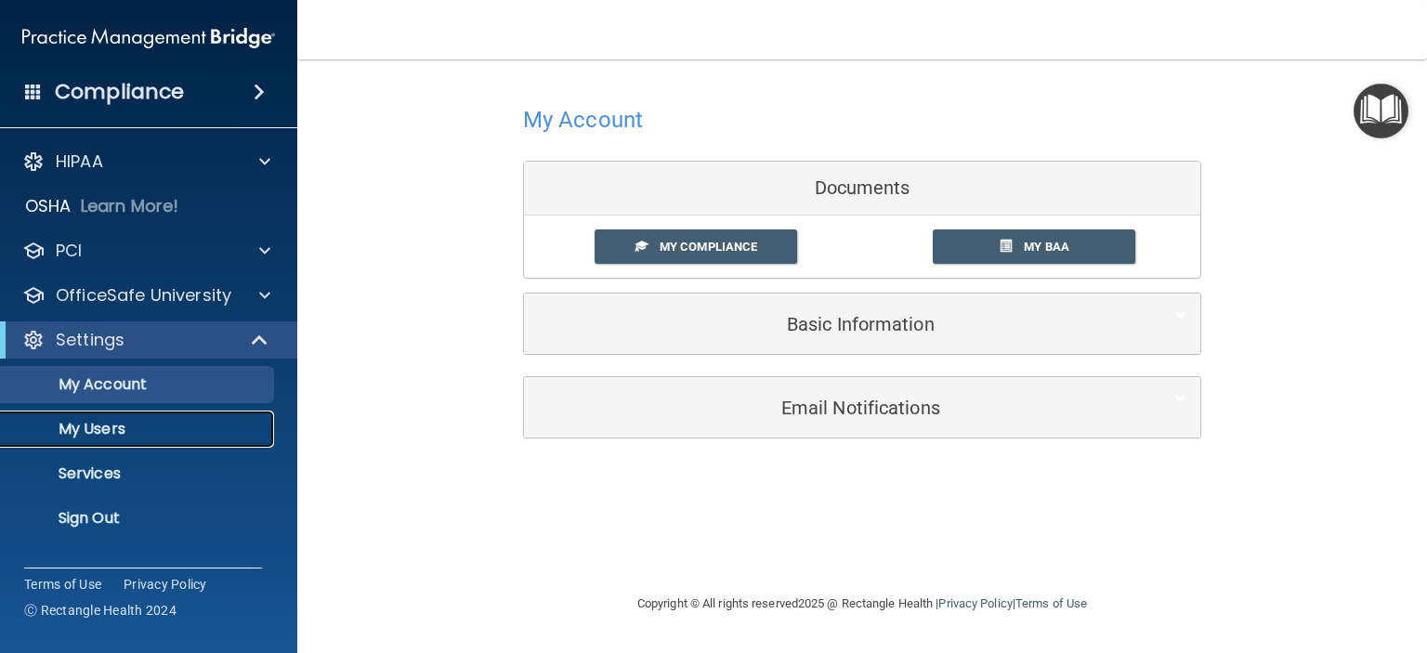
click at [85, 427] on p "My Users" at bounding box center [139, 429] width 254 height 19
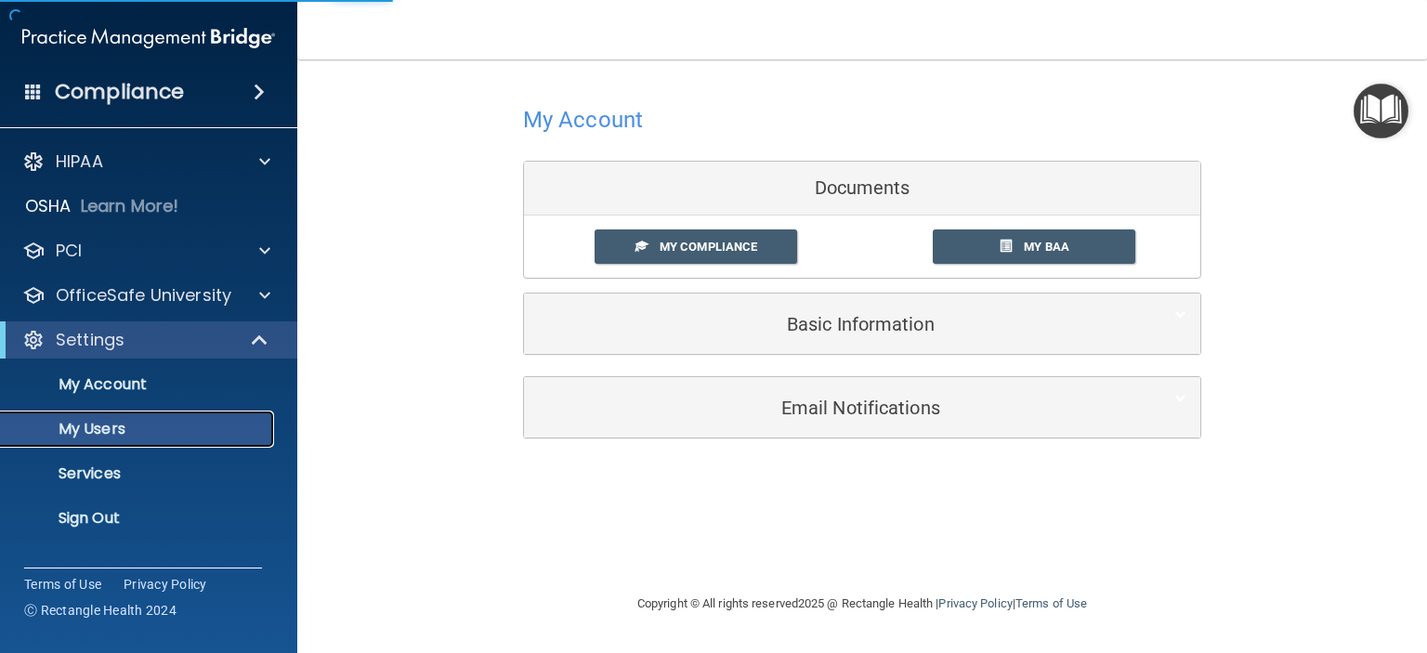
select select "20"
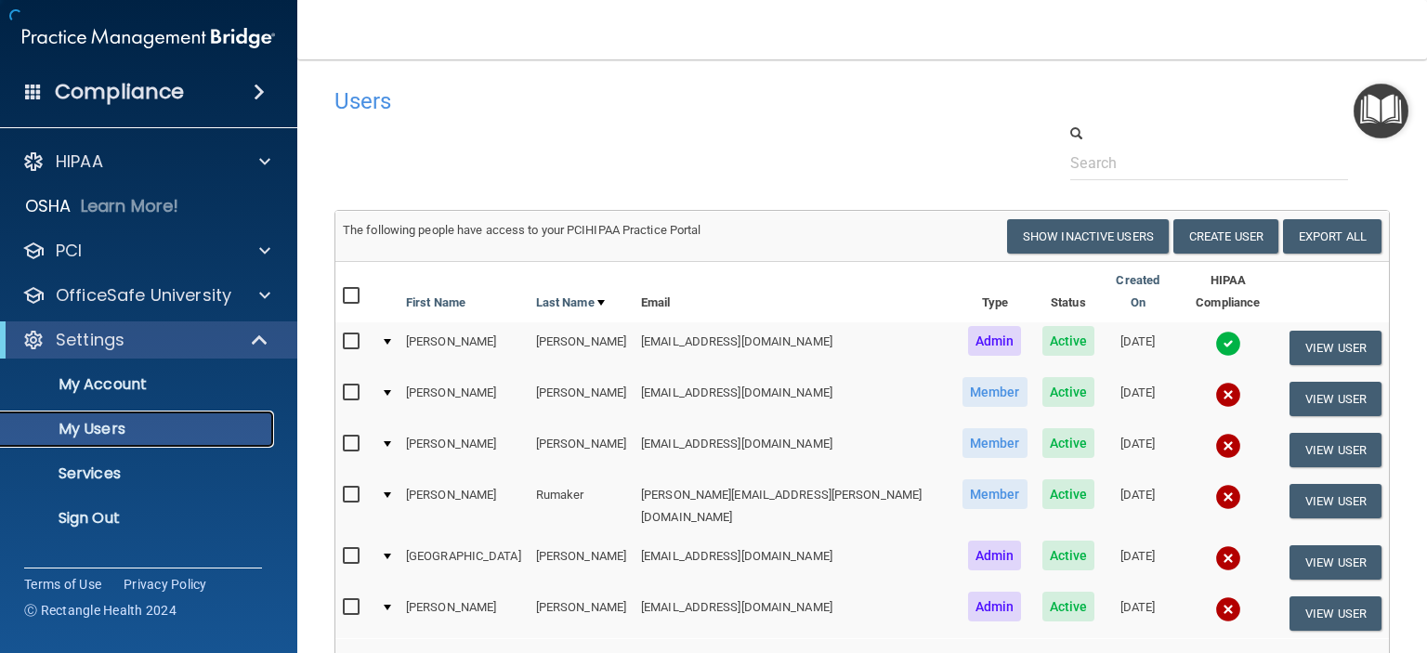
click at [67, 430] on p "My Users" at bounding box center [139, 429] width 254 height 19
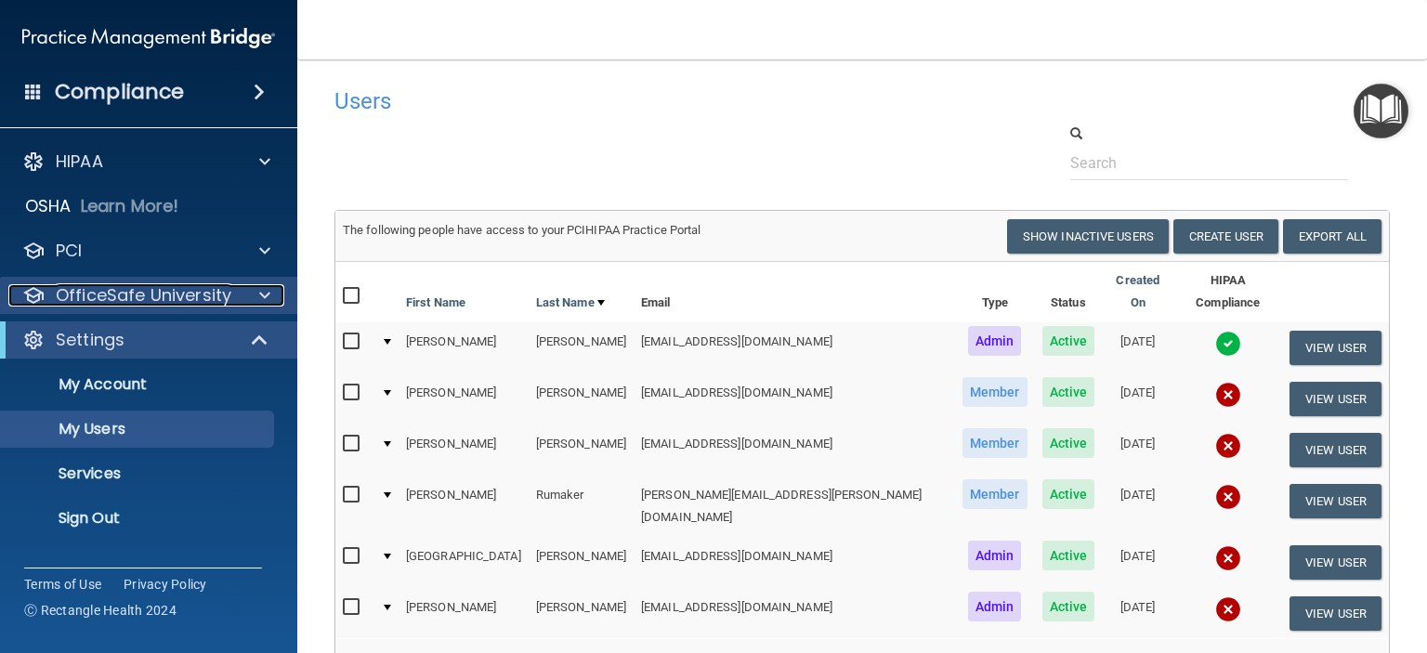
click at [134, 293] on p "OfficeSafe University" at bounding box center [144, 295] width 176 height 22
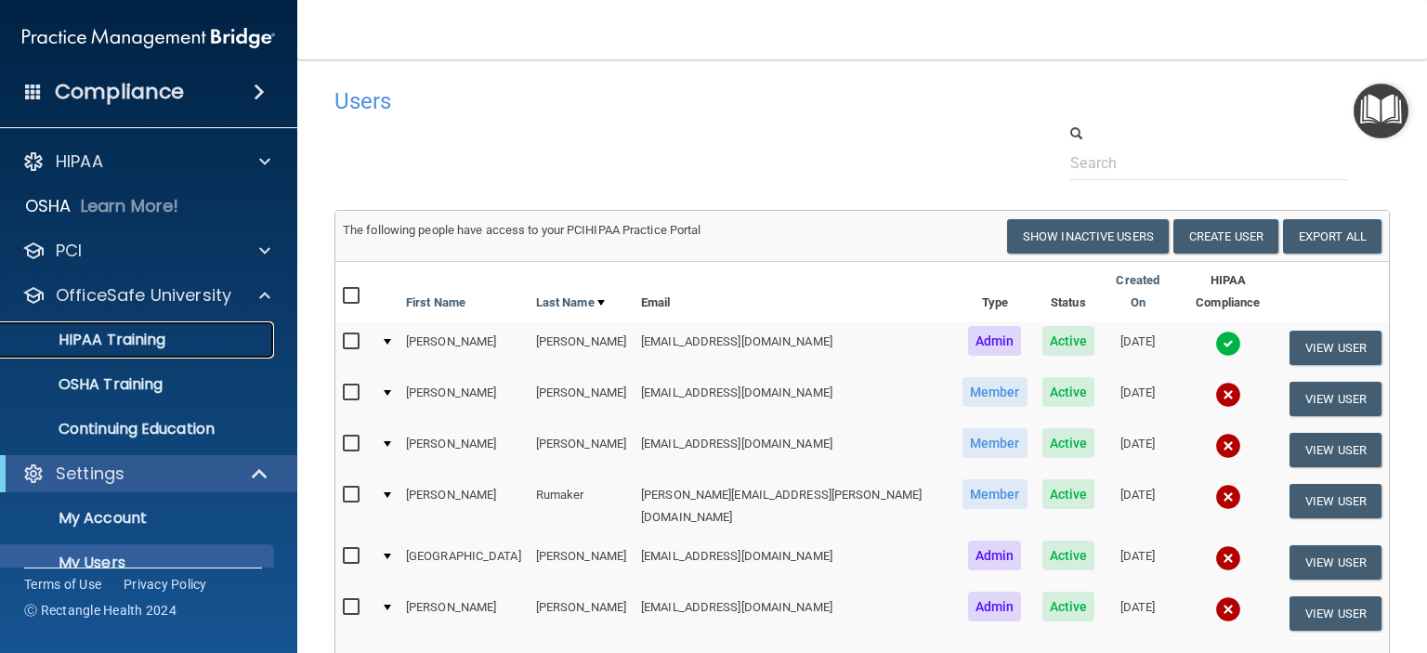
click at [134, 346] on p "HIPAA Training" at bounding box center [88, 340] width 153 height 19
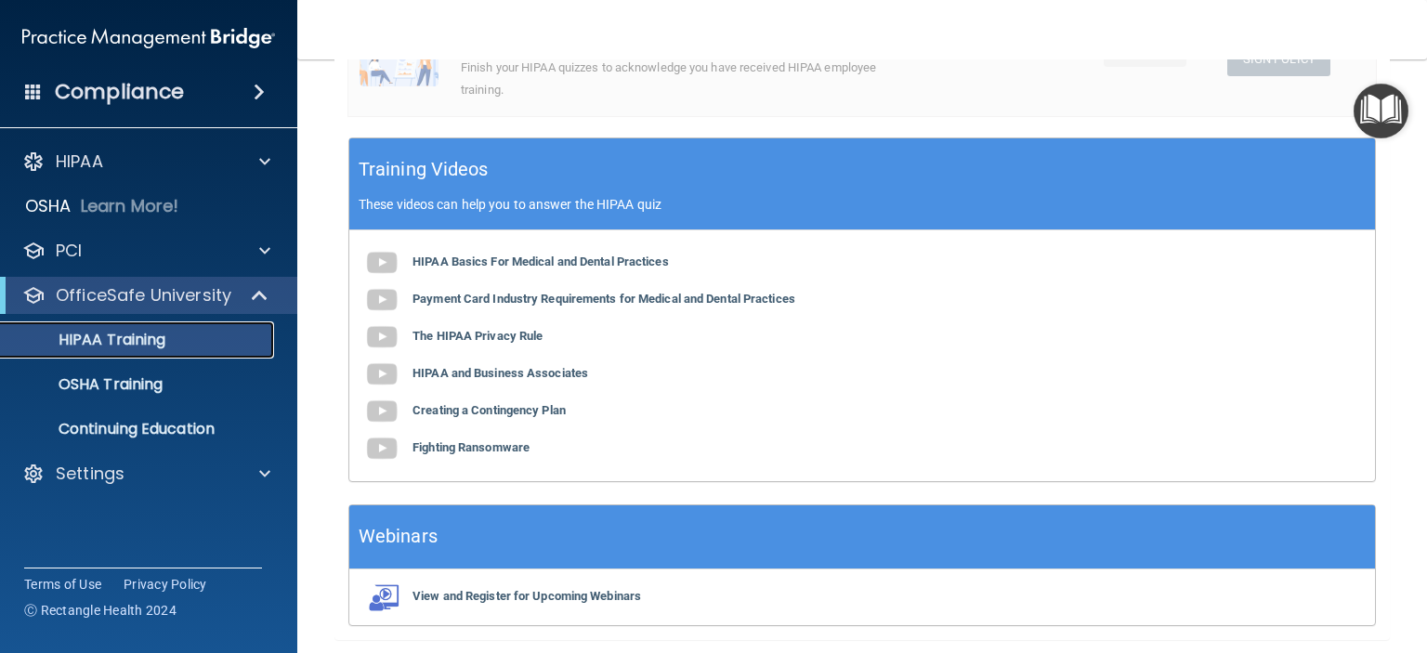
scroll to position [609, 0]
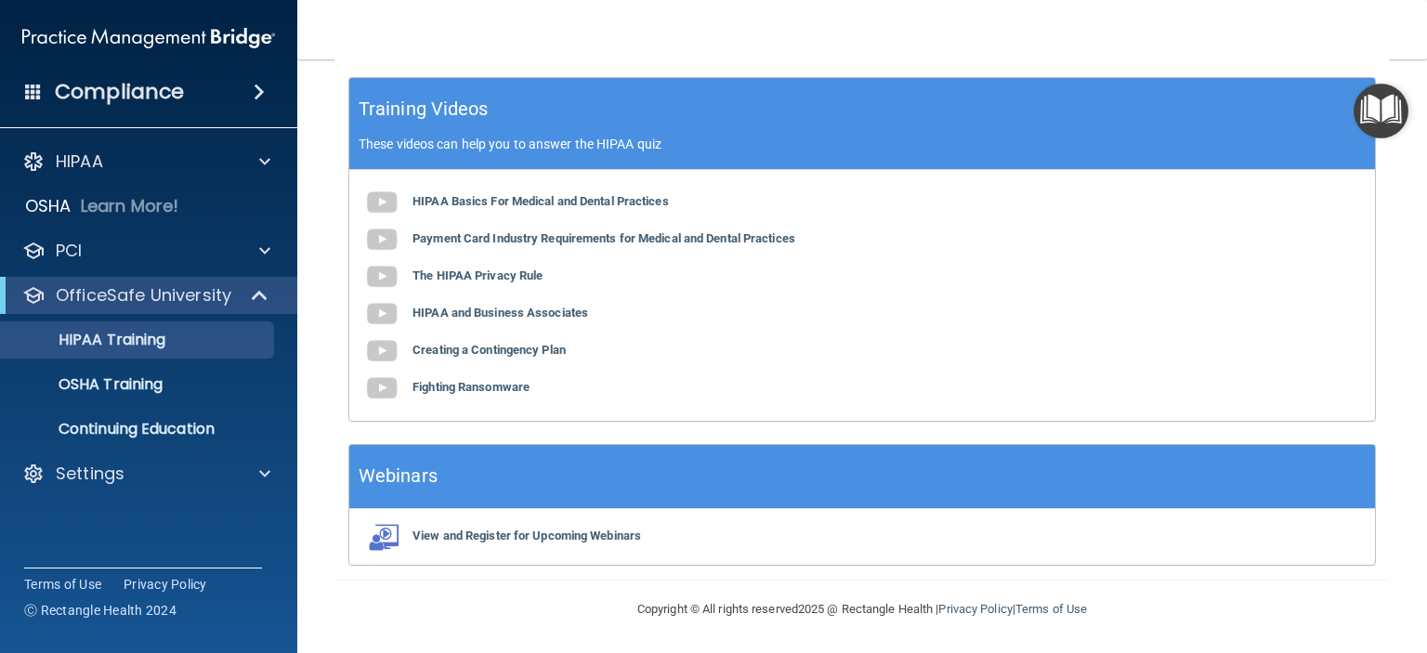
click at [121, 89] on h4 "Compliance" at bounding box center [119, 92] width 129 height 26
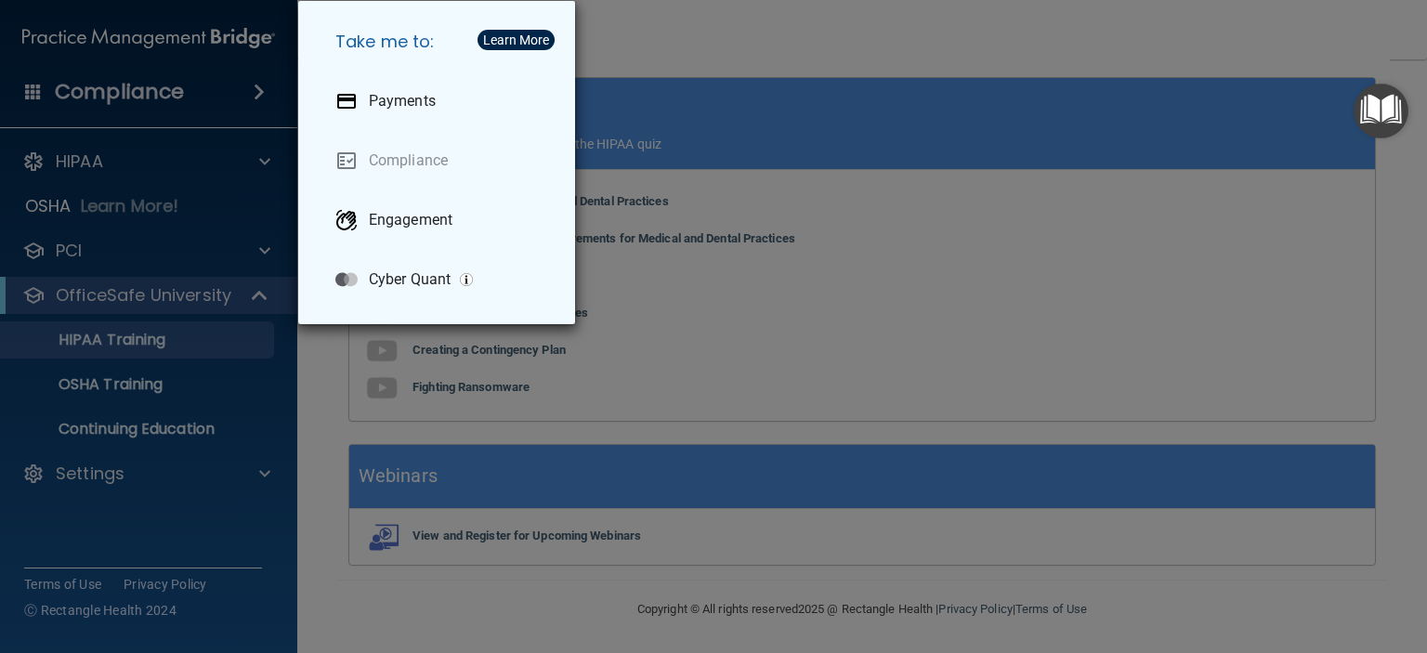
click at [63, 168] on div "Take me to: Payments Compliance Engagement Cyber Quant" at bounding box center [713, 326] width 1427 height 653
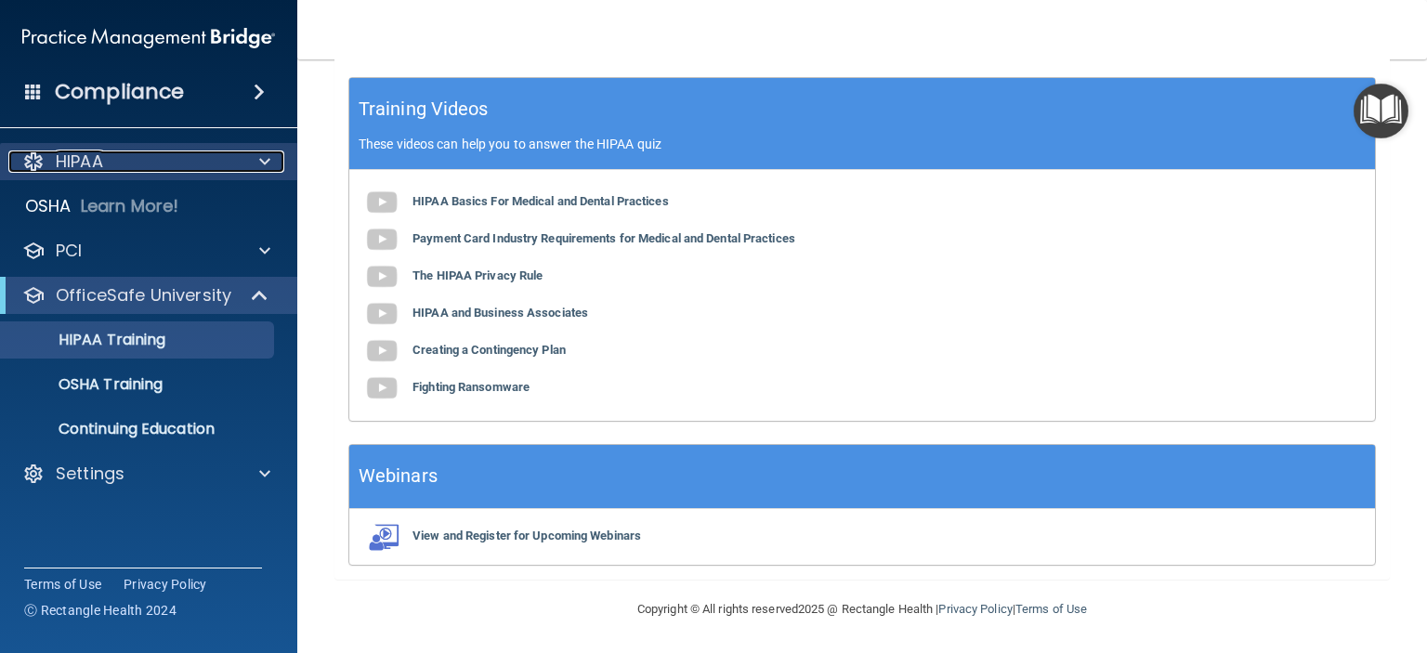
click at [96, 161] on p "HIPAA" at bounding box center [79, 162] width 47 height 22
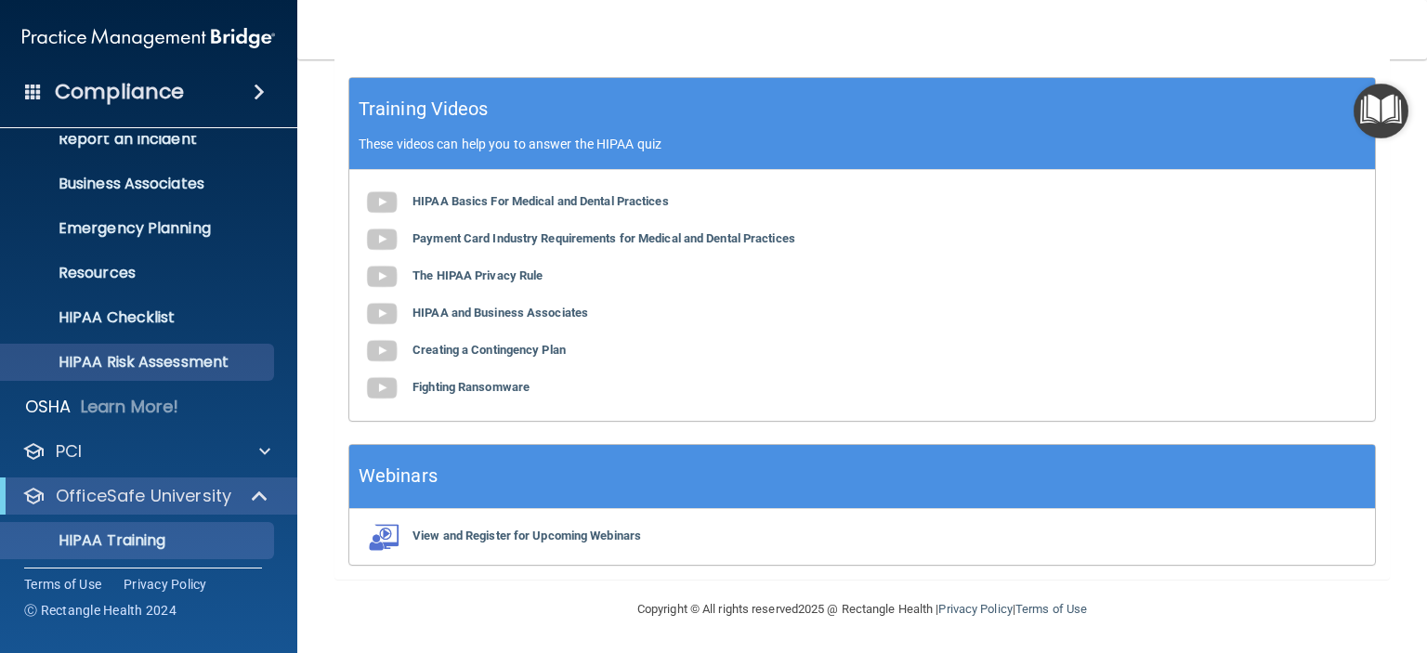
scroll to position [0, 0]
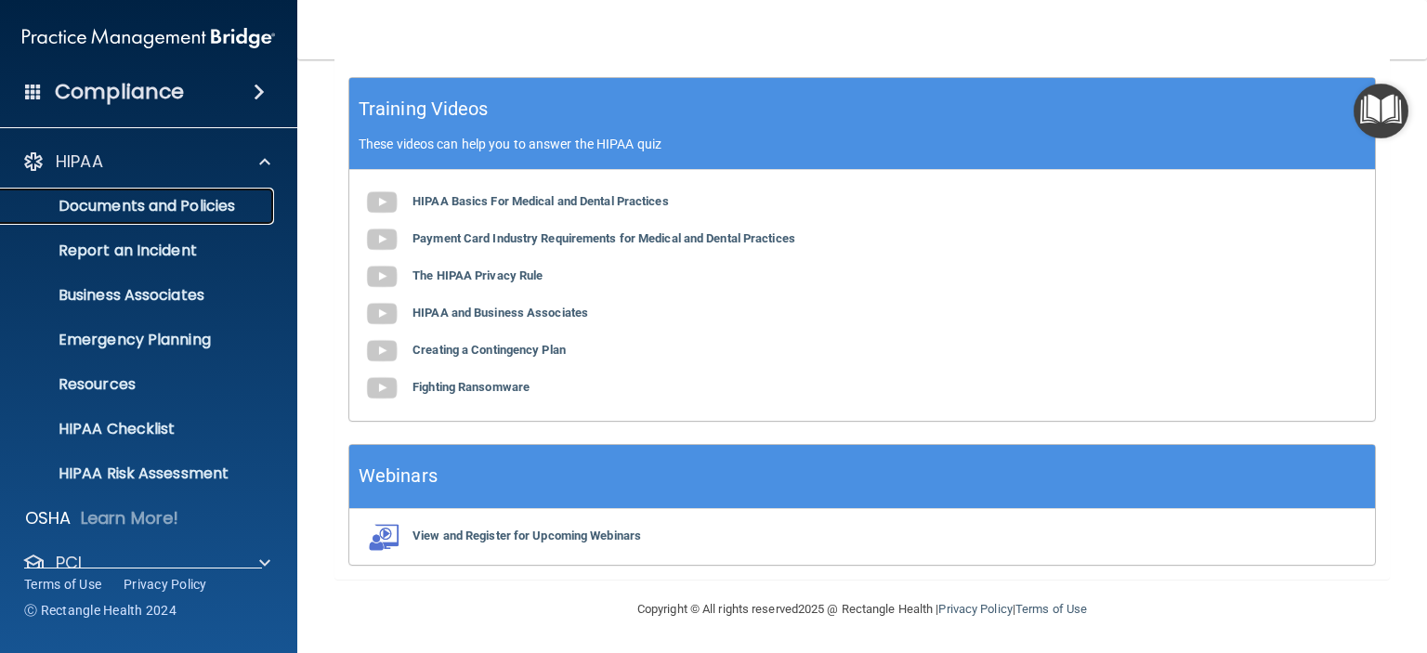
click at [130, 210] on p "Documents and Policies" at bounding box center [139, 206] width 254 height 19
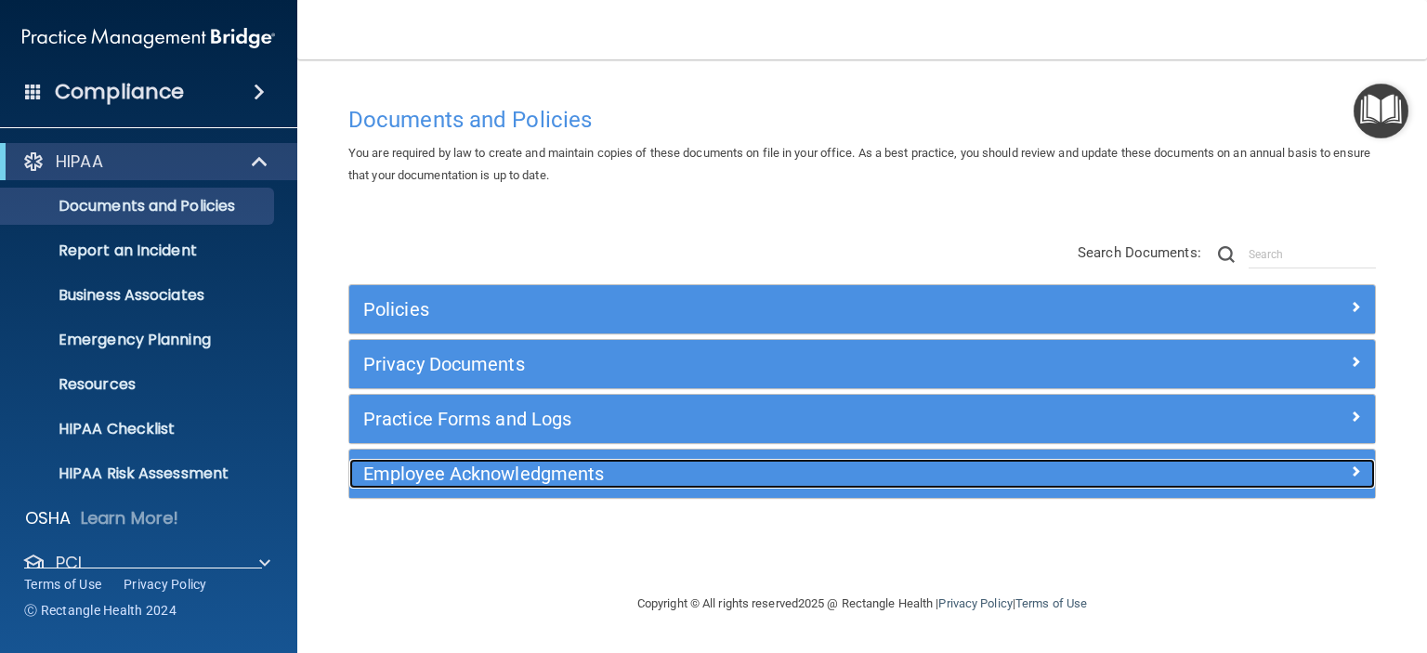
click at [483, 482] on h5 "Employee Acknowledgments" at bounding box center [733, 474] width 741 height 20
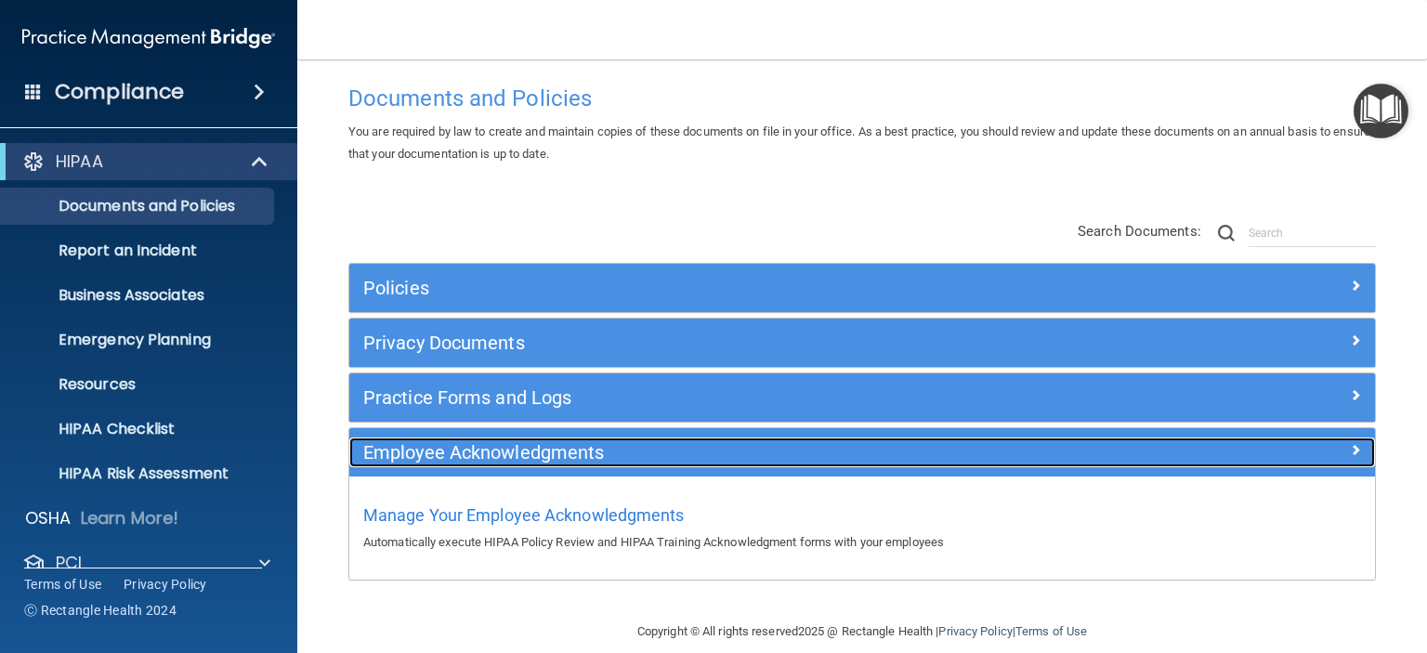
scroll to position [42, 0]
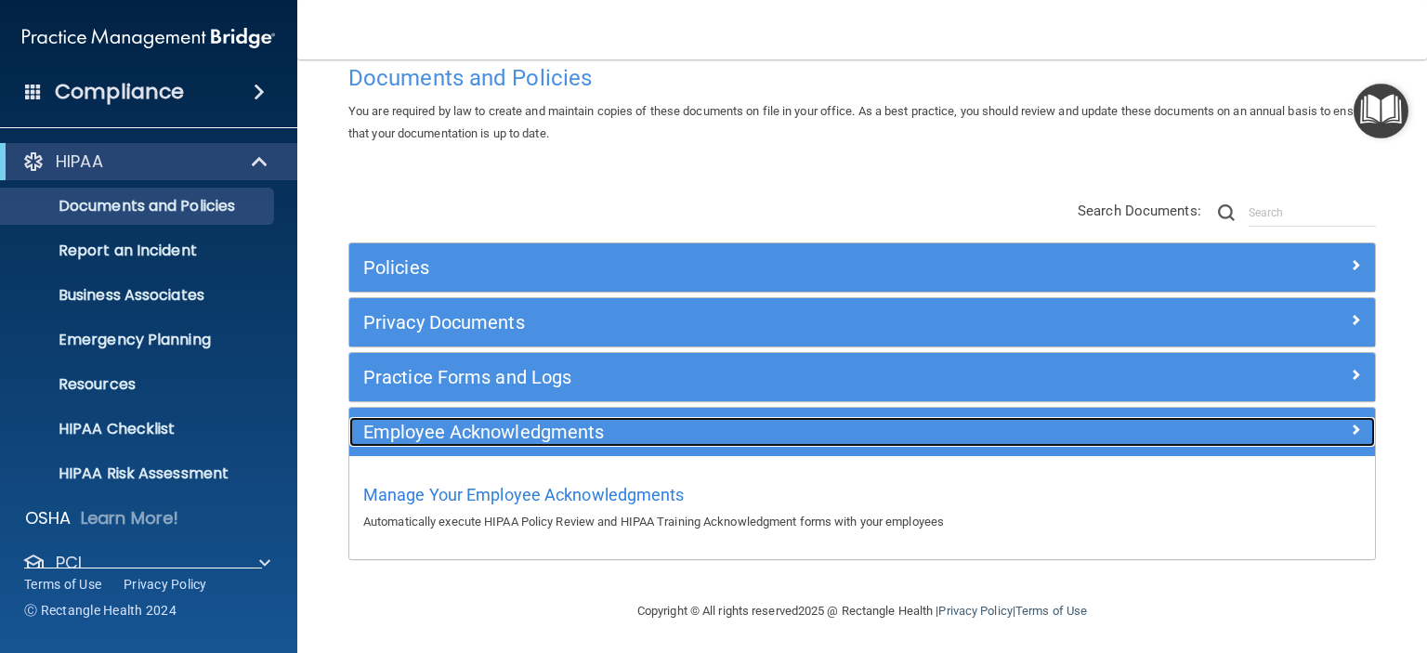
click at [462, 428] on h5 "Employee Acknowledgments" at bounding box center [733, 432] width 741 height 20
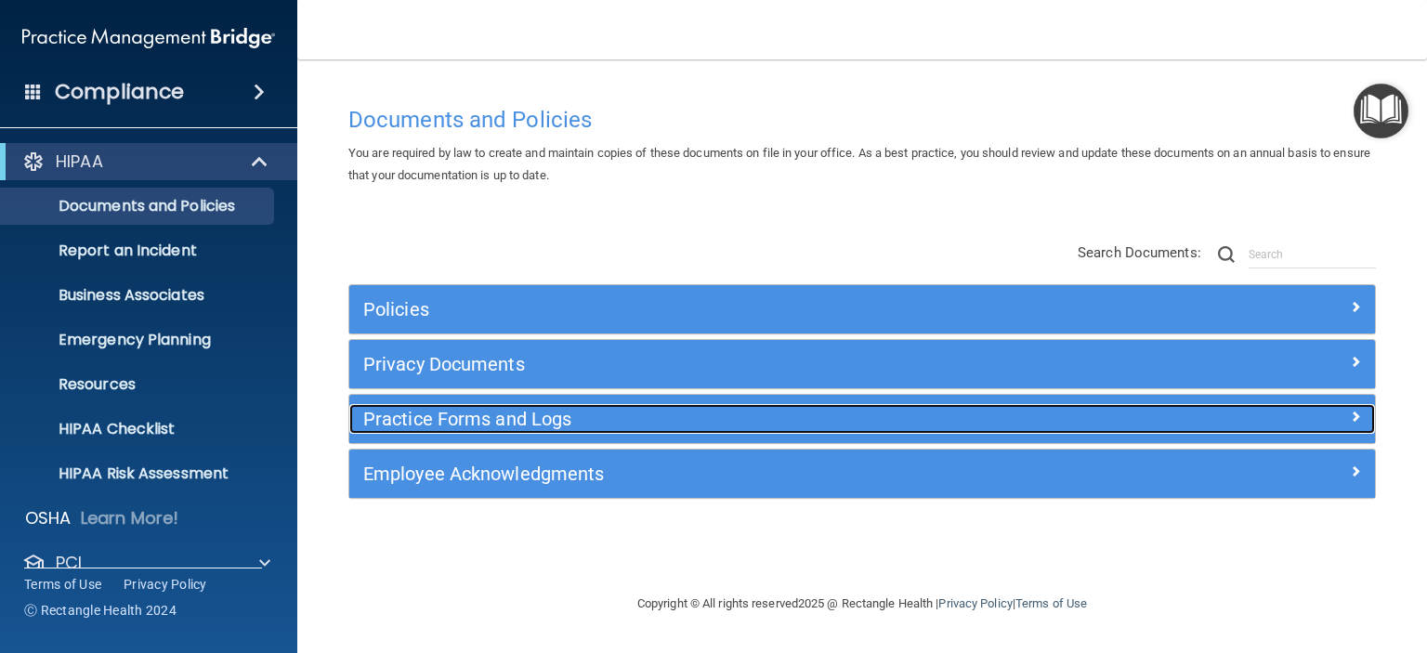
click at [462, 428] on h5 "Practice Forms and Logs" at bounding box center [733, 419] width 741 height 20
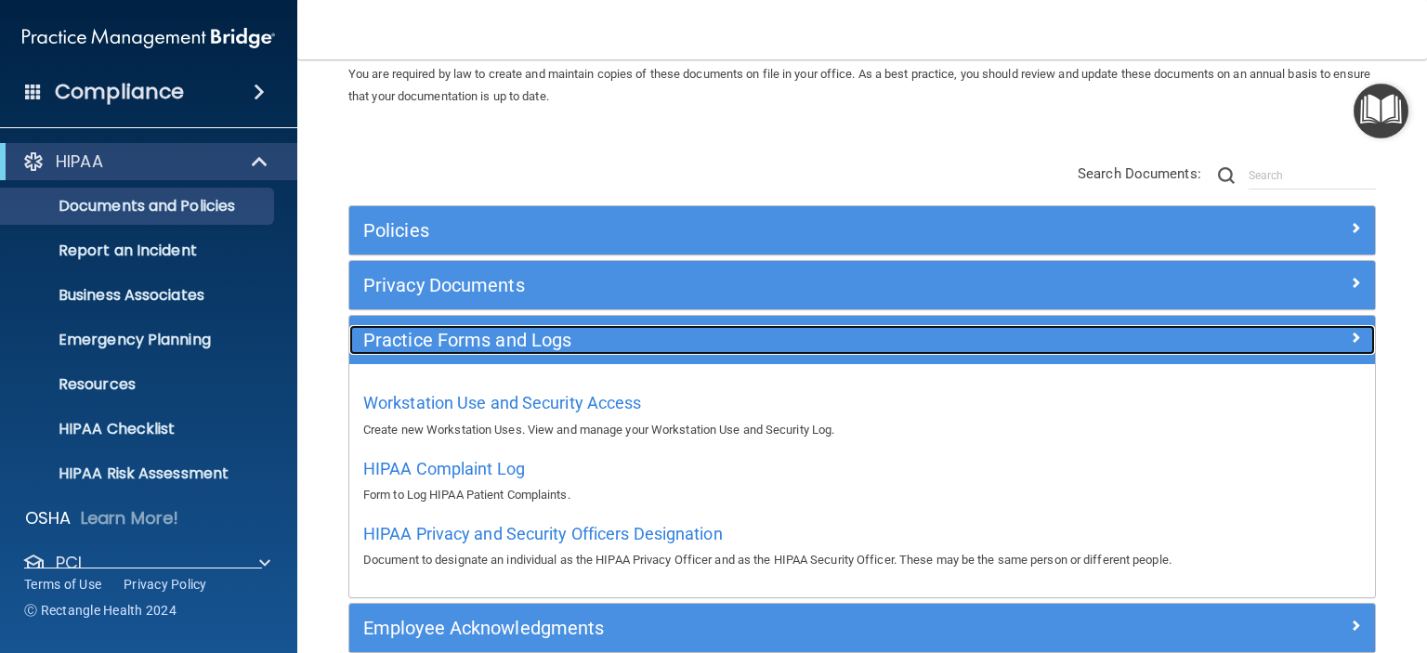
scroll to position [173, 0]
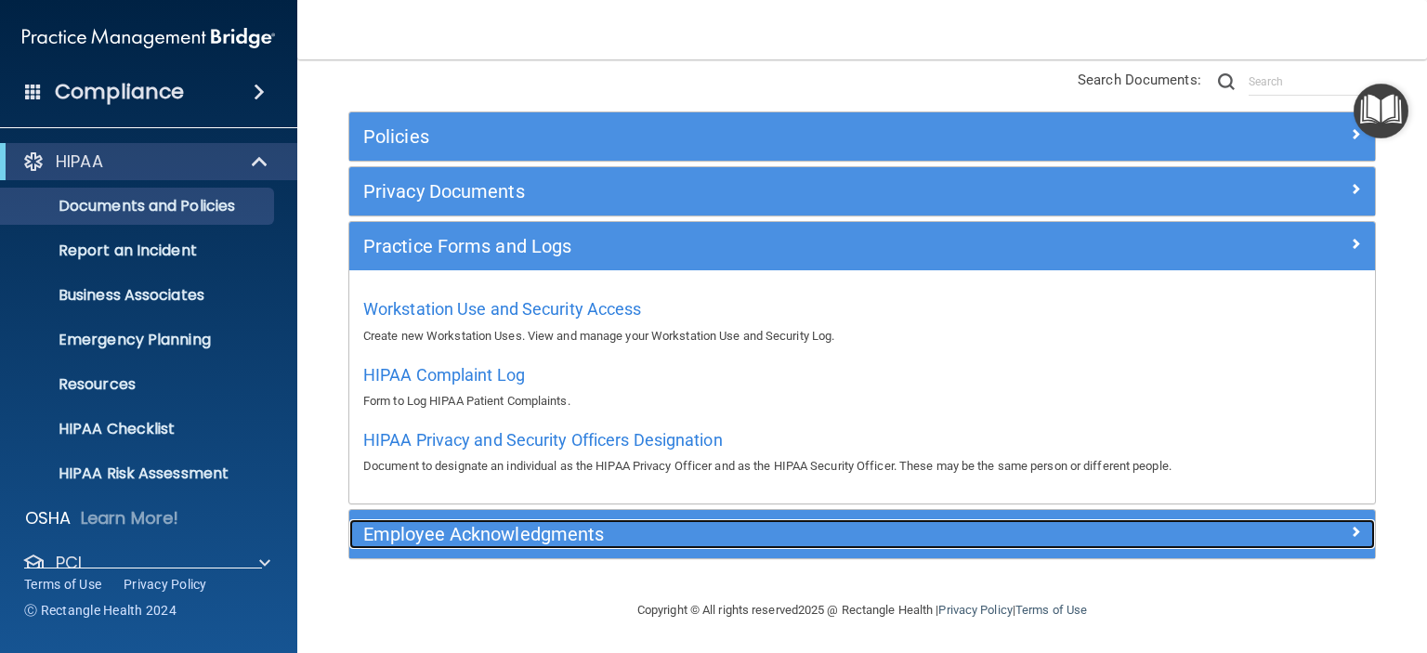
click at [473, 530] on h5 "Employee Acknowledgments" at bounding box center [733, 534] width 741 height 20
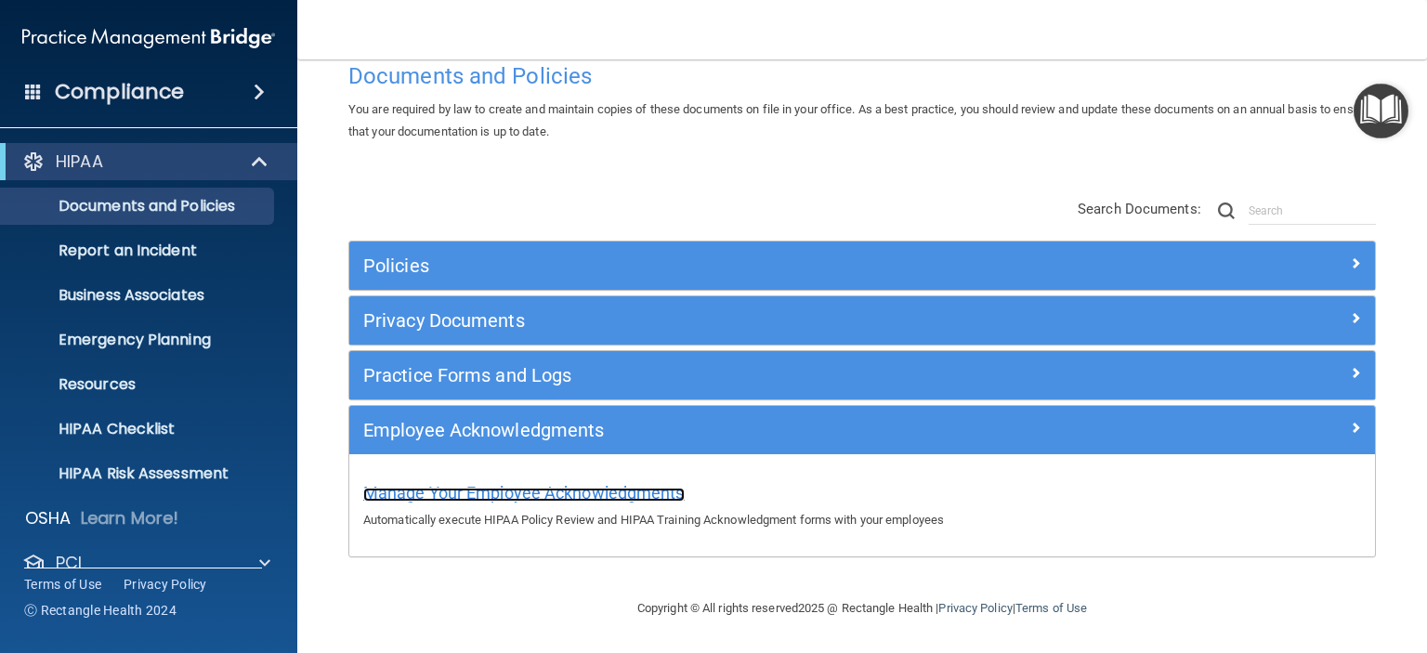
scroll to position [42, 0]
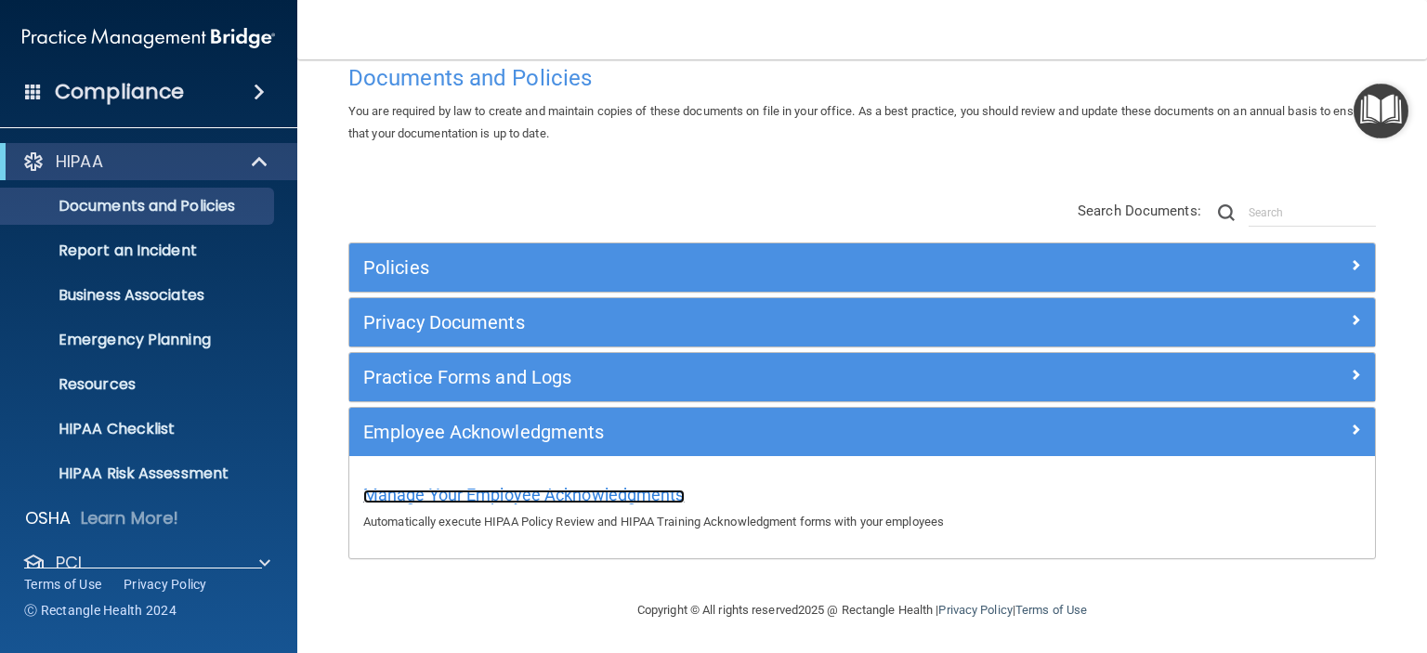
click at [473, 530] on div "Manage Your Employee Acknowledgments Automatically execute HIPAA Policy Review …" at bounding box center [862, 505] width 998 height 53
click at [450, 491] on span "Manage Your Employee Acknowledgments" at bounding box center [523, 495] width 321 height 20
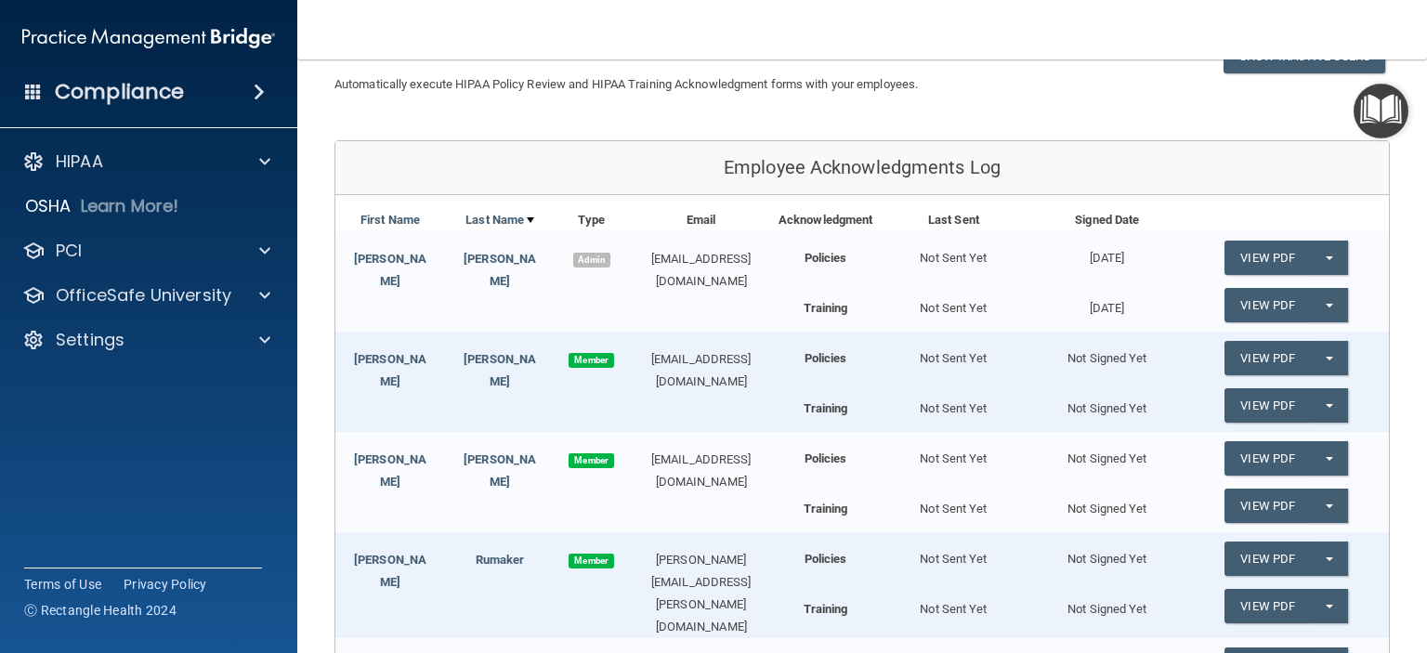
scroll to position [186, 0]
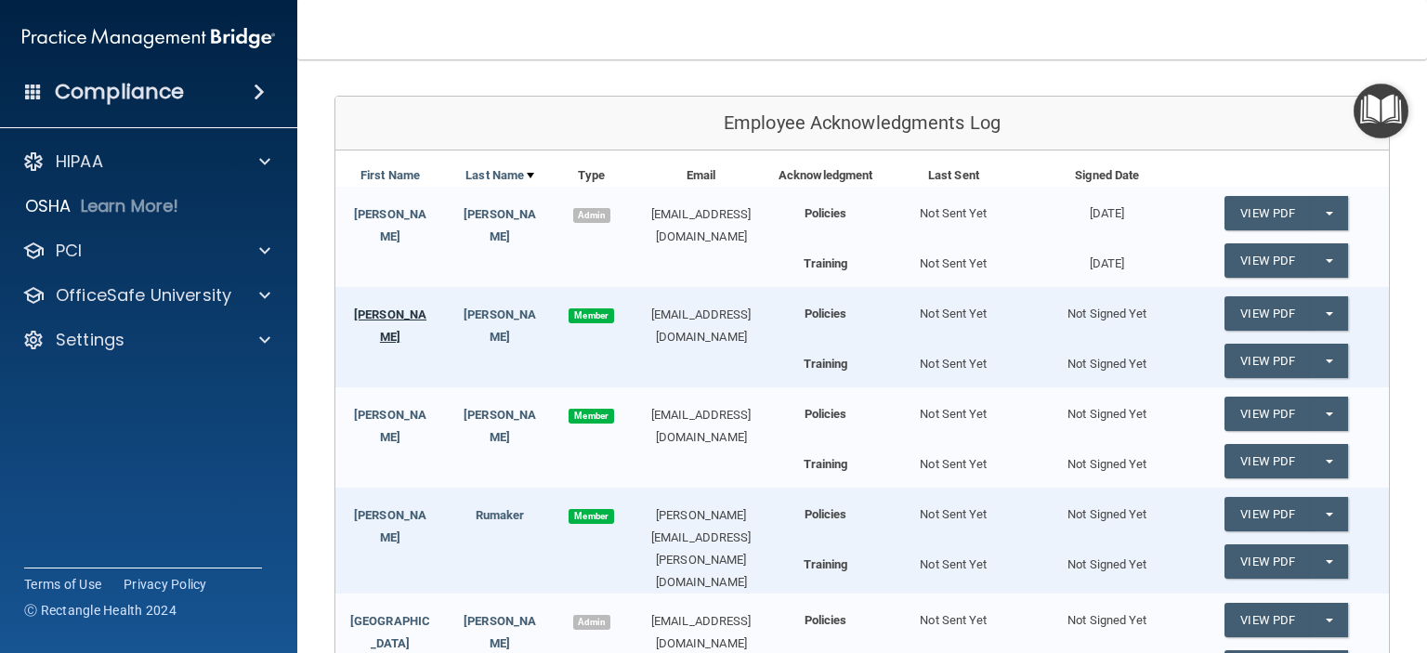
click at [400, 317] on link "Monica" at bounding box center [390, 326] width 72 height 36
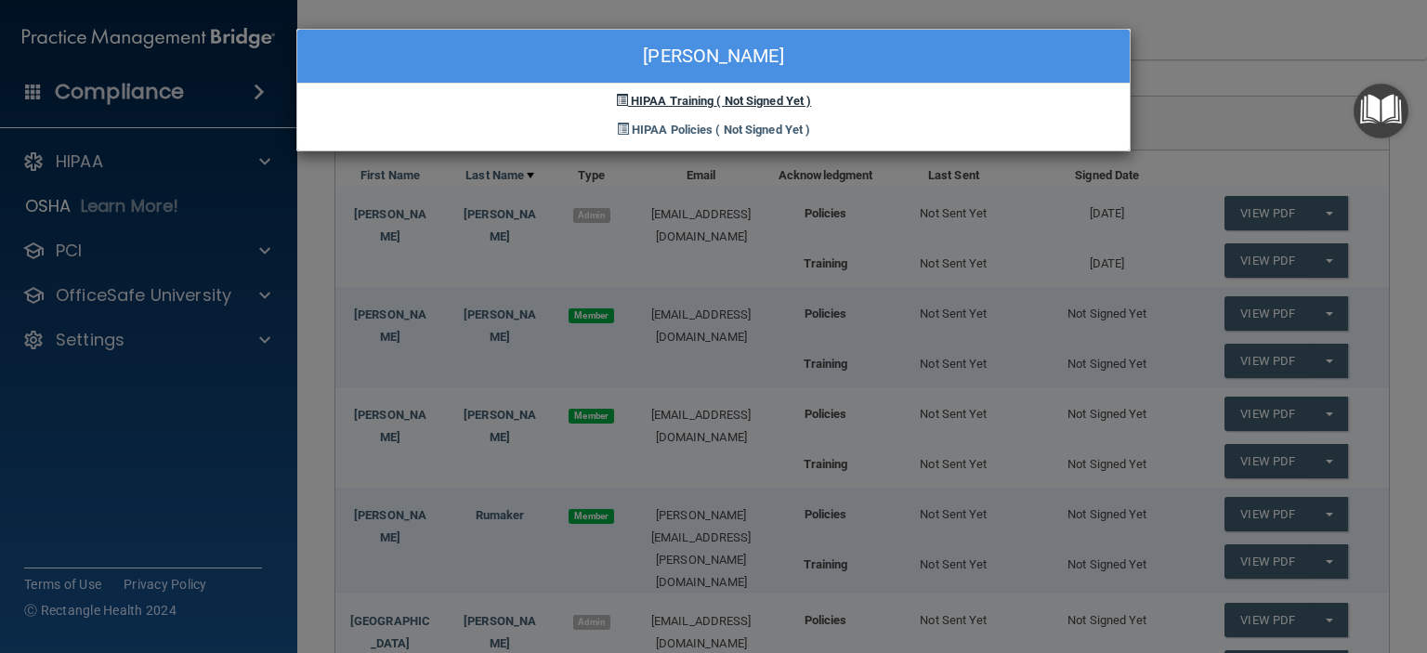
click at [699, 104] on span "HIPAA Training" at bounding box center [672, 101] width 83 height 14
drag, startPoint x: 621, startPoint y: 100, endPoint x: 476, endPoint y: 104, distance: 145.0
click at [476, 104] on div "HIPAA Training ( Not Signed Yet )" at bounding box center [713, 98] width 833 height 29
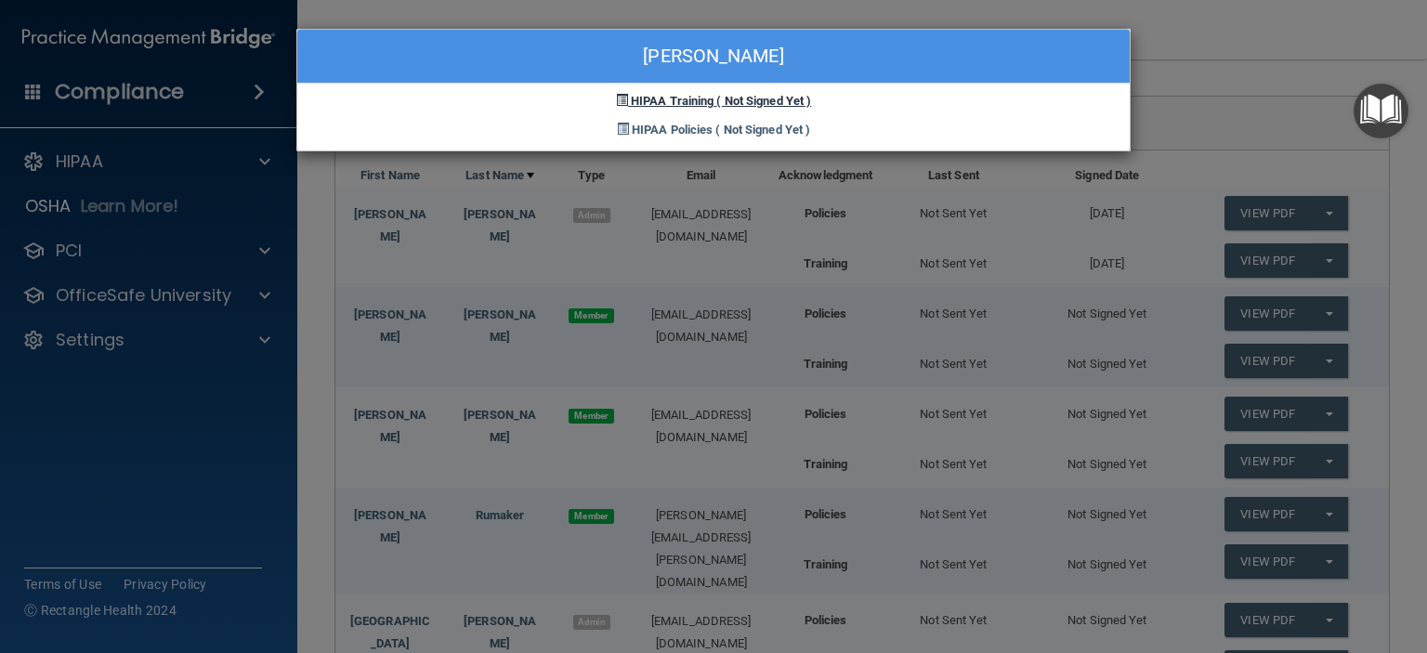
click at [621, 98] on span at bounding box center [622, 100] width 12 height 12
drag, startPoint x: 621, startPoint y: 98, endPoint x: 490, endPoint y: 118, distance: 132.5
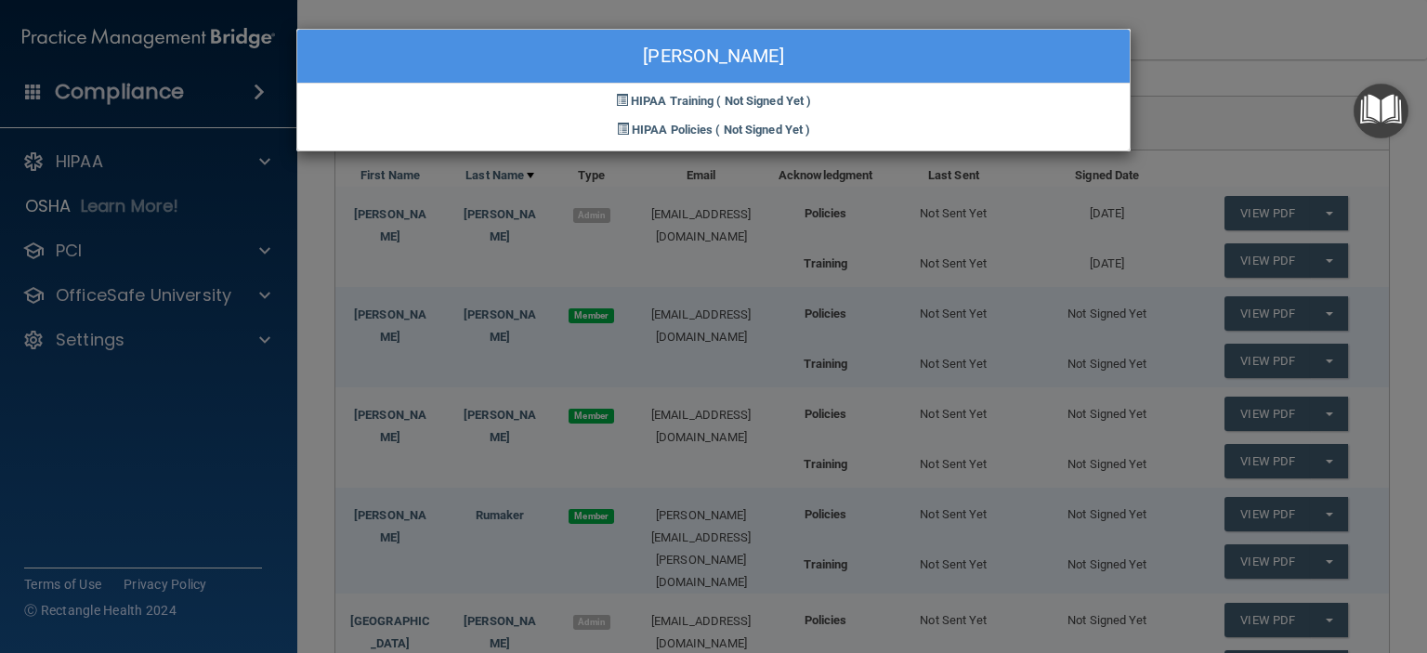
click at [490, 118] on div "HIPAA Policies ( Not Signed Yet )" at bounding box center [713, 126] width 833 height 29
click at [977, 41] on div "Monica Ginyard" at bounding box center [713, 57] width 833 height 54
click at [884, 65] on div "Monica Ginyard" at bounding box center [713, 57] width 833 height 54
click at [867, 69] on div "Monica Ginyard" at bounding box center [713, 57] width 833 height 54
drag, startPoint x: 867, startPoint y: 69, endPoint x: 1186, endPoint y: 30, distance: 321.1
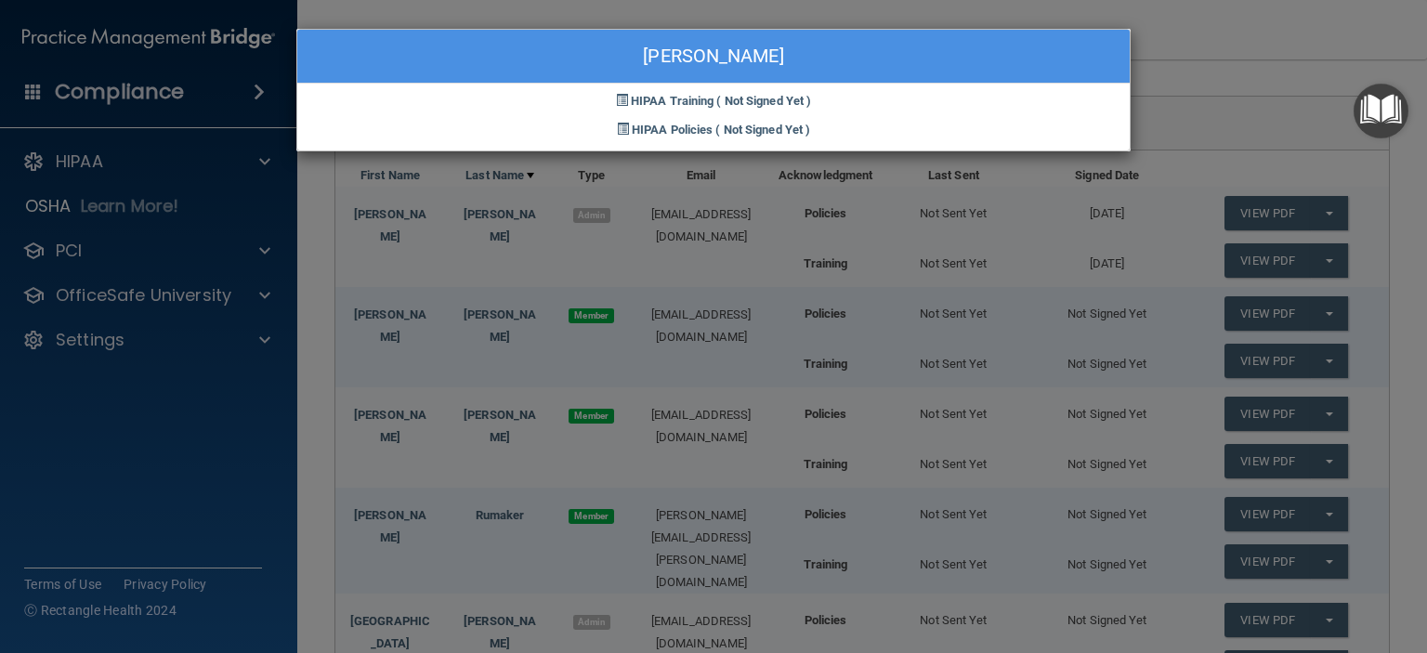
click at [1186, 30] on div "Monica Ginyard HIPAA Training ( Not Signed Yet ) HIPAA Policies ( Not Signed Ye…" at bounding box center [713, 326] width 1427 height 653
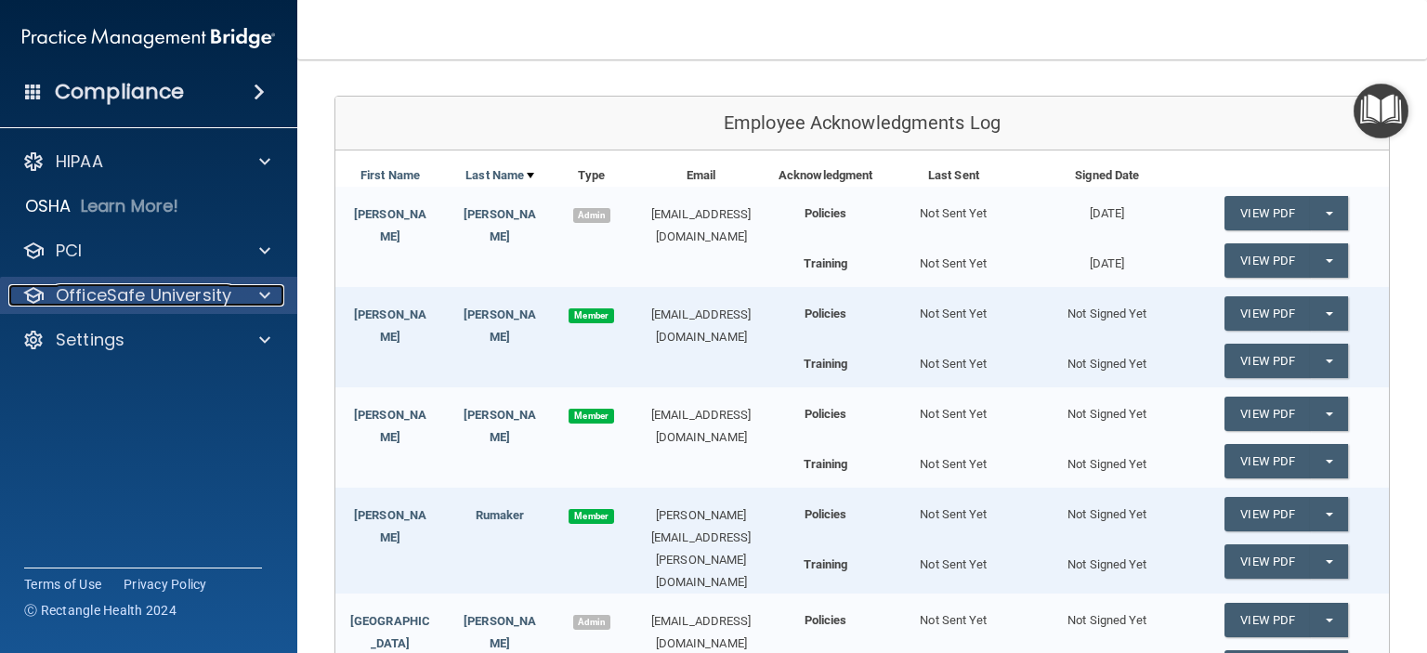
click at [123, 296] on p "OfficeSafe University" at bounding box center [144, 295] width 176 height 22
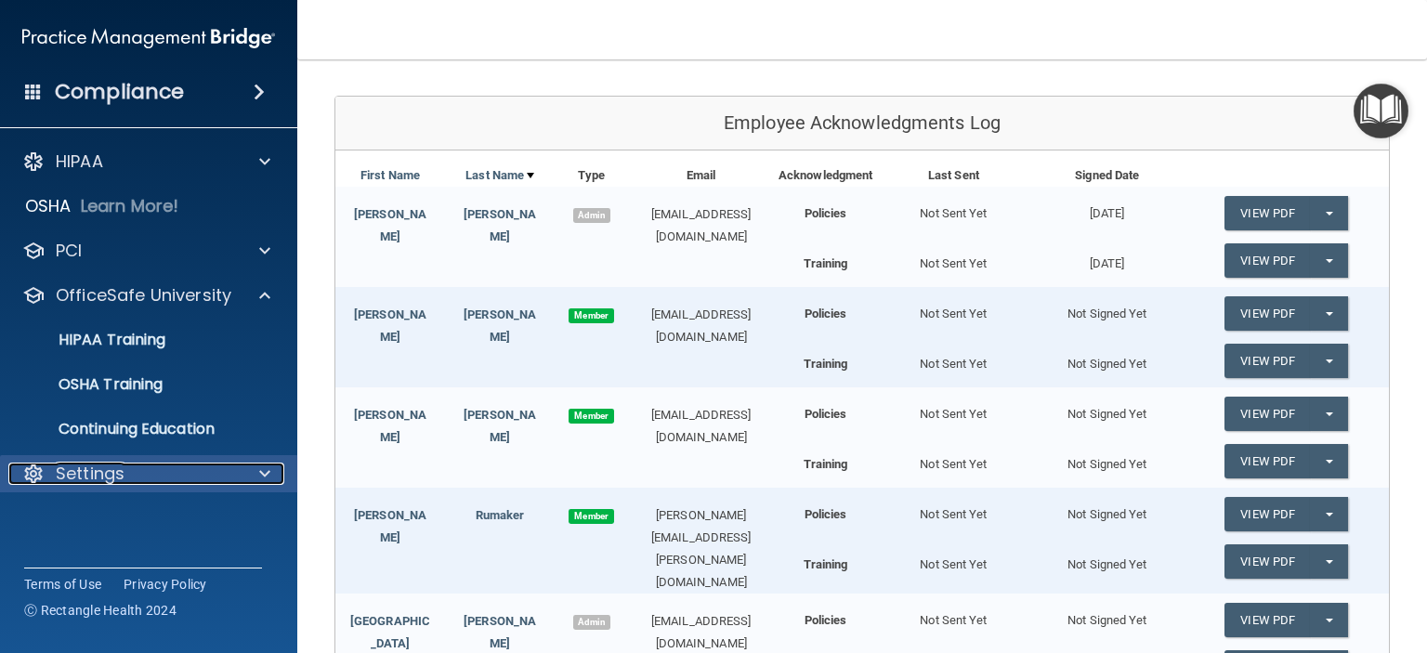
click at [100, 469] on p "Settings" at bounding box center [90, 474] width 69 height 22
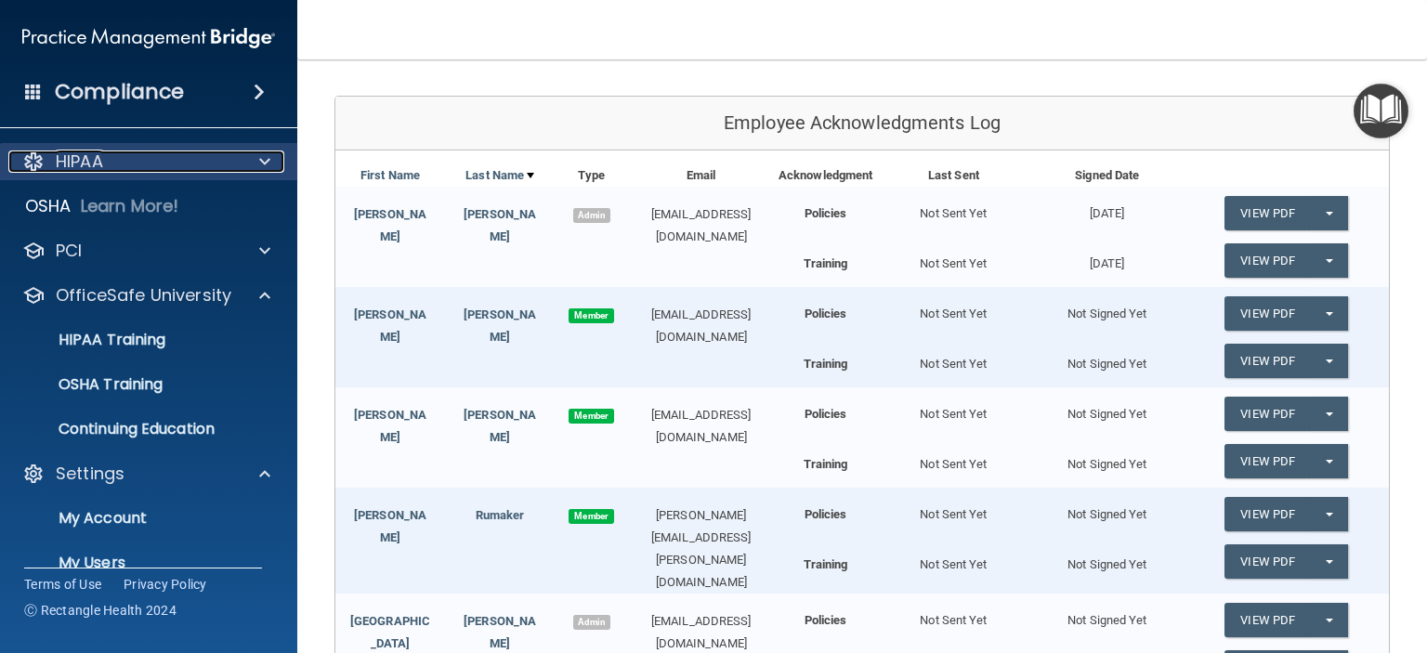
click at [82, 151] on p "HIPAA" at bounding box center [79, 162] width 47 height 22
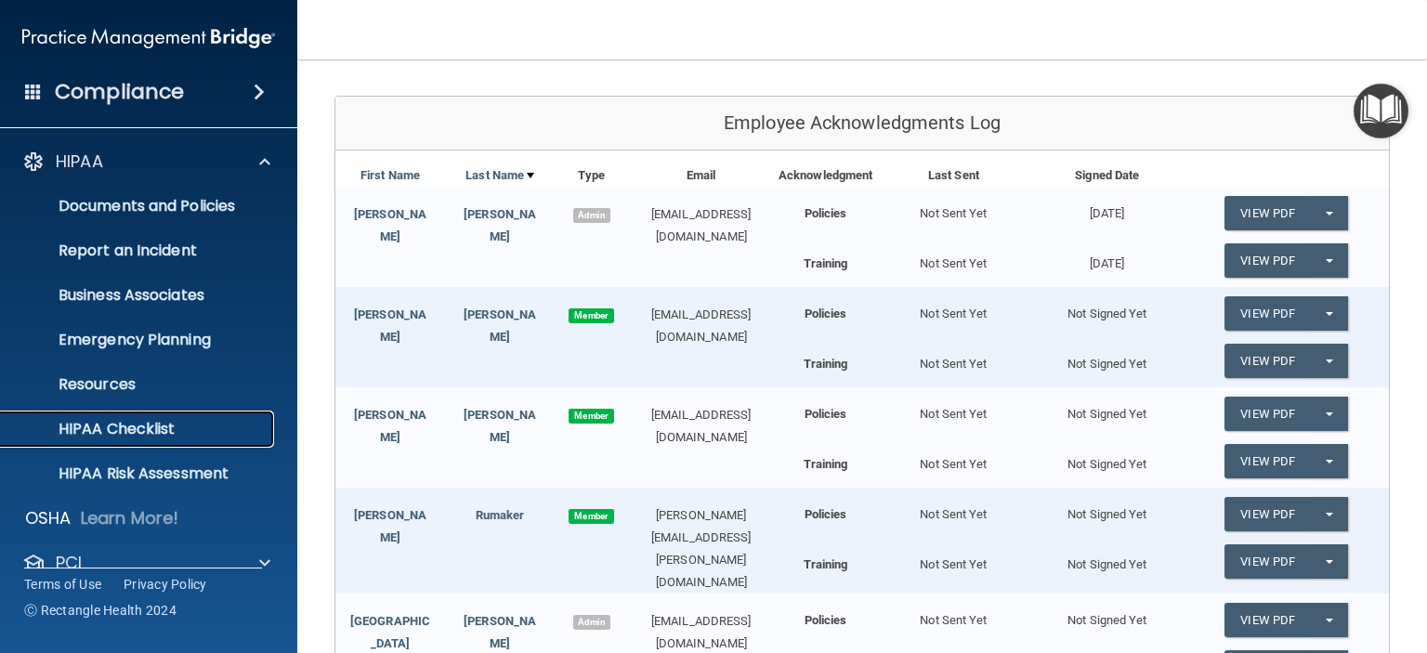
click at [164, 422] on p "HIPAA Checklist" at bounding box center [139, 429] width 254 height 19
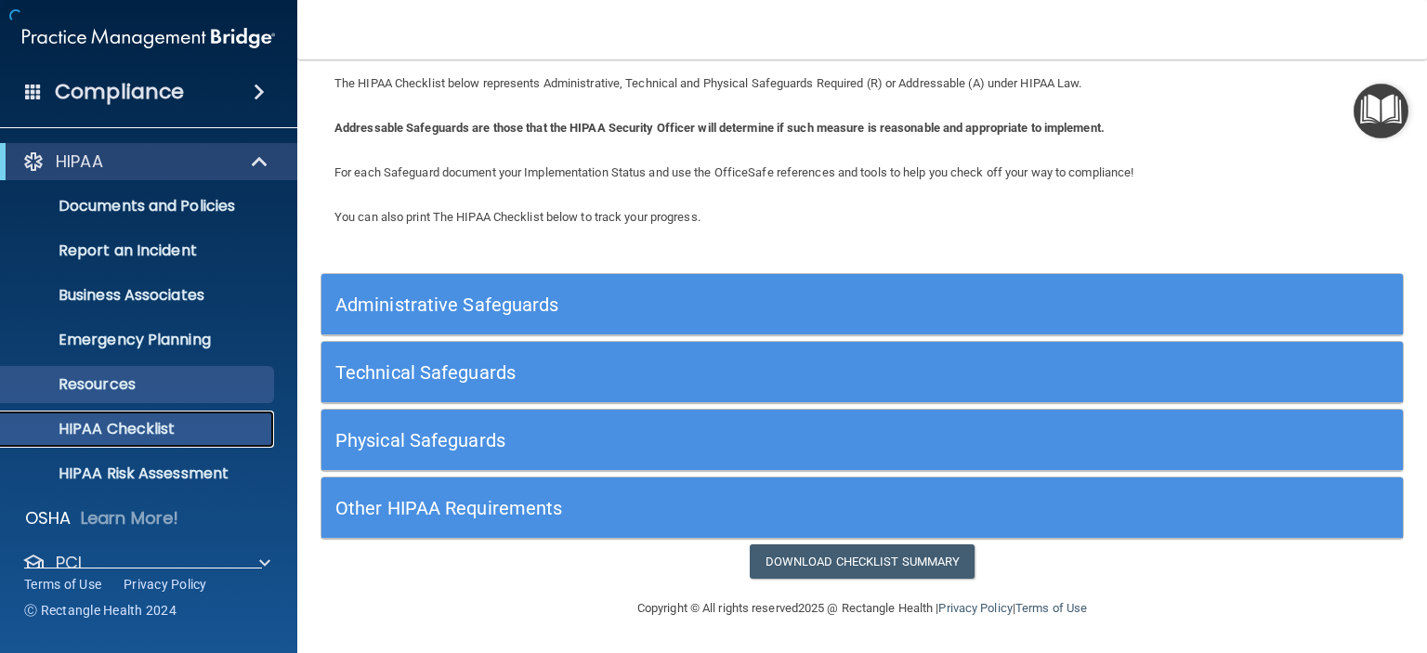
scroll to position [48, 0]
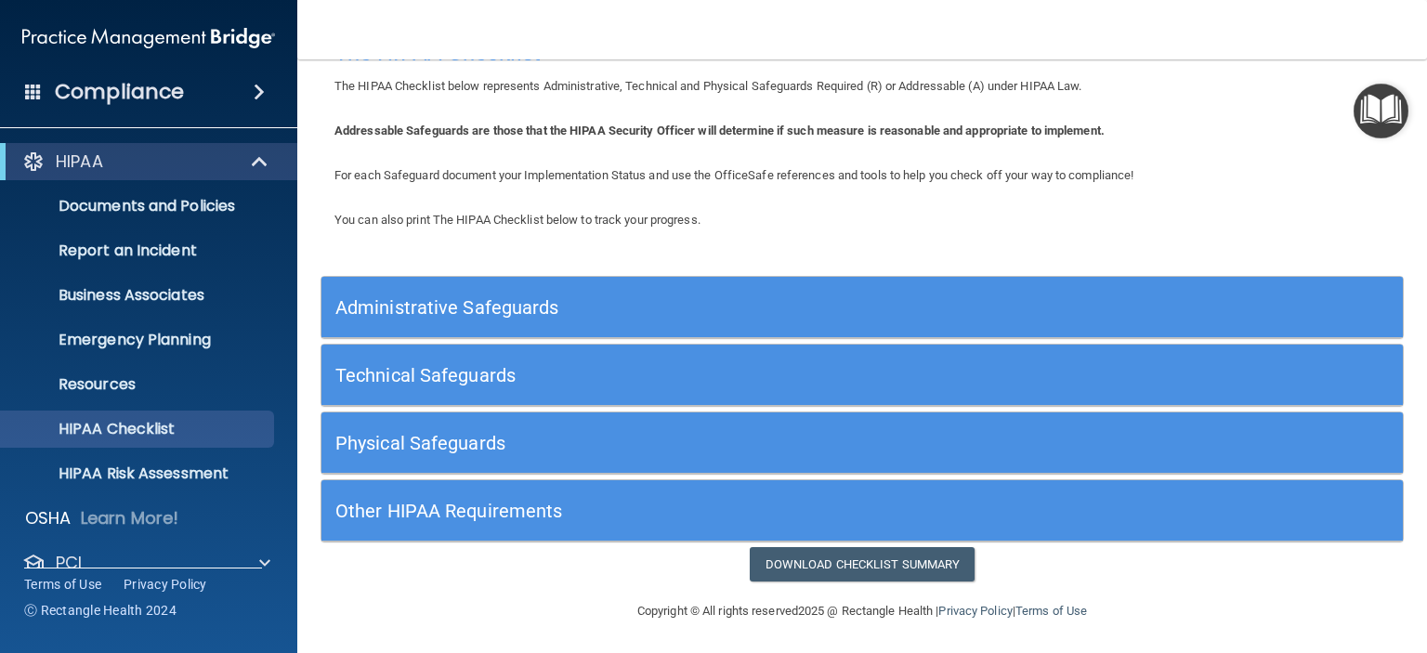
click at [527, 501] on h5 "Other HIPAA Requirements" at bounding box center [726, 511] width 783 height 20
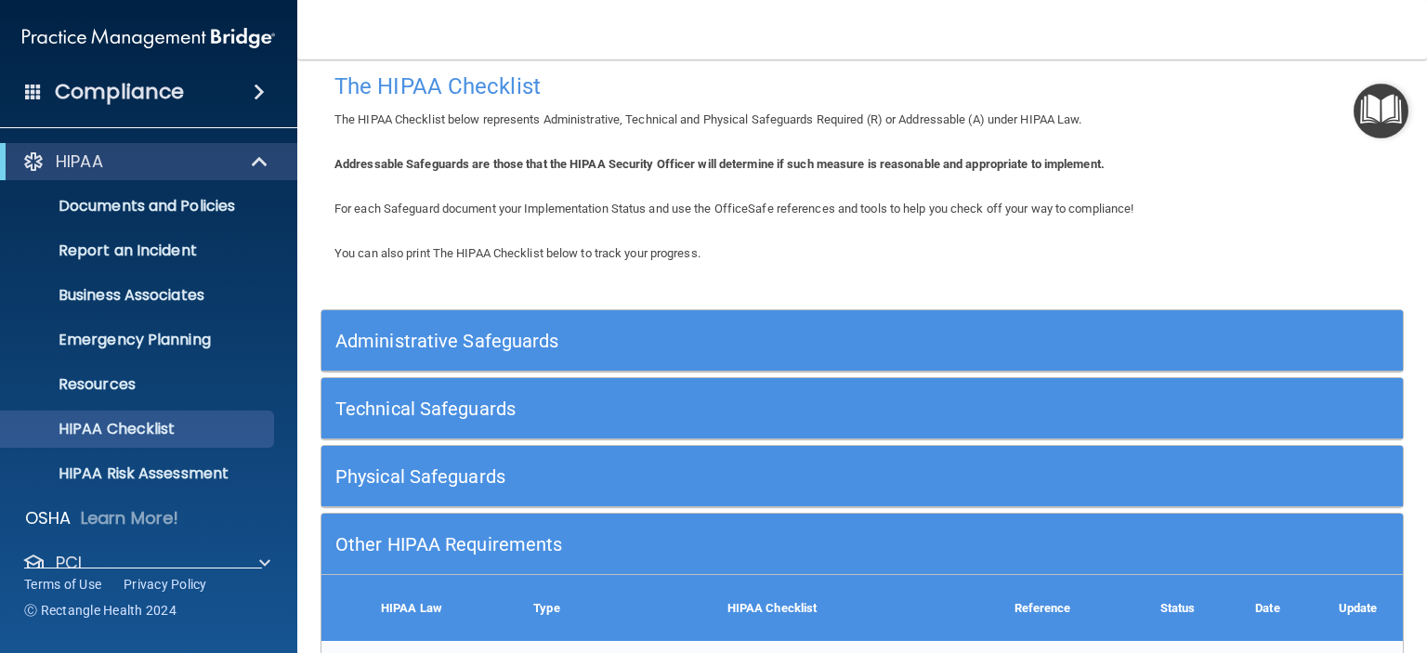
scroll to position [0, 0]
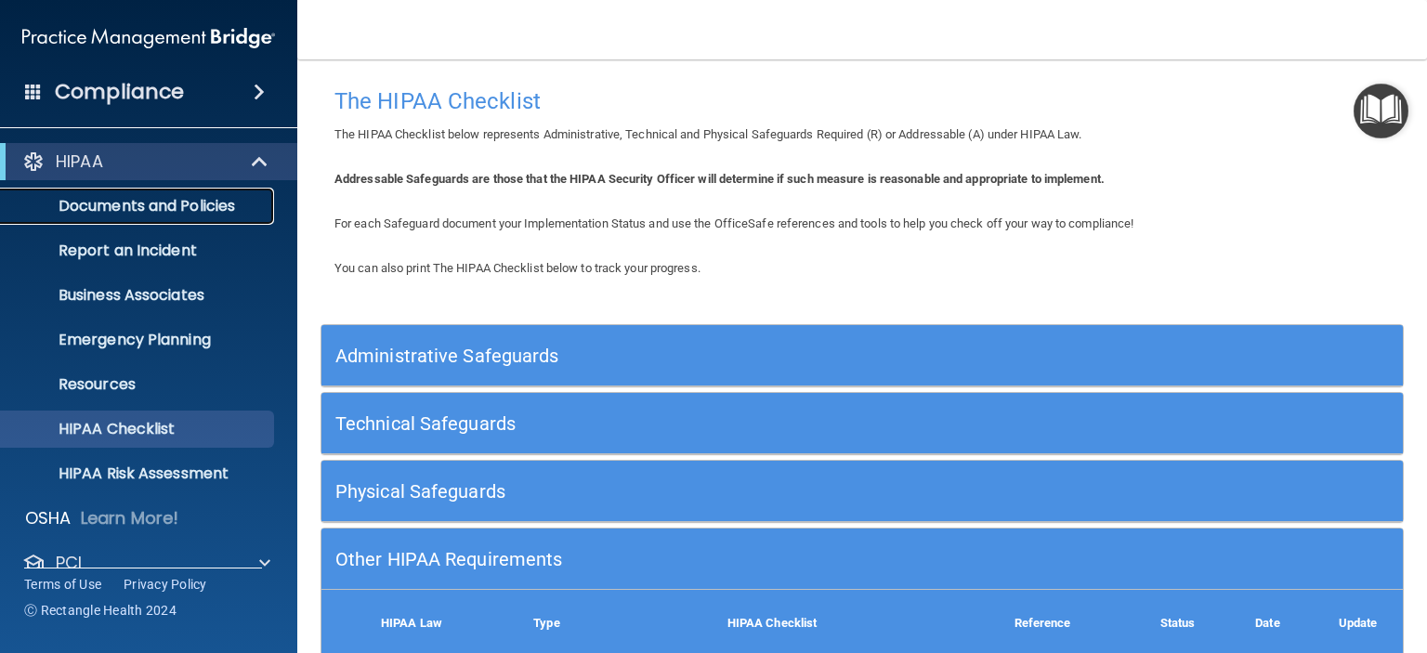
click at [116, 203] on p "Documents and Policies" at bounding box center [139, 206] width 254 height 19
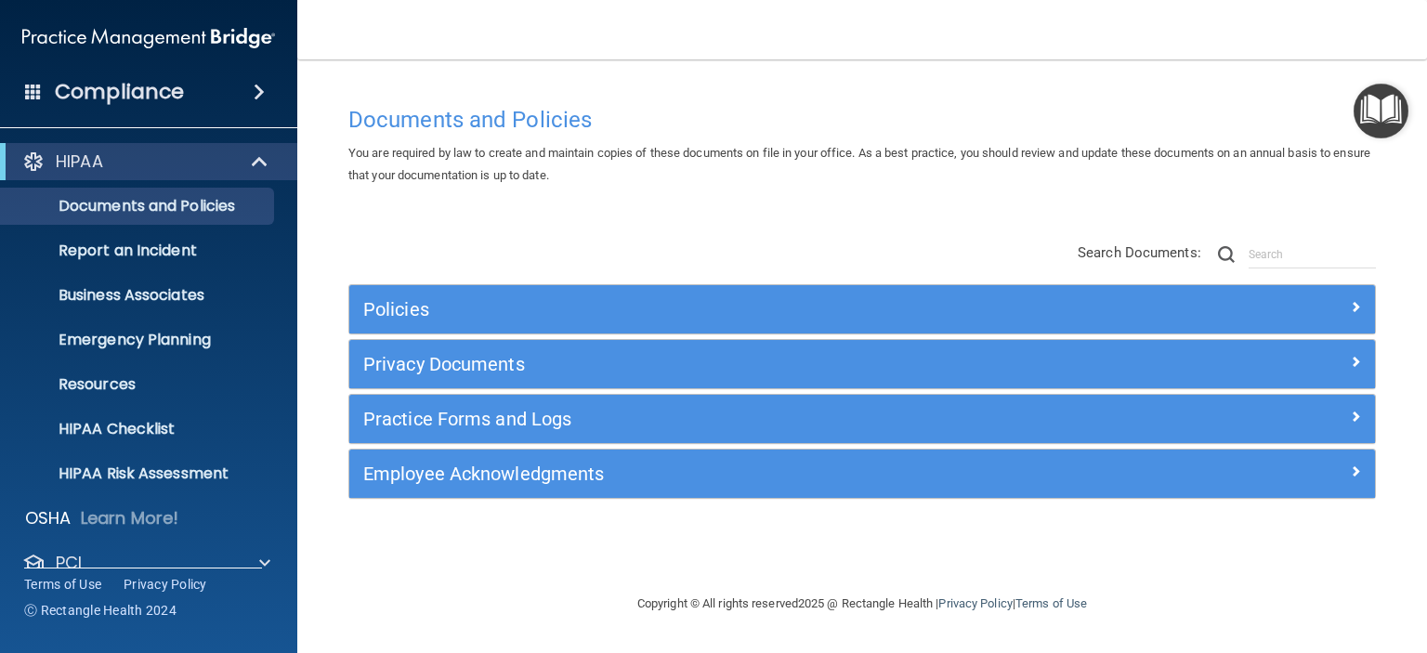
drag, startPoint x: 921, startPoint y: 512, endPoint x: 867, endPoint y: 485, distance: 60.3
click at [899, 497] on div "Policies Select All (Unselect 0) Unselect All Print Selected (0) Acceptable Use…" at bounding box center [863, 402] width 1056 height 236
click at [1267, 252] on input "text" at bounding box center [1312, 255] width 127 height 28
click at [123, 309] on link "Business Associates" at bounding box center [127, 295] width 293 height 37
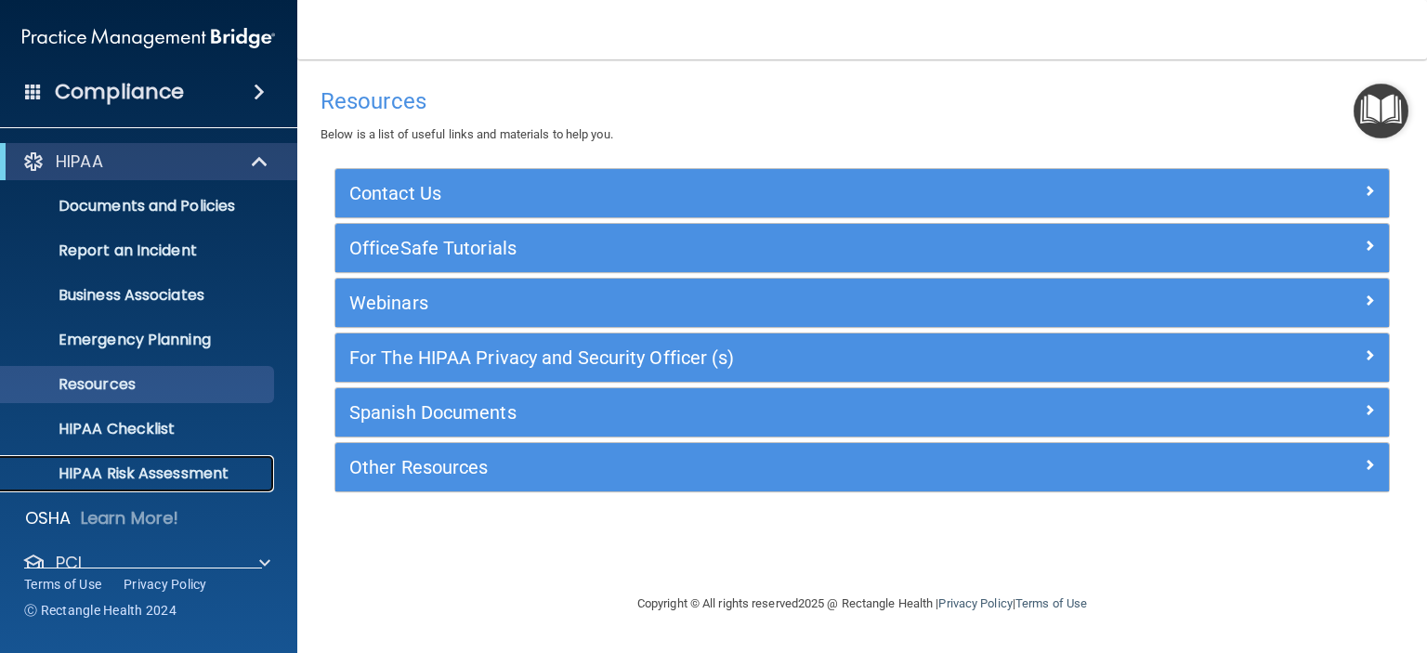
click at [110, 483] on link "HIPAA Risk Assessment" at bounding box center [127, 473] width 293 height 37
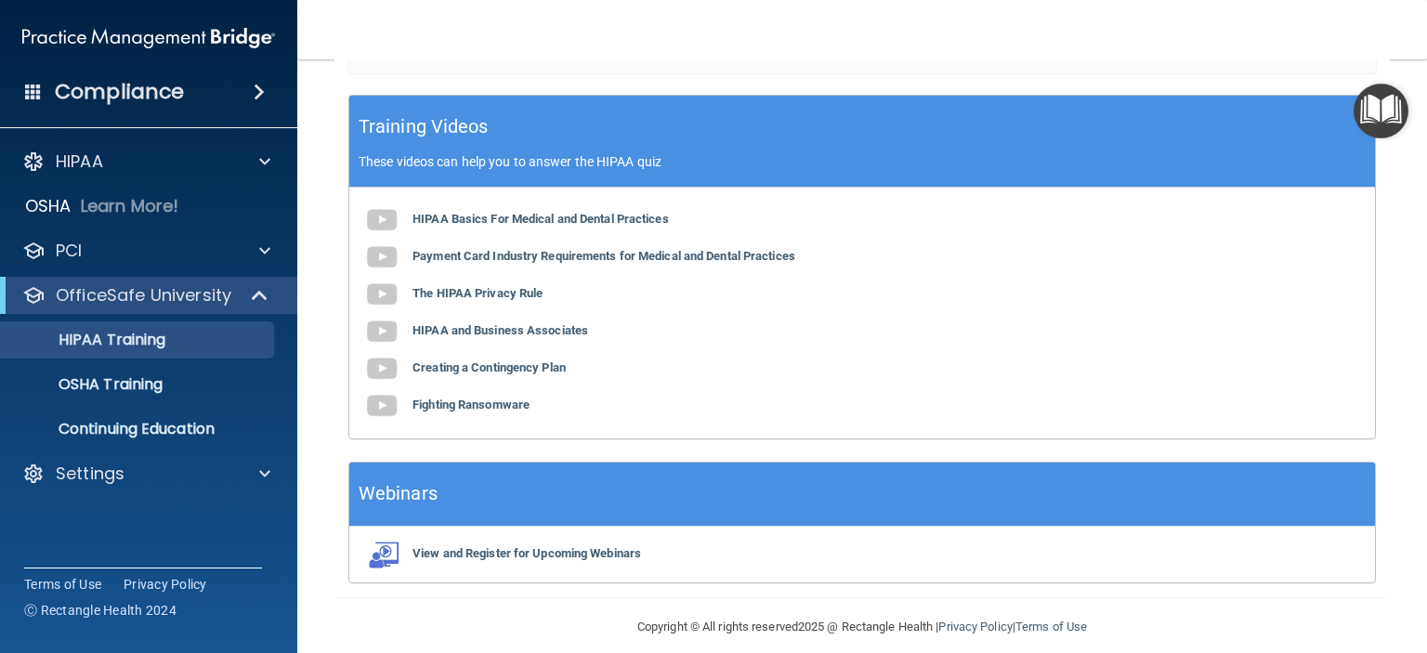
scroll to position [609, 0]
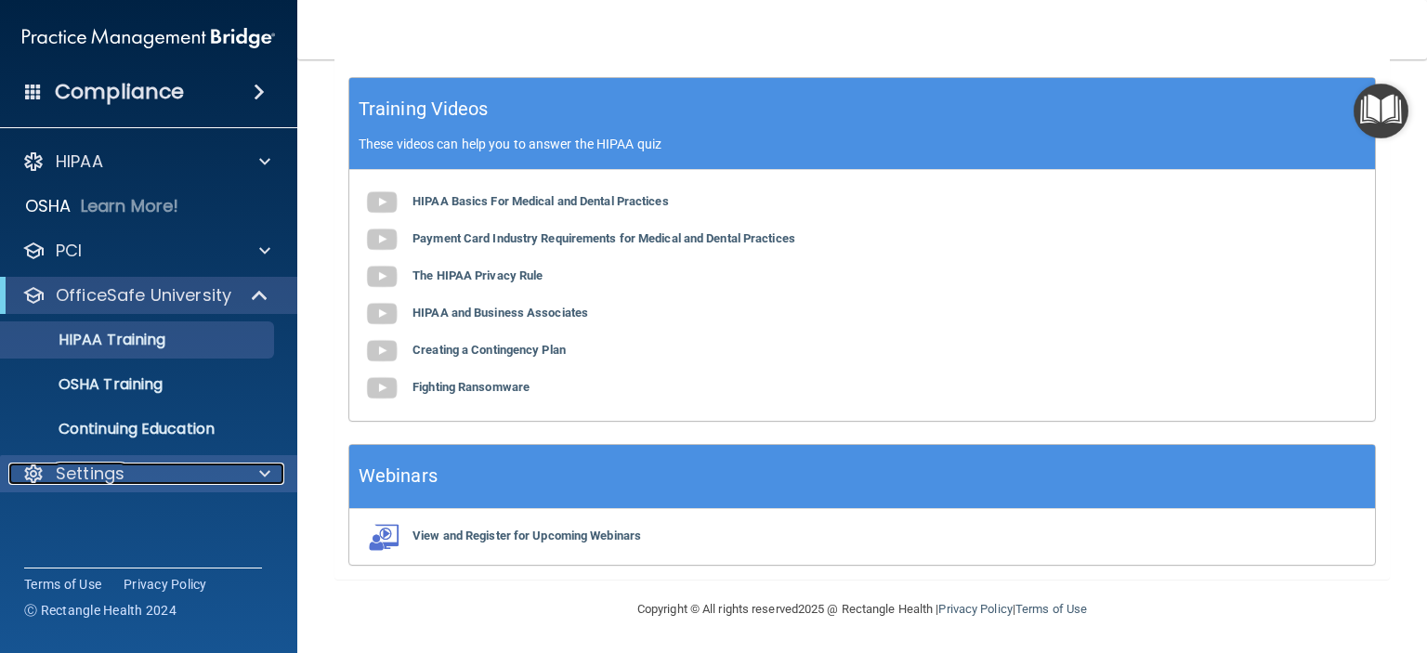
click at [89, 467] on p "Settings" at bounding box center [90, 474] width 69 height 22
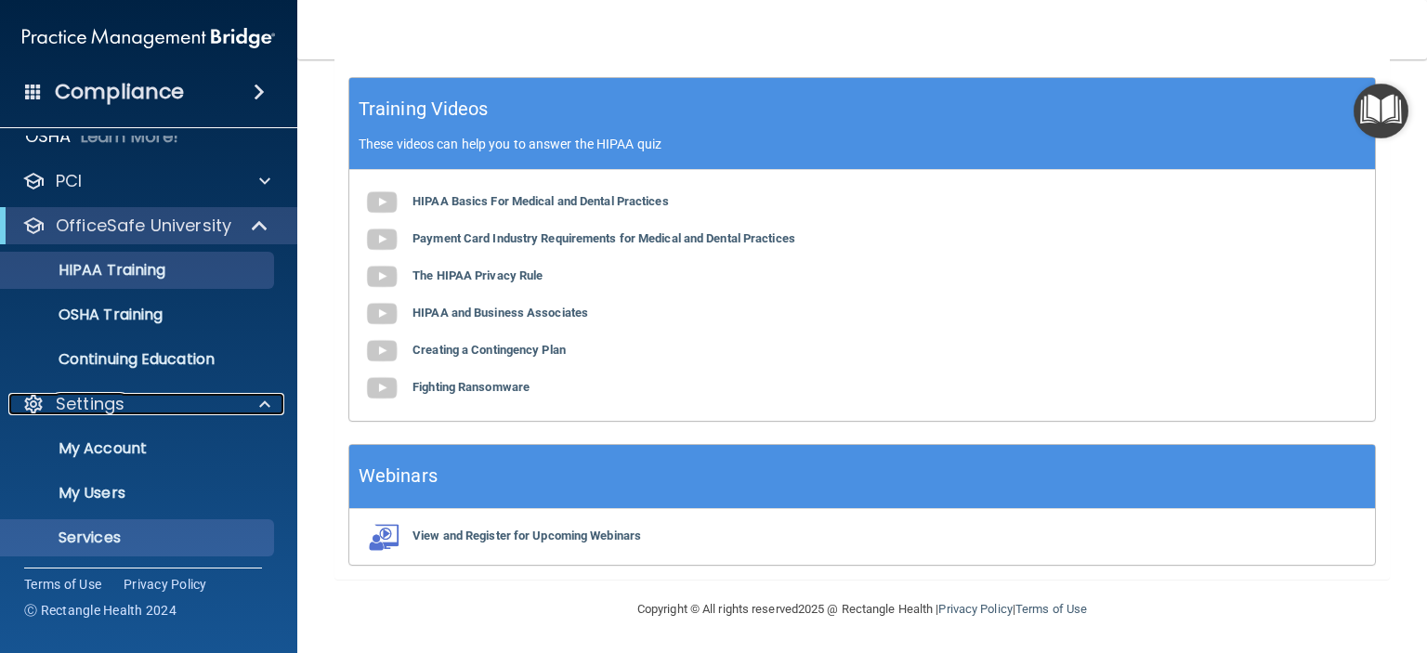
scroll to position [117, 0]
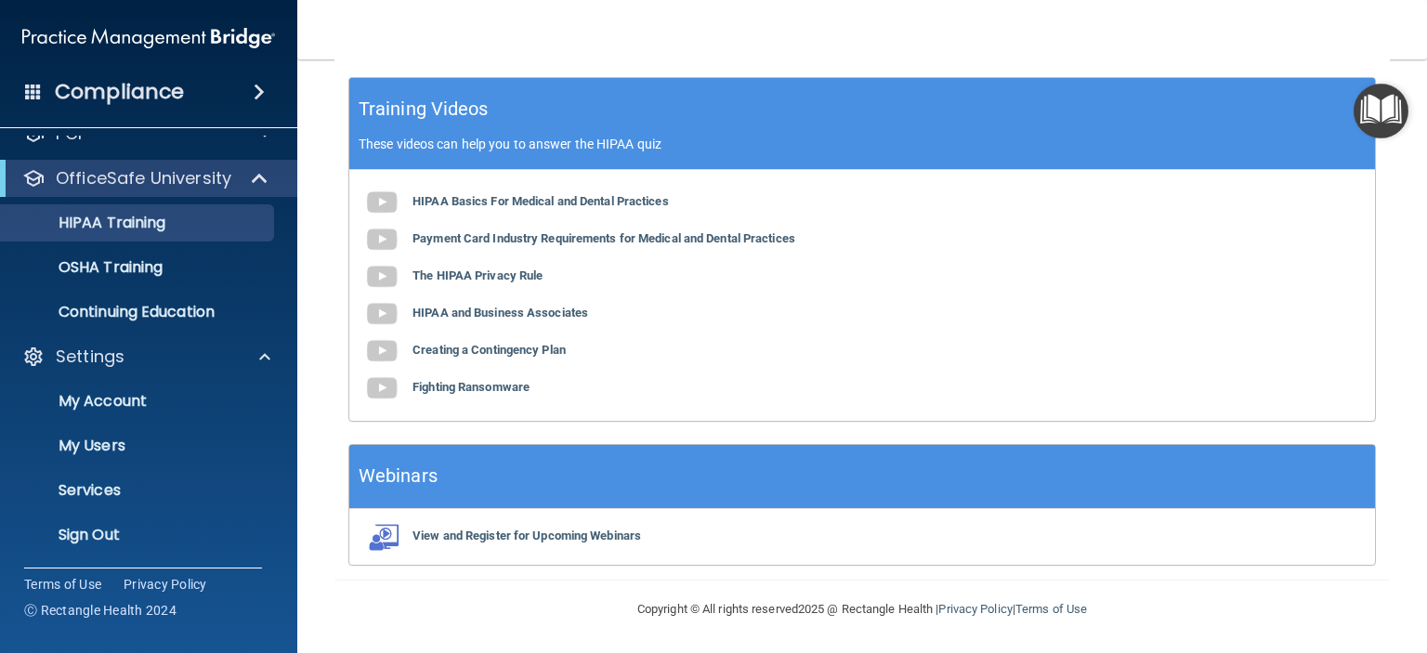
click at [254, 92] on span at bounding box center [259, 92] width 11 height 22
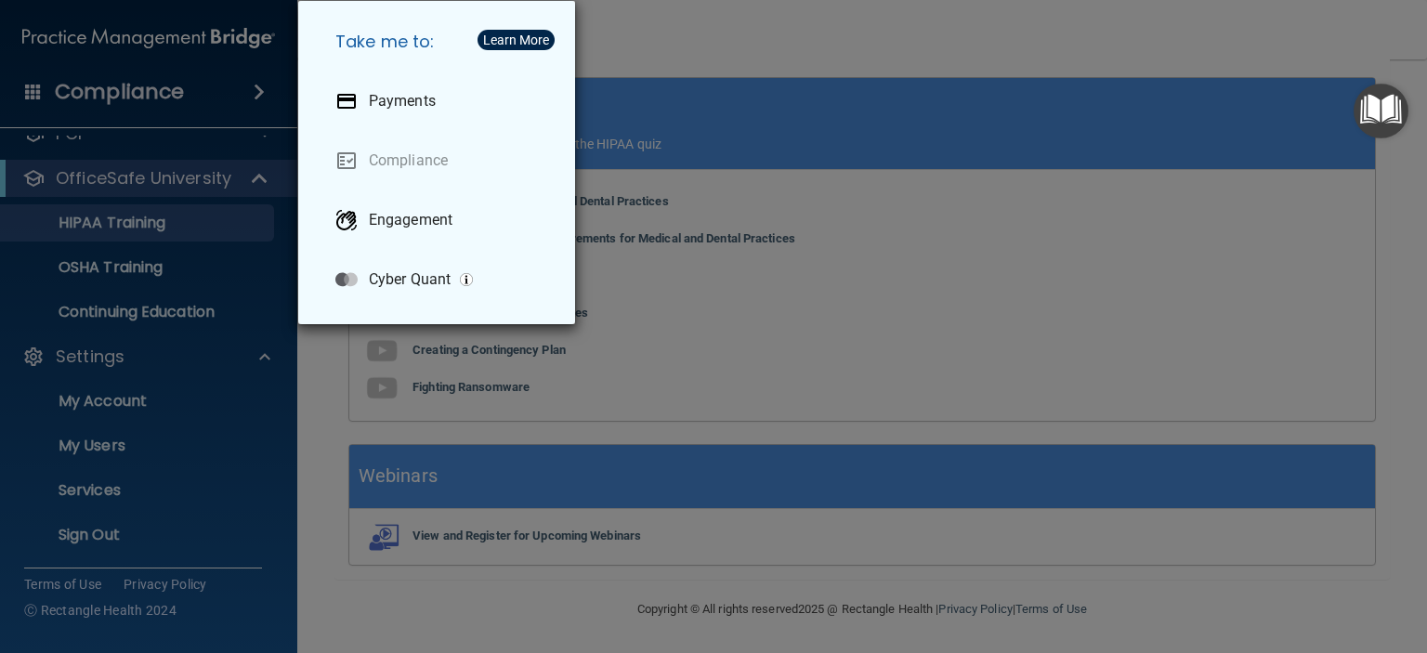
click at [140, 315] on div "Take me to: Payments Compliance Engagement Cyber Quant" at bounding box center [713, 326] width 1427 height 653
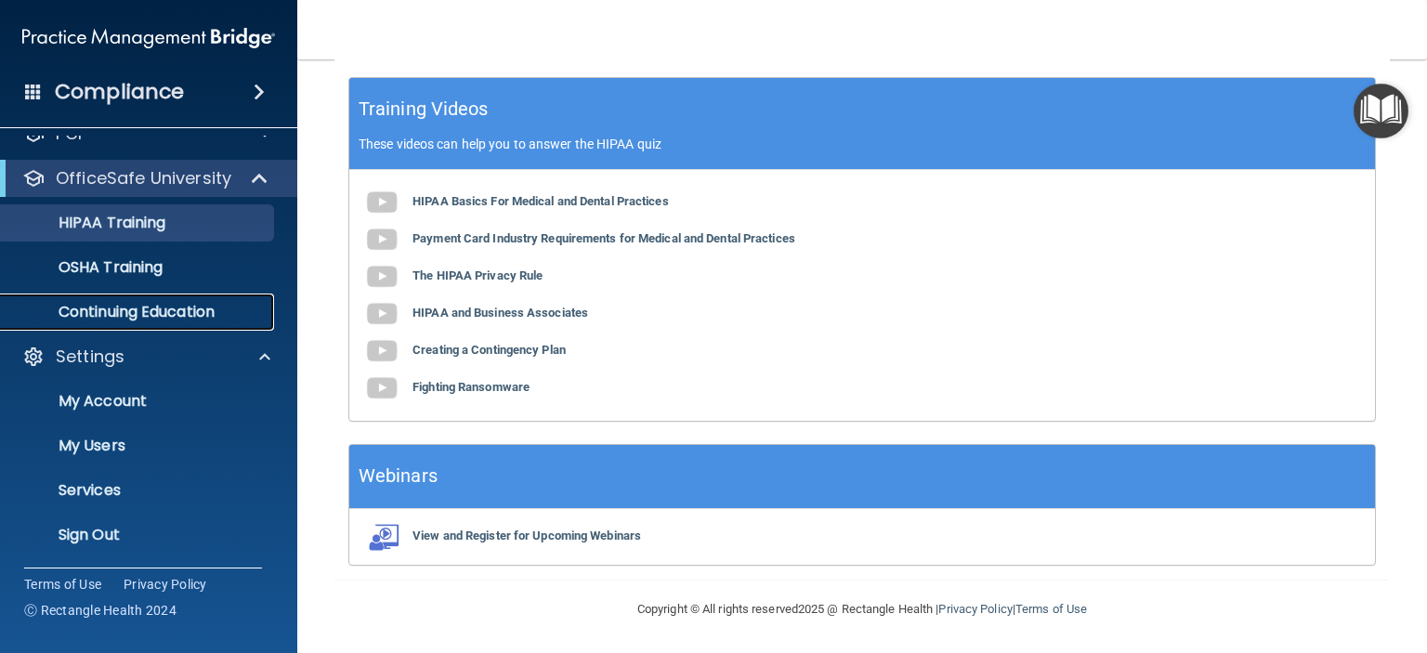
click at [140, 315] on p "Continuing Education" at bounding box center [139, 312] width 254 height 19
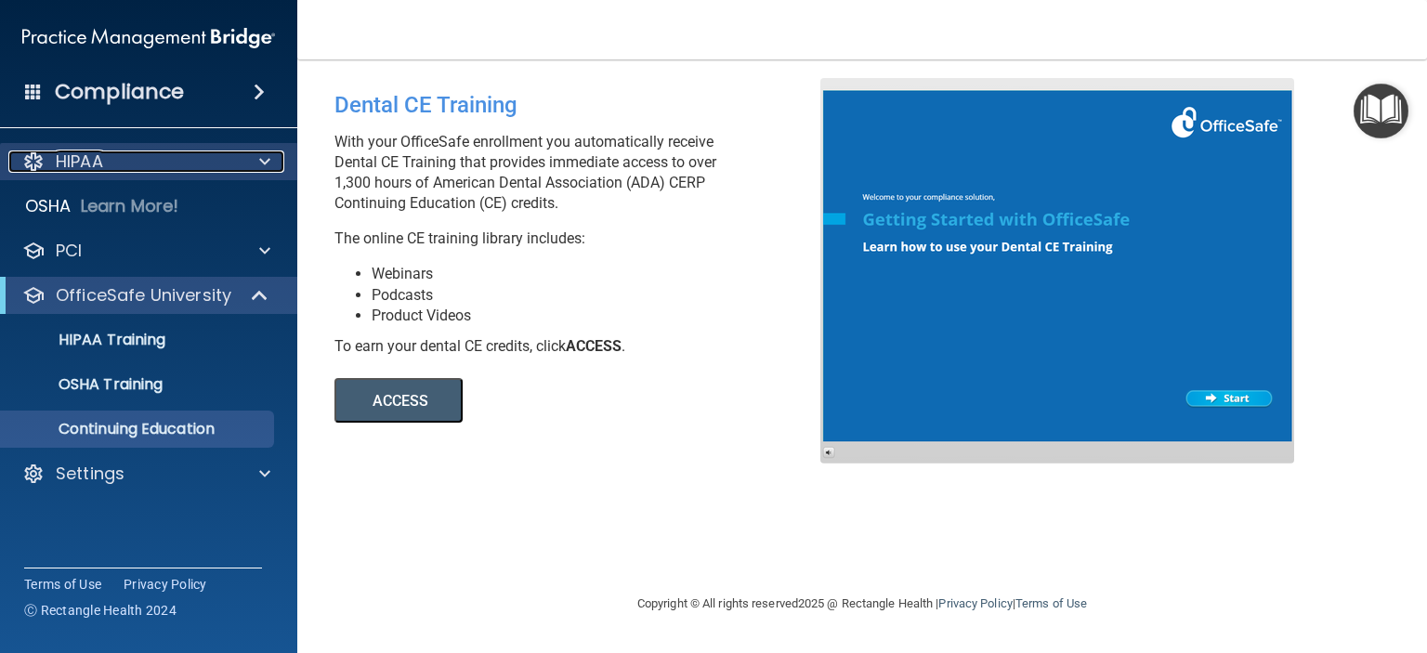
click at [116, 151] on div "HIPAA" at bounding box center [123, 162] width 230 height 22
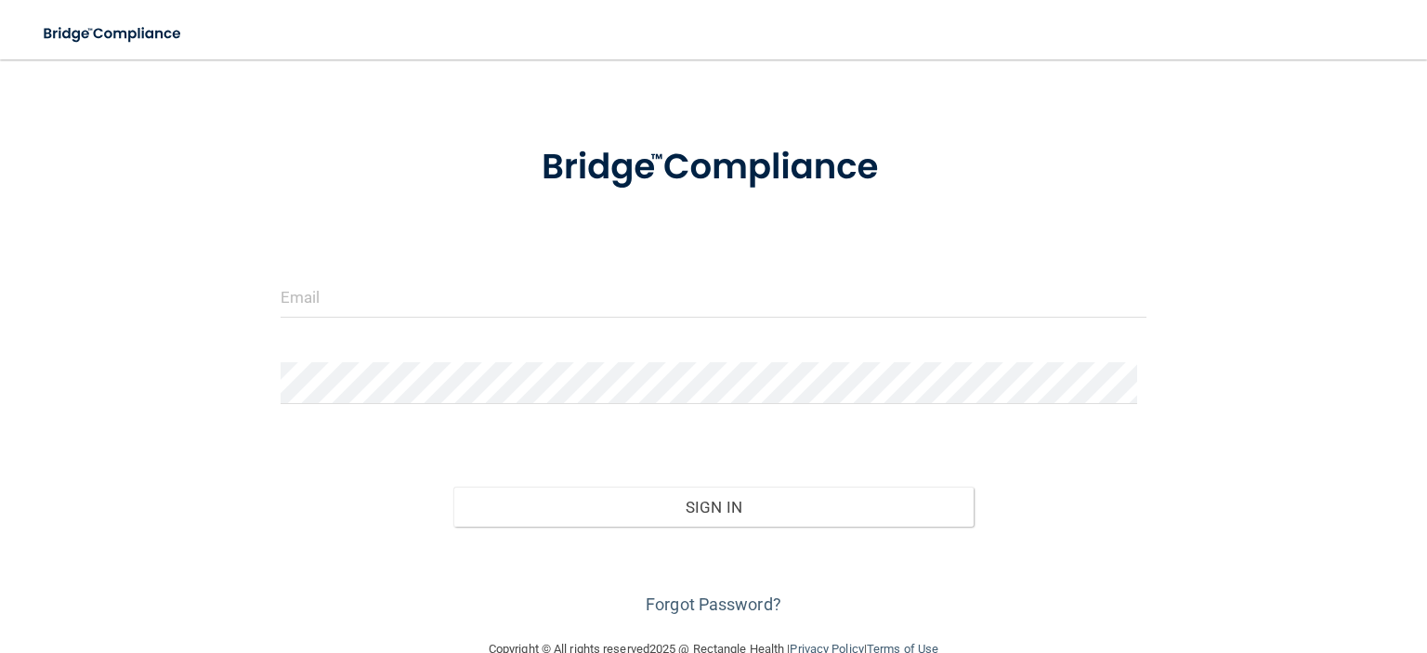
scroll to position [89, 0]
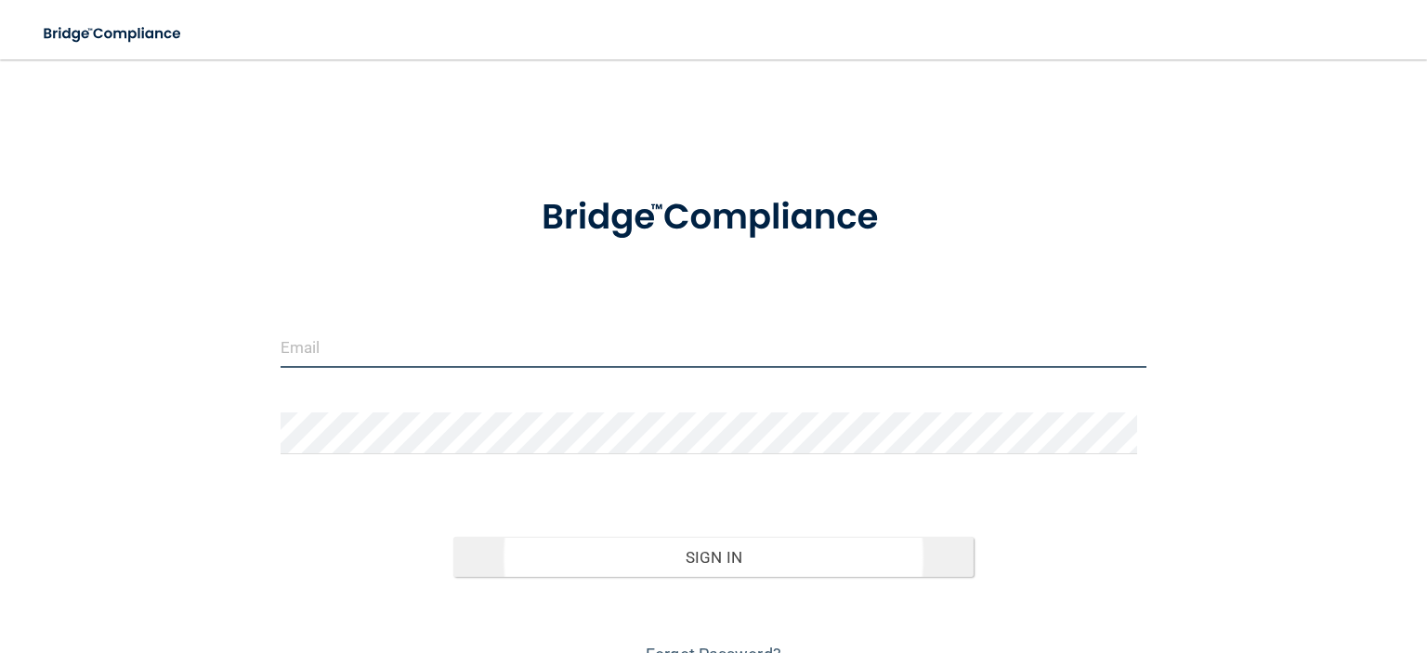
type input "[EMAIL_ADDRESS][DOMAIN_NAME]"
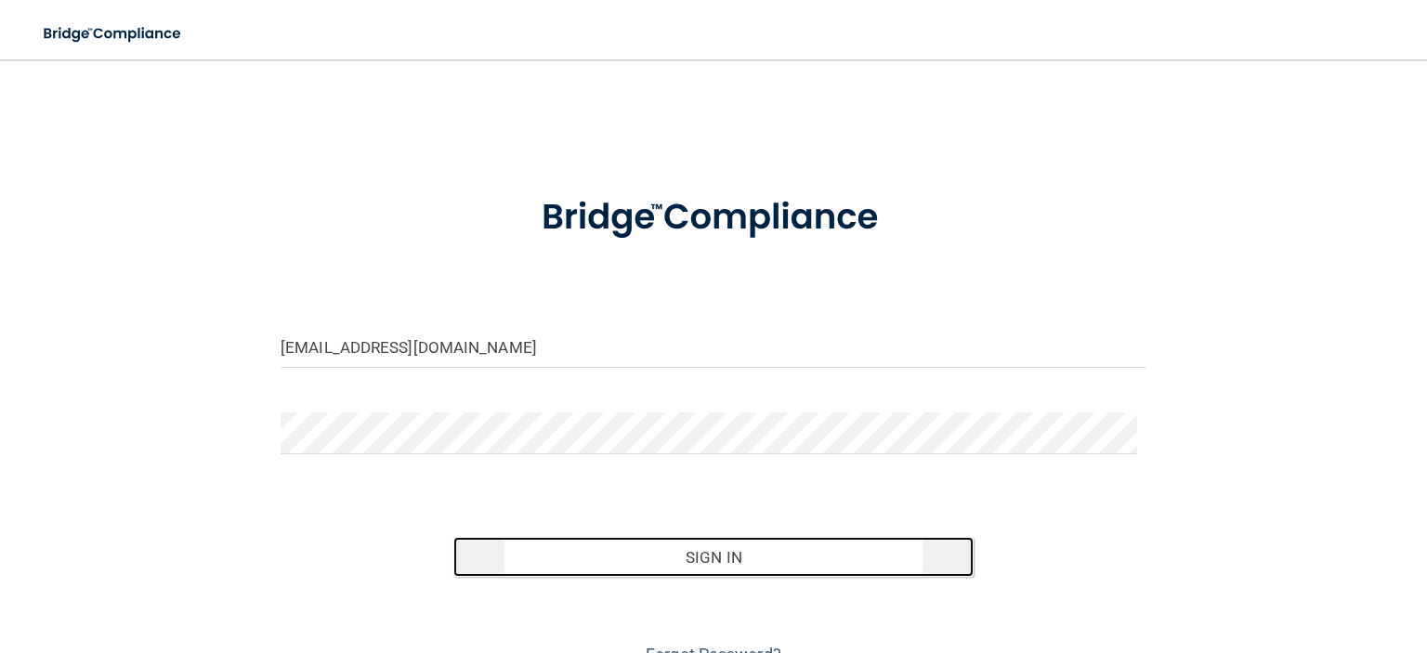
click at [679, 553] on button "Sign In" at bounding box center [712, 557] width 519 height 41
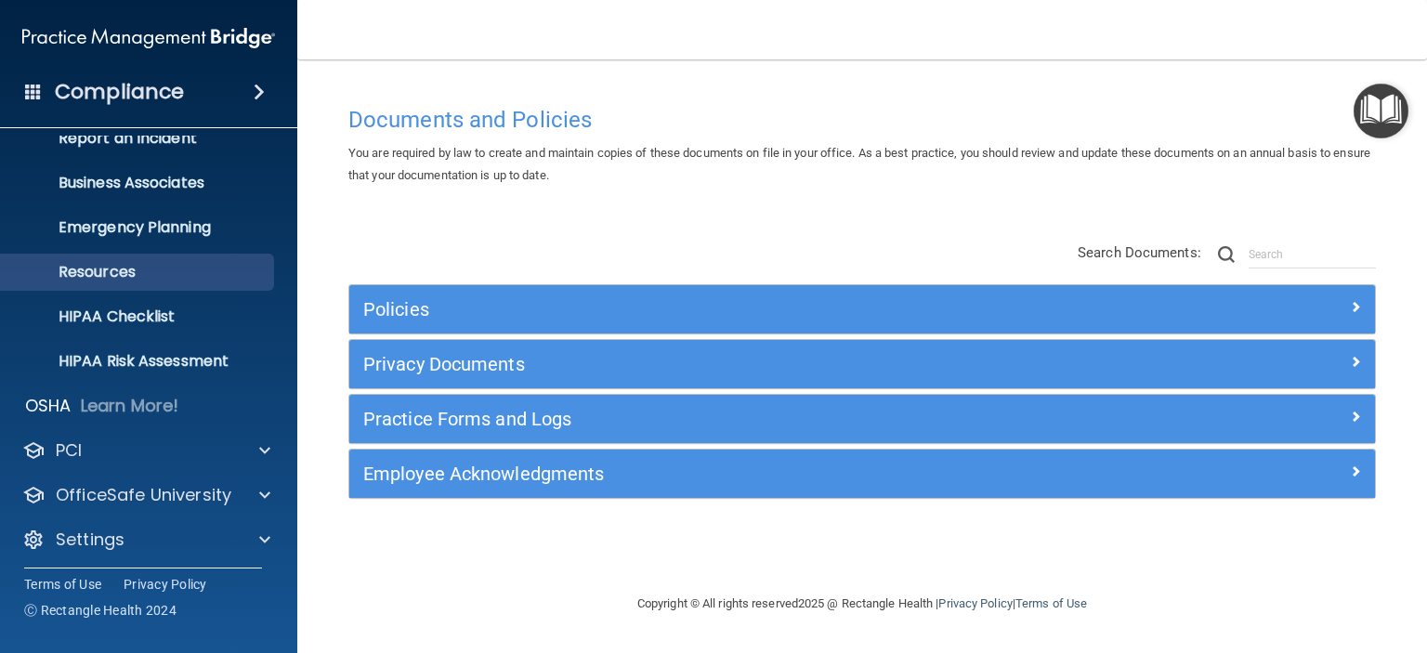
scroll to position [117, 0]
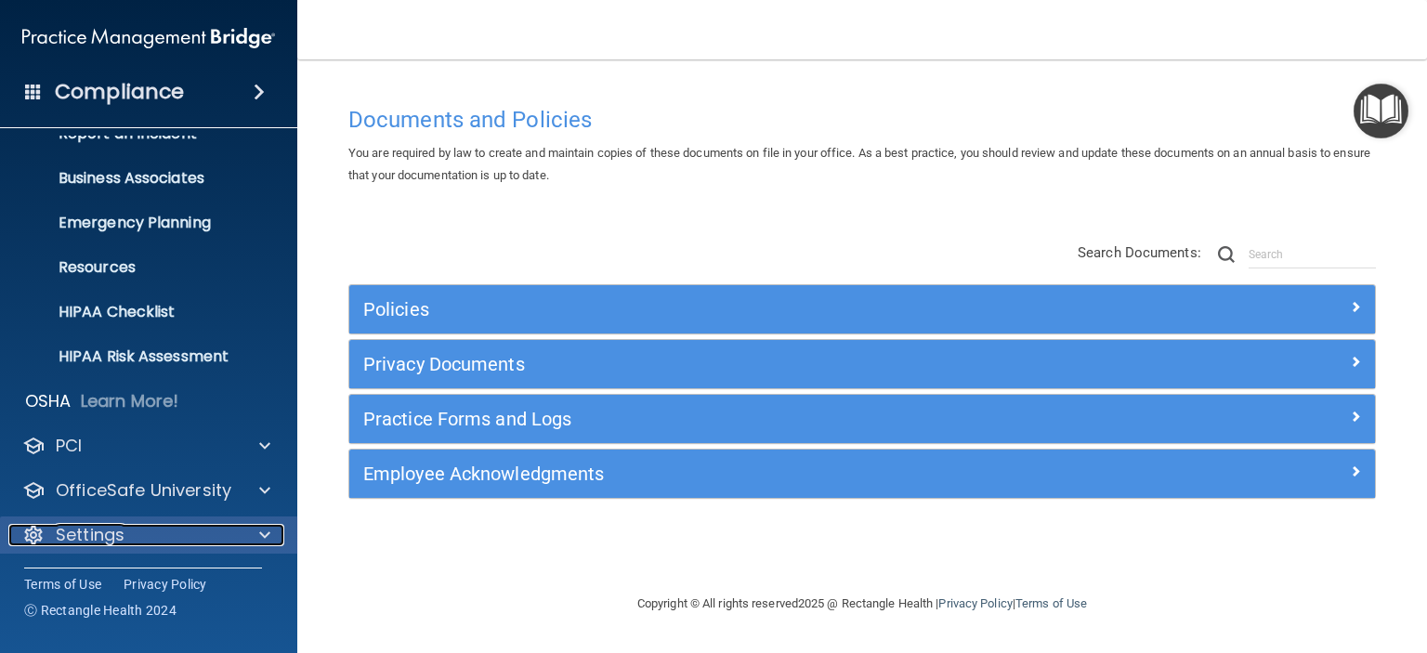
click at [111, 537] on p "Settings" at bounding box center [90, 535] width 69 height 22
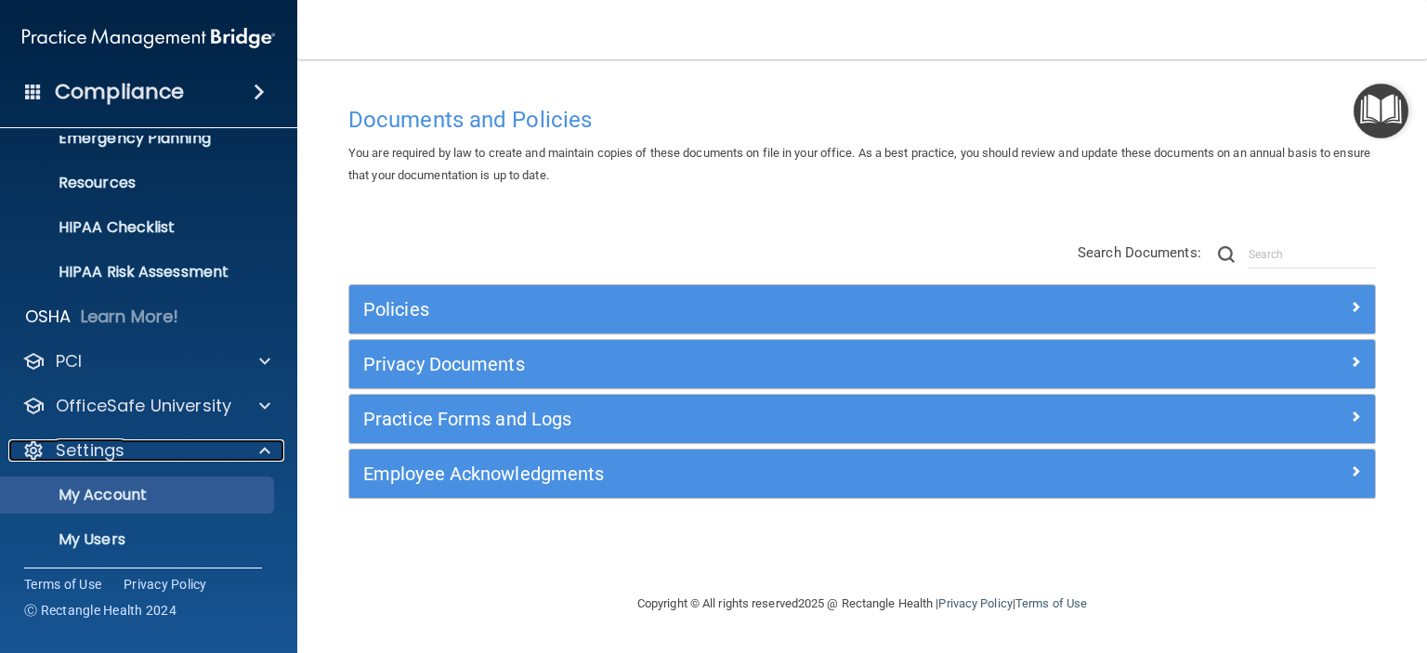
scroll to position [295, 0]
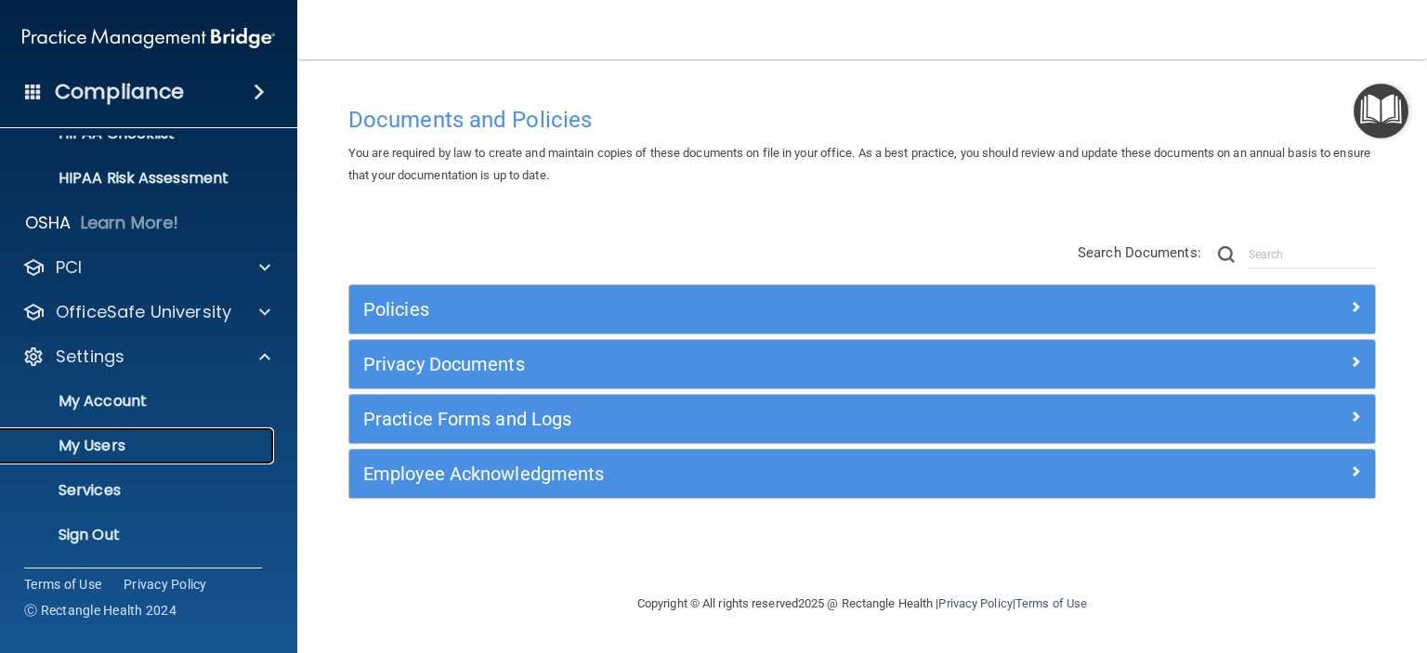
click at [97, 452] on p "My Users" at bounding box center [139, 446] width 254 height 19
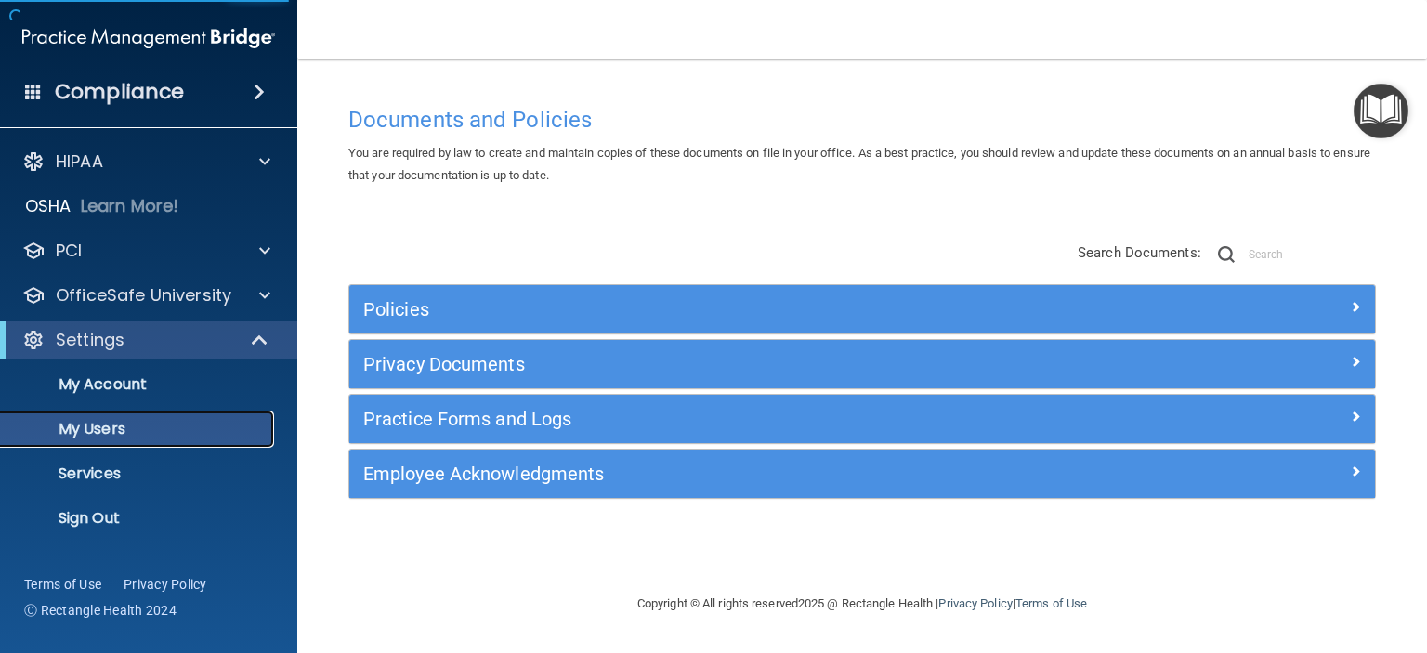
select select "20"
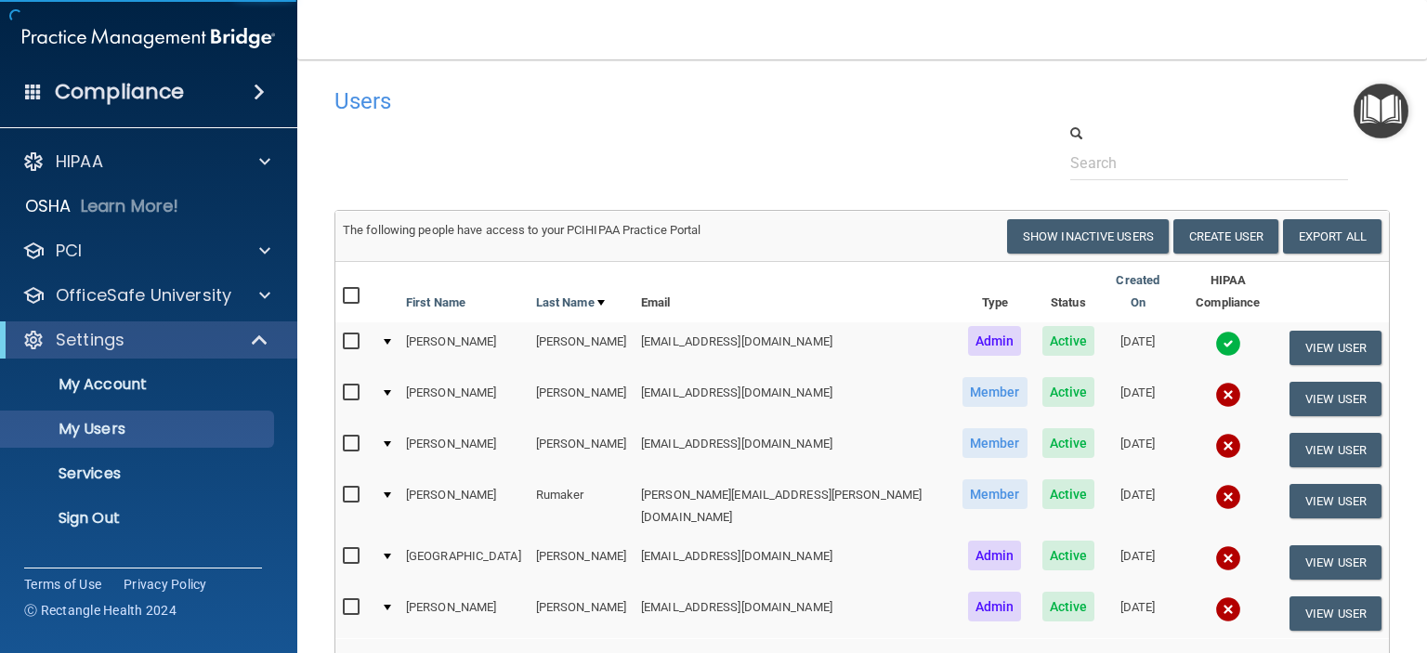
click at [355, 600] on input "checkbox" at bounding box center [353, 607] width 21 height 15
checkbox input "true"
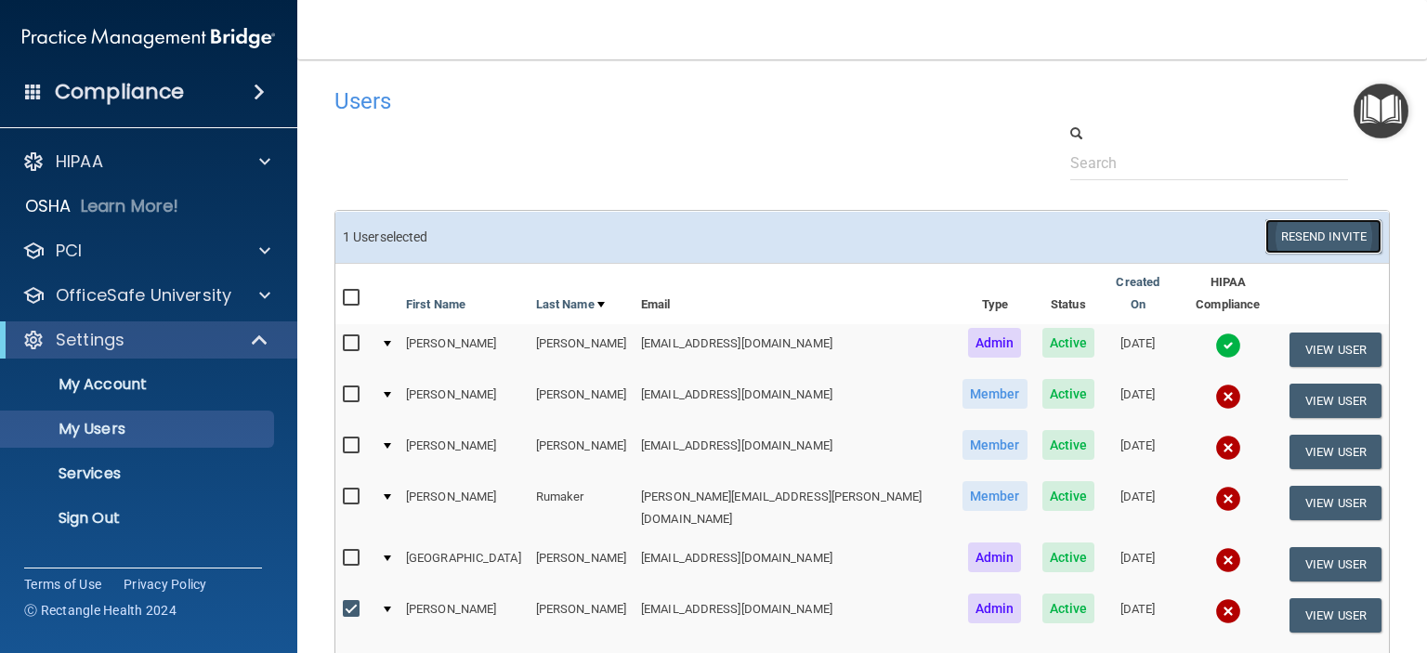
click at [1302, 237] on button "Resend Invite" at bounding box center [1324, 236] width 116 height 34
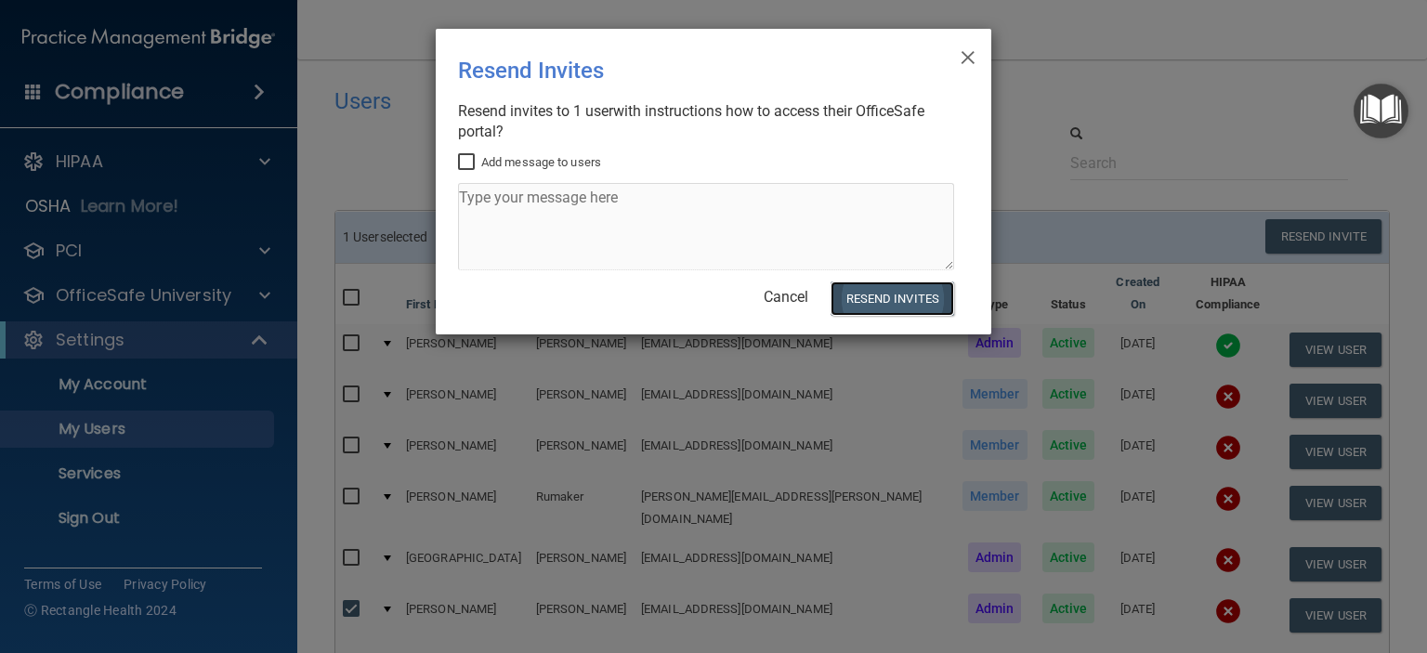
click at [880, 297] on button "Resend Invites" at bounding box center [893, 299] width 124 height 34
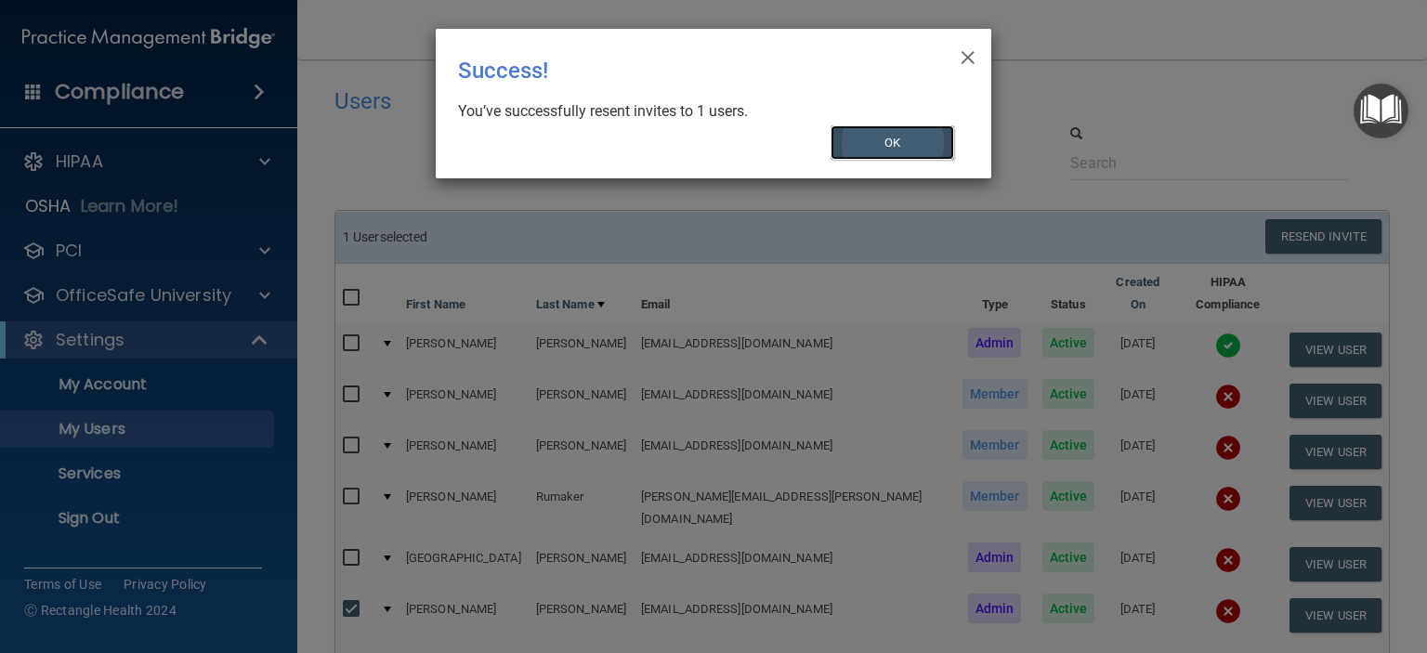
click at [907, 144] on button "OK" at bounding box center [893, 142] width 125 height 34
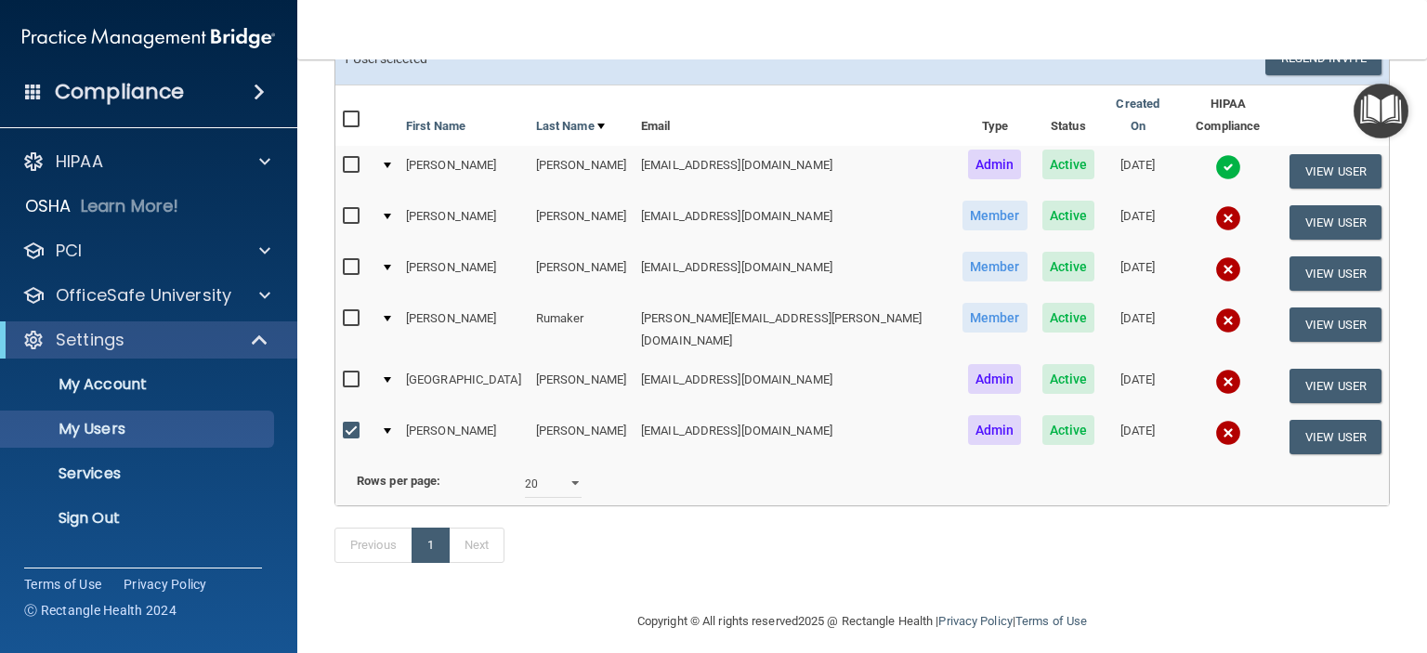
scroll to position [189, 0]
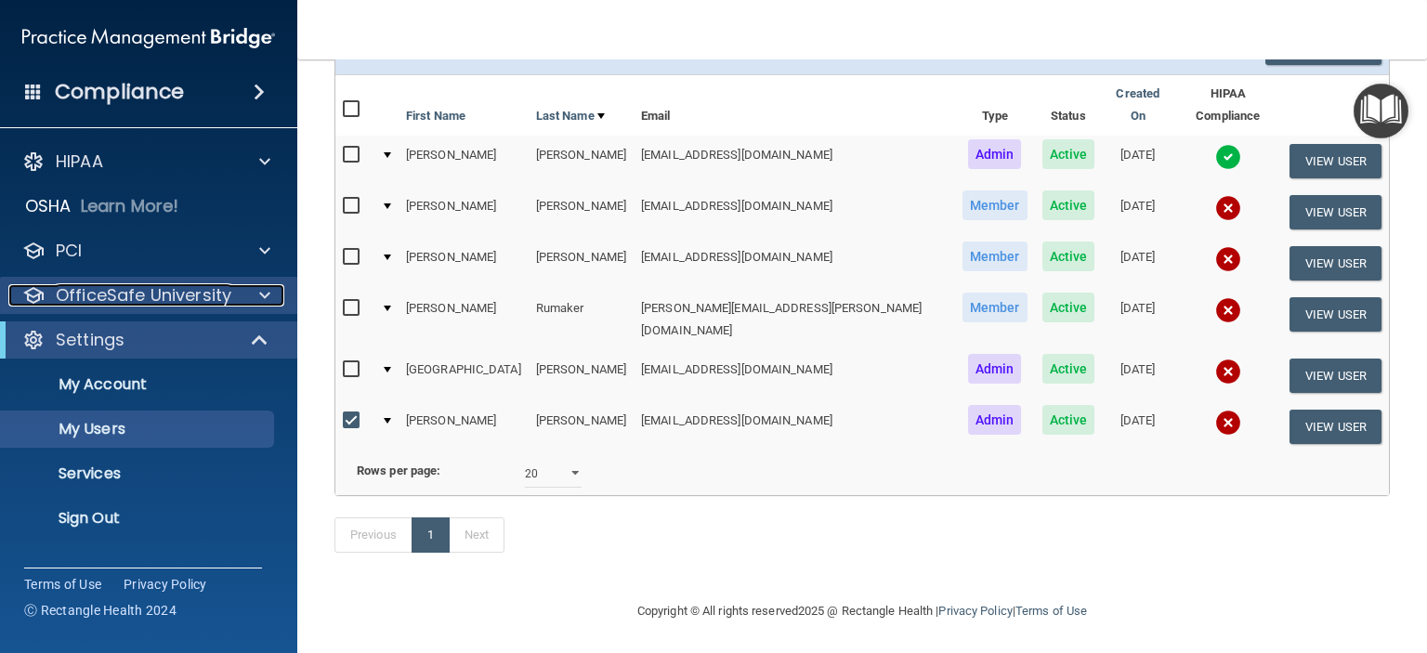
click at [215, 291] on p "OfficeSafe University" at bounding box center [144, 295] width 176 height 22
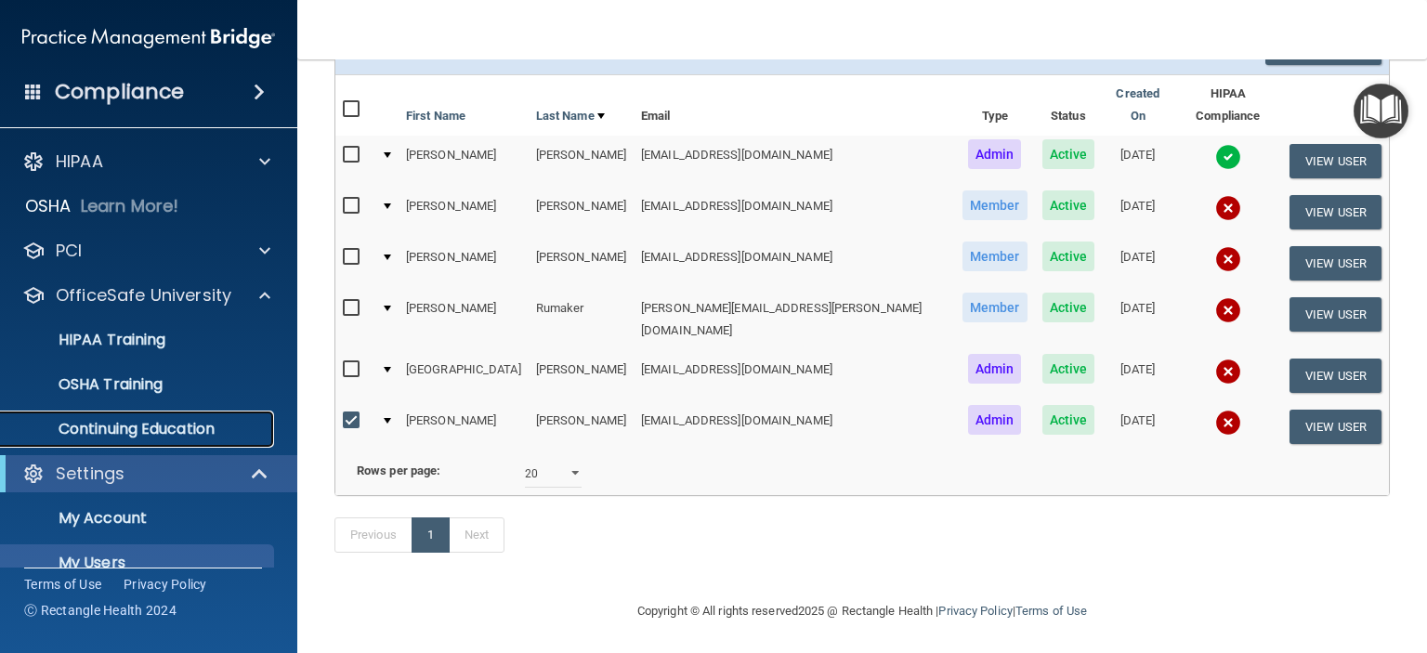
click at [159, 423] on p "Continuing Education" at bounding box center [139, 429] width 254 height 19
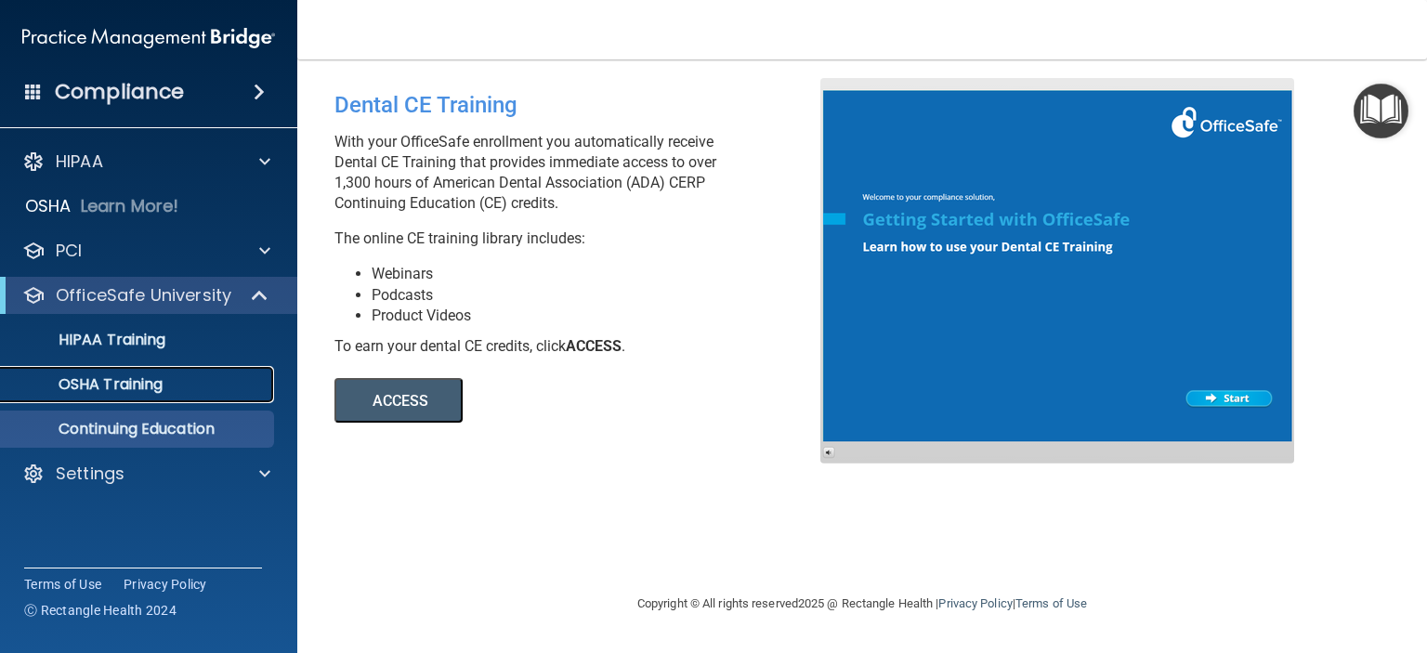
click at [151, 385] on p "OSHA Training" at bounding box center [87, 384] width 151 height 19
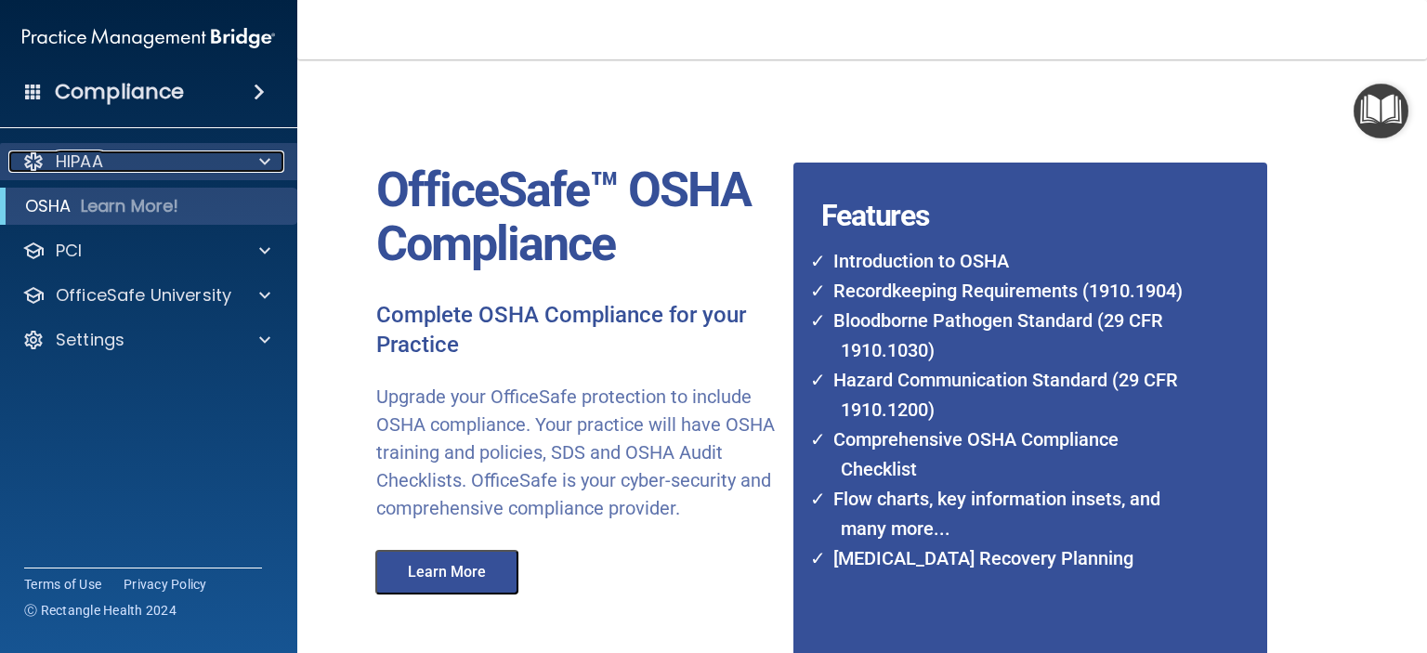
click at [85, 171] on p "HIPAA" at bounding box center [79, 162] width 47 height 22
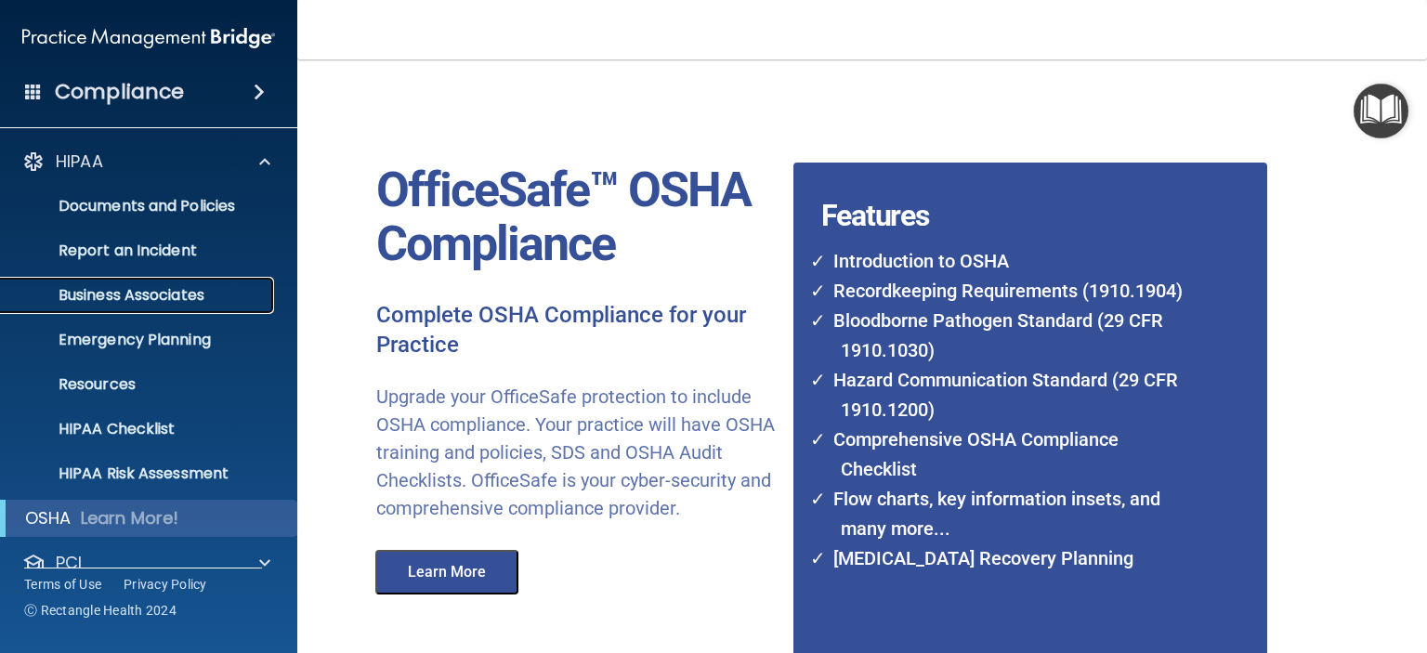
click at [102, 293] on p "Business Associates" at bounding box center [139, 295] width 254 height 19
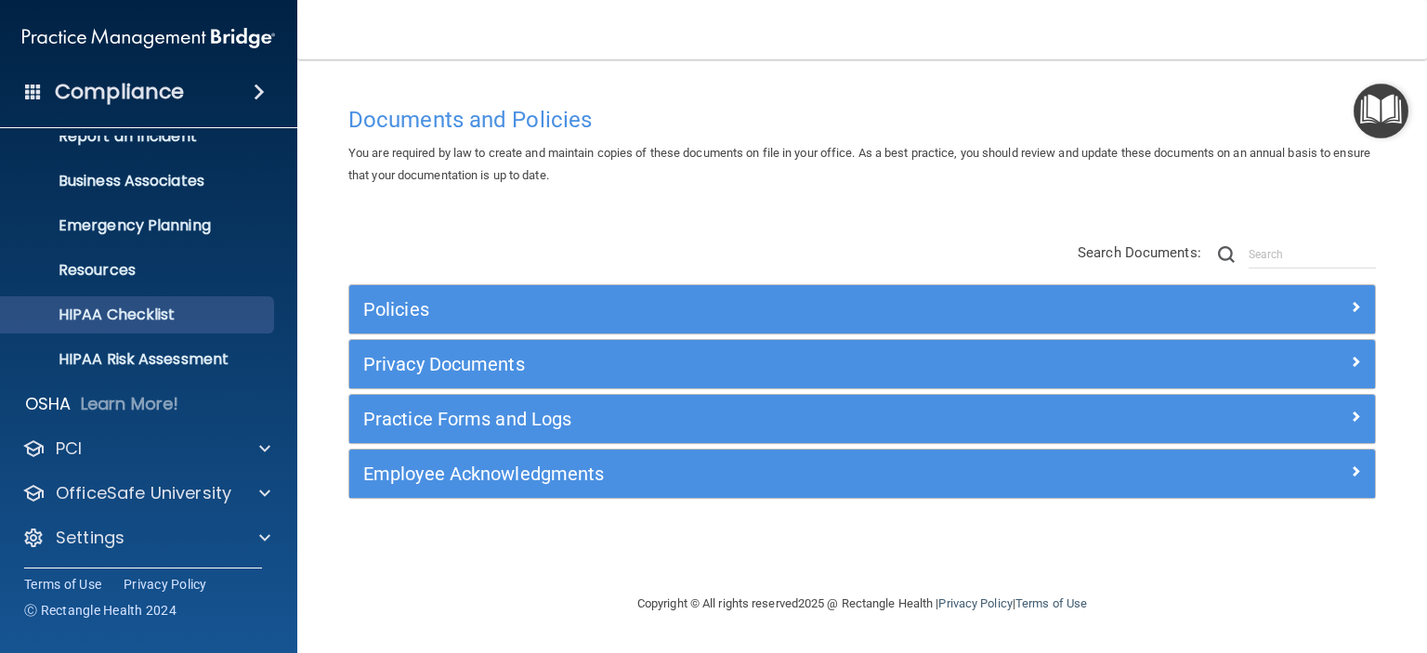
scroll to position [117, 0]
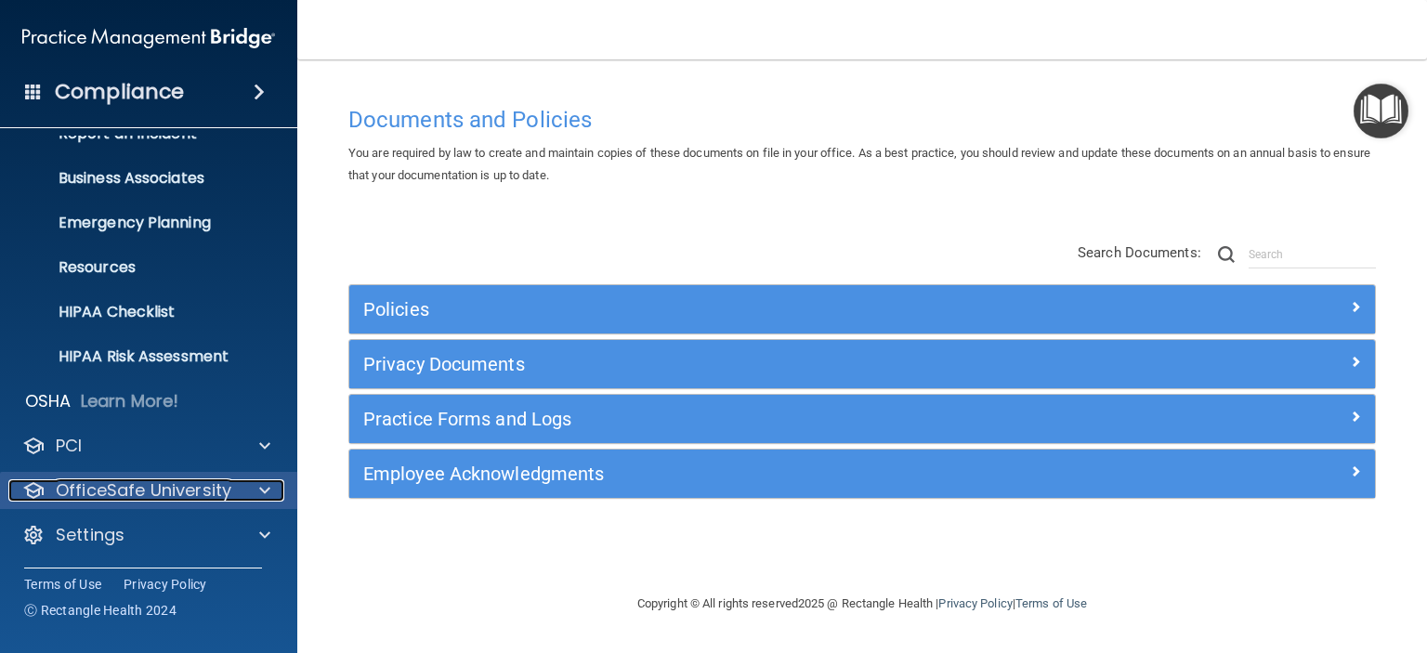
click at [182, 493] on p "OfficeSafe University" at bounding box center [144, 490] width 176 height 22
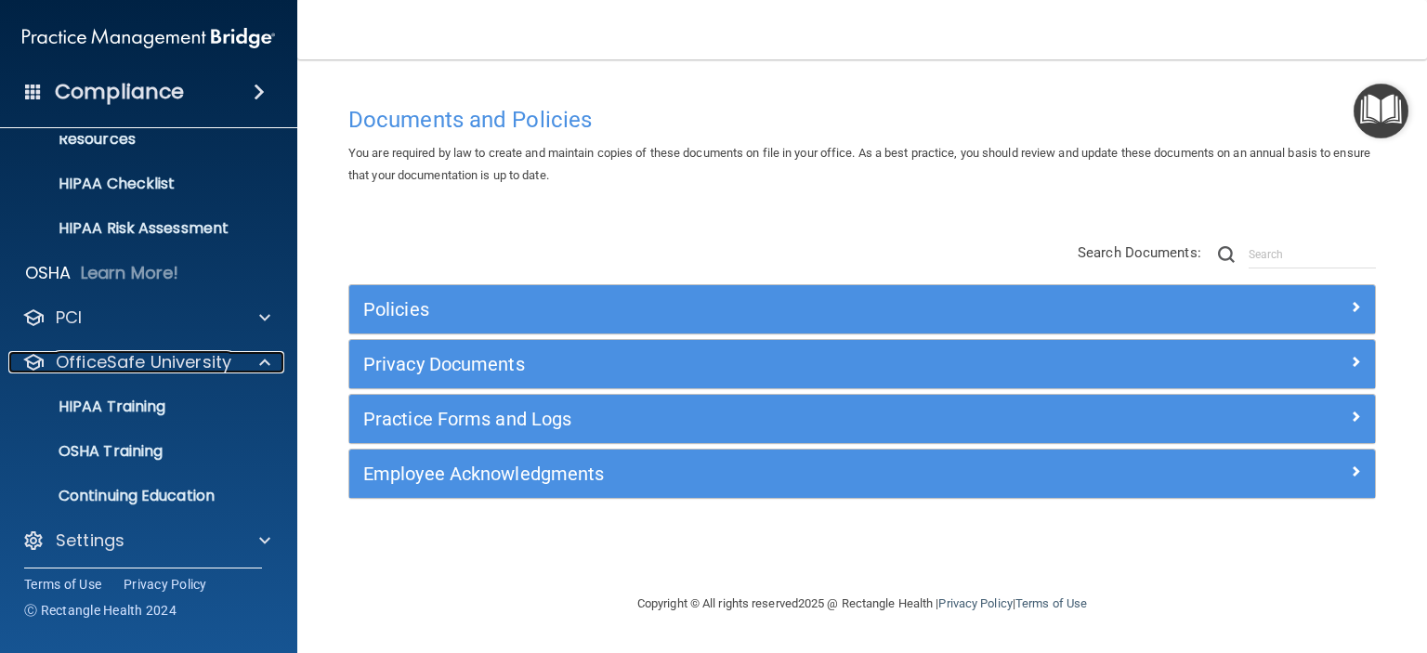
scroll to position [251, 0]
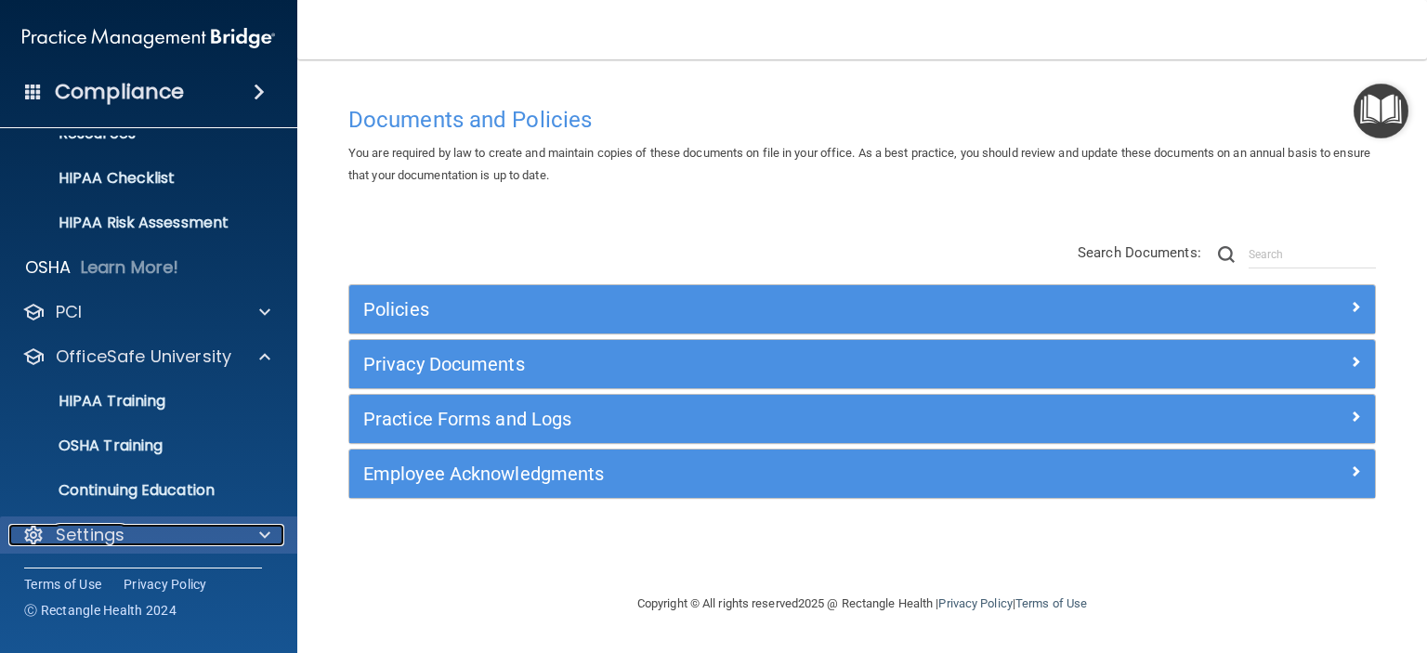
click at [165, 542] on div "Settings" at bounding box center [123, 535] width 230 height 22
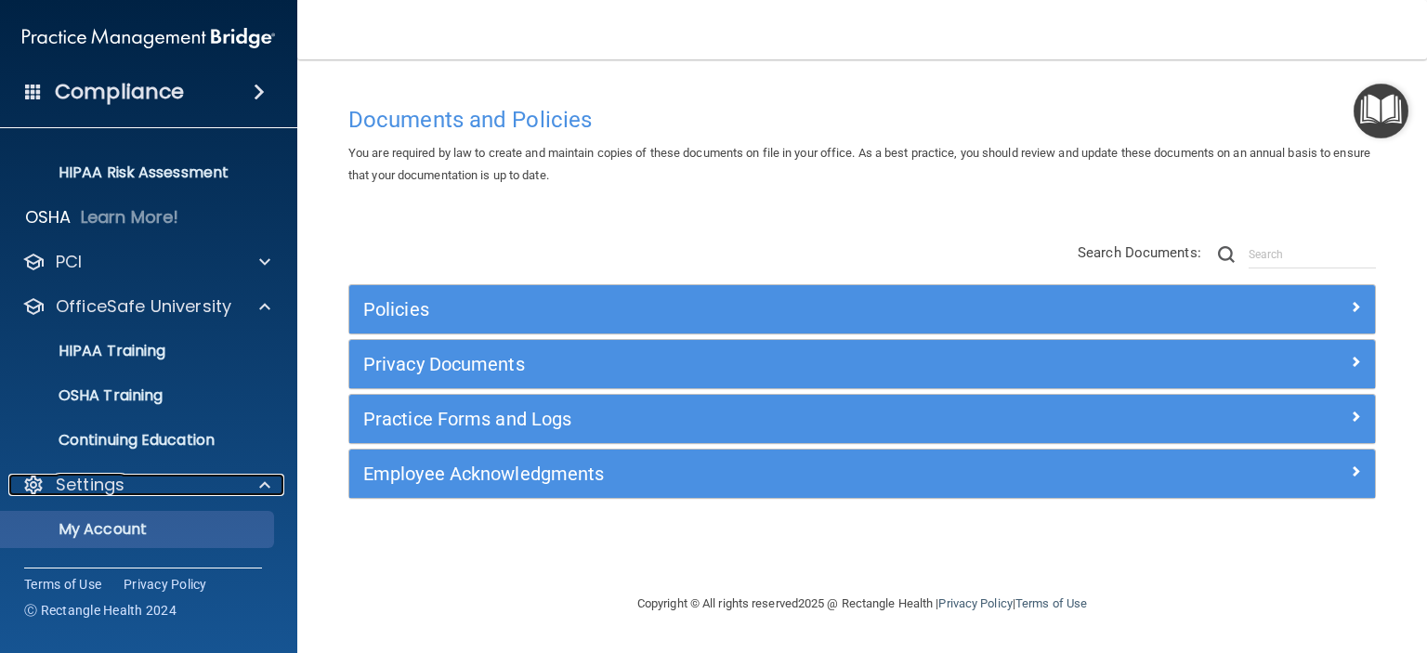
scroll to position [344, 0]
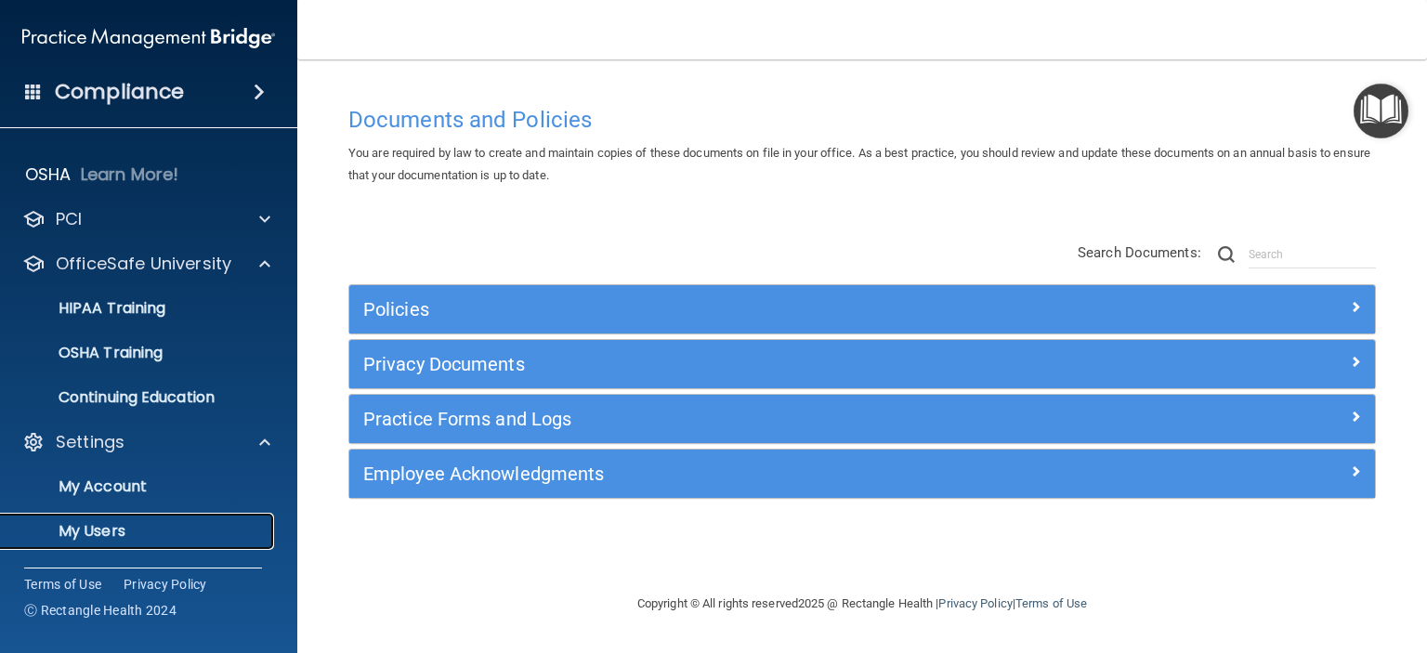
click at [131, 536] on p "My Users" at bounding box center [139, 531] width 254 height 19
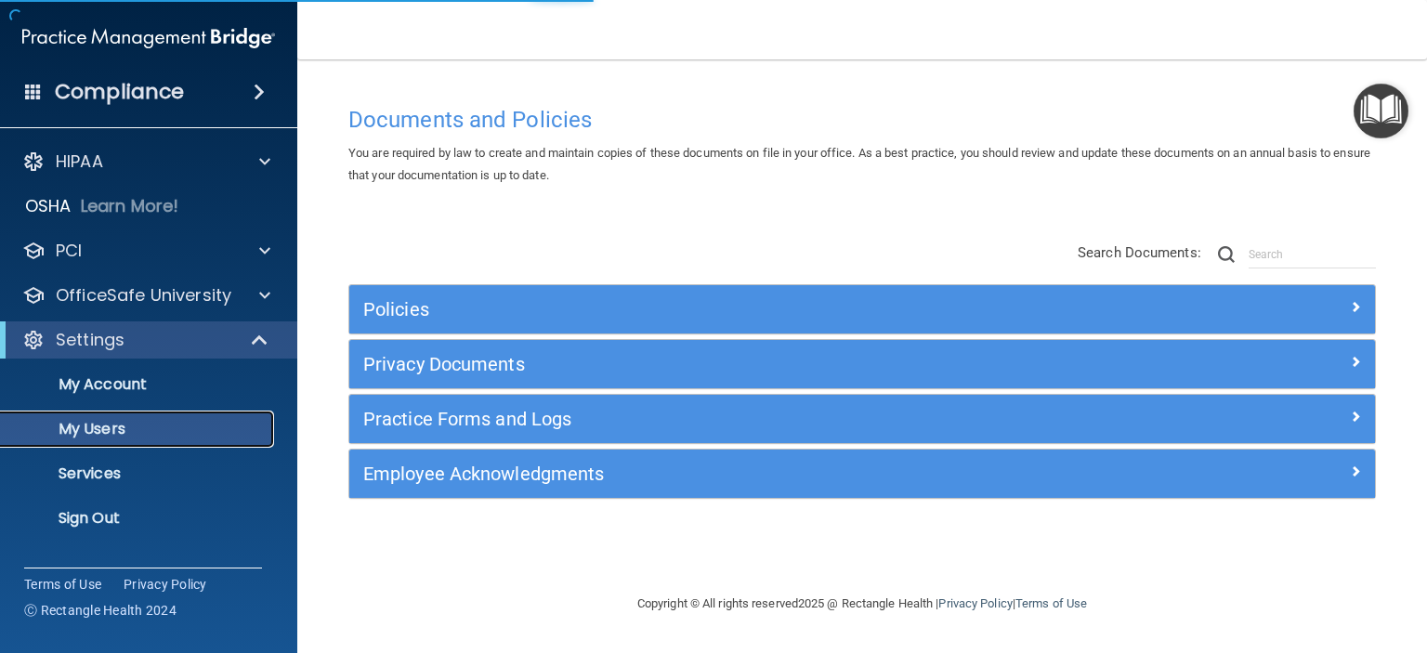
select select "20"
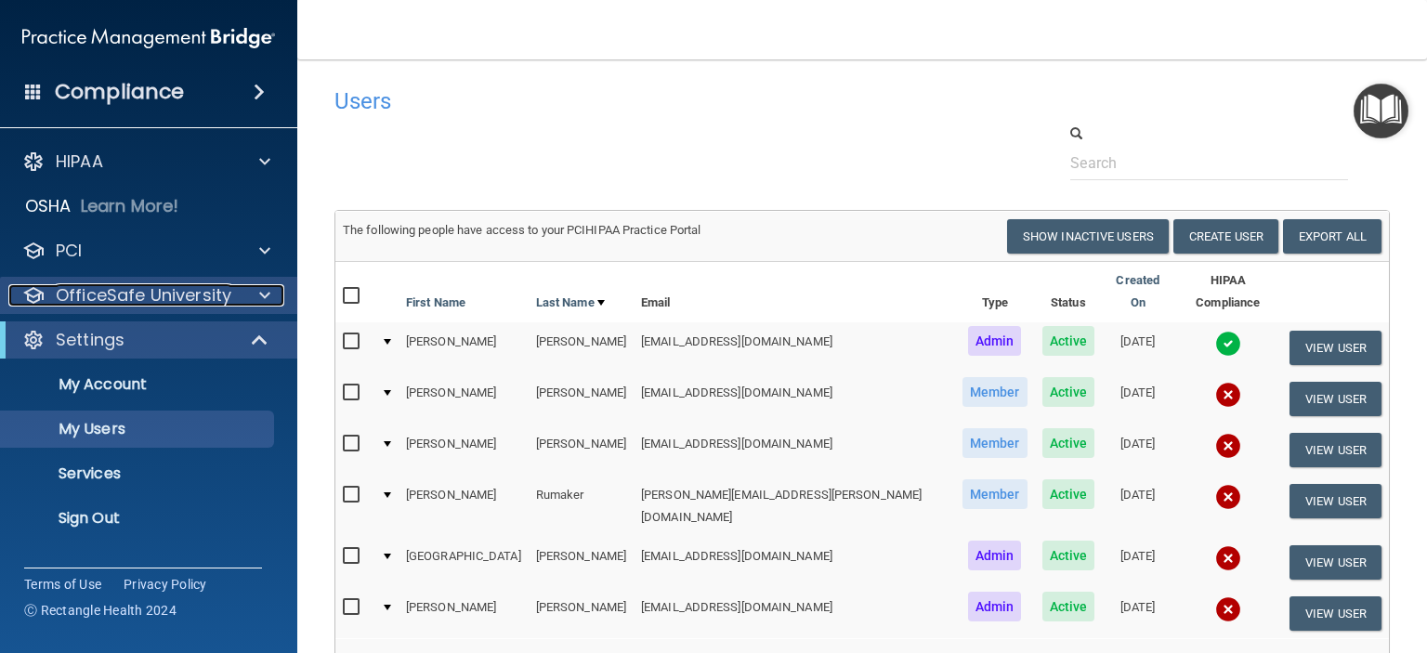
click at [224, 299] on p "OfficeSafe University" at bounding box center [144, 295] width 176 height 22
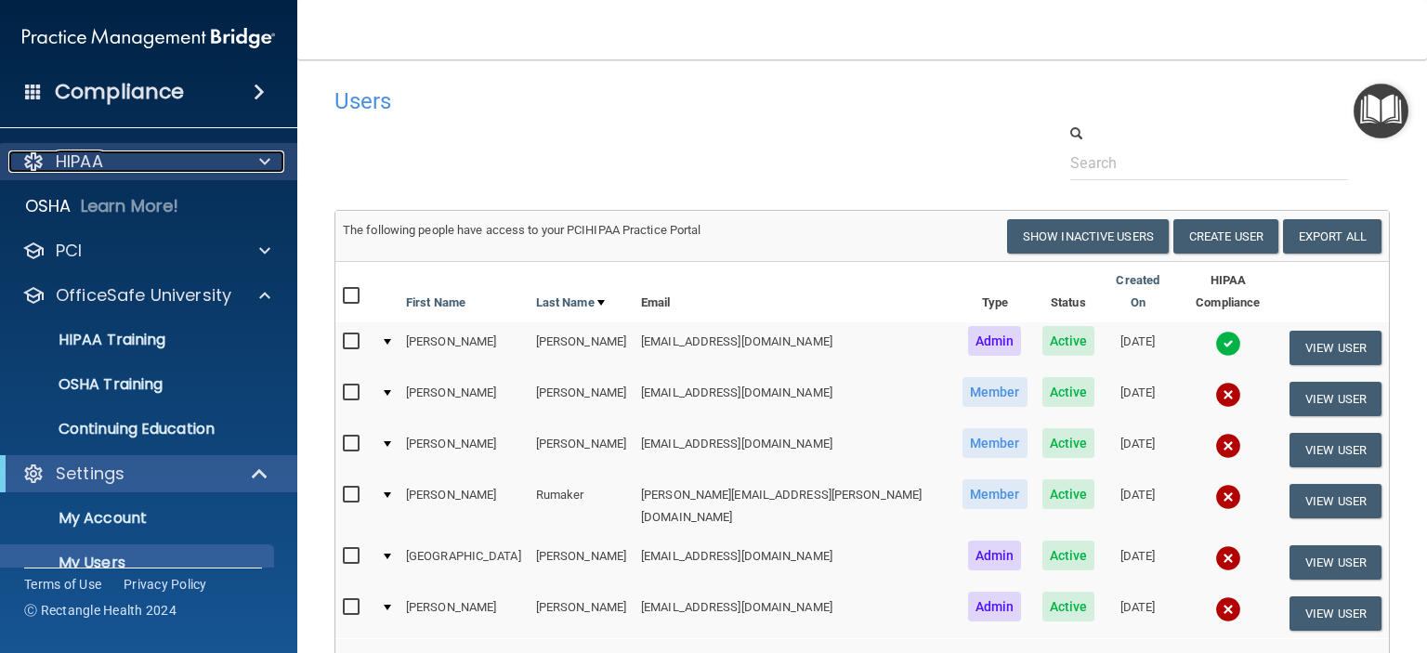
click at [160, 166] on div "HIPAA" at bounding box center [123, 162] width 230 height 22
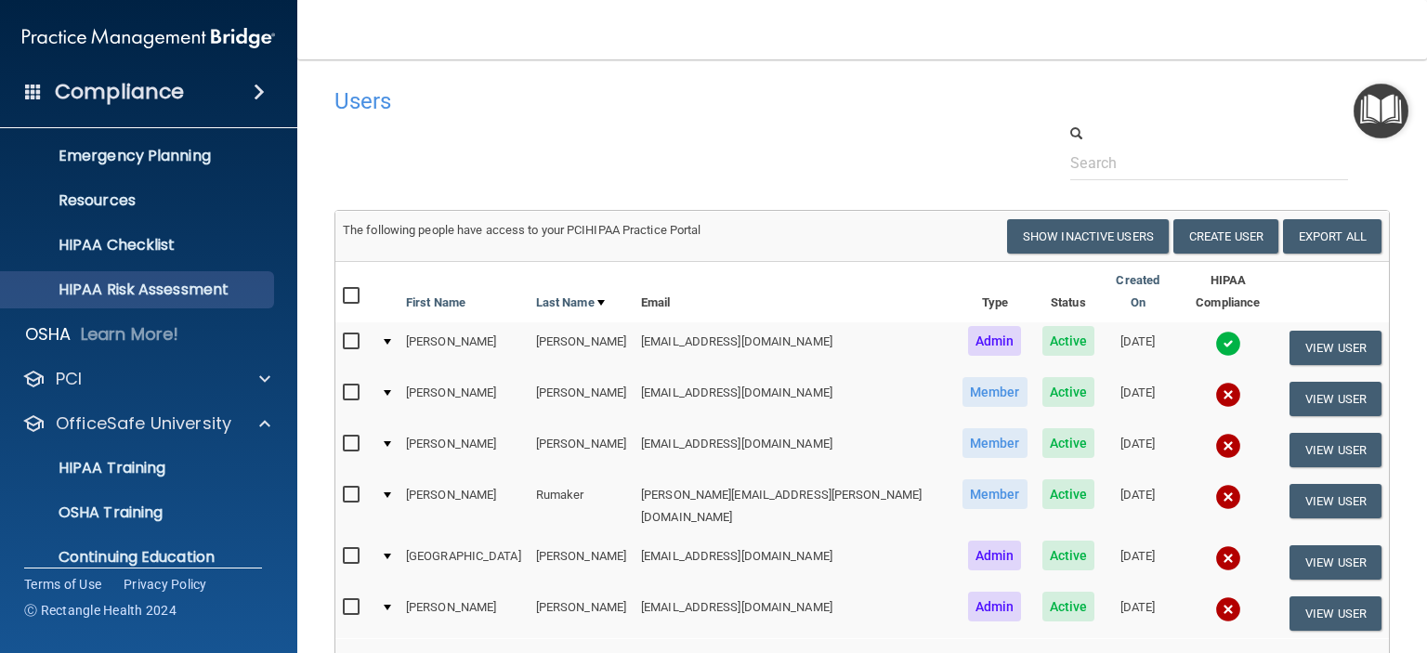
scroll to position [186, 0]
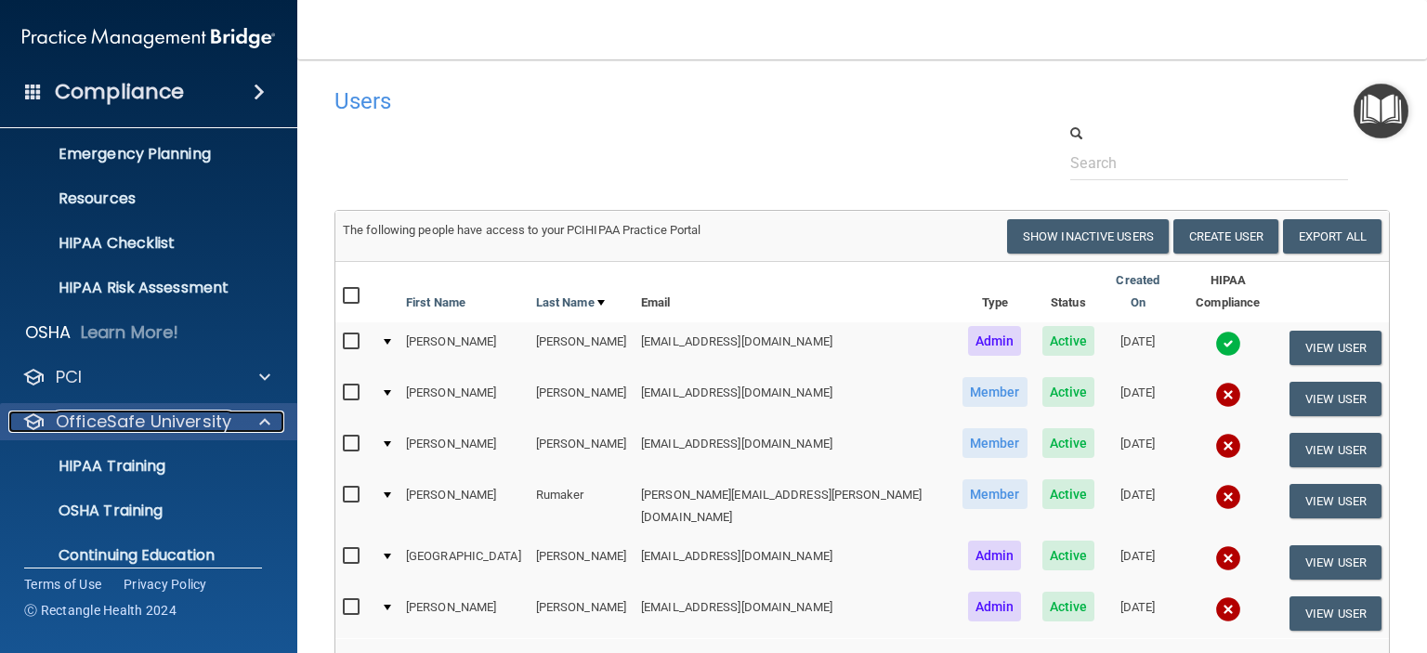
click at [179, 420] on p "OfficeSafe University" at bounding box center [144, 422] width 176 height 22
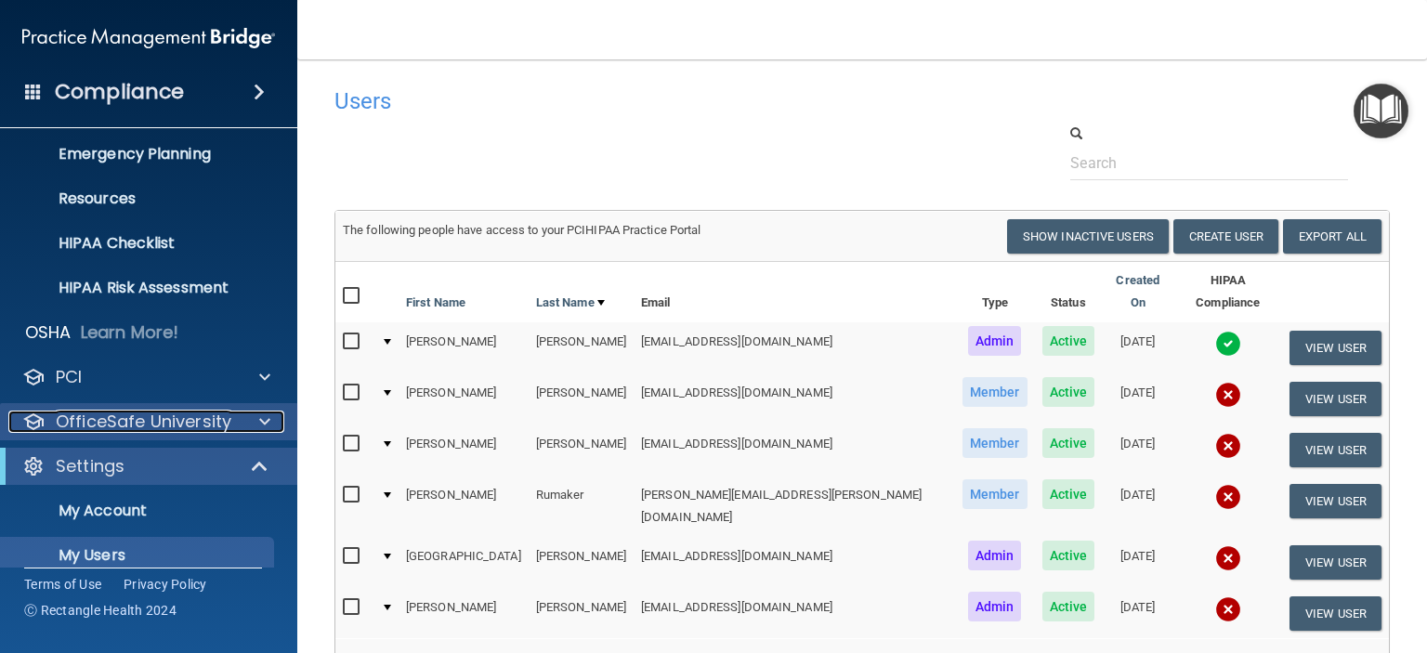
click at [178, 423] on p "OfficeSafe University" at bounding box center [144, 422] width 176 height 22
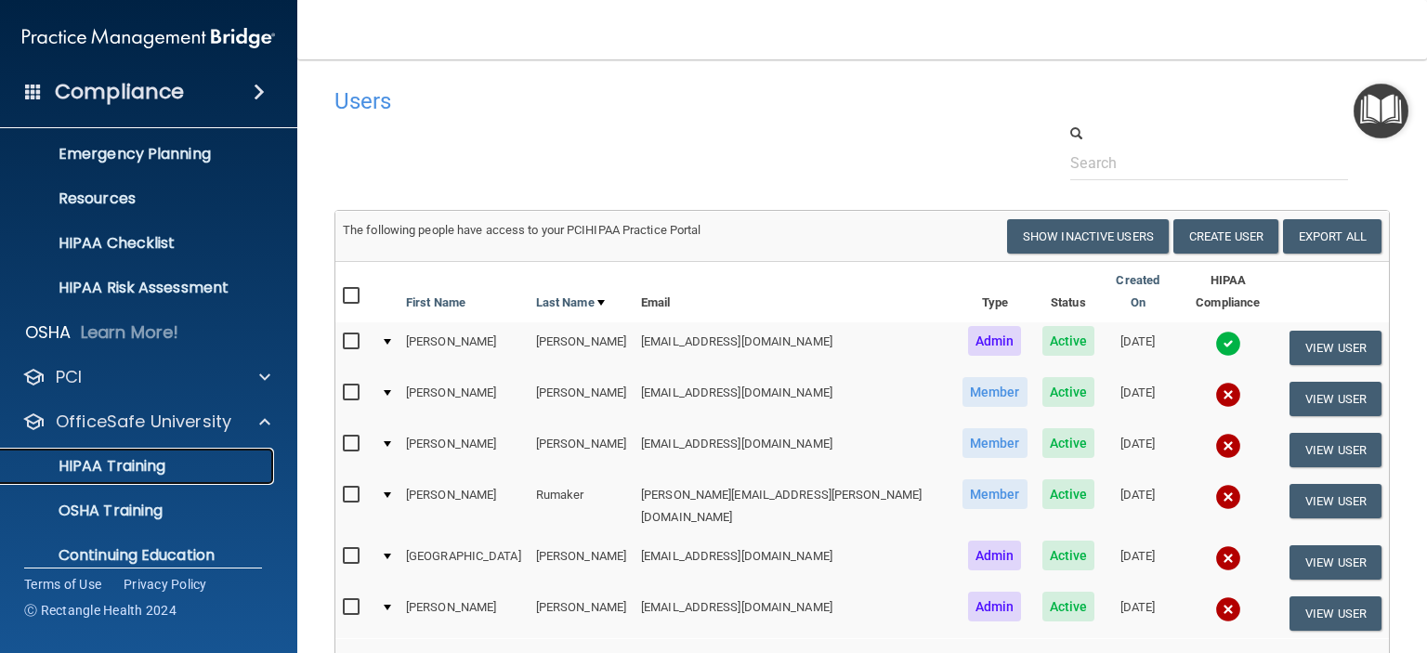
click at [150, 467] on p "HIPAA Training" at bounding box center [88, 466] width 153 height 19
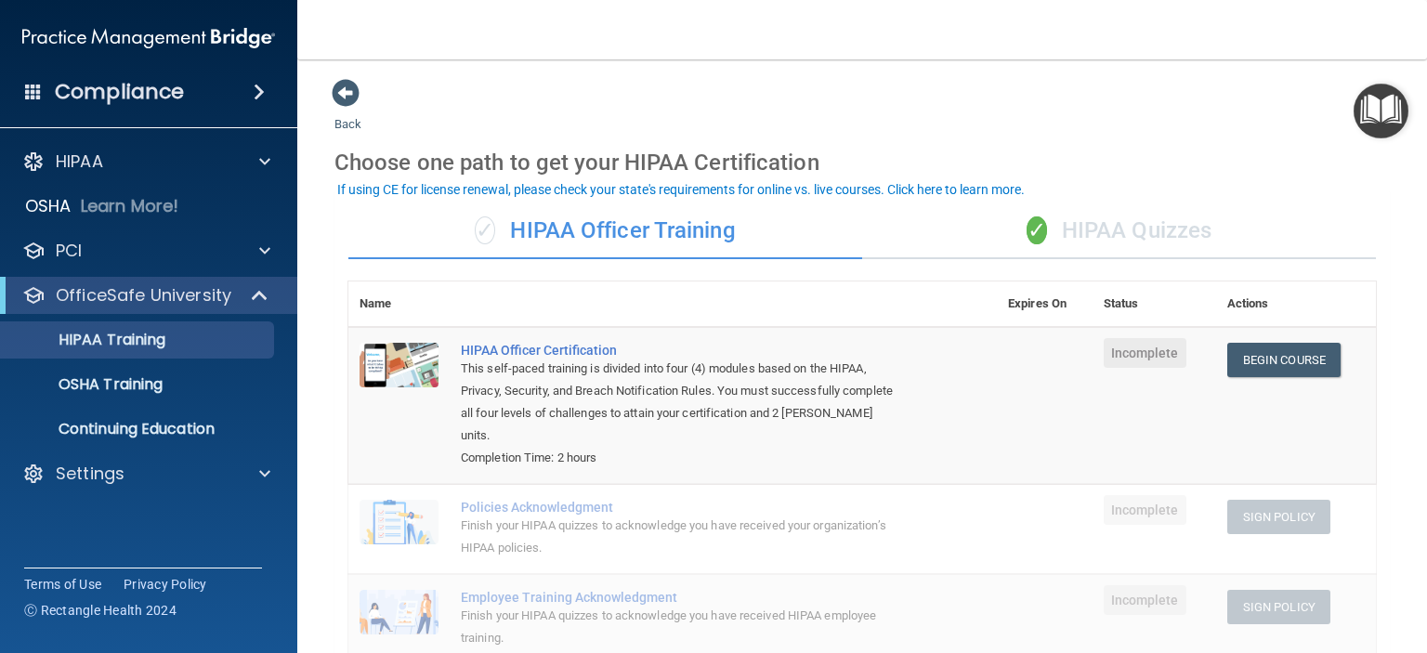
click at [1142, 230] on div "✓ HIPAA Quizzes" at bounding box center [1119, 231] width 514 height 56
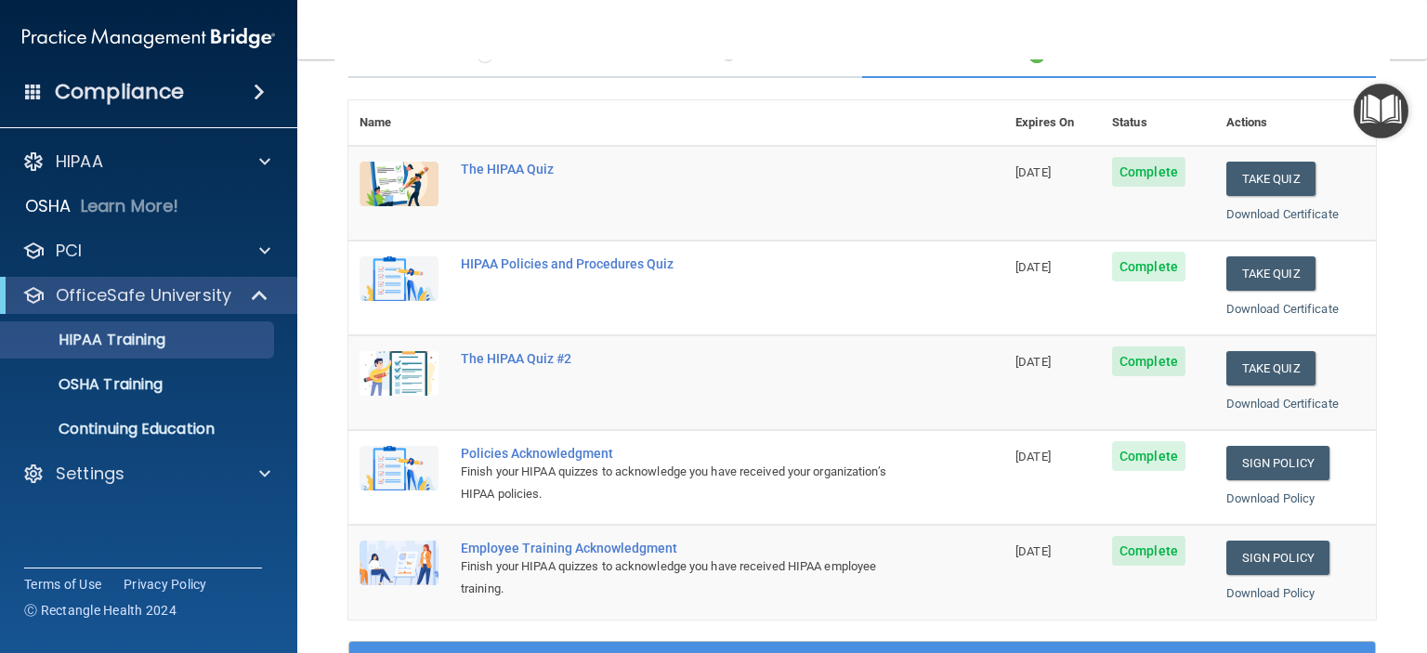
scroll to position [465, 0]
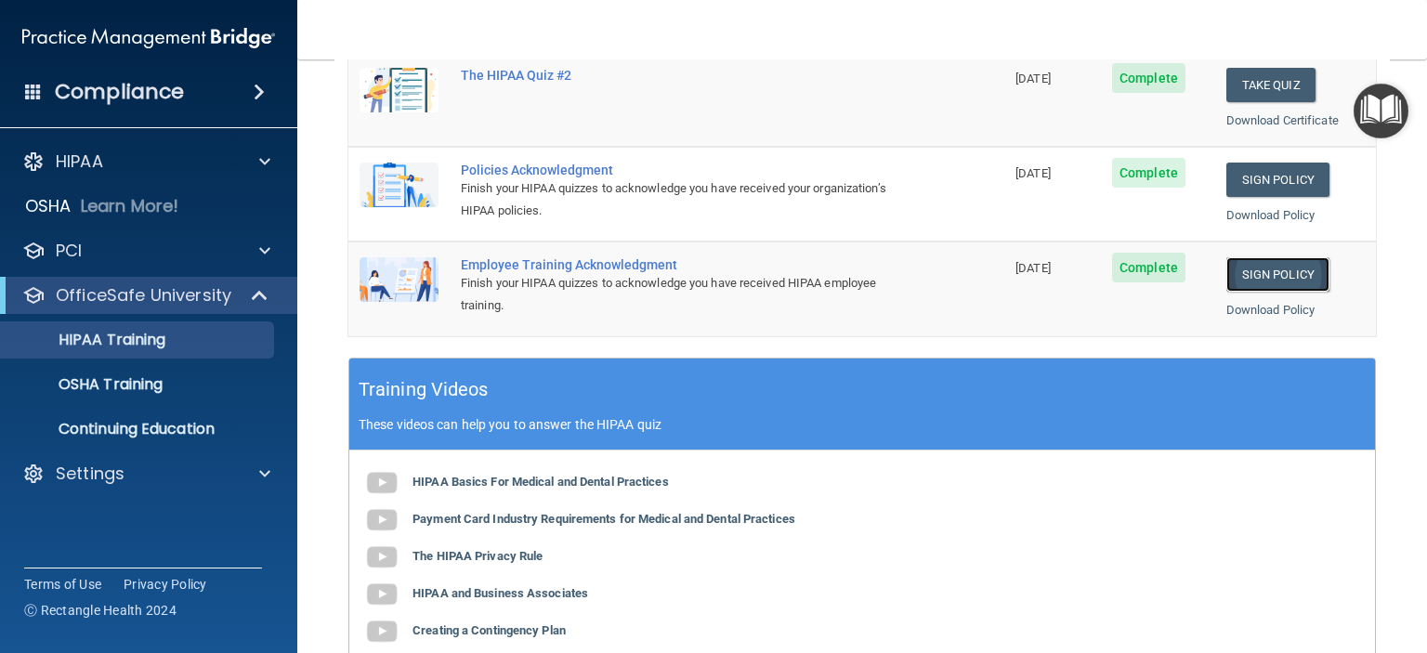
click at [1253, 267] on link "Sign Policy" at bounding box center [1278, 274] width 103 height 34
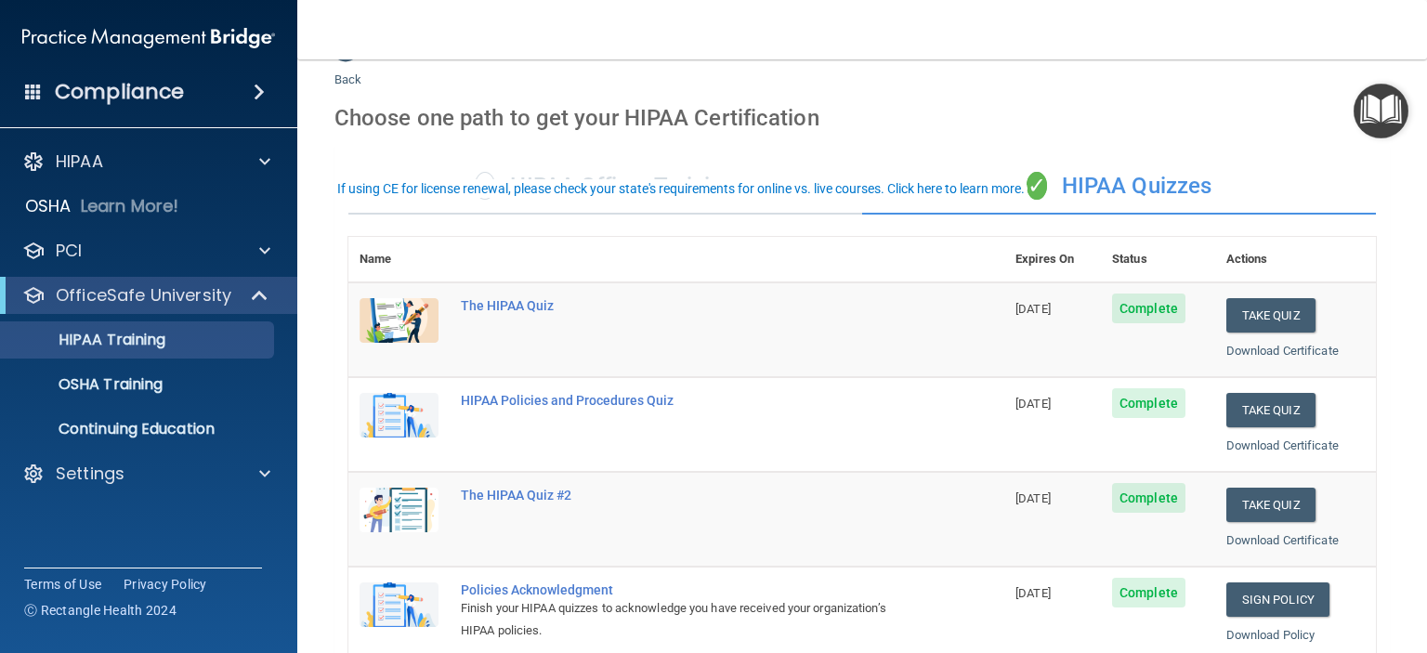
scroll to position [0, 0]
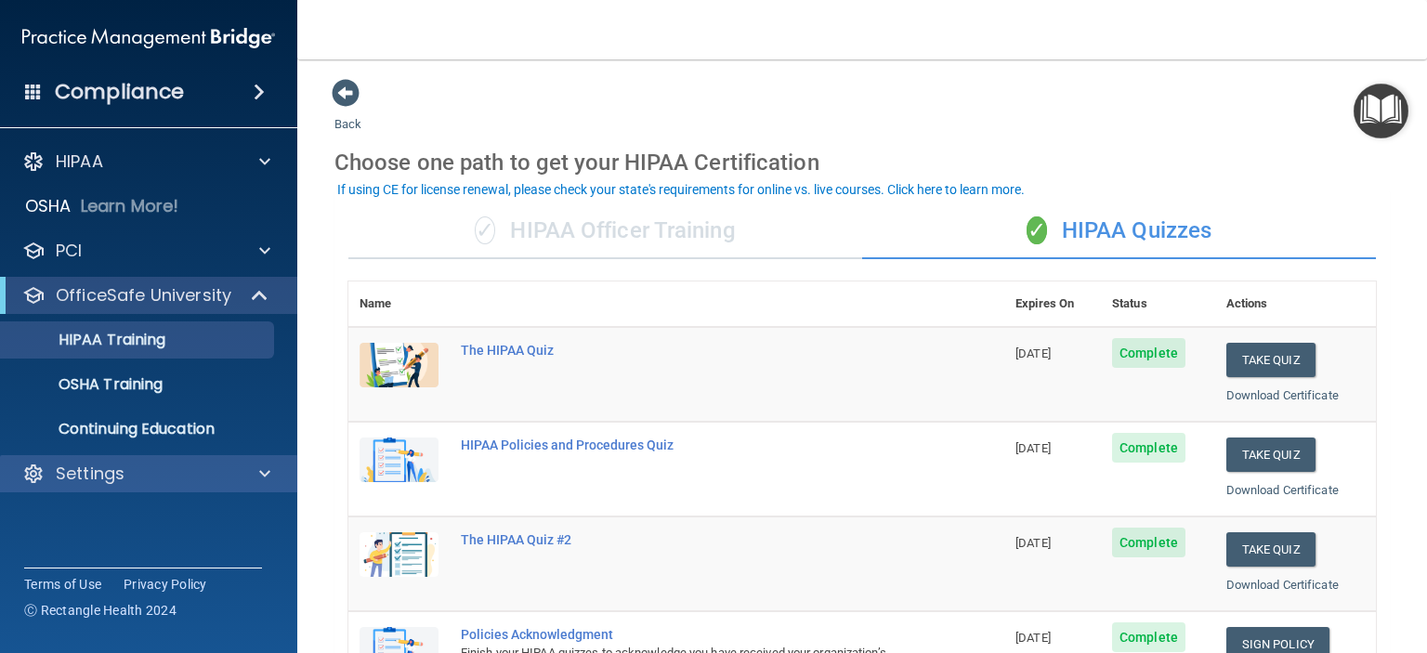
click at [108, 460] on div "Settings" at bounding box center [149, 473] width 298 height 37
click at [112, 473] on p "Settings" at bounding box center [90, 474] width 69 height 22
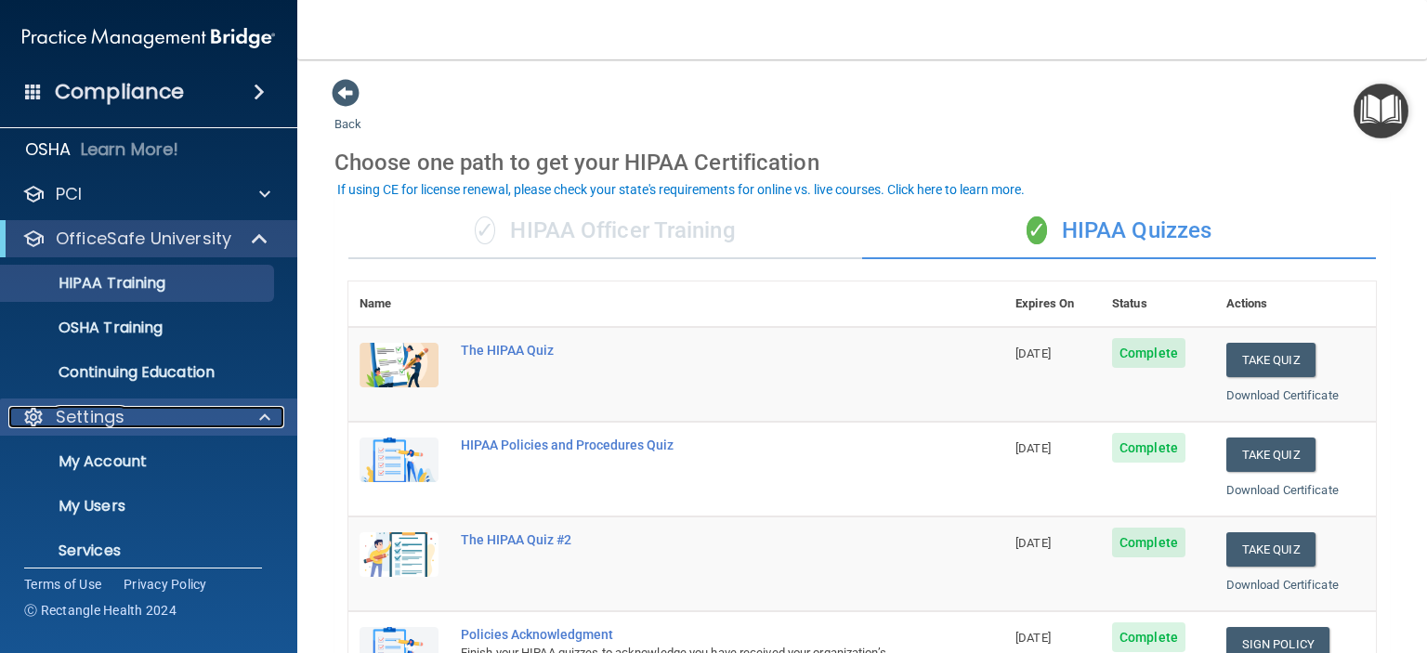
scroll to position [117, 0]
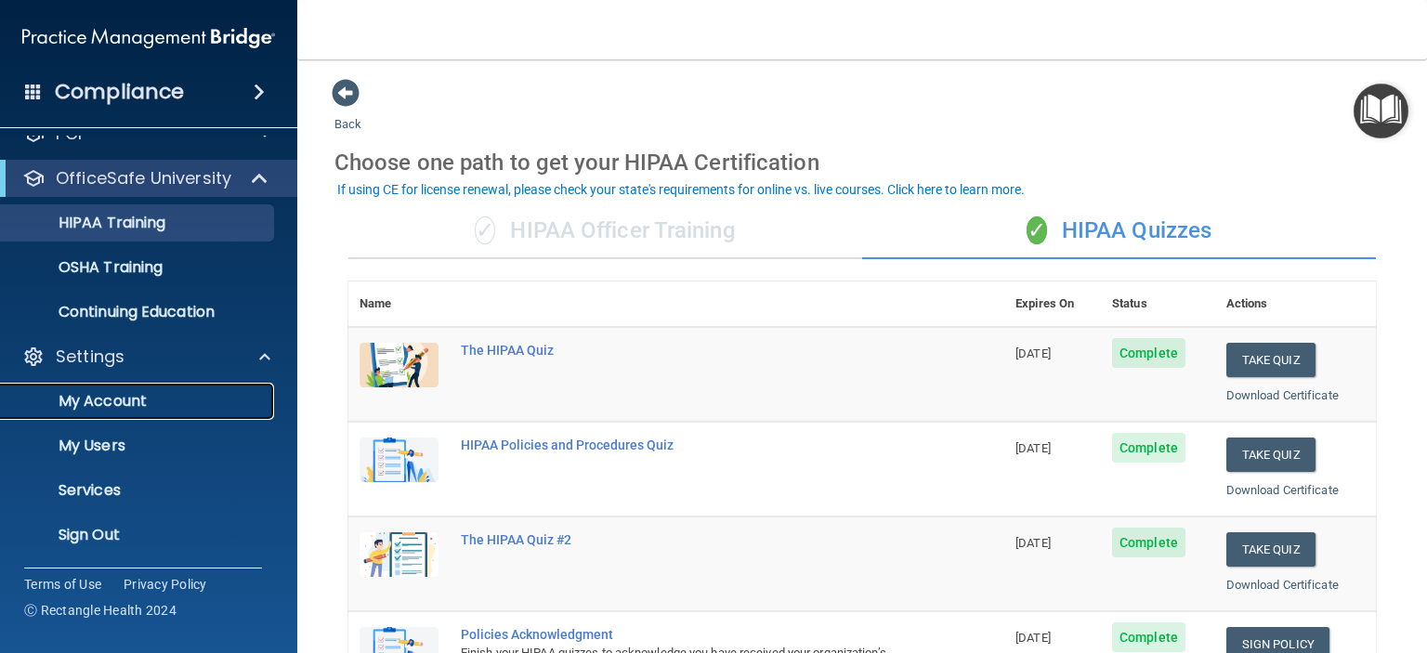
click at [125, 408] on p "My Account" at bounding box center [139, 401] width 254 height 19
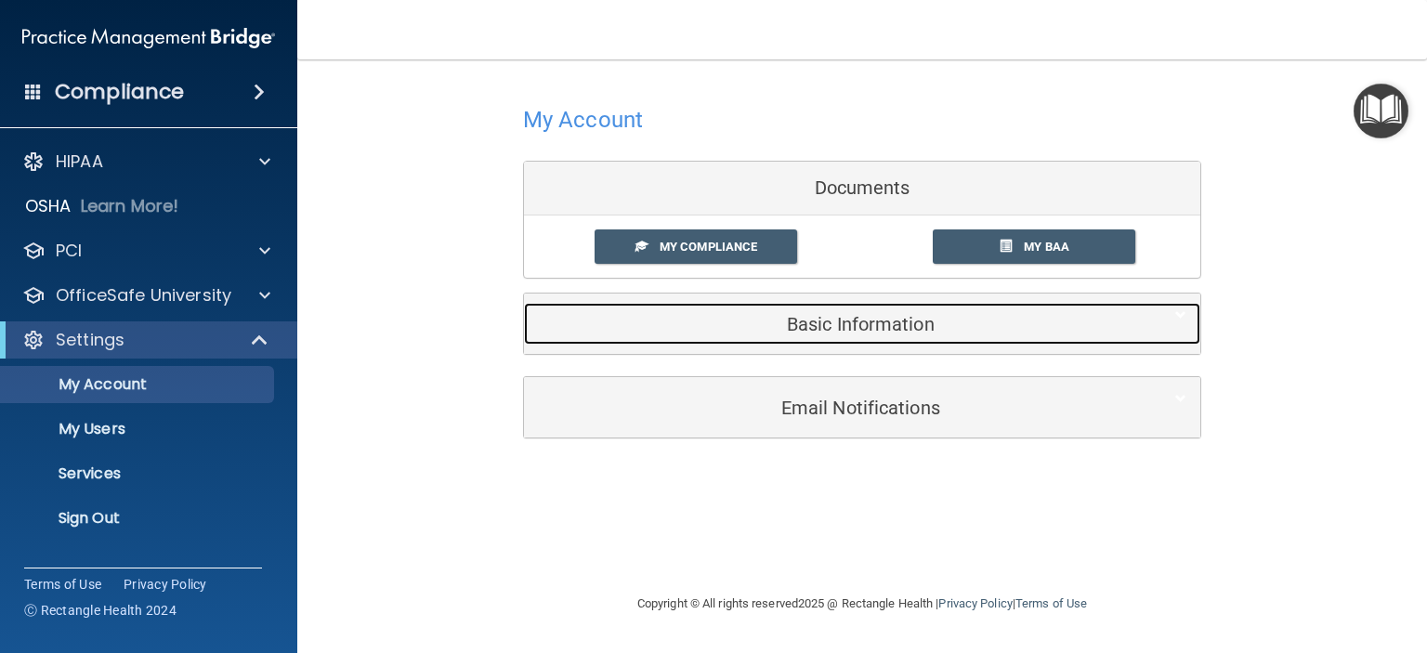
click at [747, 319] on h5 "Basic Information" at bounding box center [834, 324] width 592 height 20
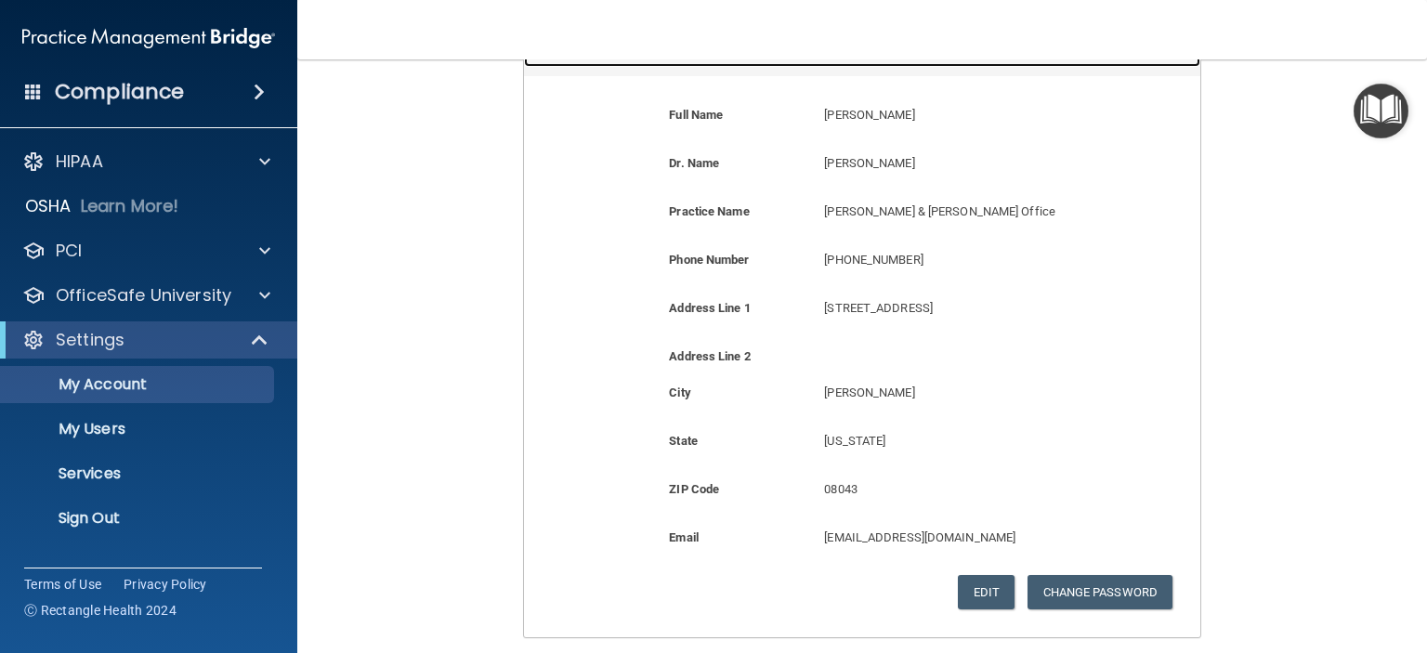
scroll to position [279, 0]
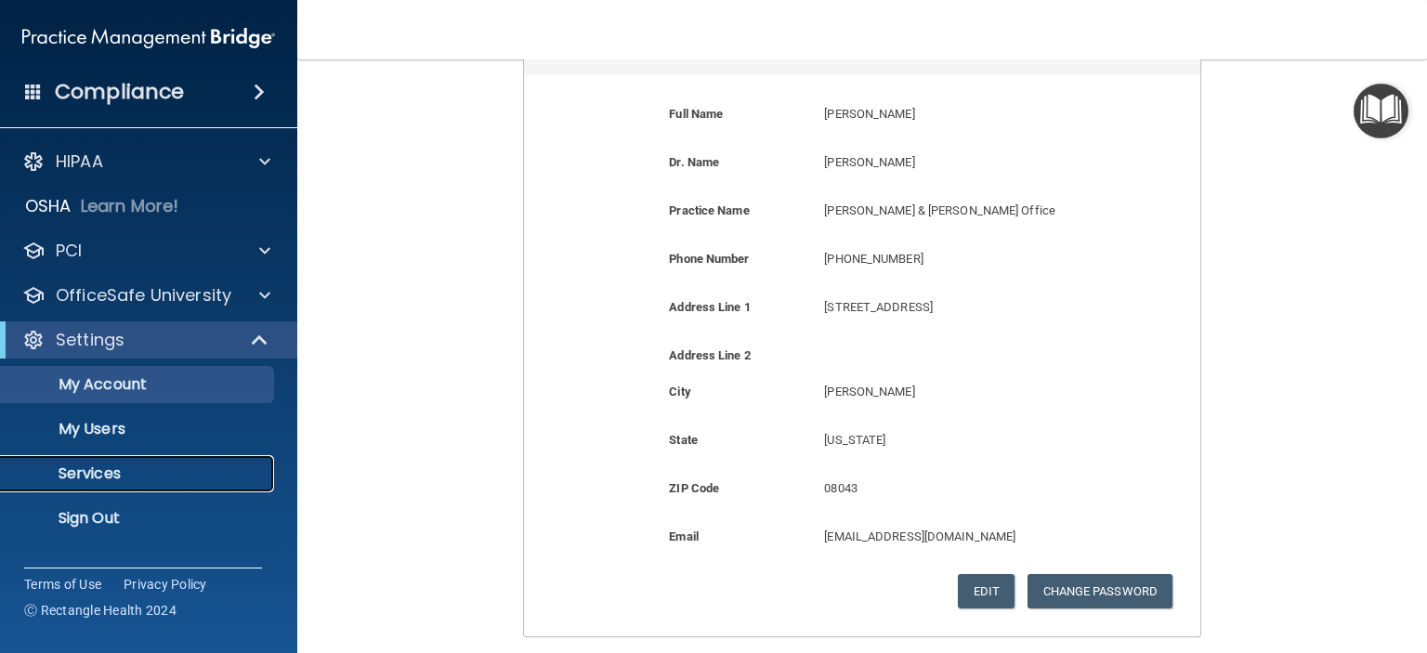
click at [148, 473] on p "Services" at bounding box center [139, 474] width 254 height 19
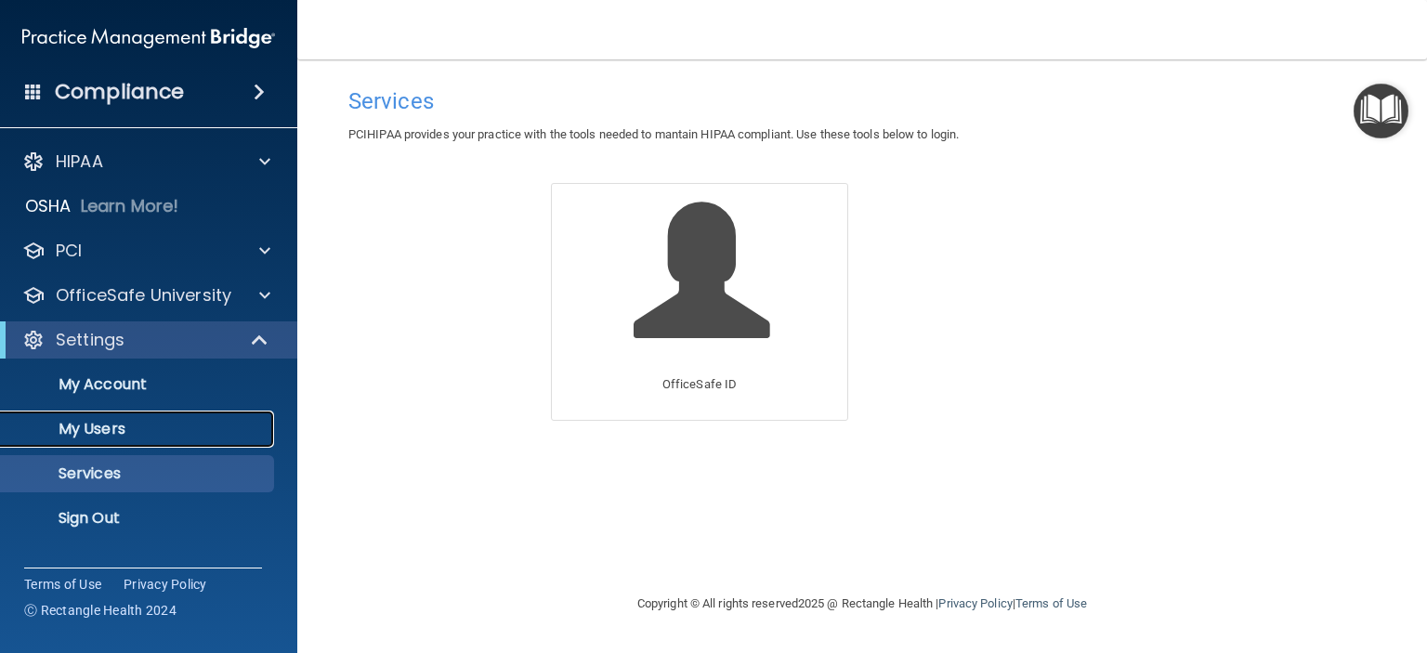
click at [130, 424] on p "My Users" at bounding box center [139, 429] width 254 height 19
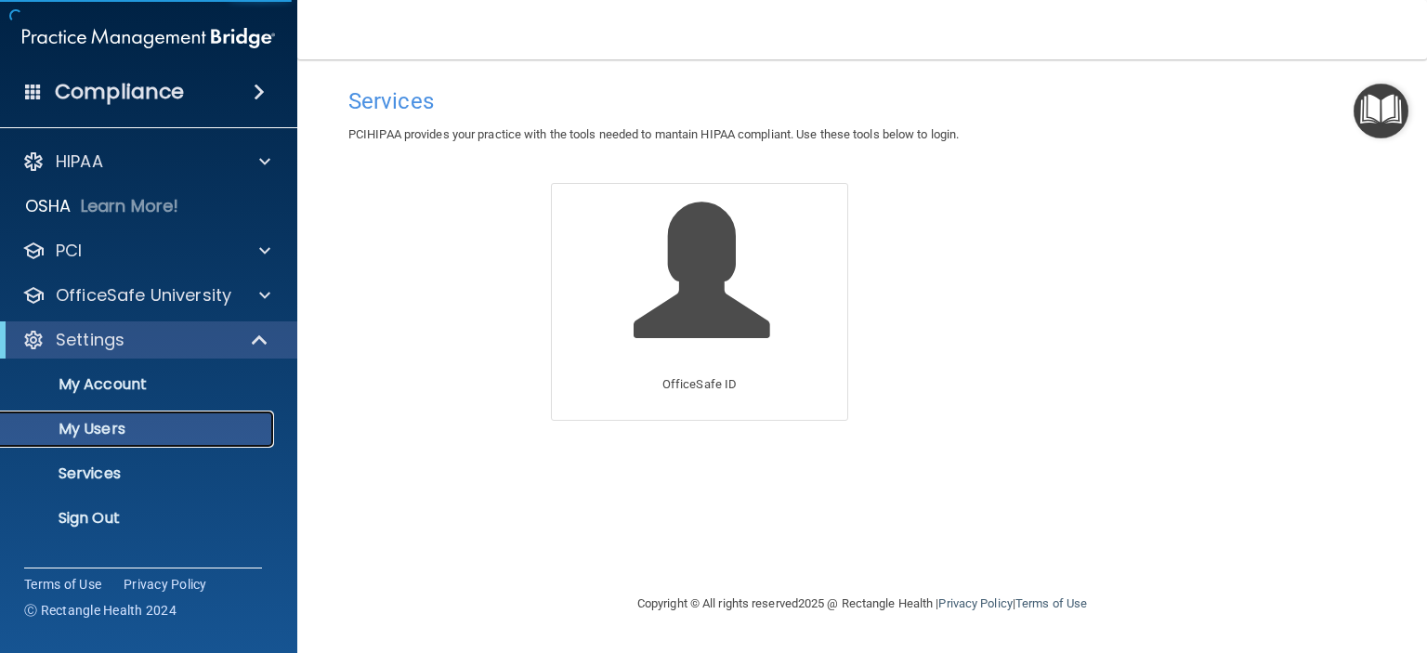
select select "20"
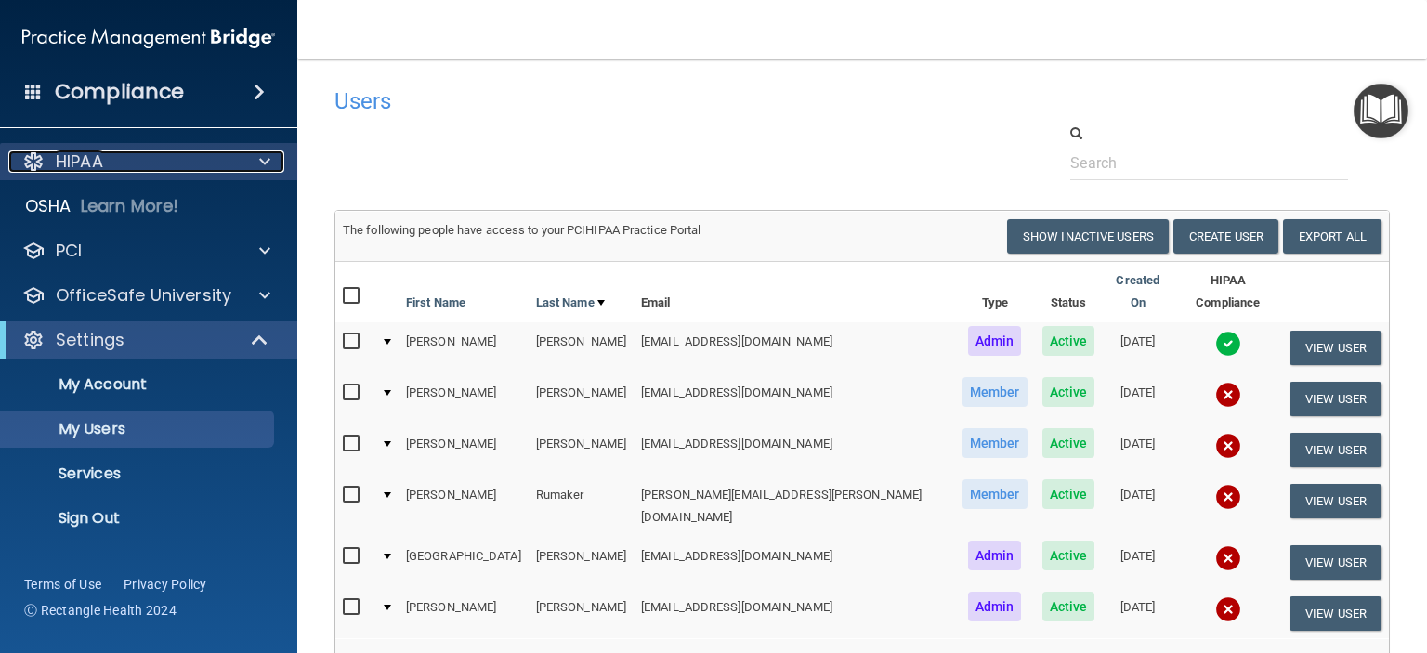
click at [98, 151] on p "HIPAA" at bounding box center [79, 162] width 47 height 22
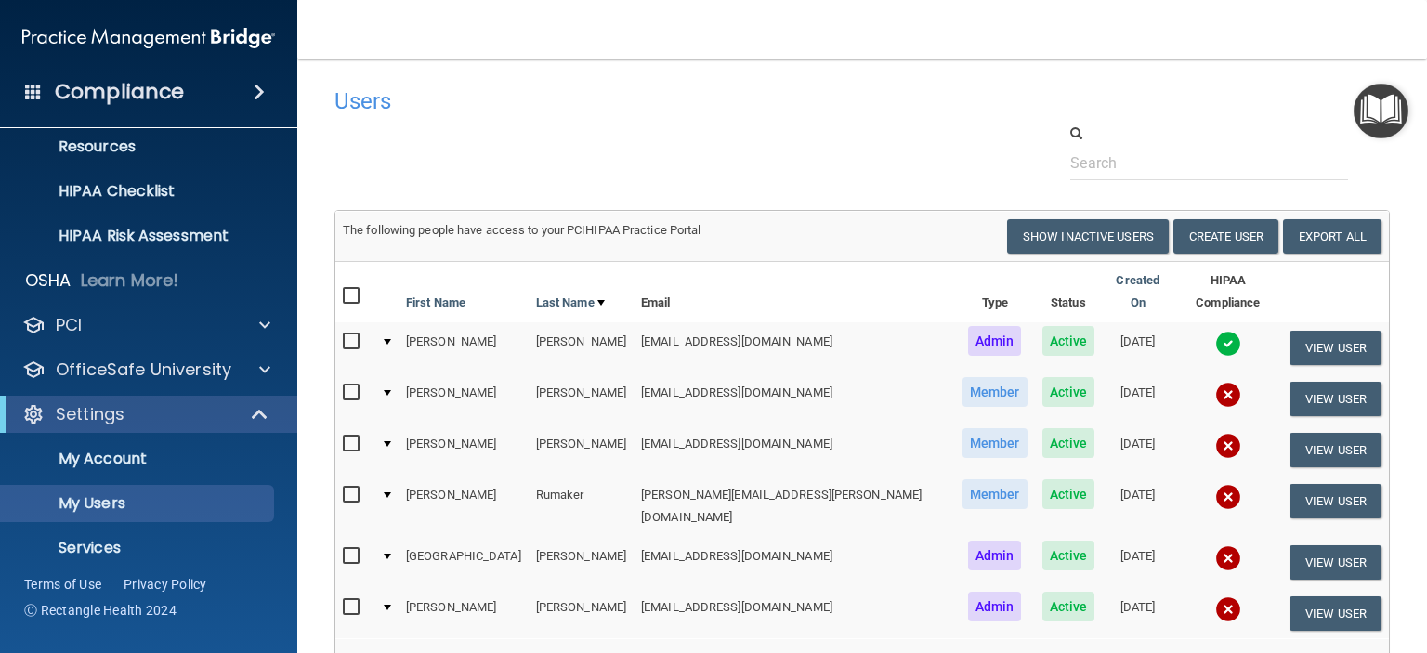
scroll to position [279, 0]
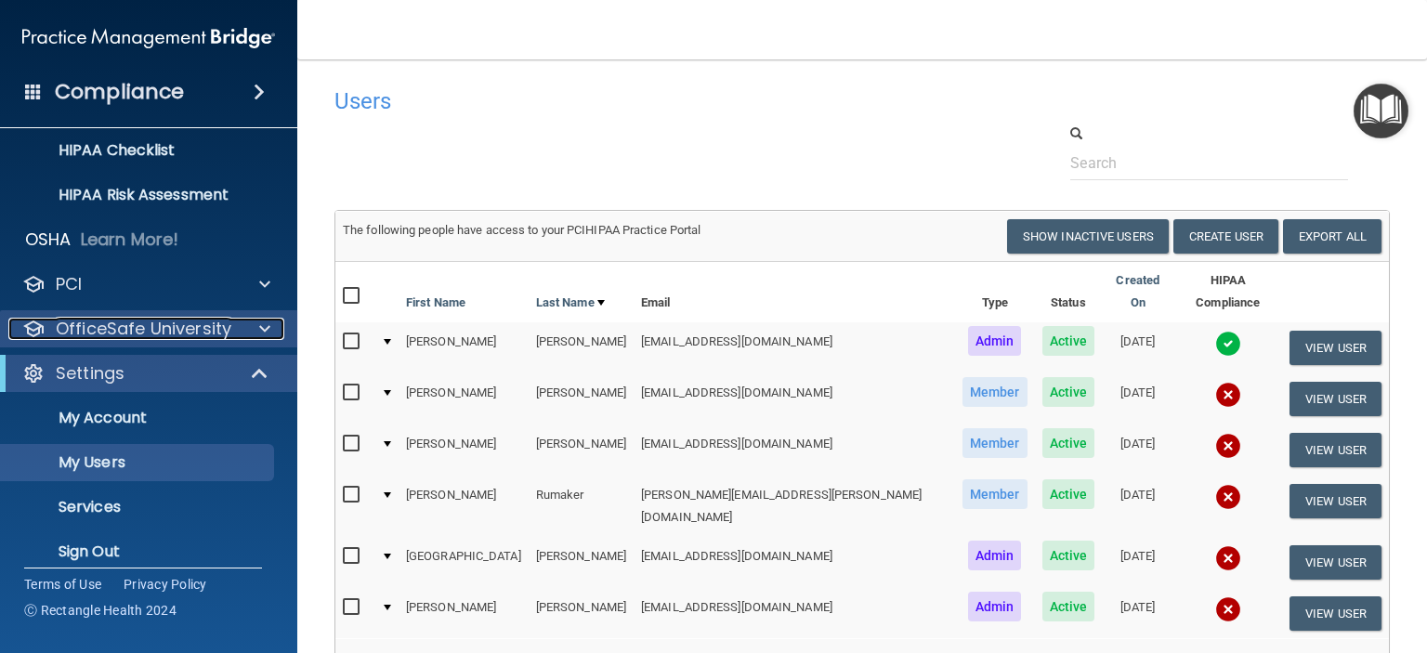
click at [179, 330] on p "OfficeSafe University" at bounding box center [144, 329] width 176 height 22
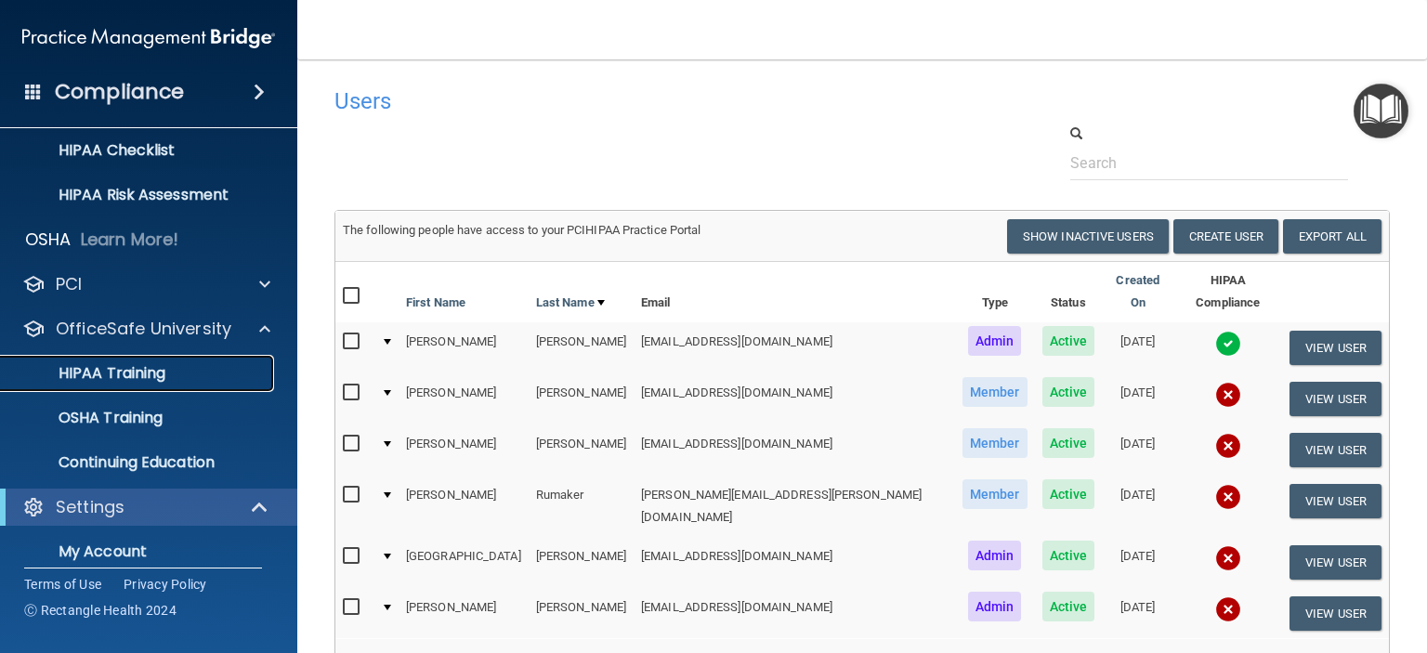
click at [173, 380] on div "HIPAA Training" at bounding box center [139, 373] width 254 height 19
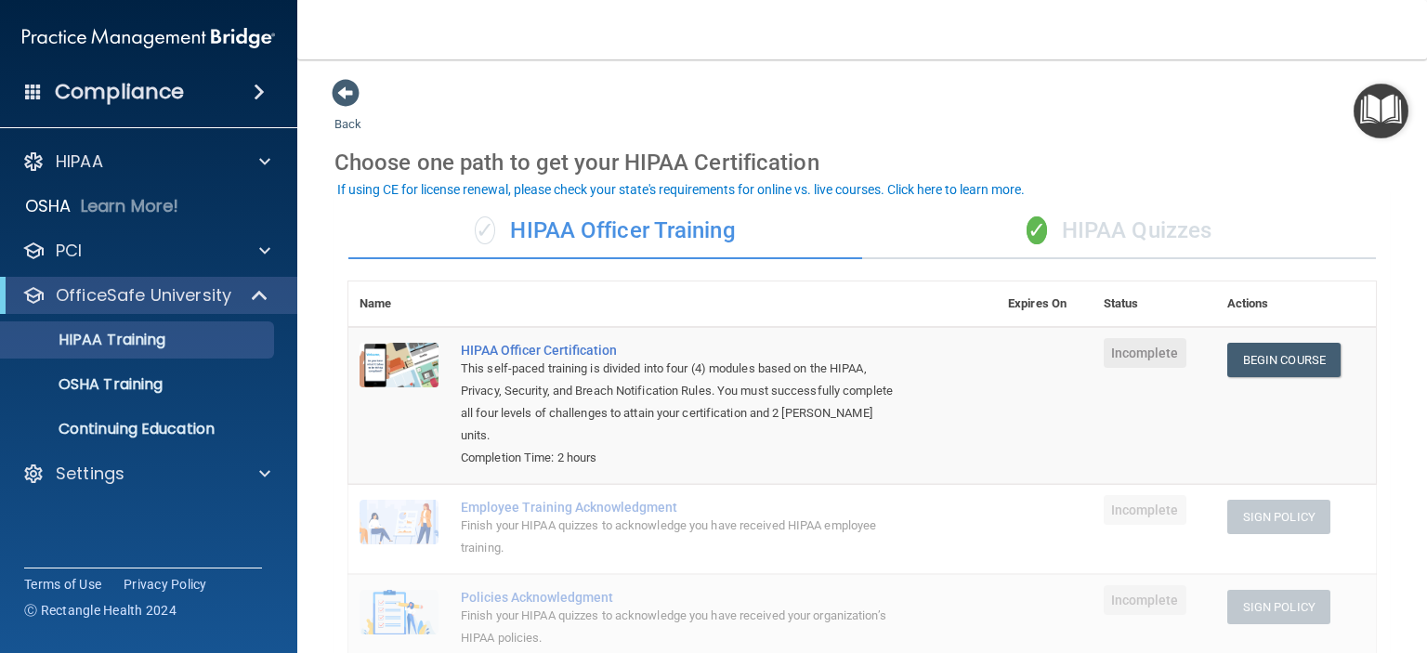
click at [1141, 230] on div "✓ HIPAA Quizzes" at bounding box center [1119, 231] width 514 height 56
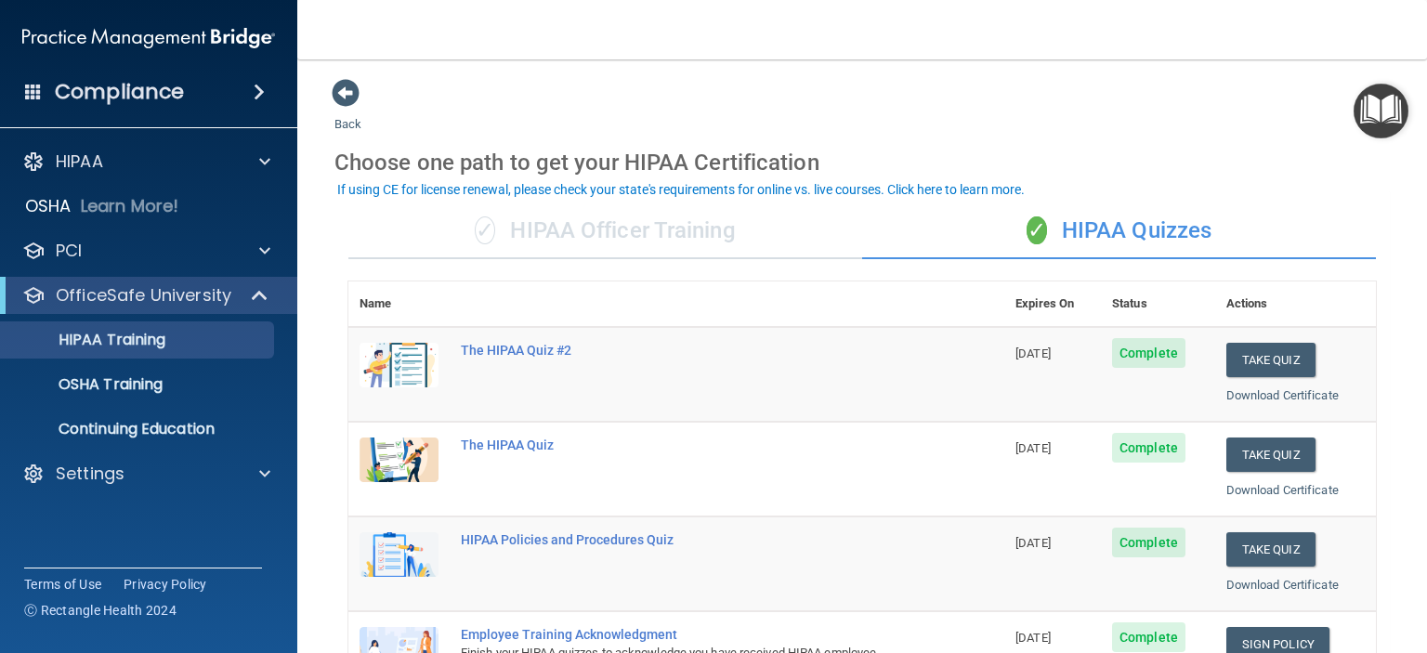
click at [590, 218] on div "✓ HIPAA Officer Training" at bounding box center [605, 231] width 514 height 56
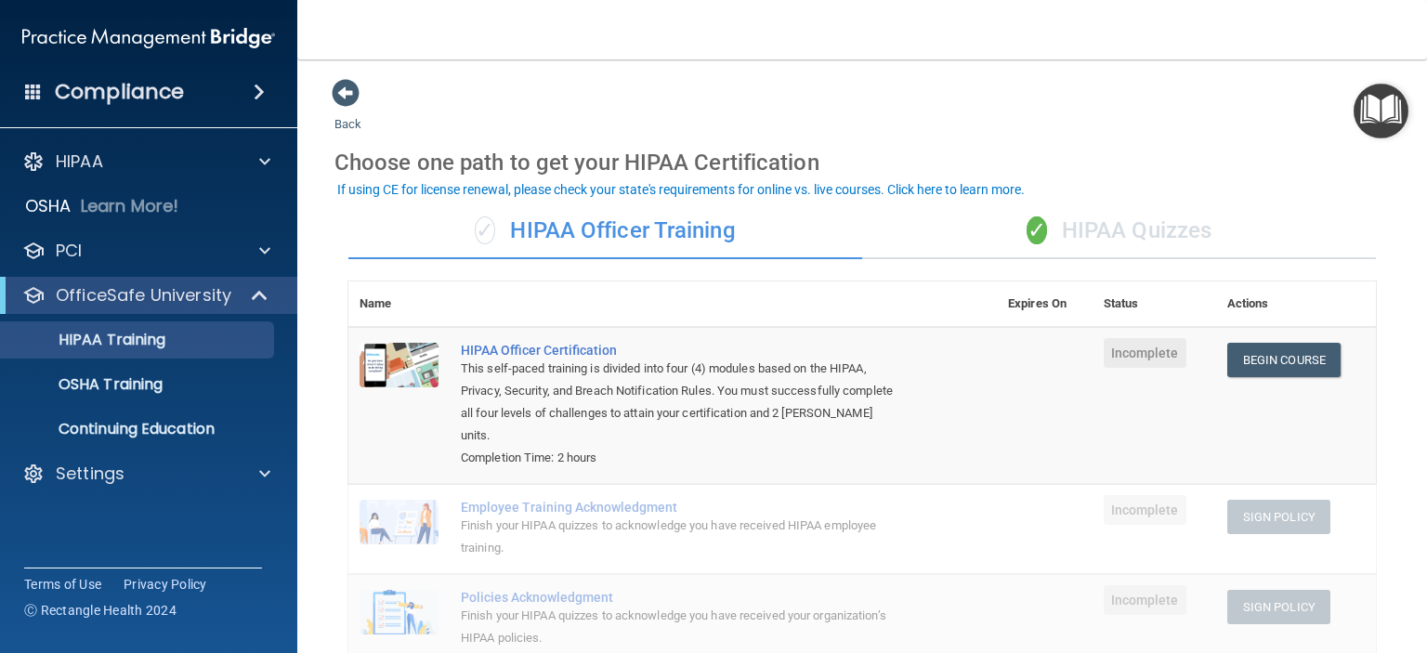
click at [1100, 226] on div "✓ HIPAA Quizzes" at bounding box center [1119, 231] width 514 height 56
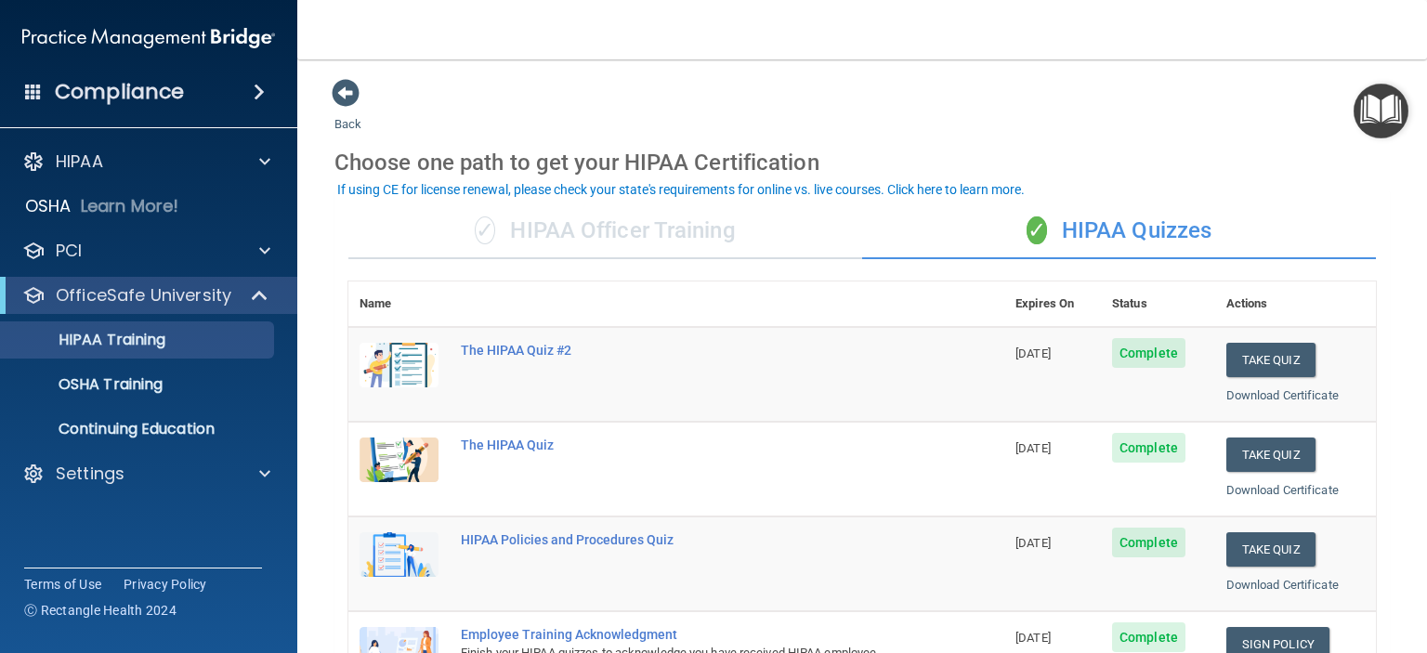
click at [675, 234] on div "✓ HIPAA Officer Training" at bounding box center [605, 231] width 514 height 56
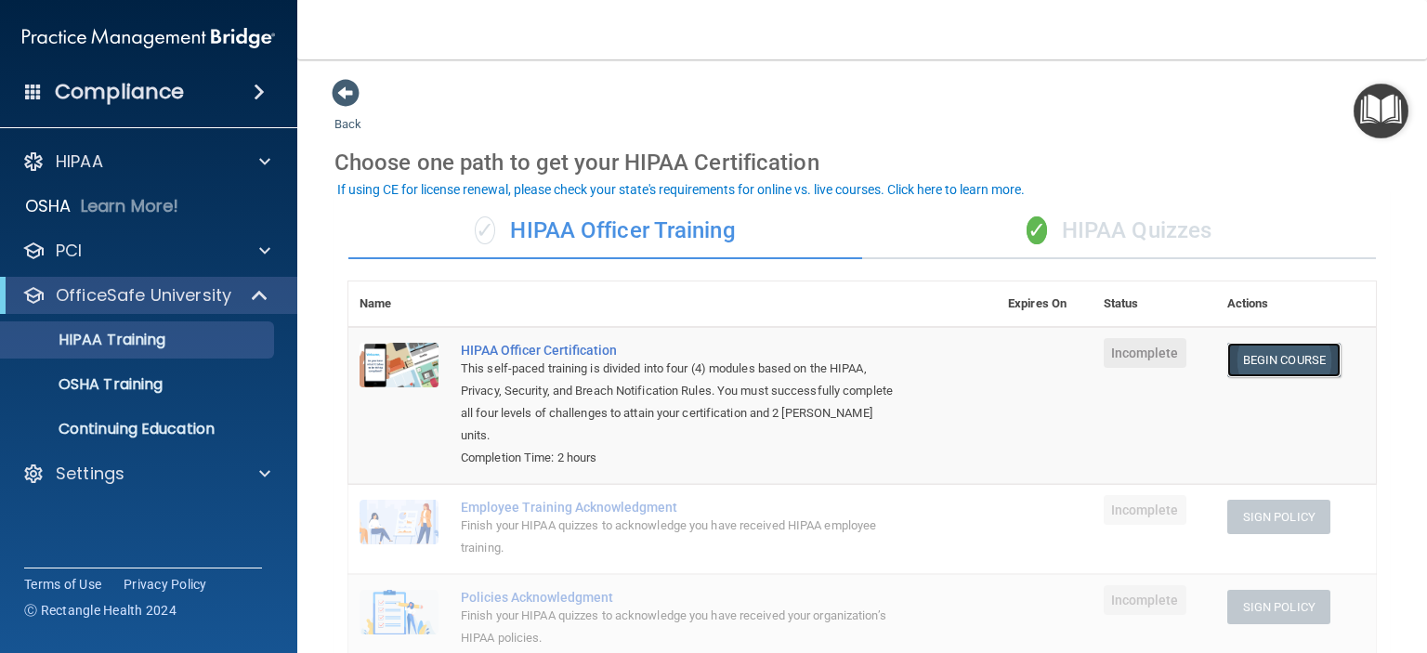
click at [1237, 359] on link "Begin Course" at bounding box center [1283, 360] width 113 height 34
click at [1161, 234] on div "✓ HIPAA Quizzes" at bounding box center [1119, 231] width 514 height 56
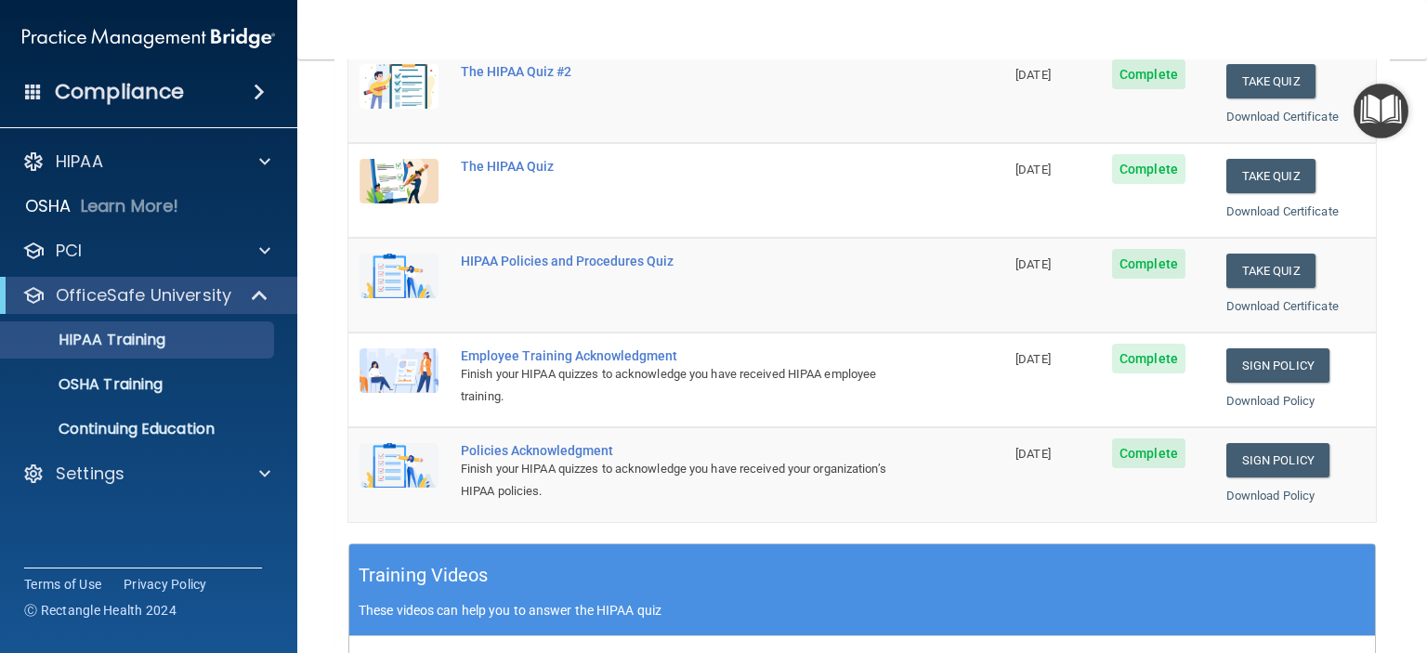
scroll to position [186, 0]
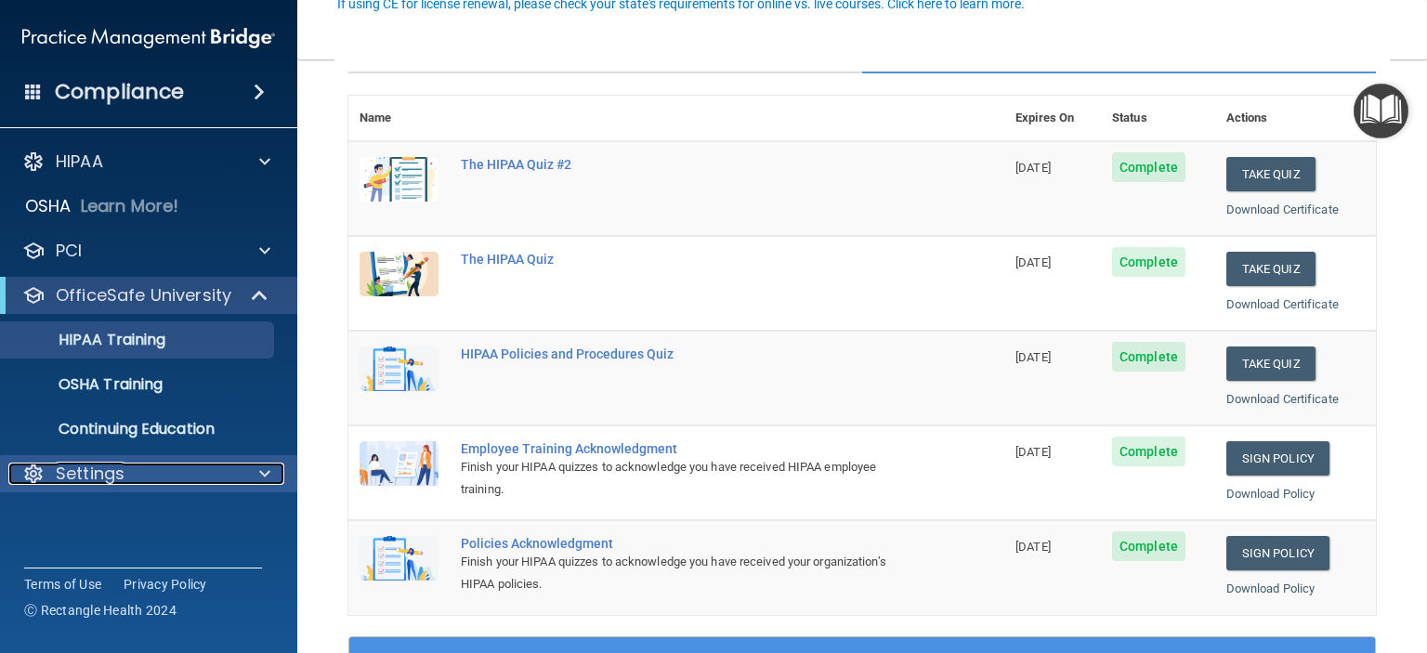
click at [117, 471] on p "Settings" at bounding box center [90, 474] width 69 height 22
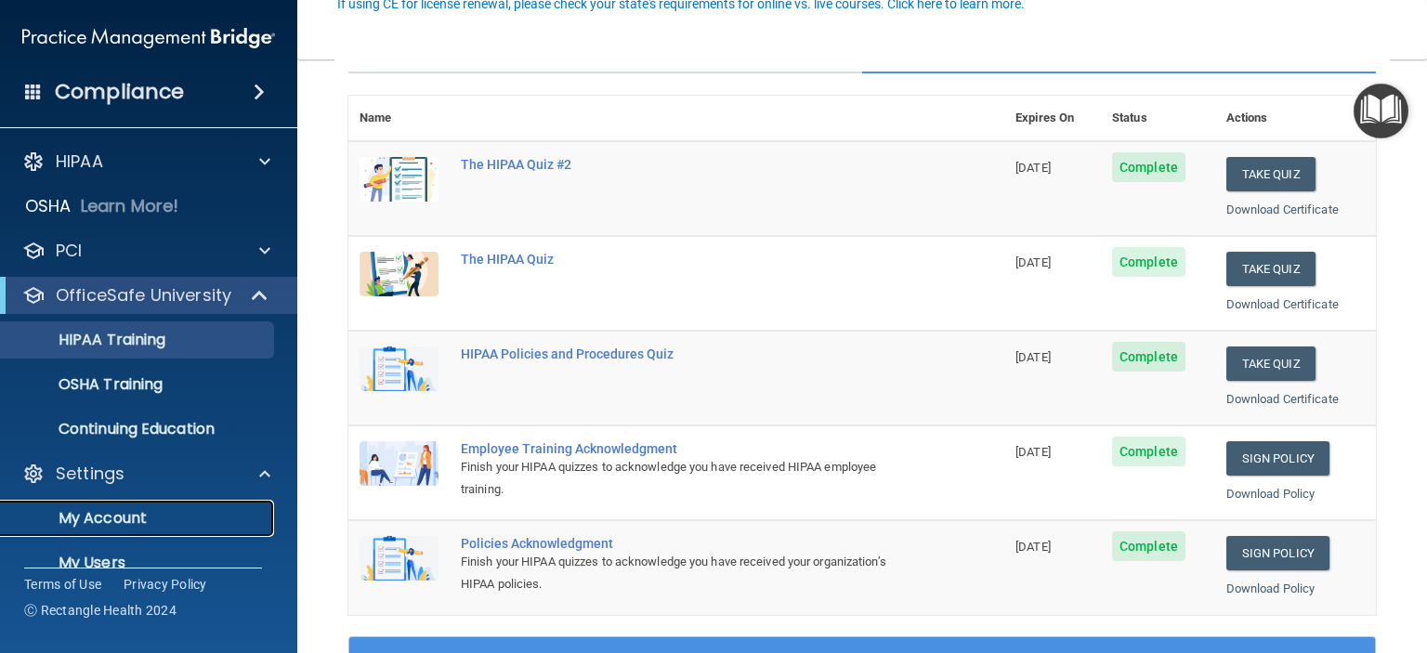
click at [124, 529] on link "My Account" at bounding box center [127, 518] width 293 height 37
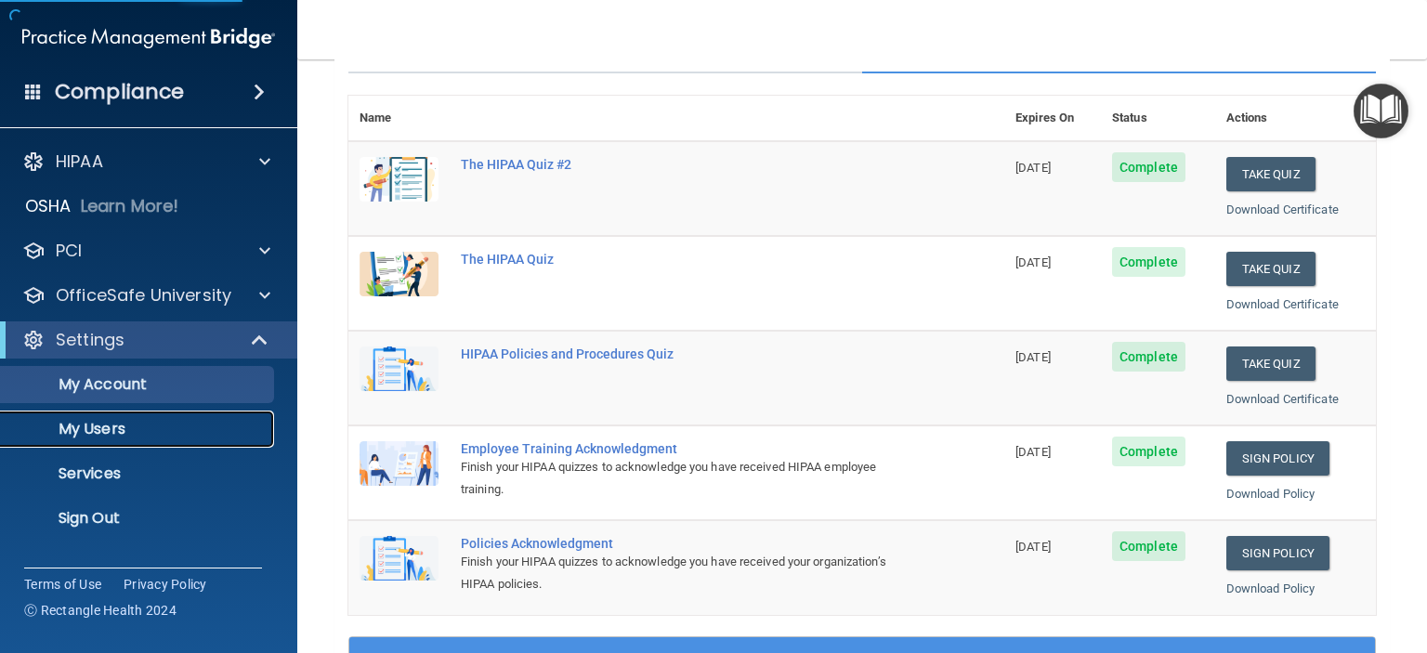
click at [126, 434] on p "My Users" at bounding box center [139, 429] width 254 height 19
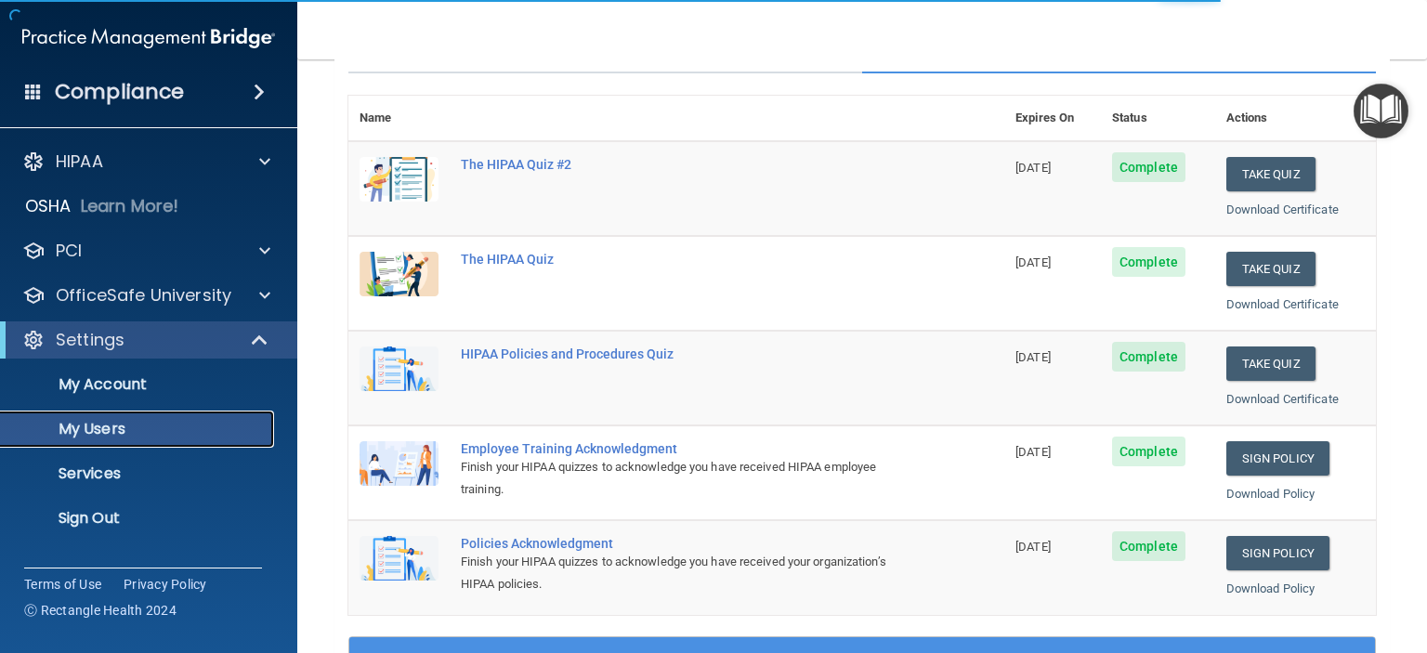
select select "20"
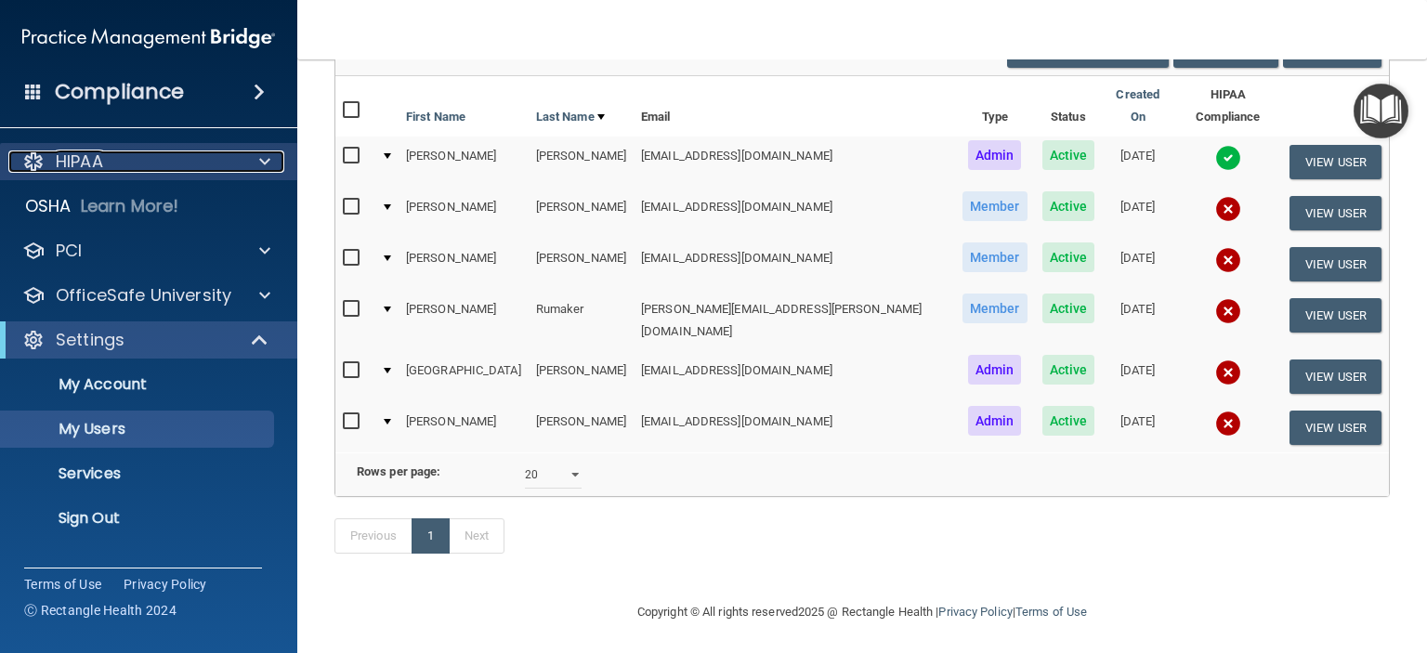
click at [114, 163] on div "HIPAA" at bounding box center [123, 162] width 230 height 22
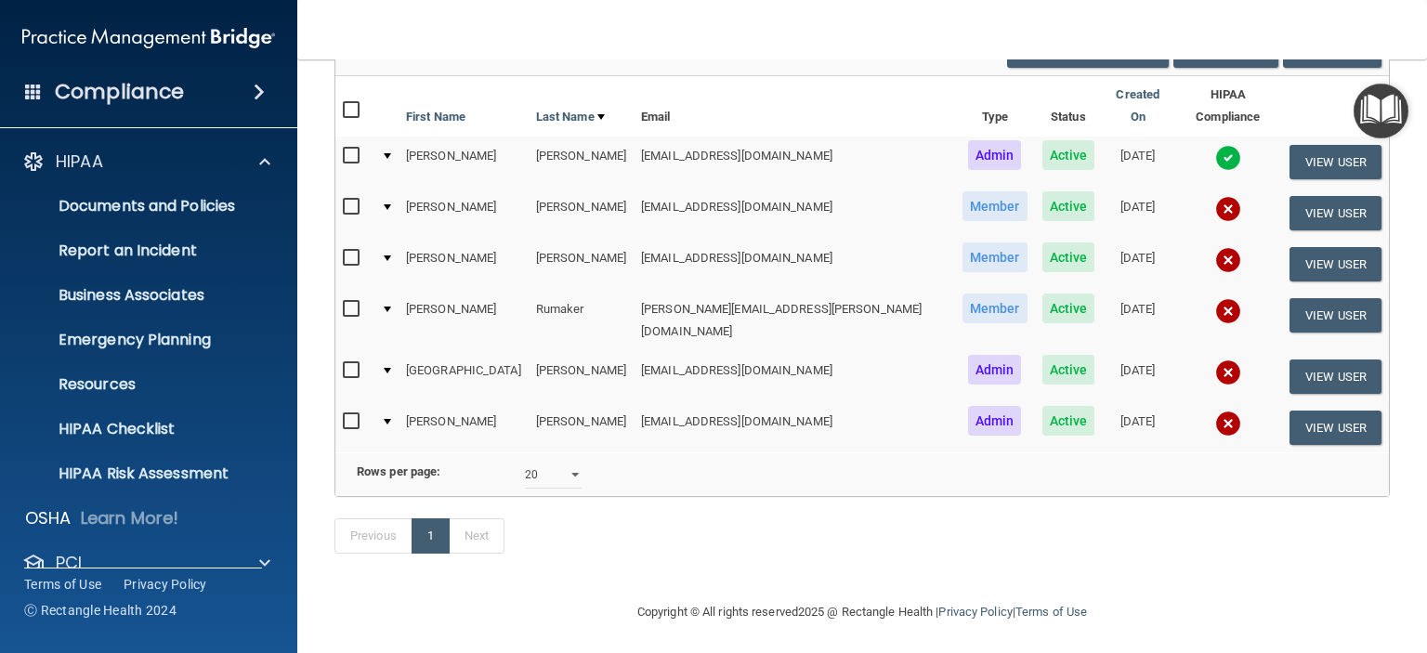
click at [385, 36] on nav "Toggle navigation allison feliciano reception@jstantondentistry.com Manage My E…" at bounding box center [862, 29] width 1130 height 59
click at [212, 97] on div "Compliance" at bounding box center [148, 92] width 297 height 41
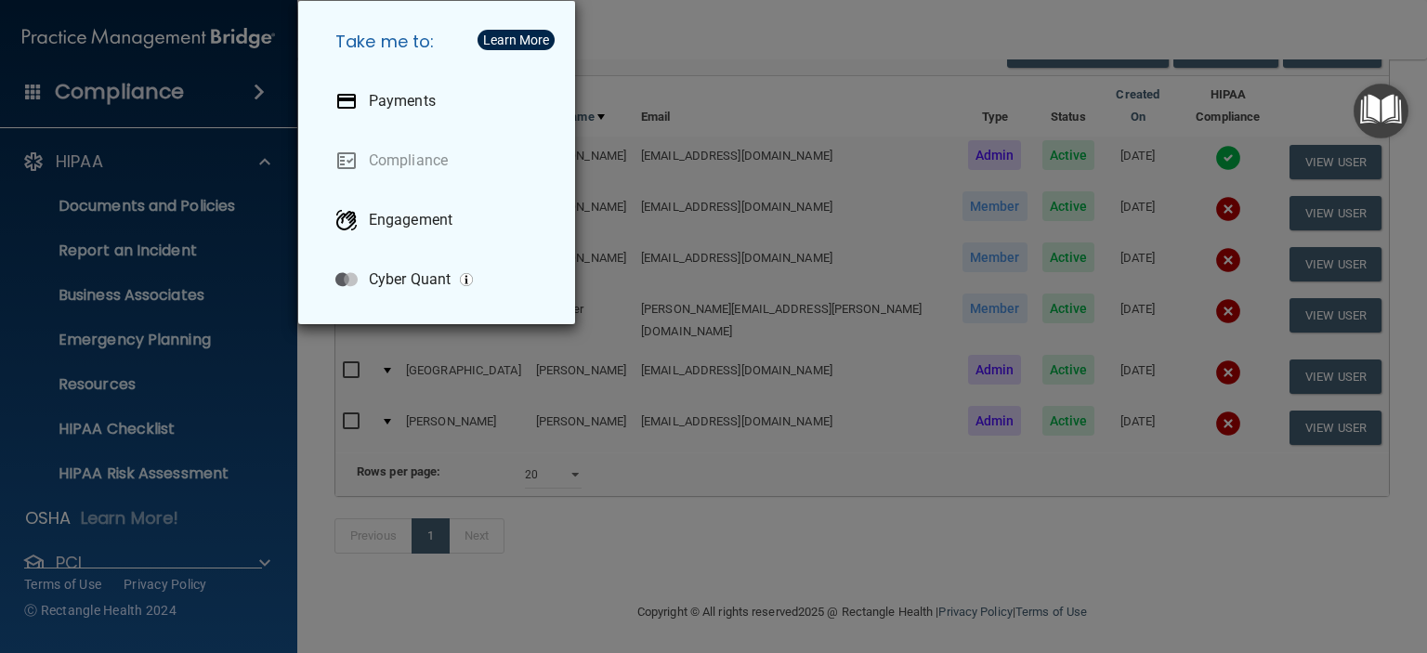
click at [642, 28] on div "Take me to: Payments Compliance Engagement Cyber Quant" at bounding box center [713, 326] width 1427 height 653
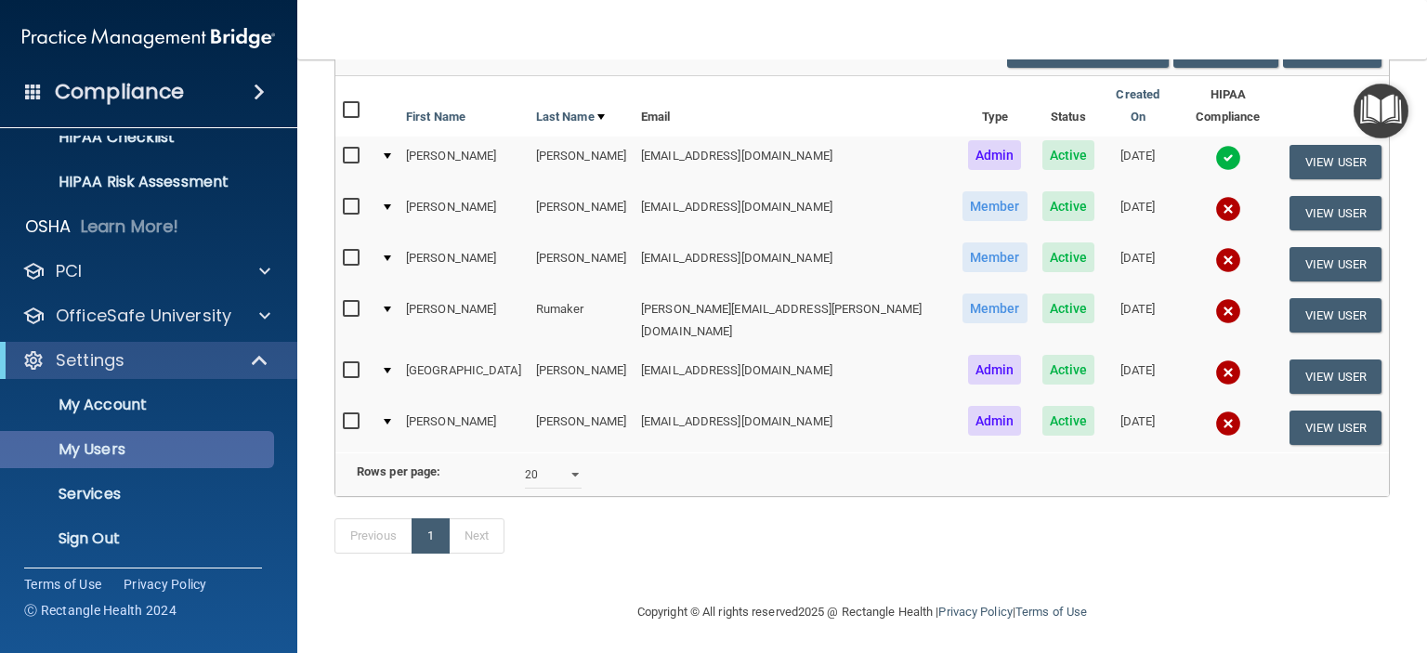
scroll to position [295, 0]
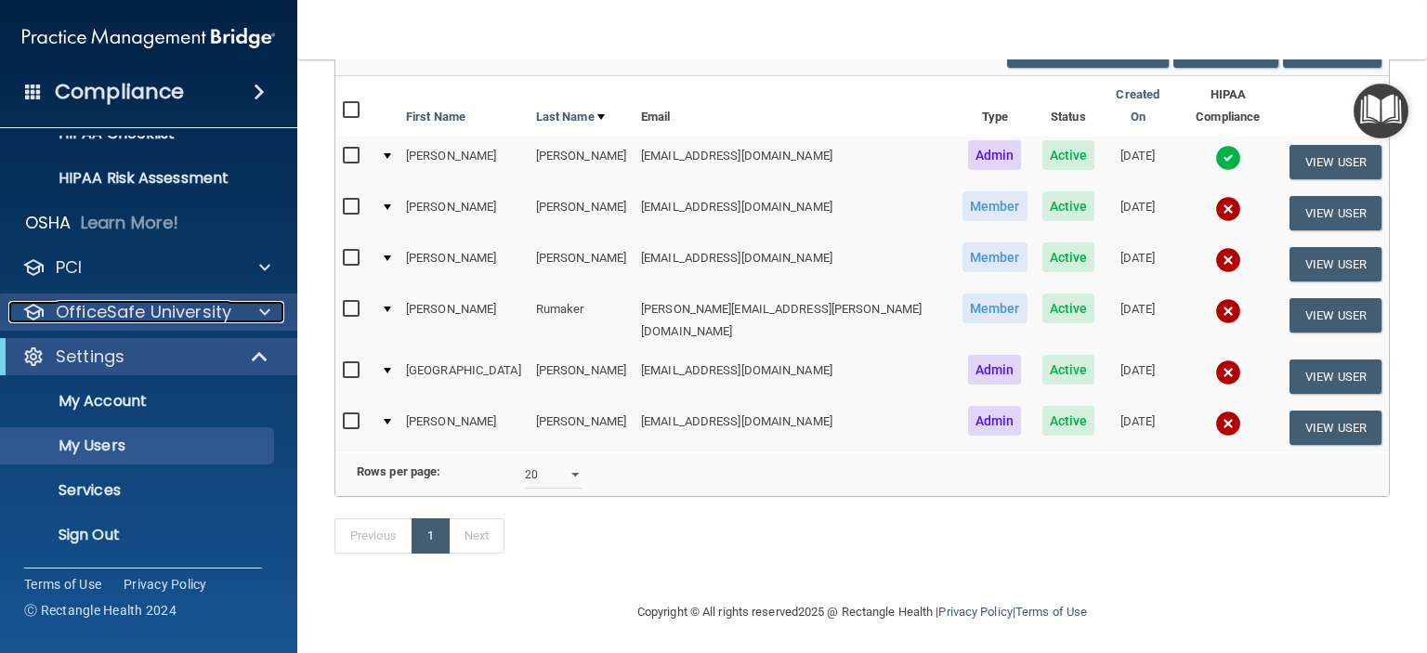
click at [155, 309] on p "OfficeSafe University" at bounding box center [144, 312] width 176 height 22
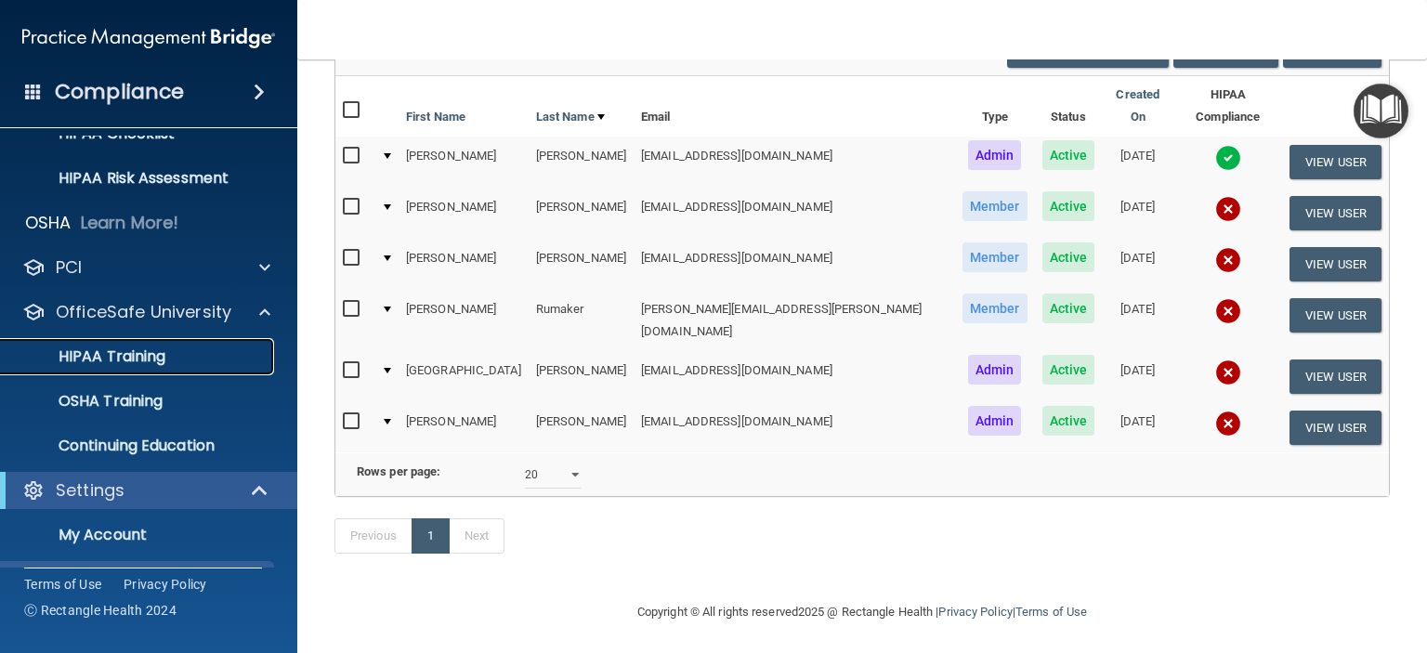
click at [128, 356] on p "HIPAA Training" at bounding box center [88, 357] width 153 height 19
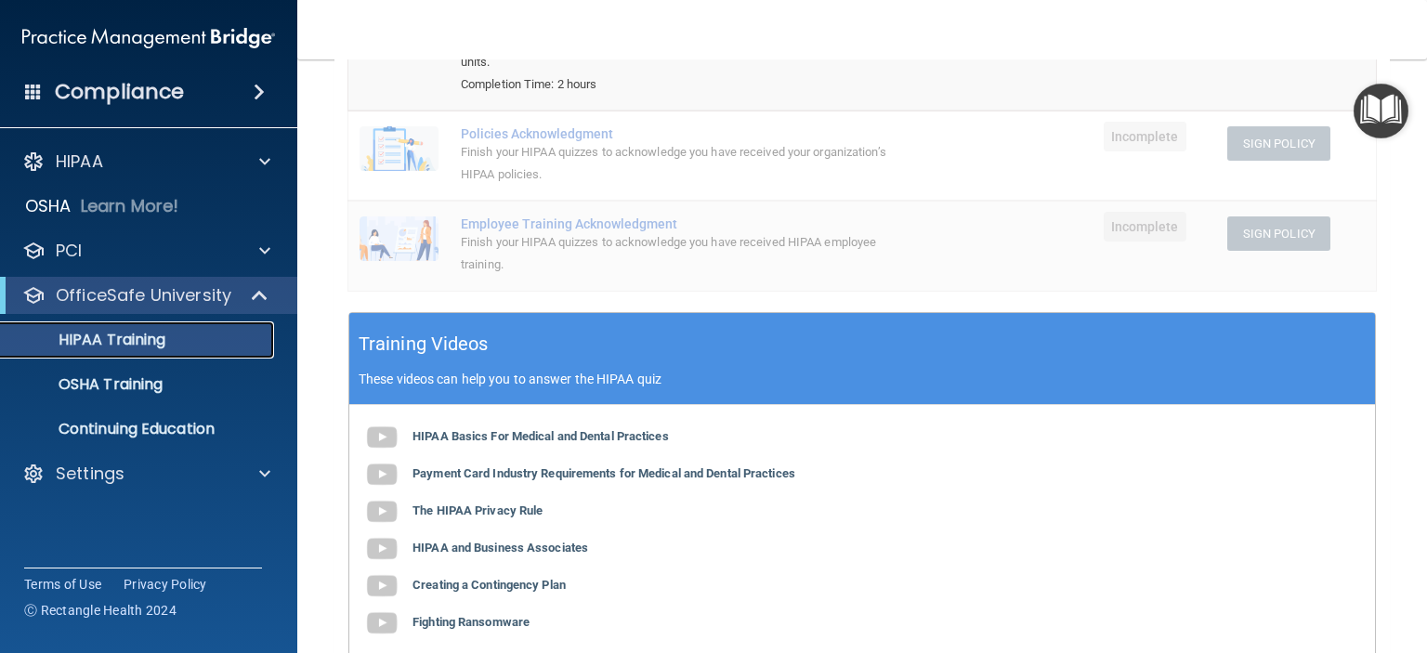
scroll to position [51, 0]
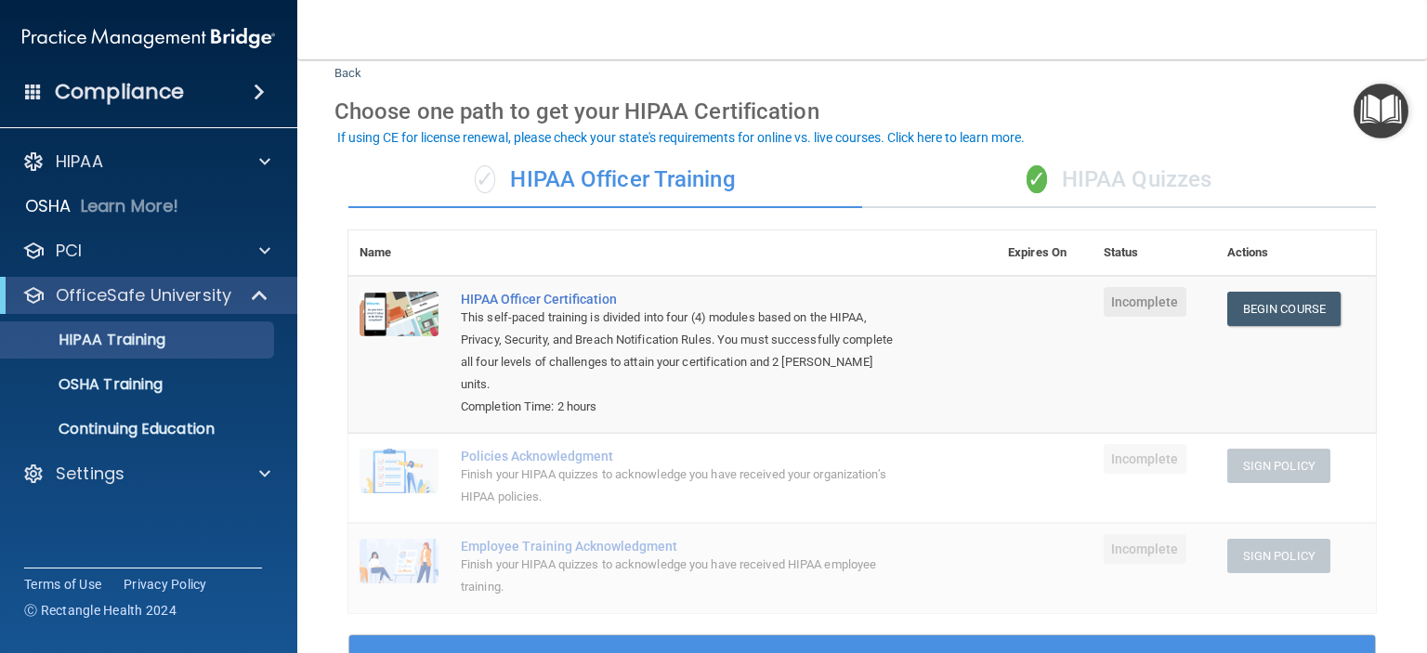
click at [1102, 177] on div "✓ HIPAA Quizzes" at bounding box center [1119, 180] width 514 height 56
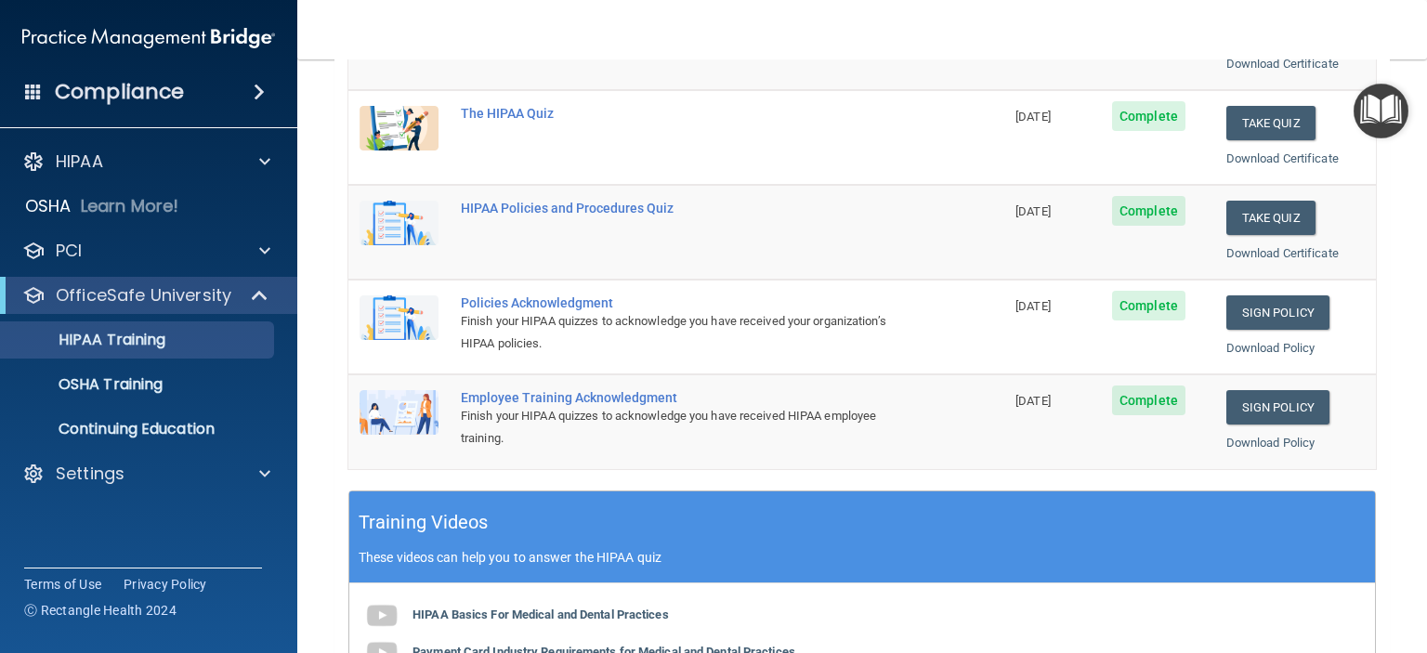
scroll to position [330, 0]
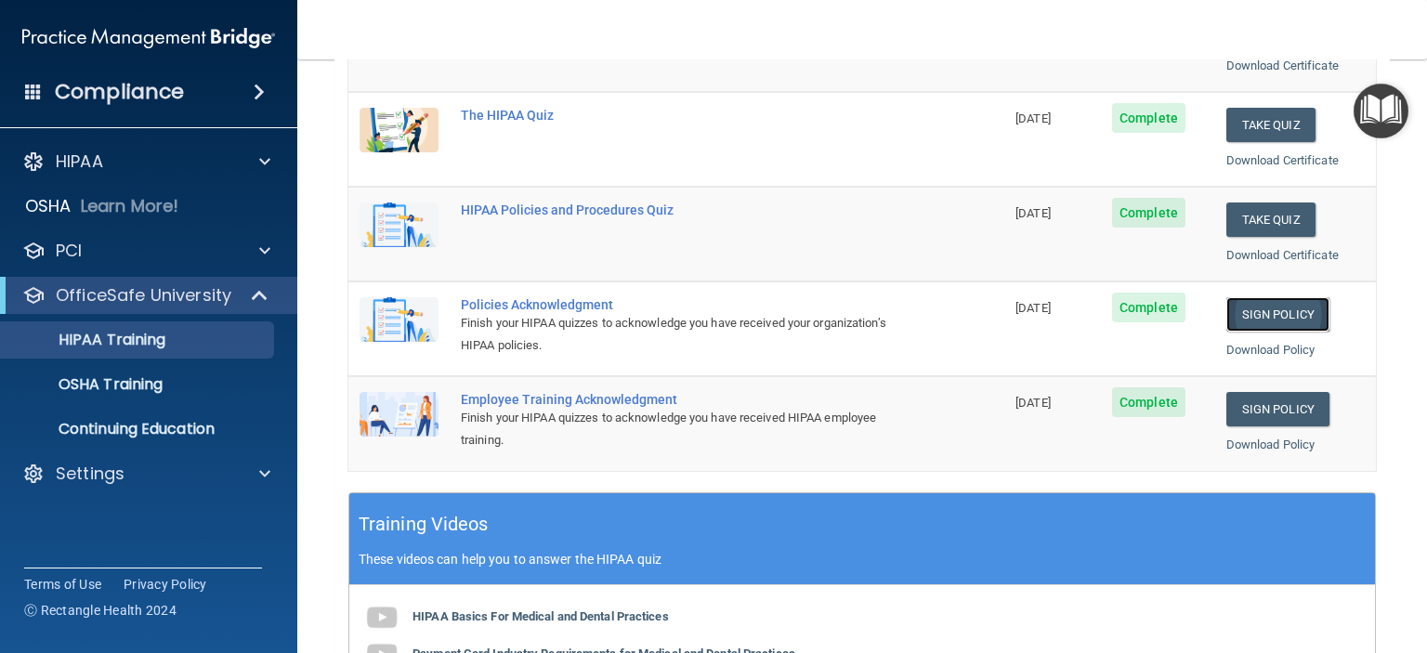
click at [1253, 315] on link "Sign Policy" at bounding box center [1278, 314] width 103 height 34
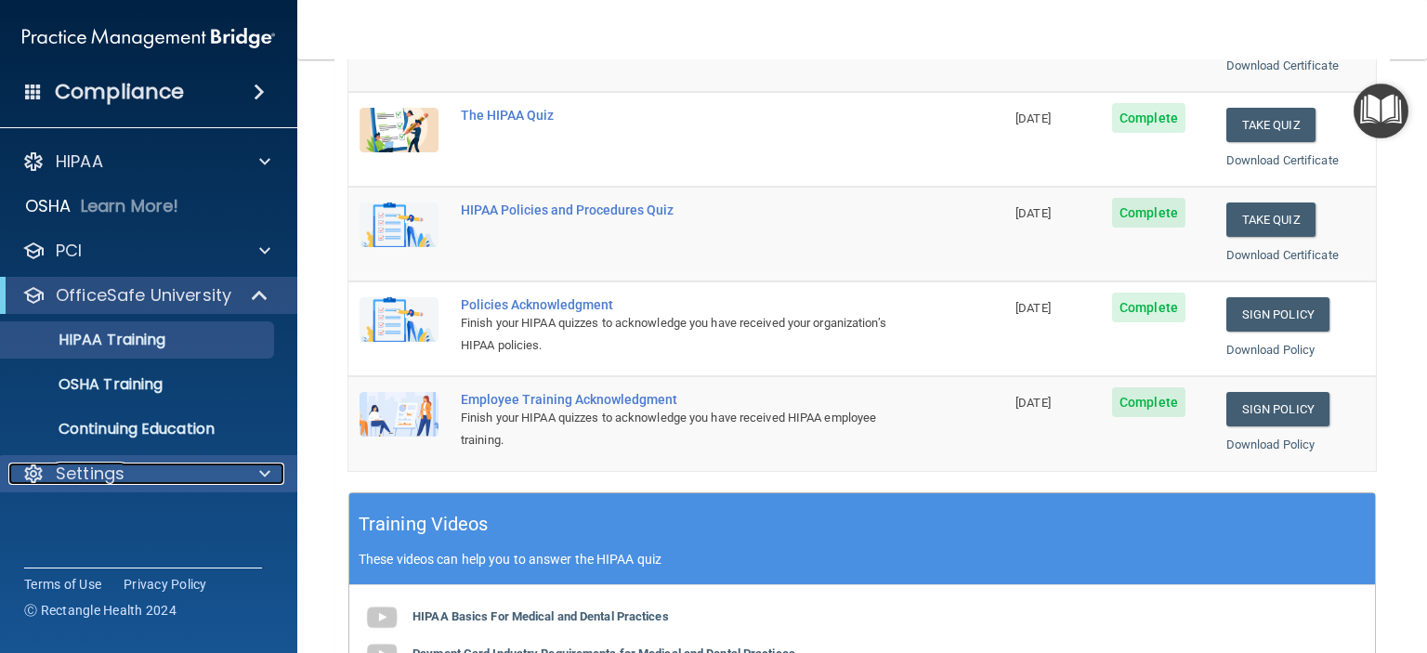
click at [116, 463] on p "Settings" at bounding box center [90, 474] width 69 height 22
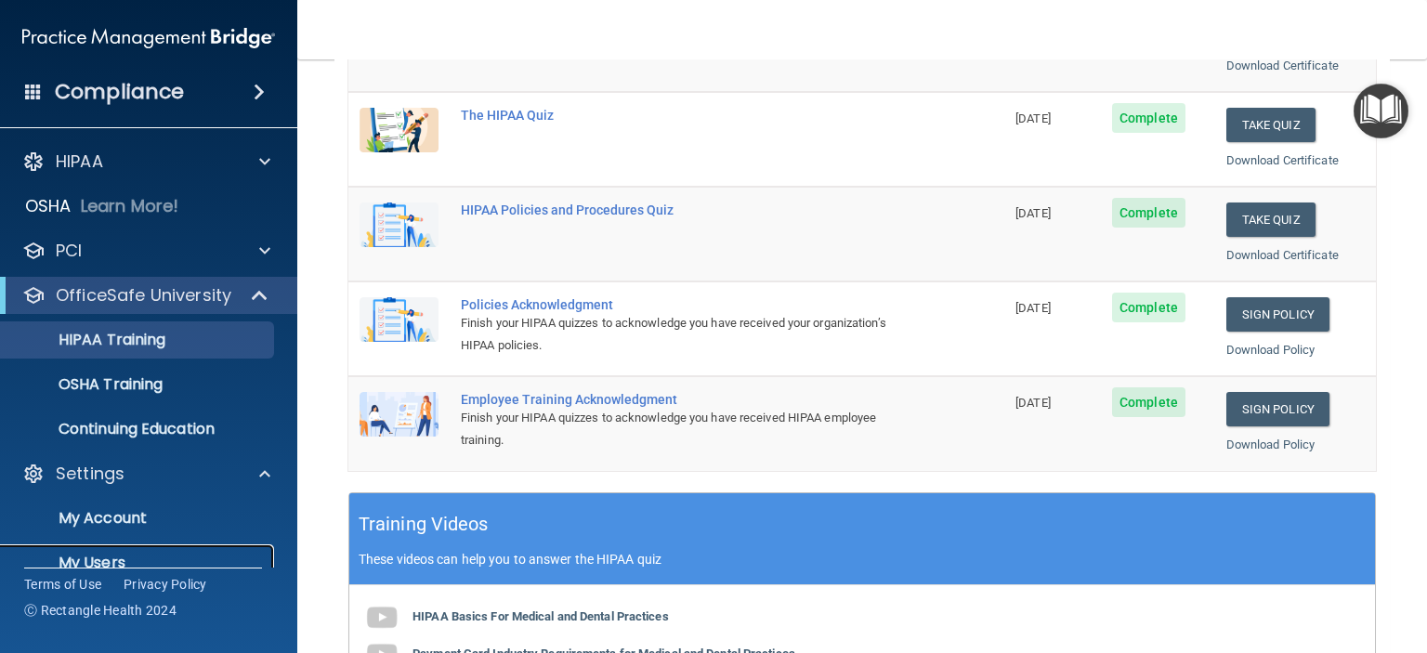
click at [104, 565] on p "My Users" at bounding box center [139, 563] width 254 height 19
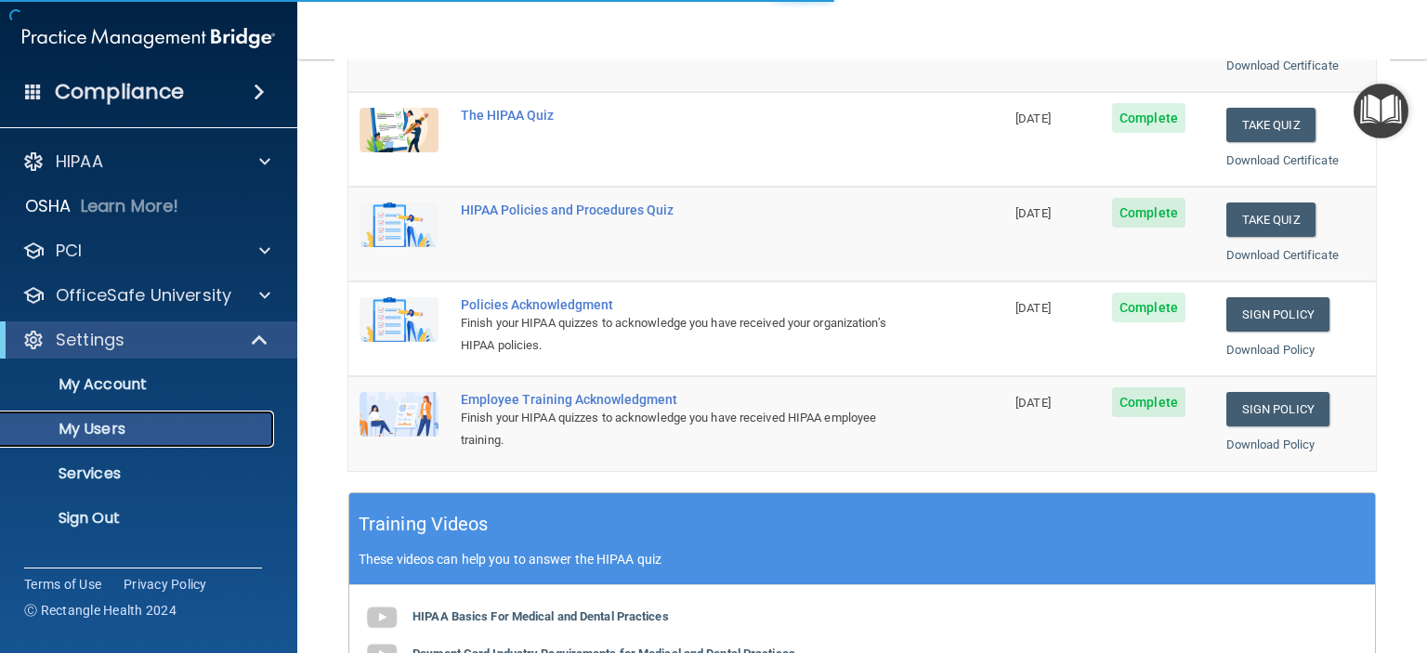
scroll to position [187, 0]
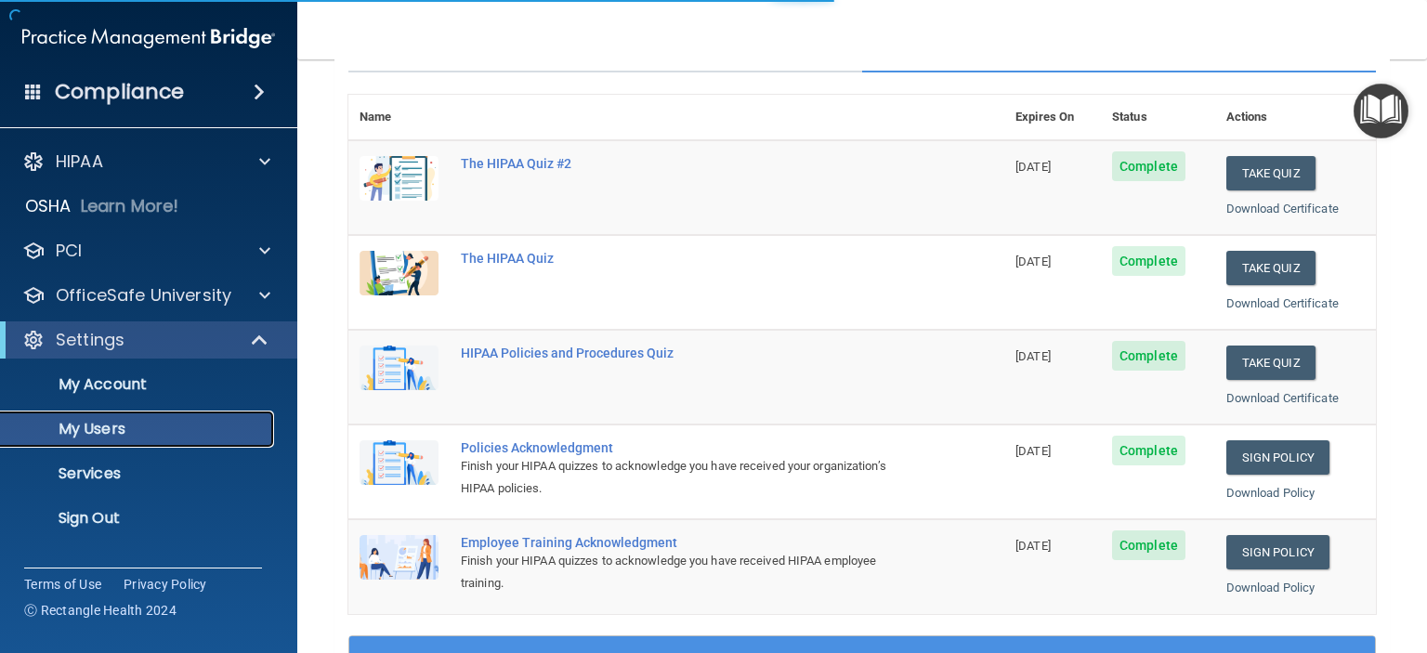
select select "20"
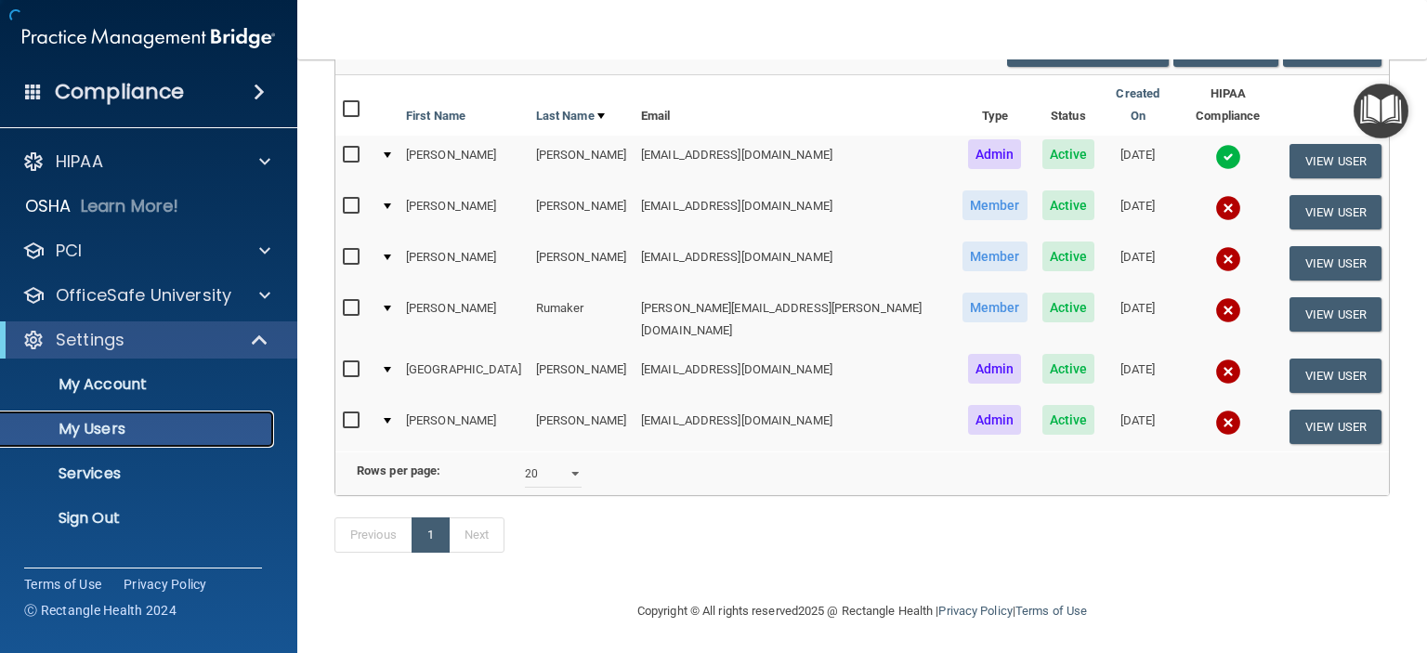
click at [121, 423] on p "My Users" at bounding box center [139, 429] width 254 height 19
click at [389, 187] on td at bounding box center [386, 212] width 25 height 51
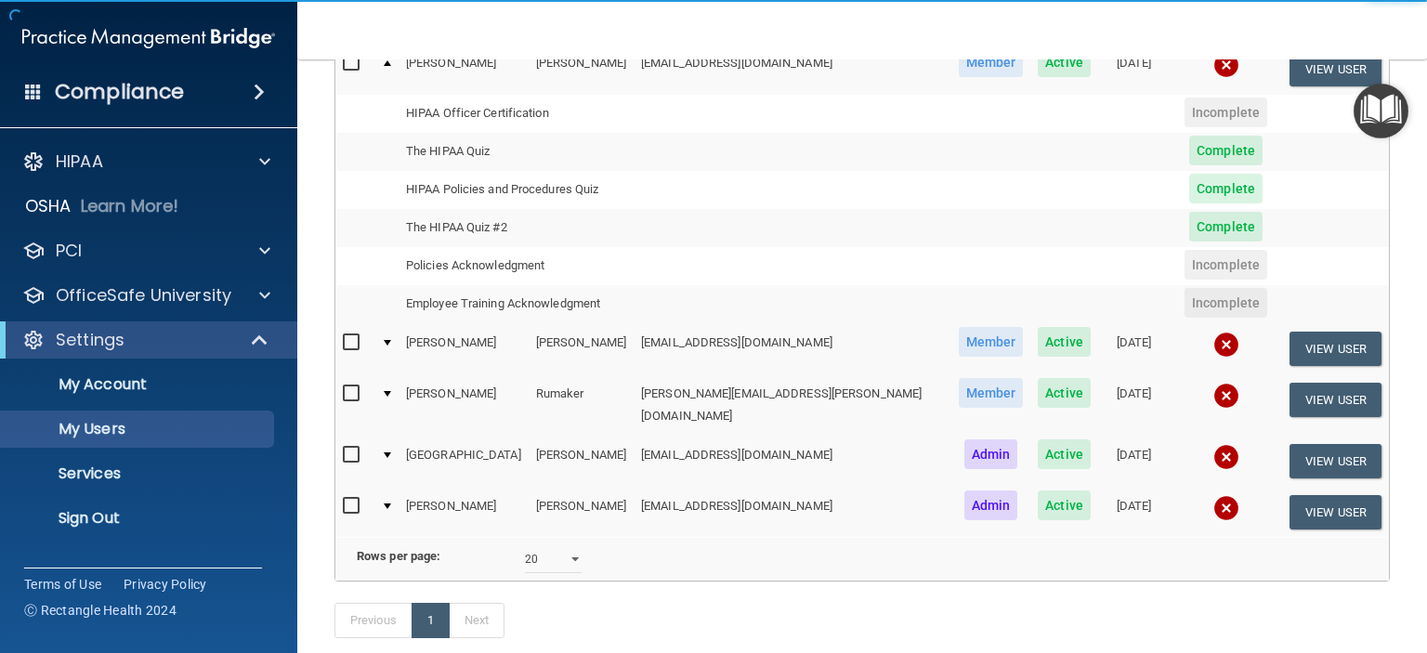
click at [394, 185] on td at bounding box center [386, 190] width 25 height 38
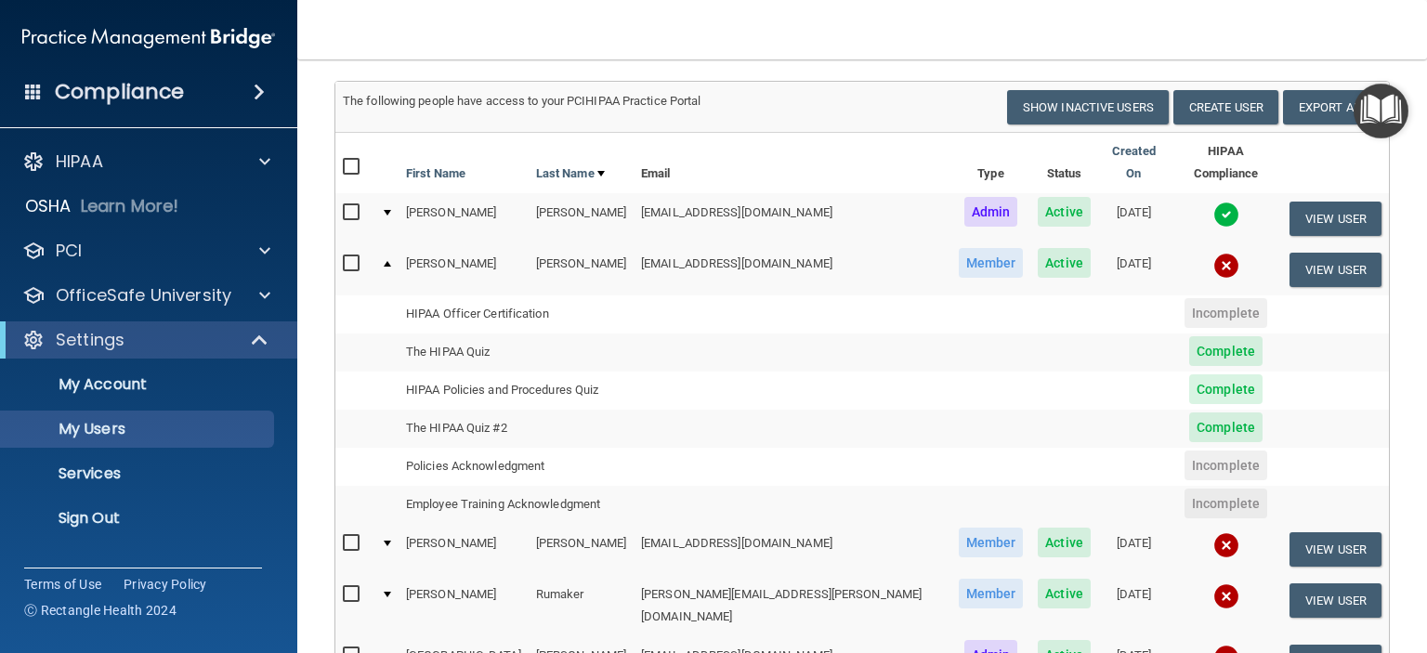
scroll to position [186, 0]
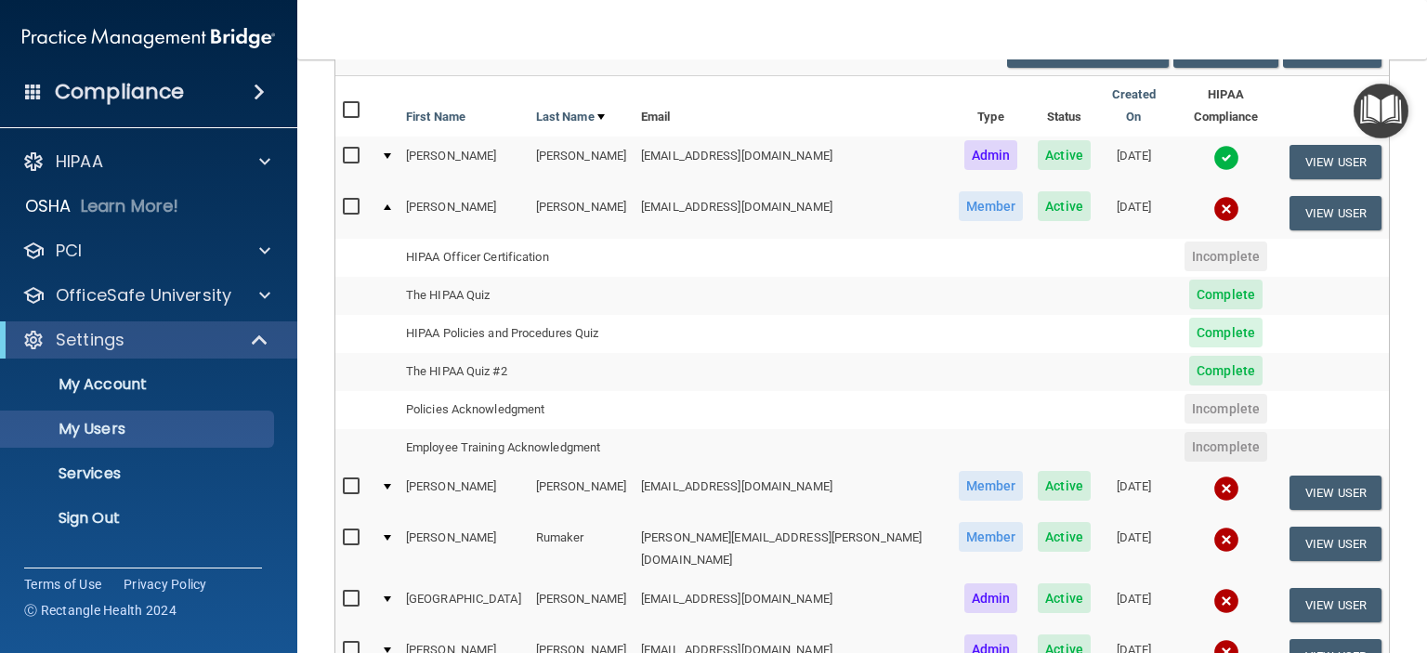
click at [389, 204] on div at bounding box center [387, 207] width 7 height 6
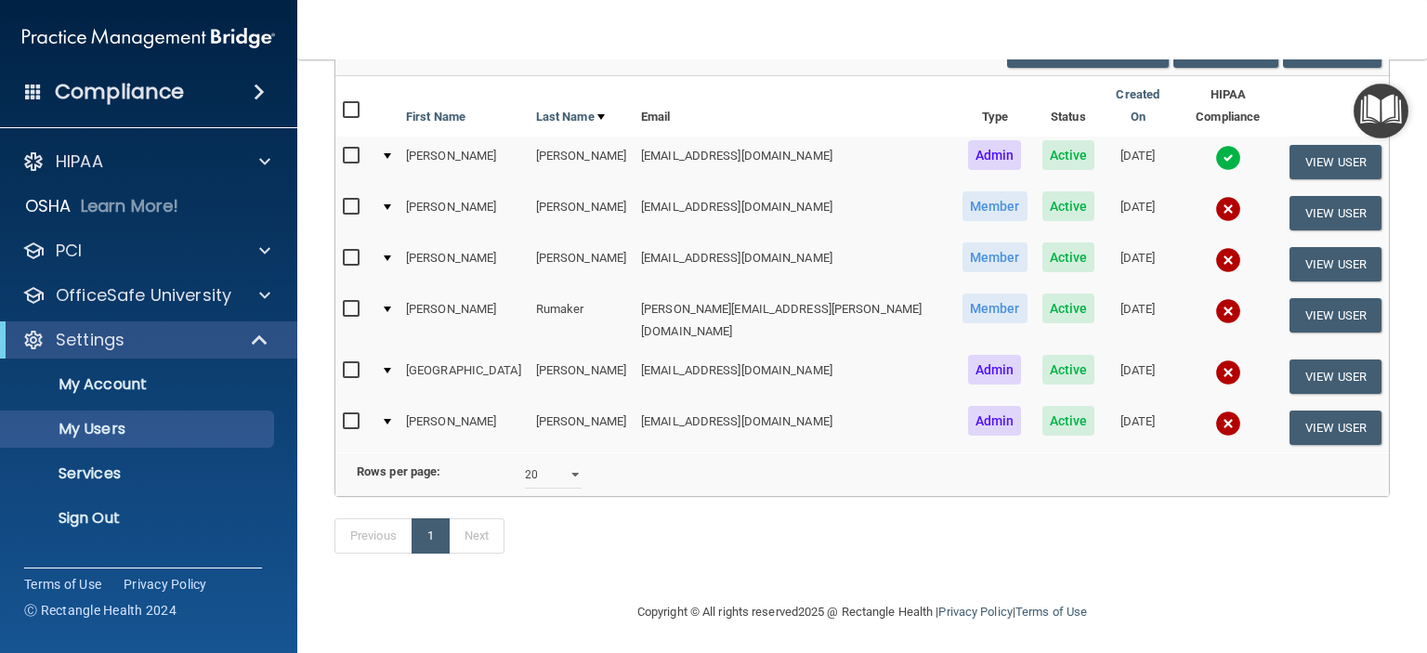
click at [391, 204] on div at bounding box center [387, 207] width 7 height 6
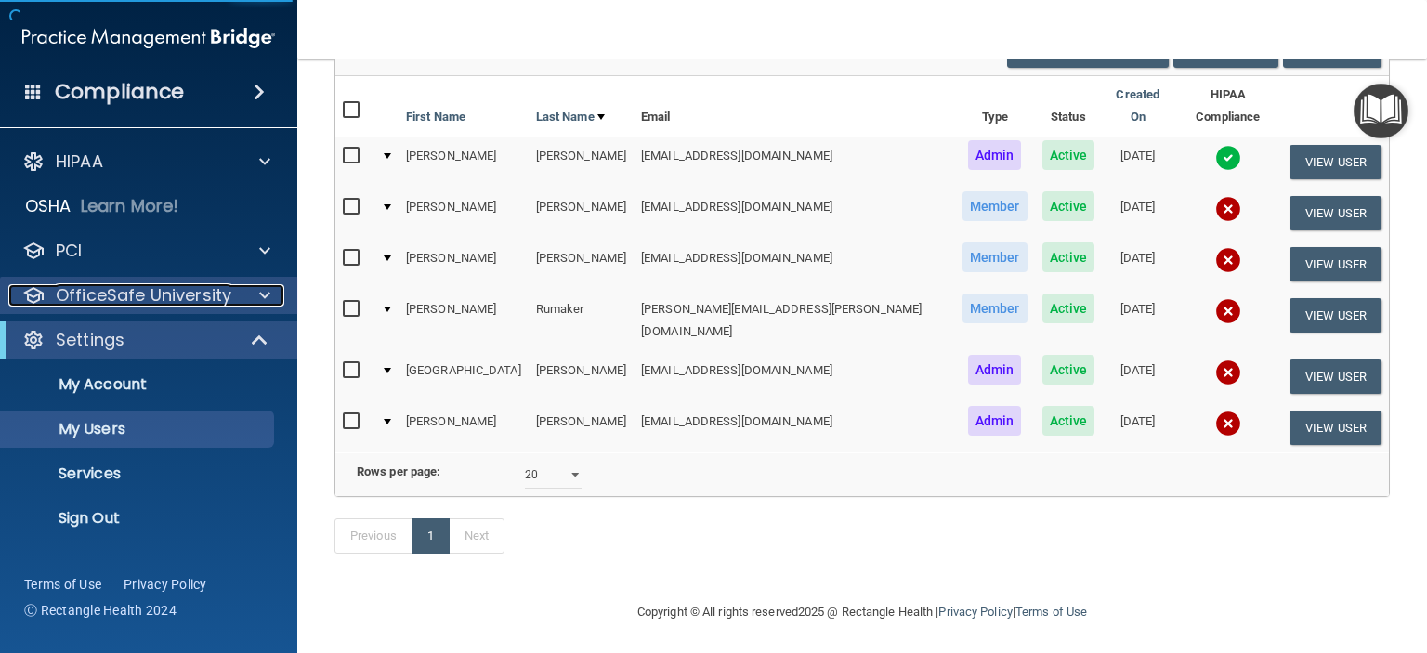
click at [181, 296] on p "OfficeSafe University" at bounding box center [144, 295] width 176 height 22
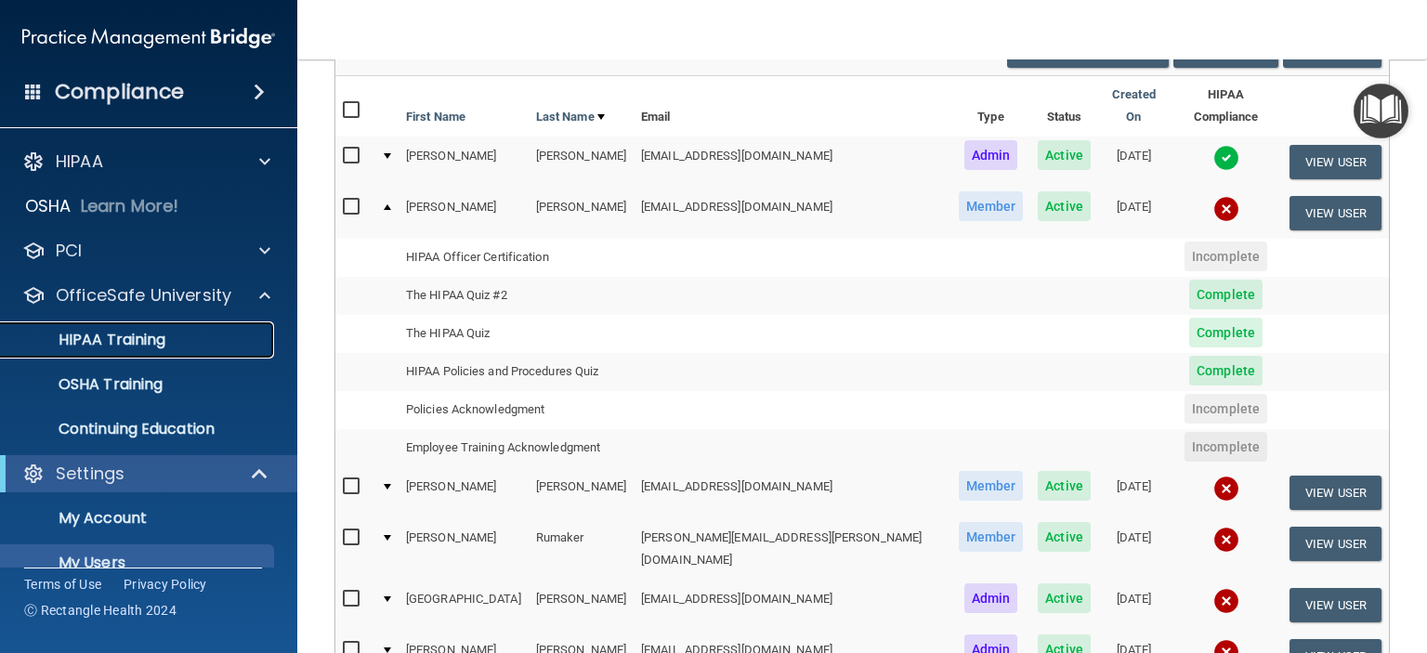
click at [141, 333] on p "HIPAA Training" at bounding box center [88, 340] width 153 height 19
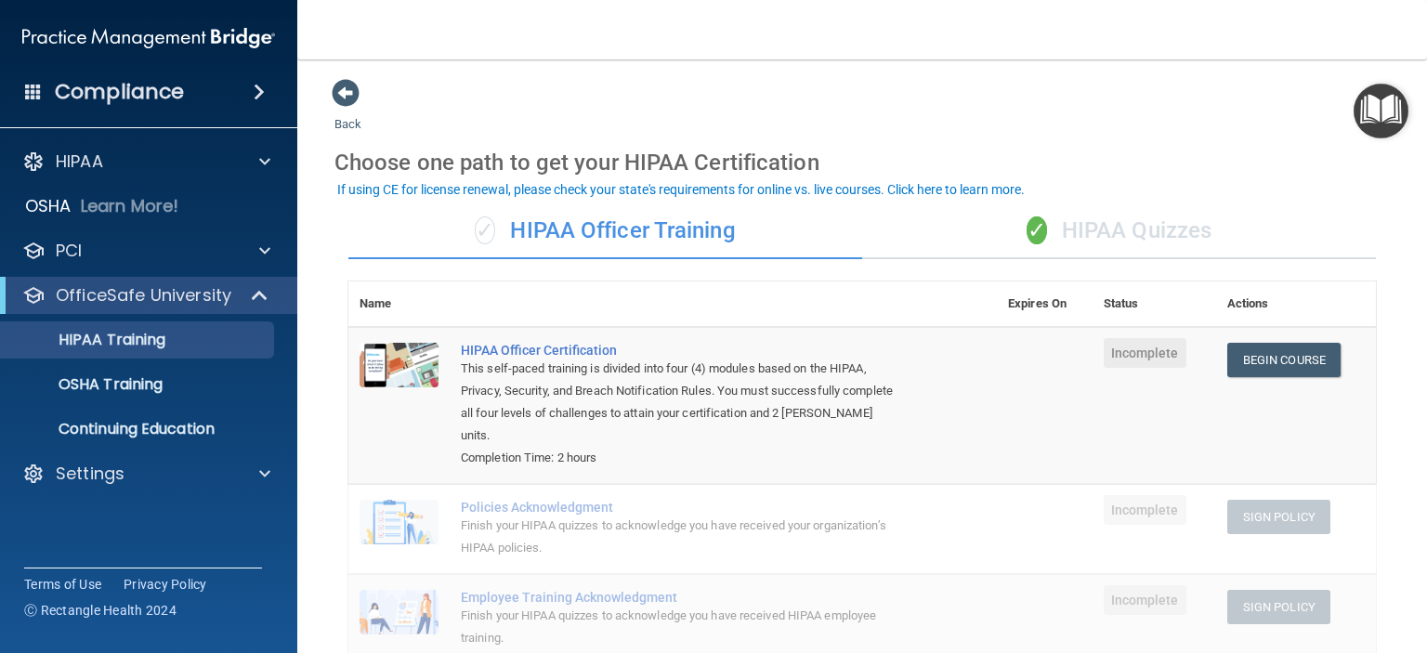
click at [1095, 230] on div "✓ HIPAA Quizzes" at bounding box center [1119, 231] width 514 height 56
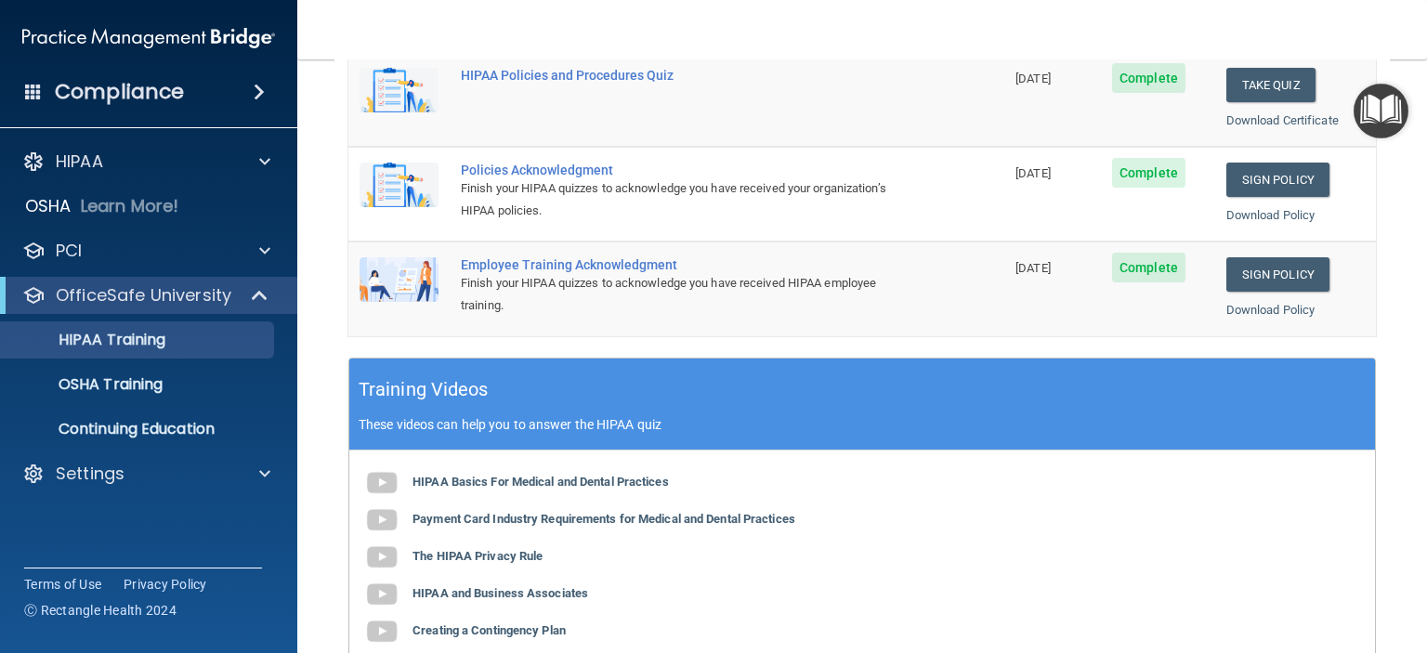
scroll to position [465, 0]
click at [1262, 177] on link "Sign Policy" at bounding box center [1278, 180] width 103 height 34
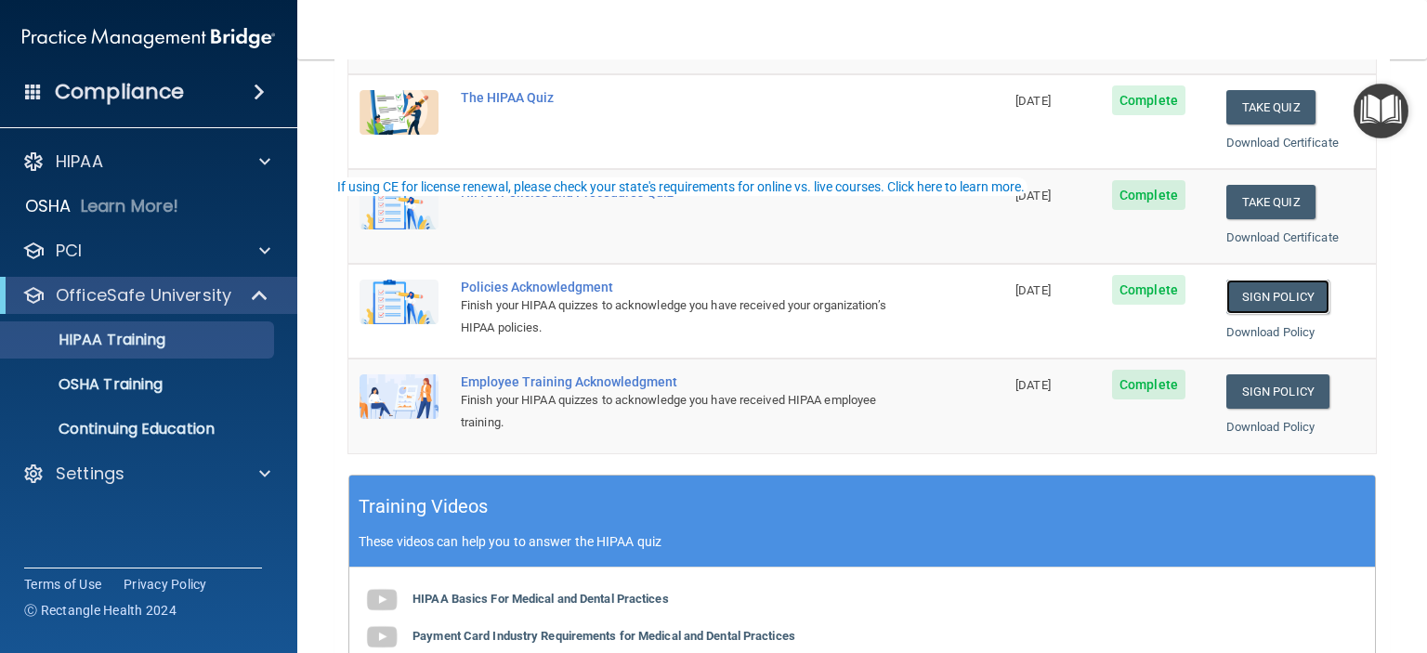
scroll to position [0, 0]
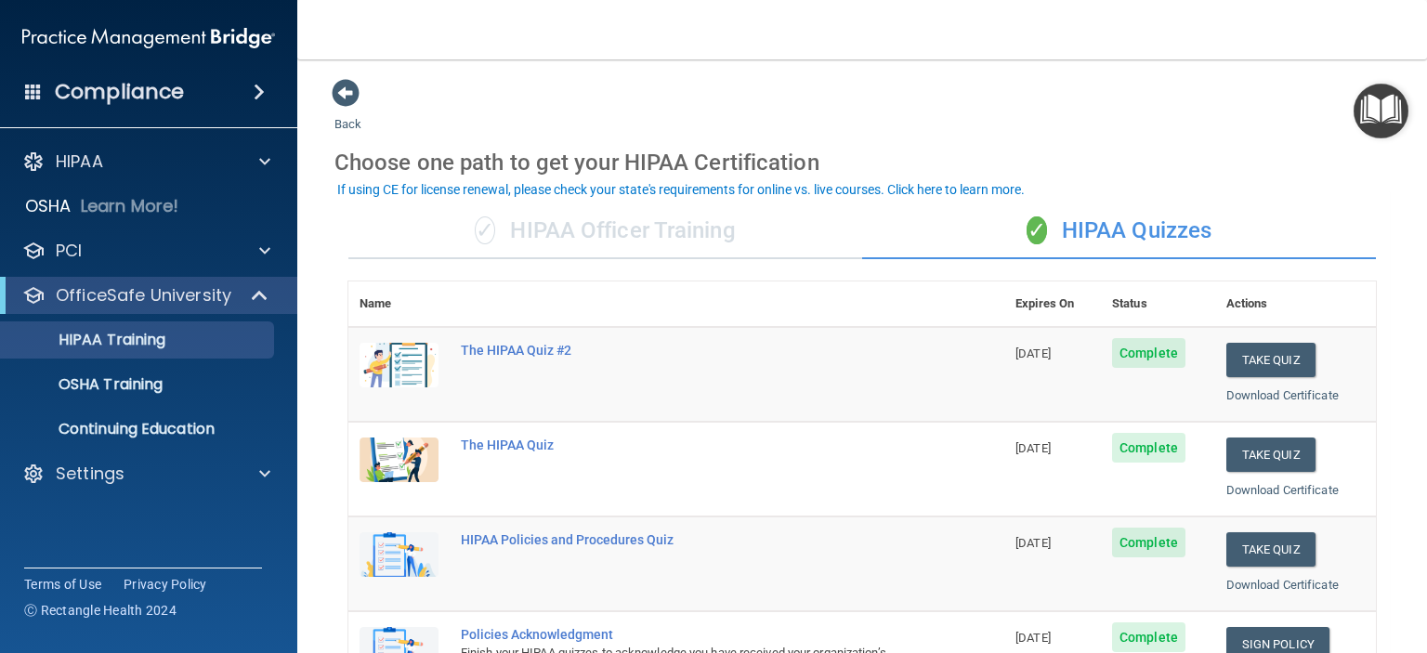
click at [83, 88] on h4 "Compliance" at bounding box center [119, 92] width 129 height 26
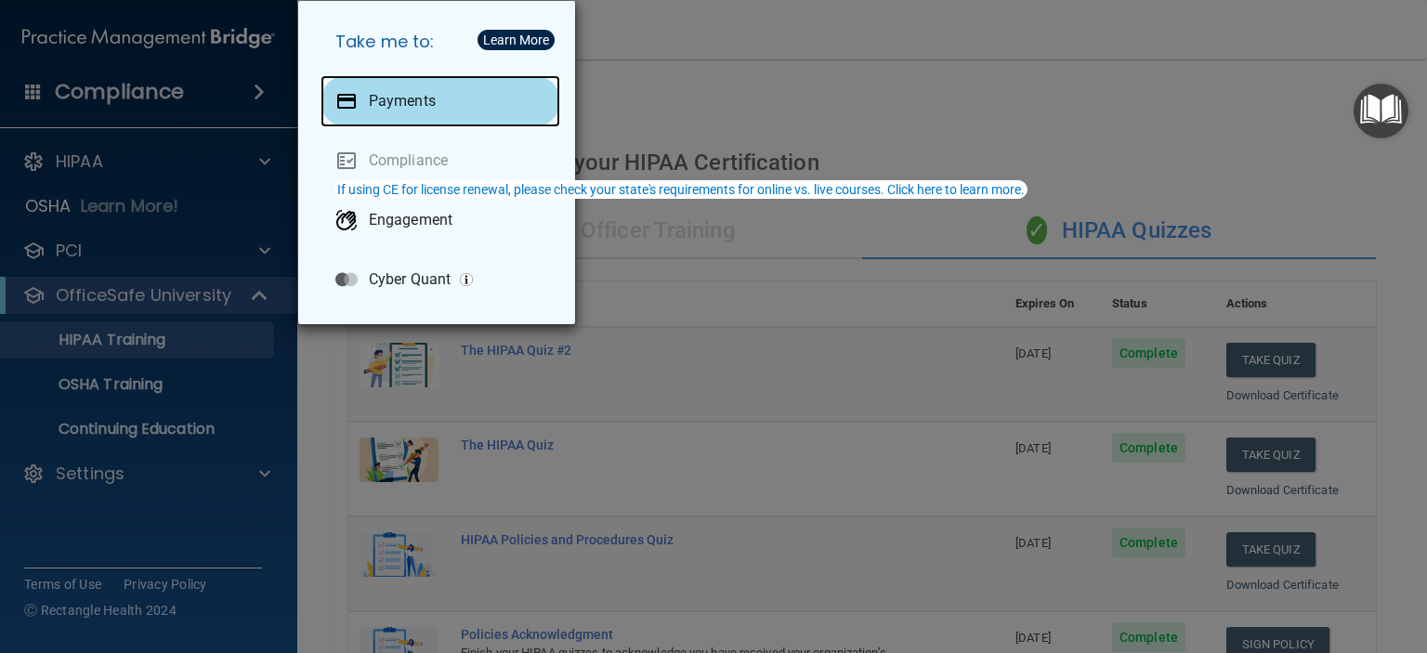
click at [390, 98] on p "Payments" at bounding box center [402, 101] width 67 height 19
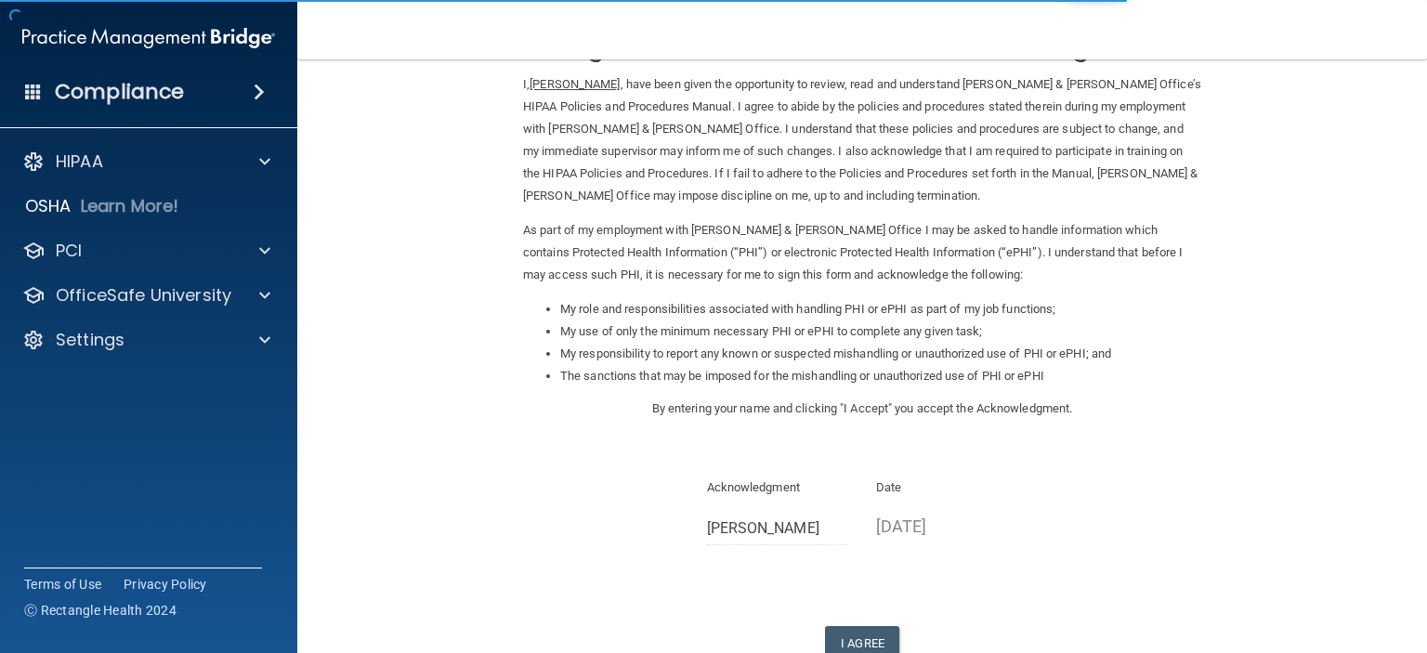
scroll to position [197, 0]
